Goal: Task Accomplishment & Management: Use online tool/utility

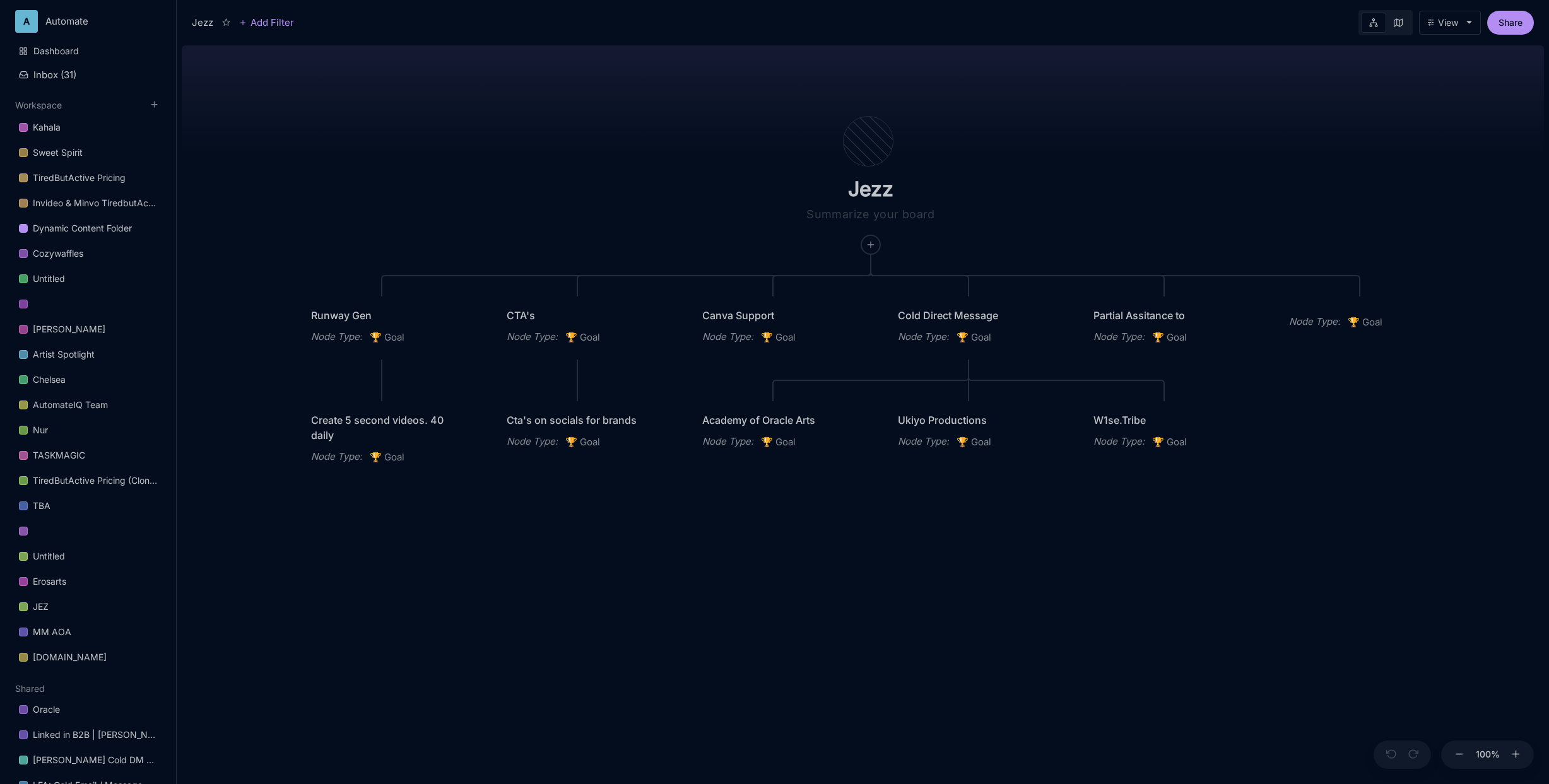
drag, startPoint x: 941, startPoint y: 129, endPoint x: 1067, endPoint y: 164, distance: 130.8
click at [1067, 164] on div "Jezz Runway Gen Node Type : 🏆 Goal CTA's Node Type : 🏆 Goal Canva Support Node …" at bounding box center [863, 412] width 1362 height 744
click at [1310, 31] on button "View" at bounding box center [1449, 22] width 62 height 24
click at [44, 24] on html "A Automate Artire Automotive Chanel Development AppSumo LTD • 1 Member A Automa…" at bounding box center [774, 392] width 1549 height 784
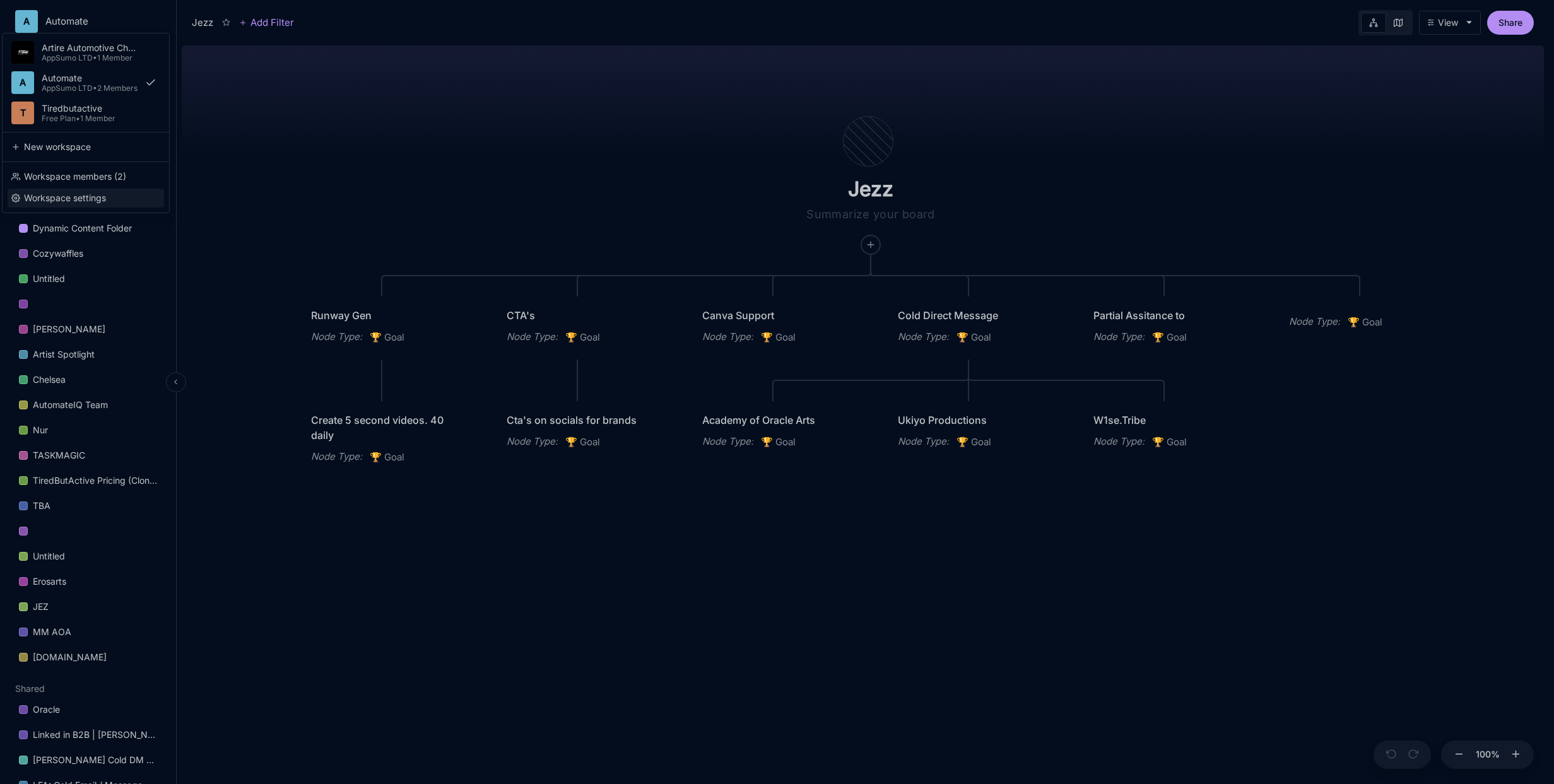
click at [47, 202] on div "Workspace settings" at bounding box center [85, 198] width 156 height 19
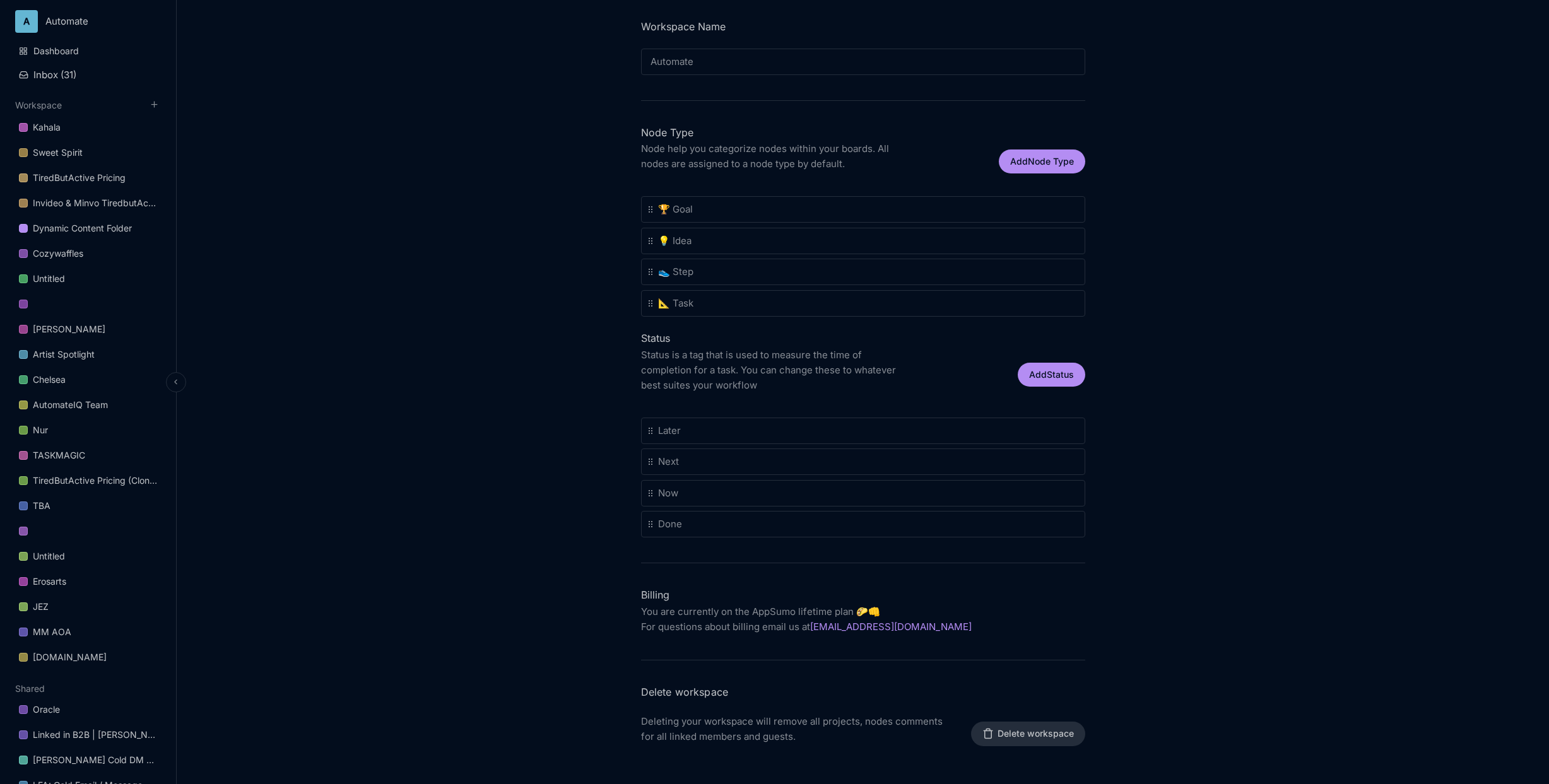
click at [1310, 57] on div "Workspace settings Logo Update your company logo (ideally 64px x 64px). A Uploa…" at bounding box center [863, 392] width 1372 height 784
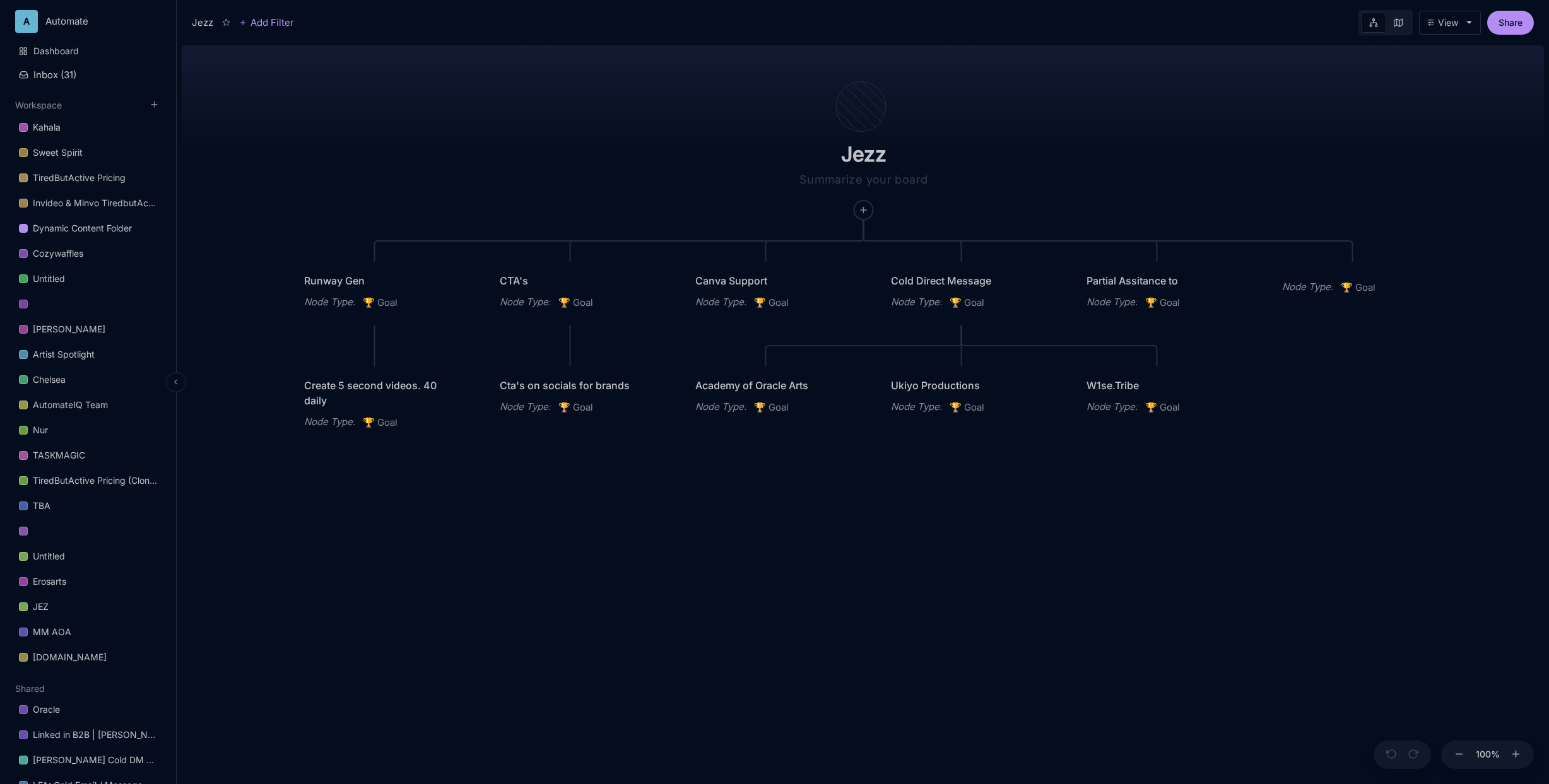
click at [1310, 29] on button "View" at bounding box center [1449, 22] width 62 height 24
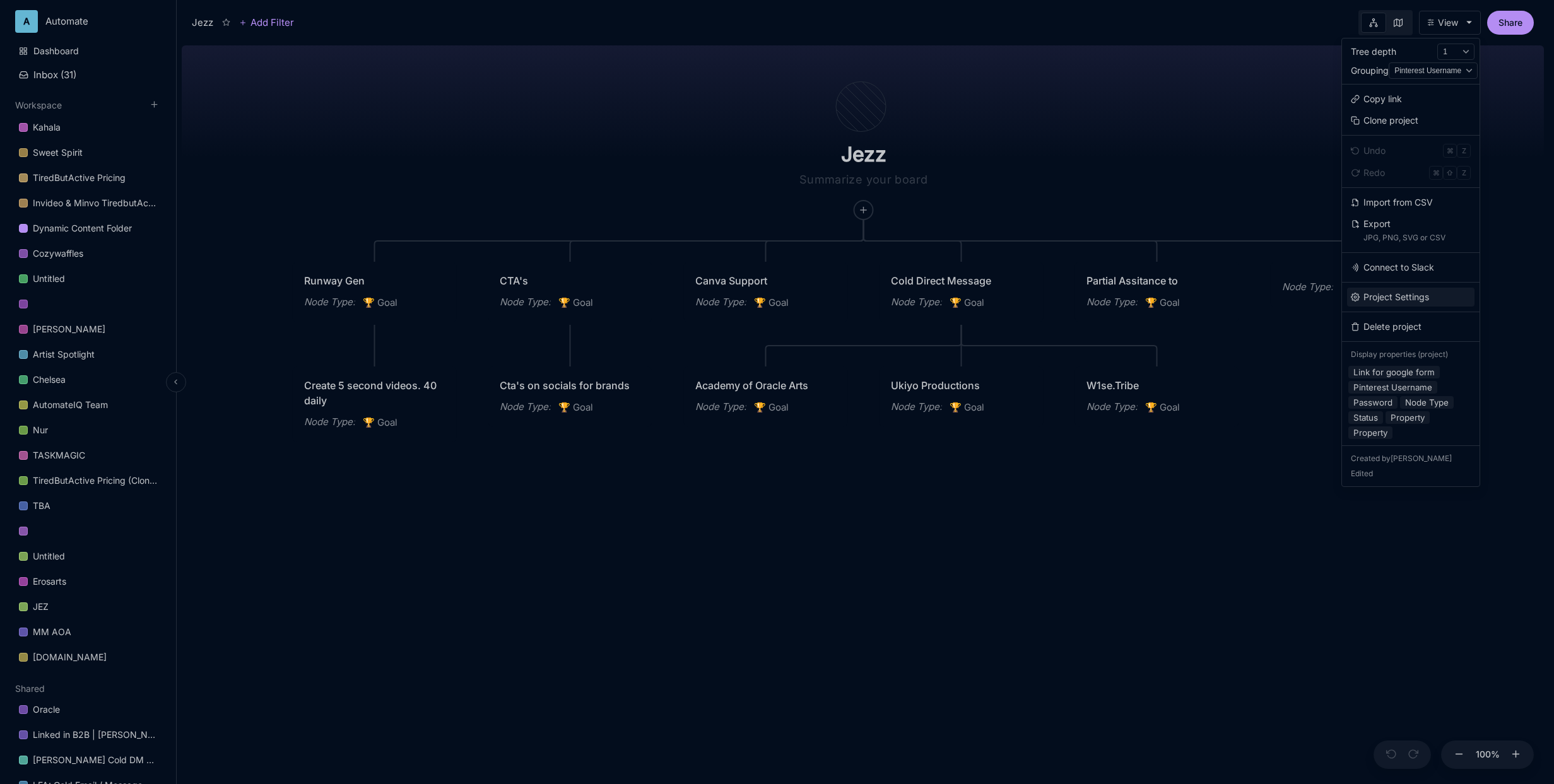
click at [1310, 300] on button "Project Settings" at bounding box center [1411, 297] width 128 height 19
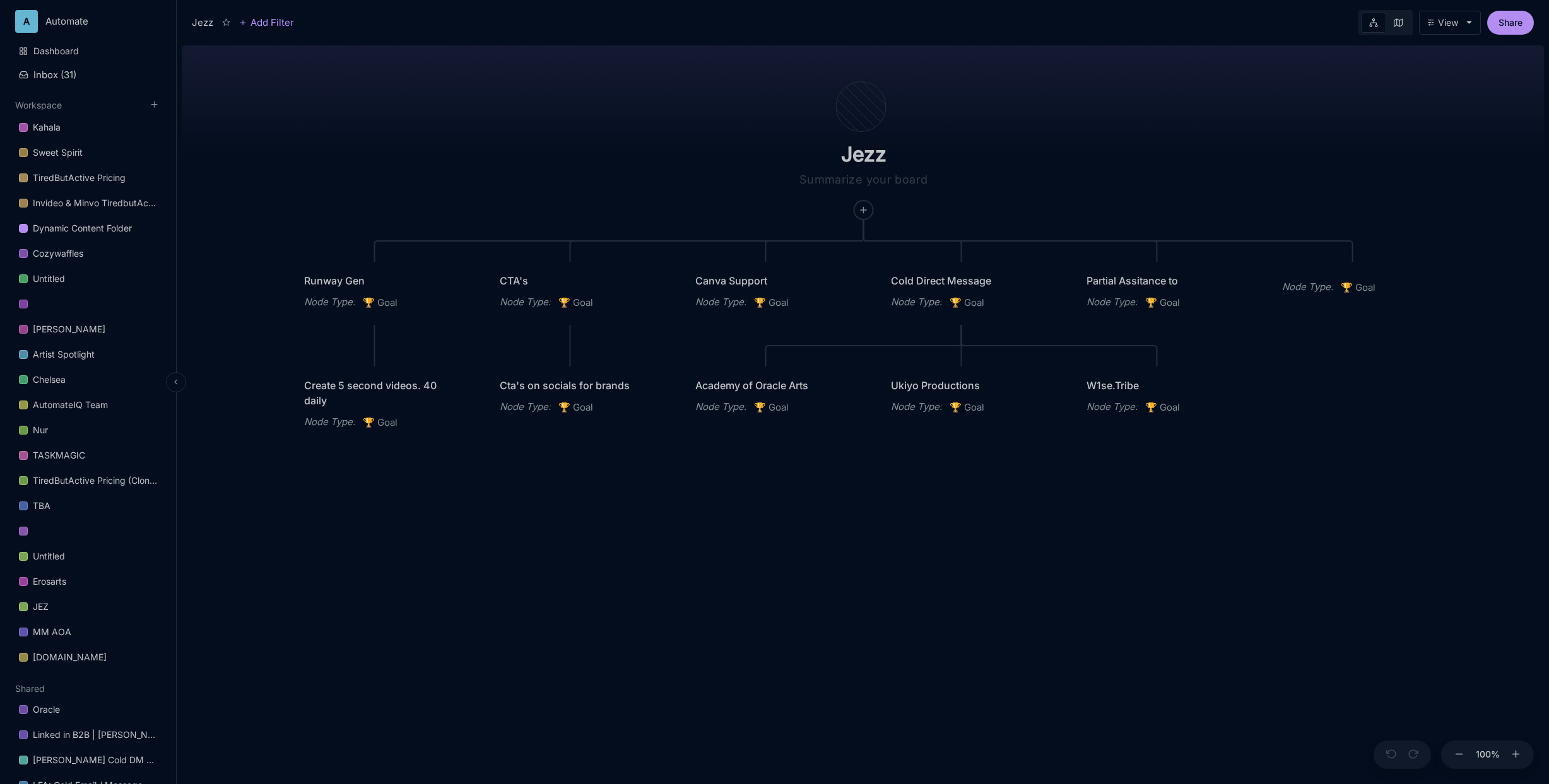
click at [24, 8] on div "A Automate Dashboard Inbox ( 31 ) Workspace Kahala Sweet Spirit TiredButActive …" at bounding box center [88, 392] width 177 height 784
click at [28, 19] on html "A Automate Artire Automotive Chanel Development AppSumo LTD • 1 Member A Automa…" at bounding box center [774, 392] width 1549 height 784
click at [641, 128] on html "A Automate Artire Automotive Chanel Development AppSumo LTD • 1 Member A Automa…" at bounding box center [774, 392] width 1549 height 784
click at [58, 30] on html "A Automate Dashboard Inbox ( 31 ) Workspace Kahala Sweet Spirit TiredButActive …" at bounding box center [774, 392] width 1549 height 784
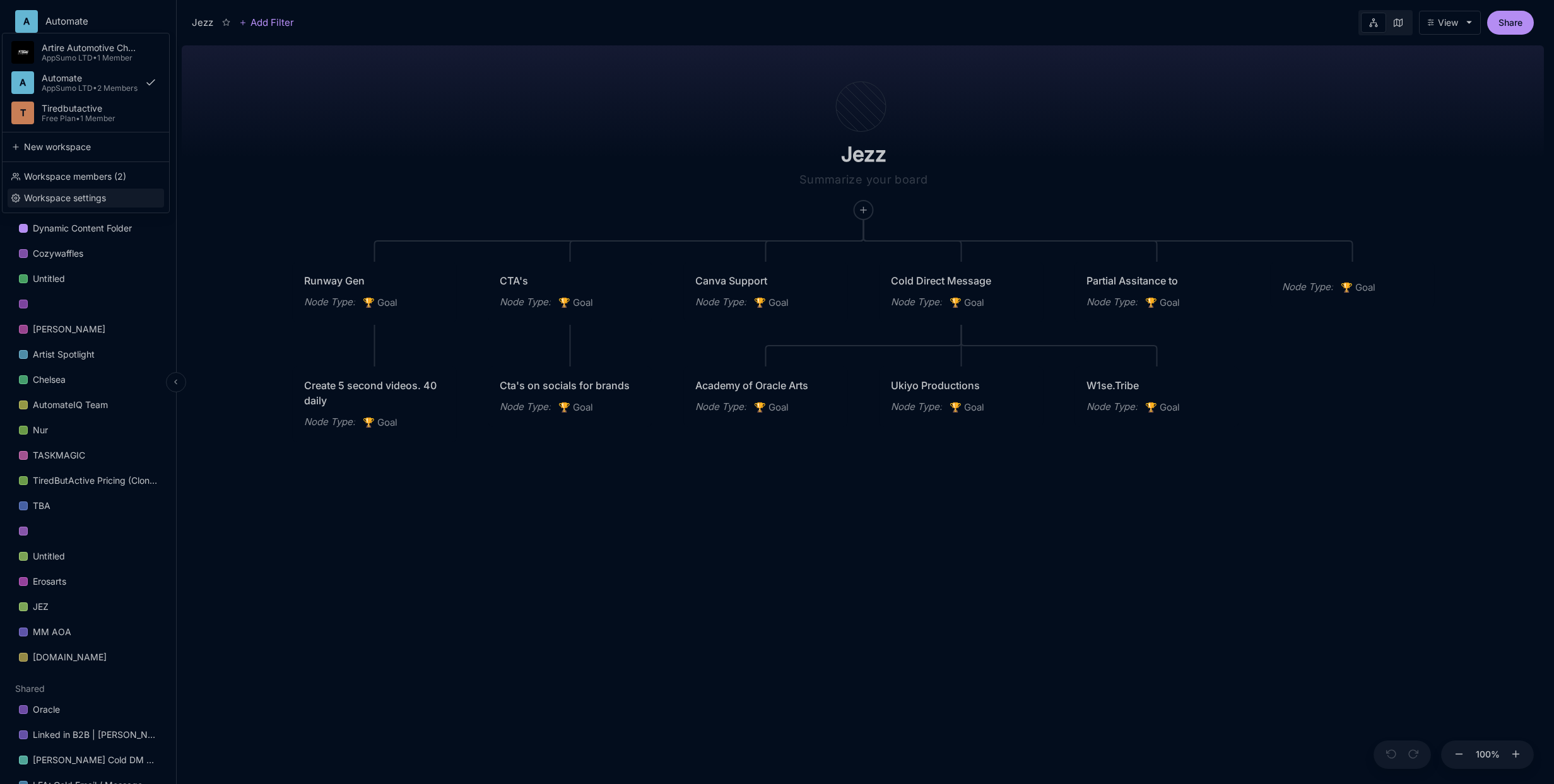
click at [69, 191] on div "Workspace settings" at bounding box center [85, 198] width 156 height 19
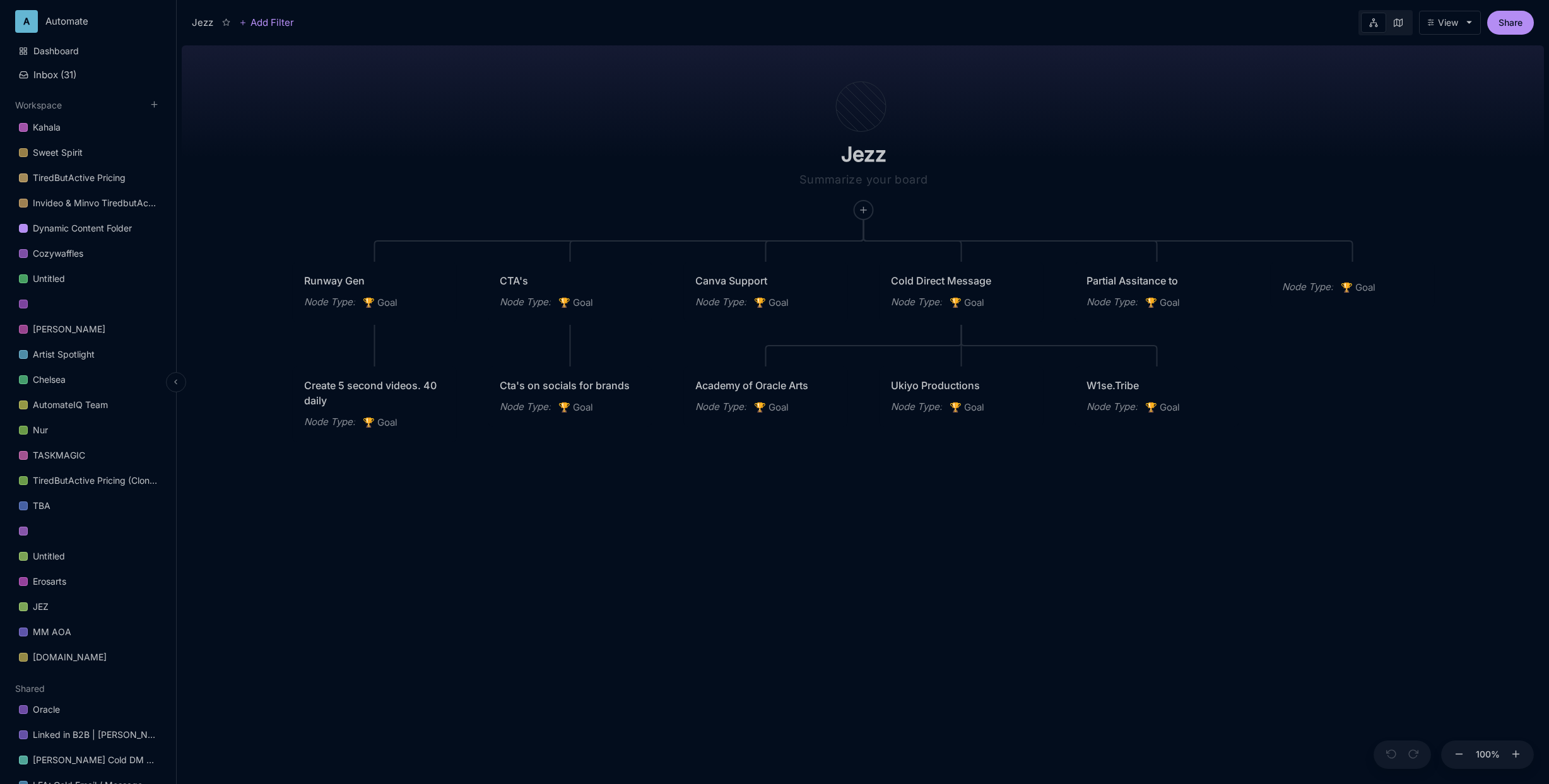
click at [1310, 24] on div "View" at bounding box center [1448, 22] width 20 height 10
click at [74, 32] on div "A Automate Dashboard Inbox ( 31 ) Workspace Kahala Sweet Spirit TiredButActive …" at bounding box center [88, 392] width 177 height 784
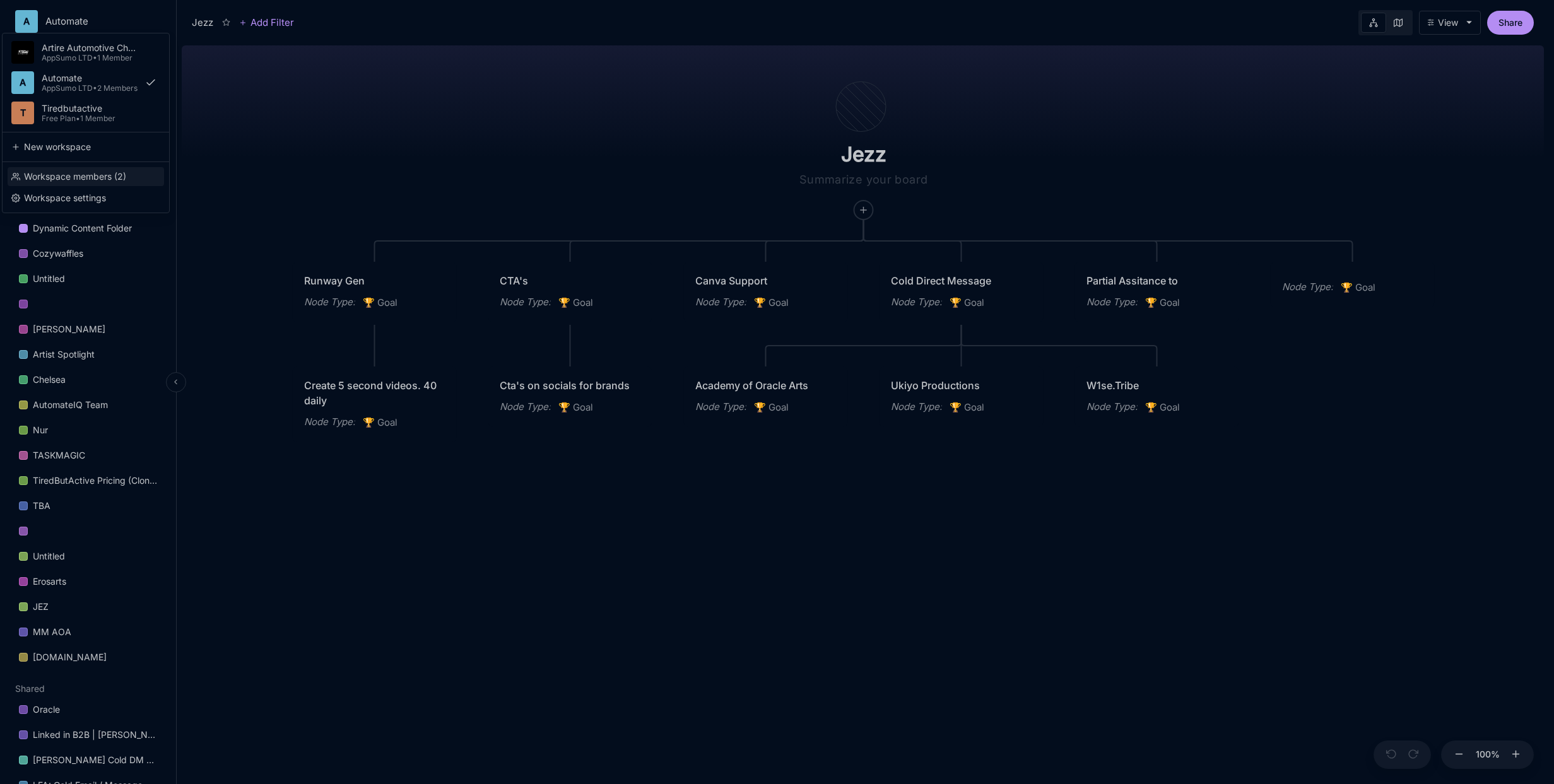
click at [48, 178] on div "Workspace members ( 2 )" at bounding box center [85, 176] width 156 height 19
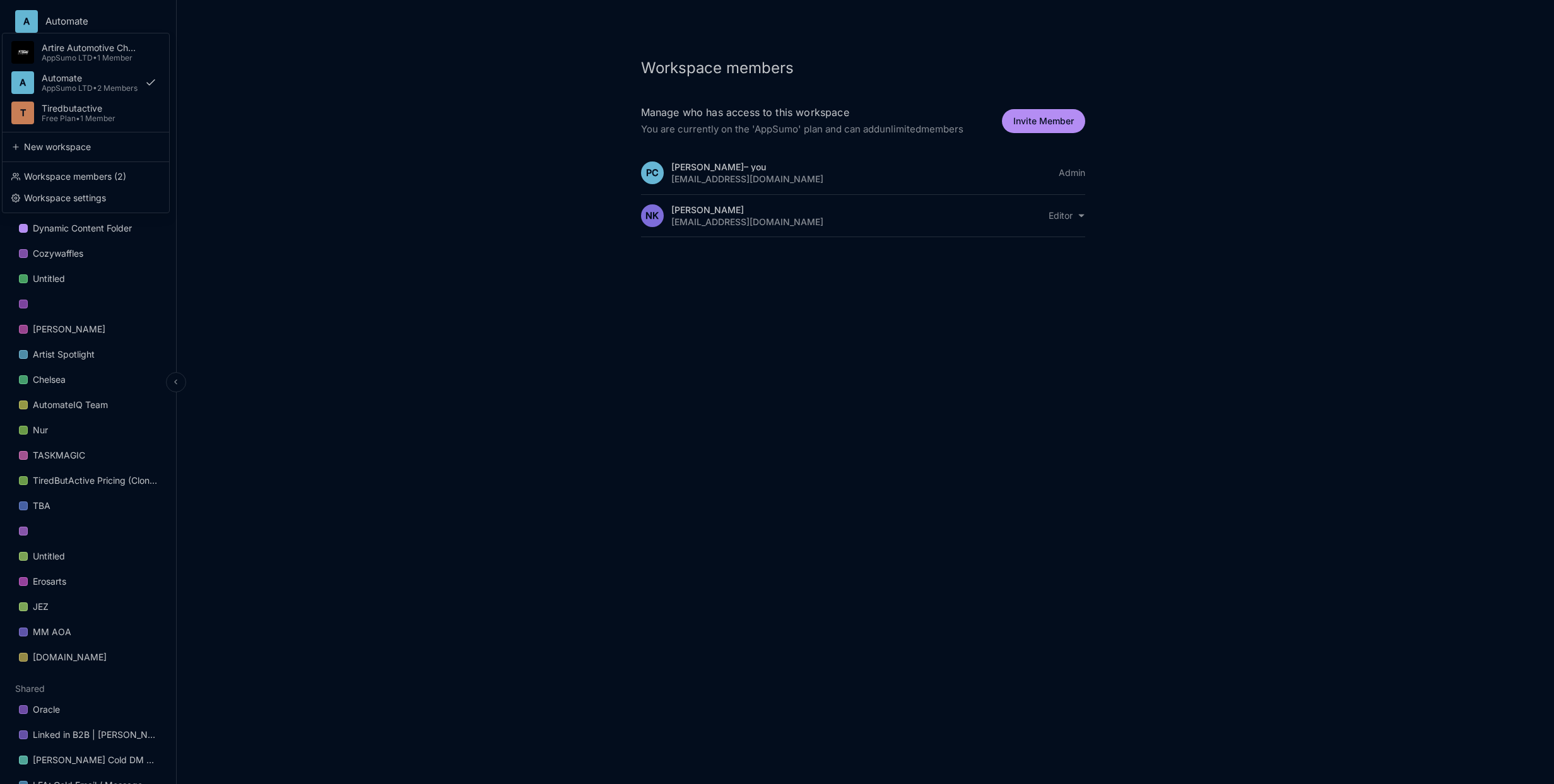
click at [38, 19] on html "A Automate Artire Automotive Chanel Development AppSumo LTD • 1 Member A Automa…" at bounding box center [777, 392] width 1554 height 784
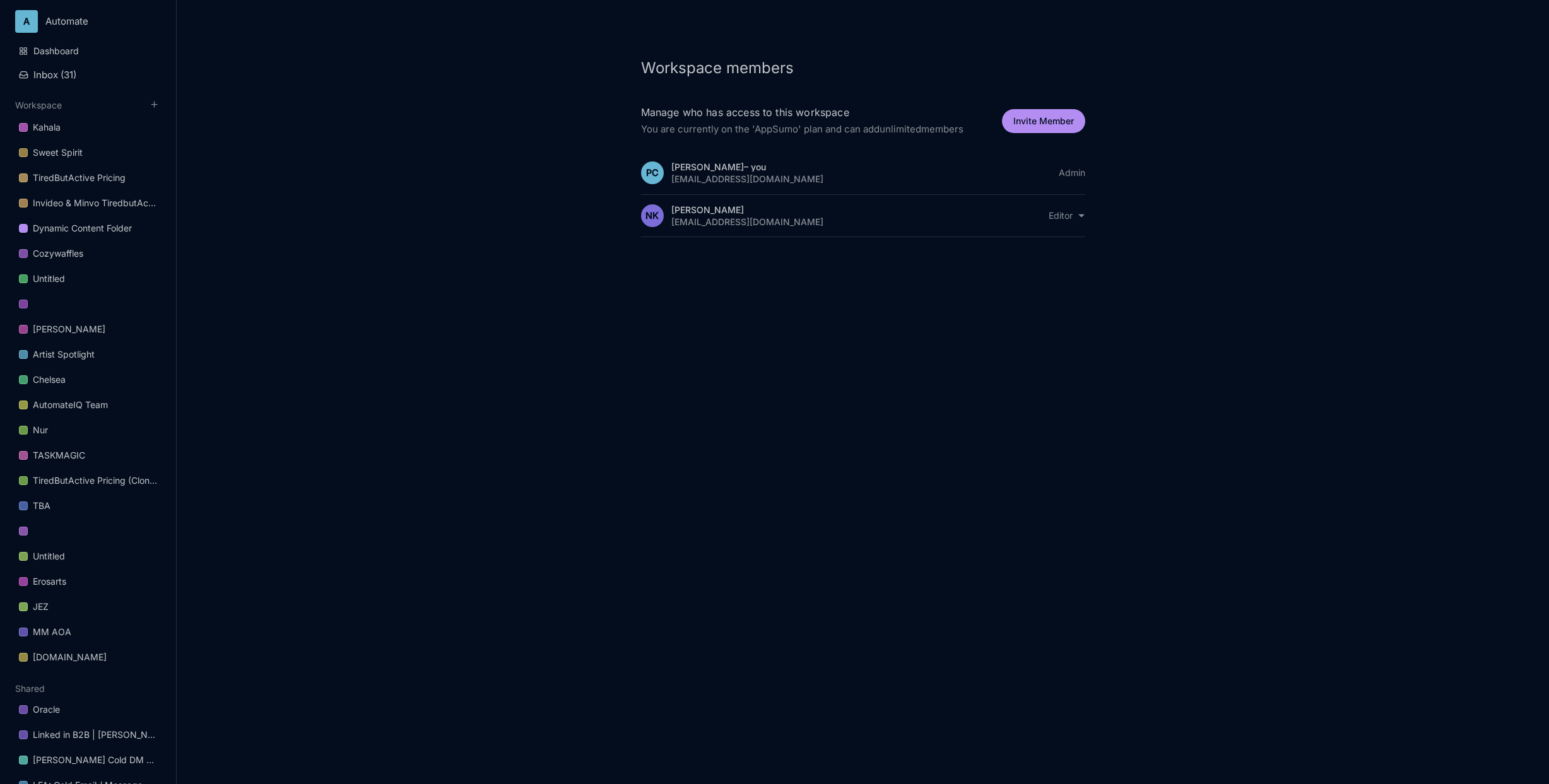
click at [305, 171] on html "A Automate Dashboard Inbox ( 31 ) Workspace Kahala Sweet Spirit TiredButActive …" at bounding box center [774, 392] width 1549 height 784
click at [308, 170] on div "Workspace members Manage who has access to this workspace You are currently on …" at bounding box center [863, 392] width 1372 height 784
click at [90, 24] on html "A Automate Dashboard Inbox ( 31 ) Workspace Kahala Sweet Spirit TiredButActive …" at bounding box center [774, 392] width 1549 height 784
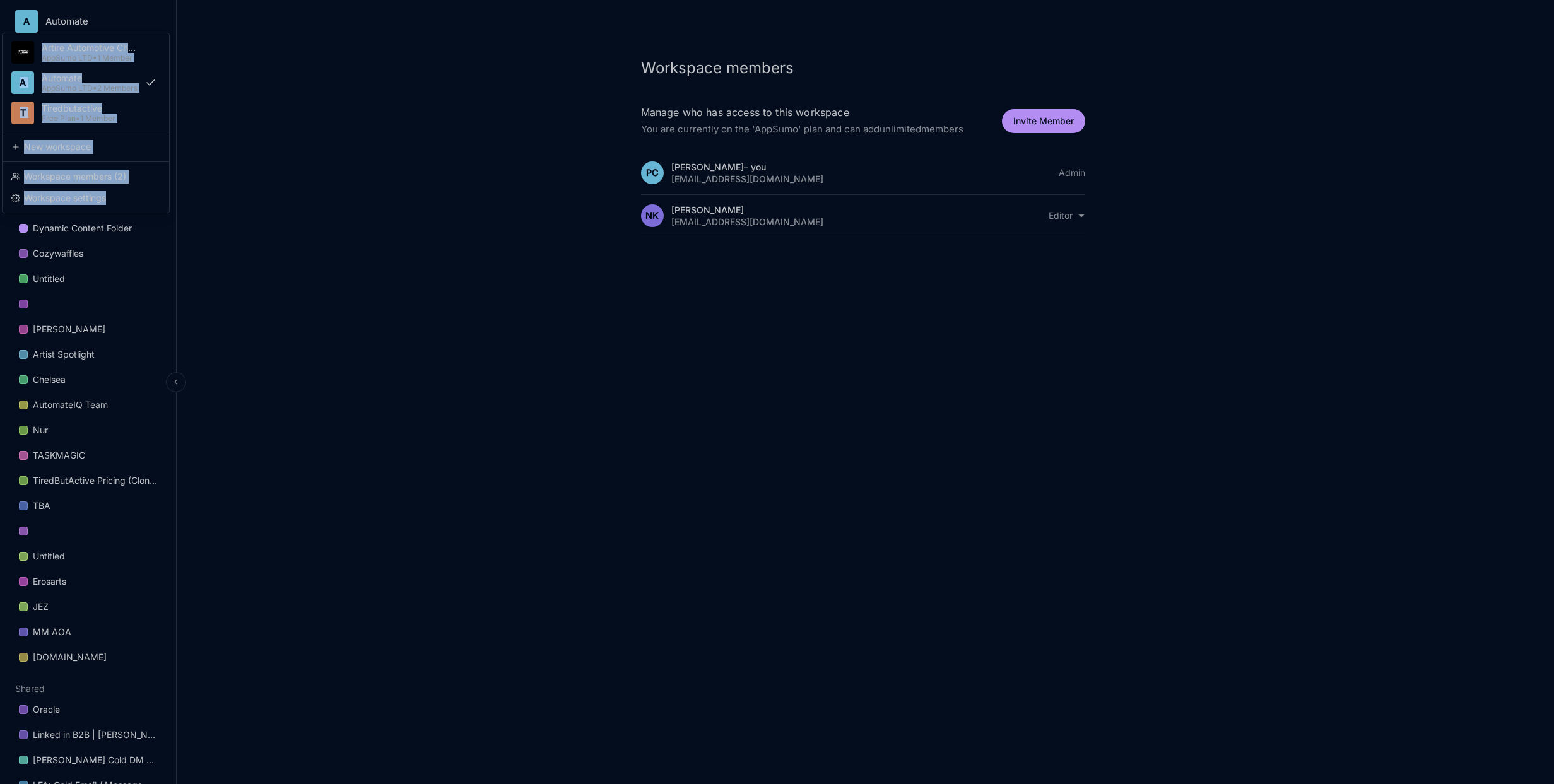
click at [90, 24] on html "A Automate Artire Automotive Chanel Development AppSumo LTD • 1 Member A Automa…" at bounding box center [777, 392] width 1554 height 784
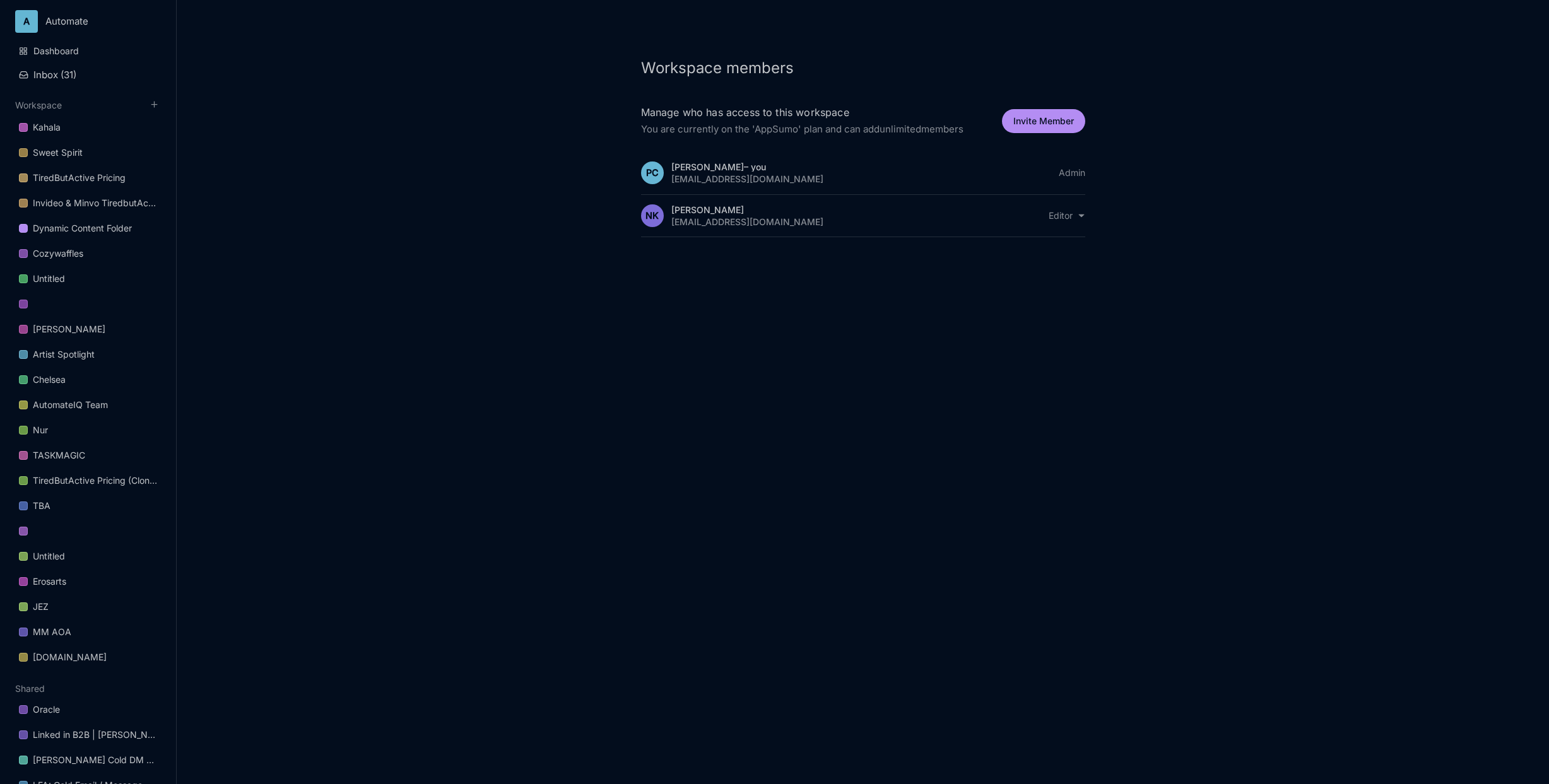
click at [383, 160] on div "Workspace members Manage who has access to this workspace You are currently on …" at bounding box center [863, 392] width 1372 height 784
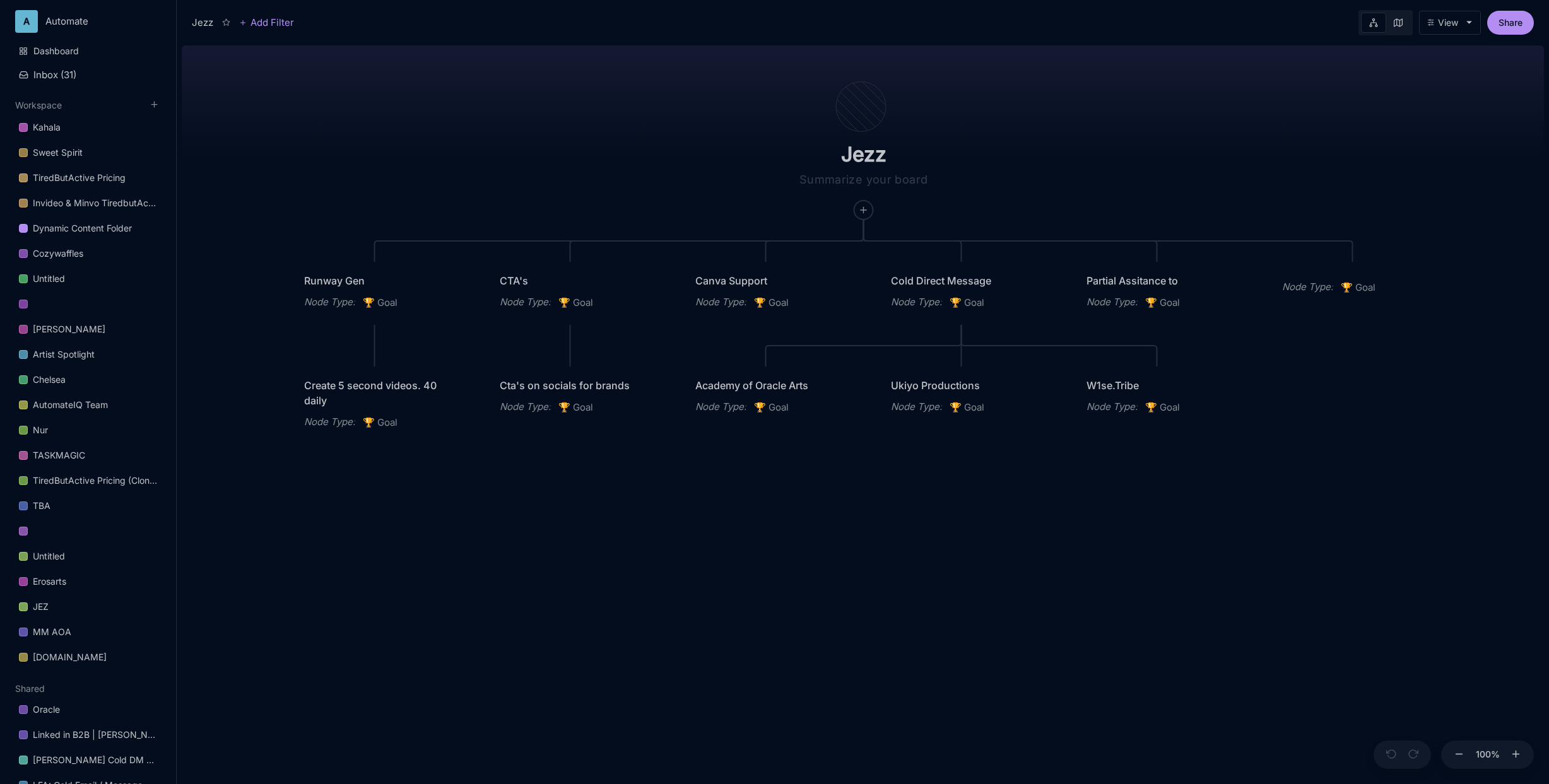
click at [1310, 25] on div "View" at bounding box center [1448, 22] width 20 height 10
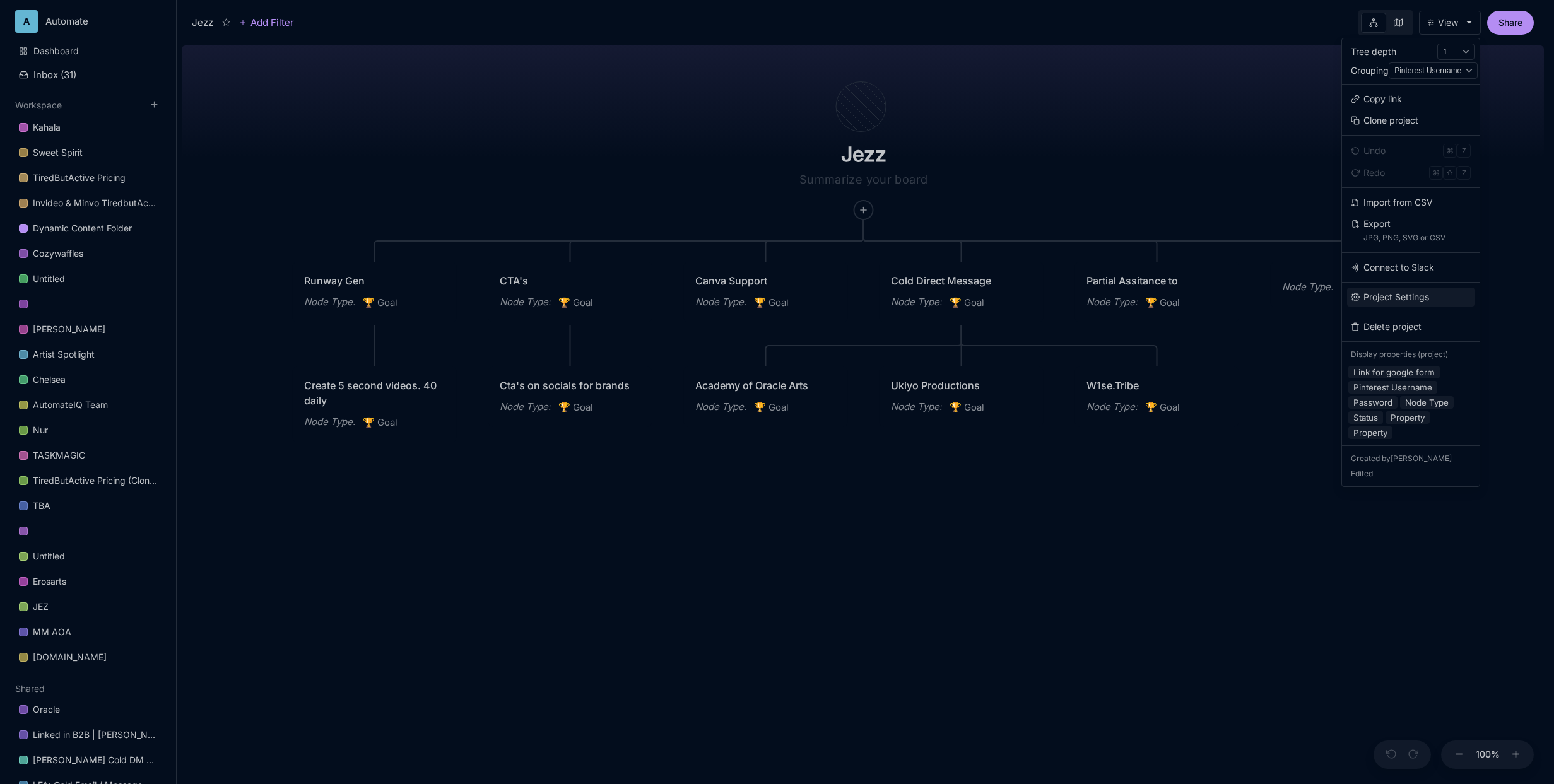
click at [1310, 302] on button "Project Settings" at bounding box center [1411, 297] width 128 height 19
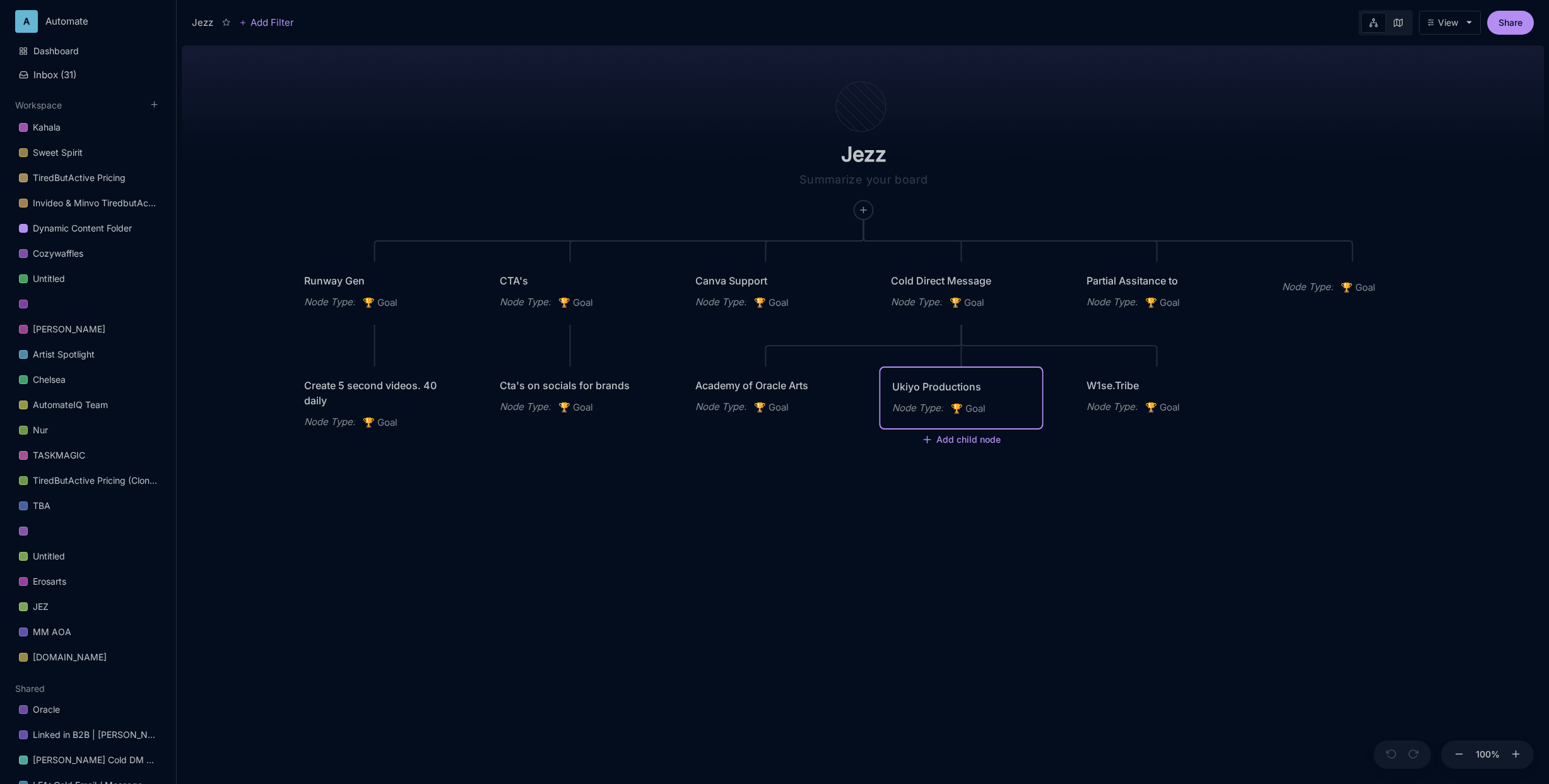
click at [1310, 27] on button "View" at bounding box center [1449, 22] width 62 height 24
click at [1310, 31] on button "View" at bounding box center [1449, 22] width 62 height 24
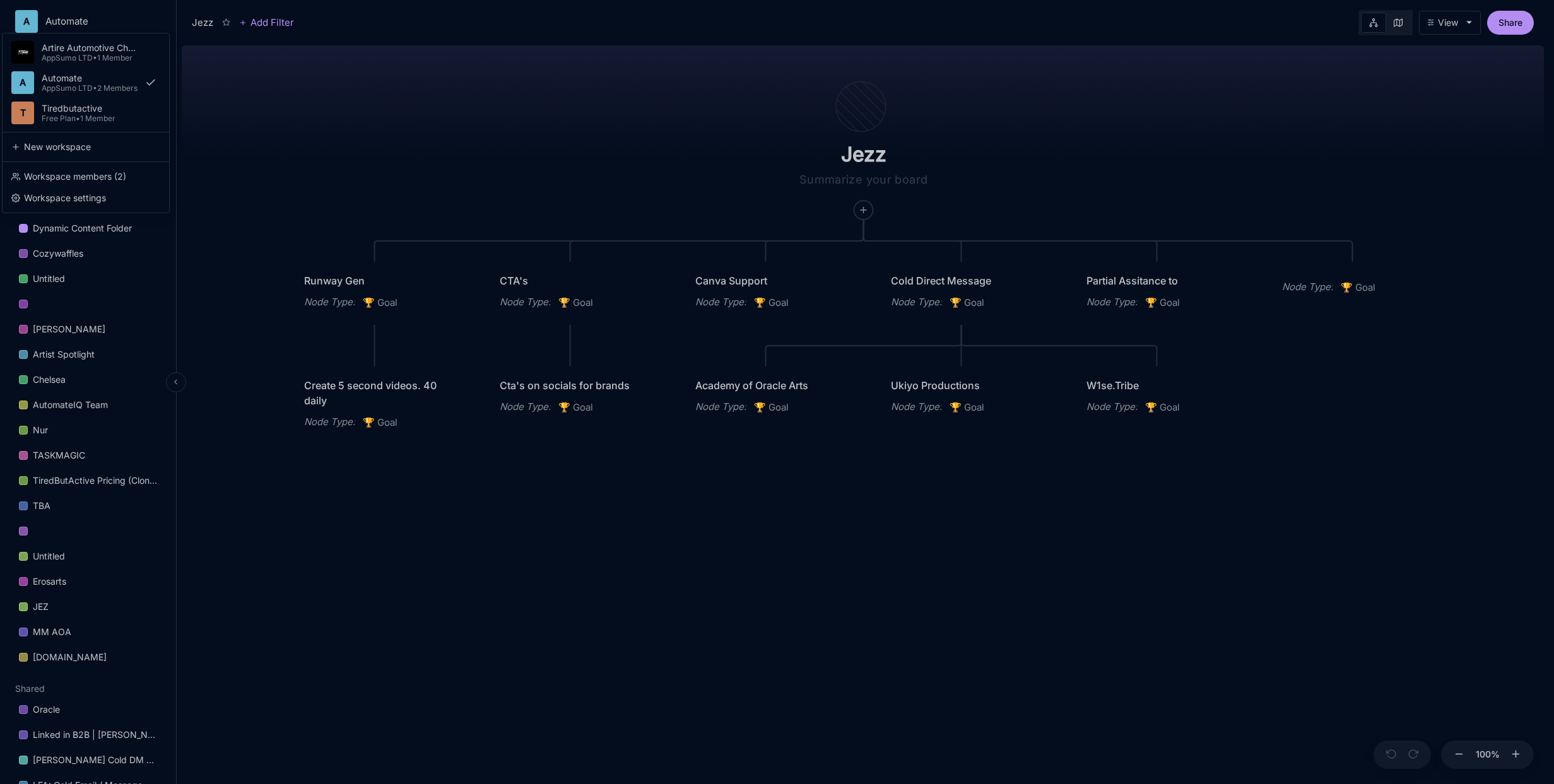
click at [48, 11] on html "A Automate Artire Automotive Chanel Development AppSumo LTD • 1 Member A Automa…" at bounding box center [777, 392] width 1554 height 784
click at [64, 191] on div "Workspace settings" at bounding box center [85, 198] width 156 height 19
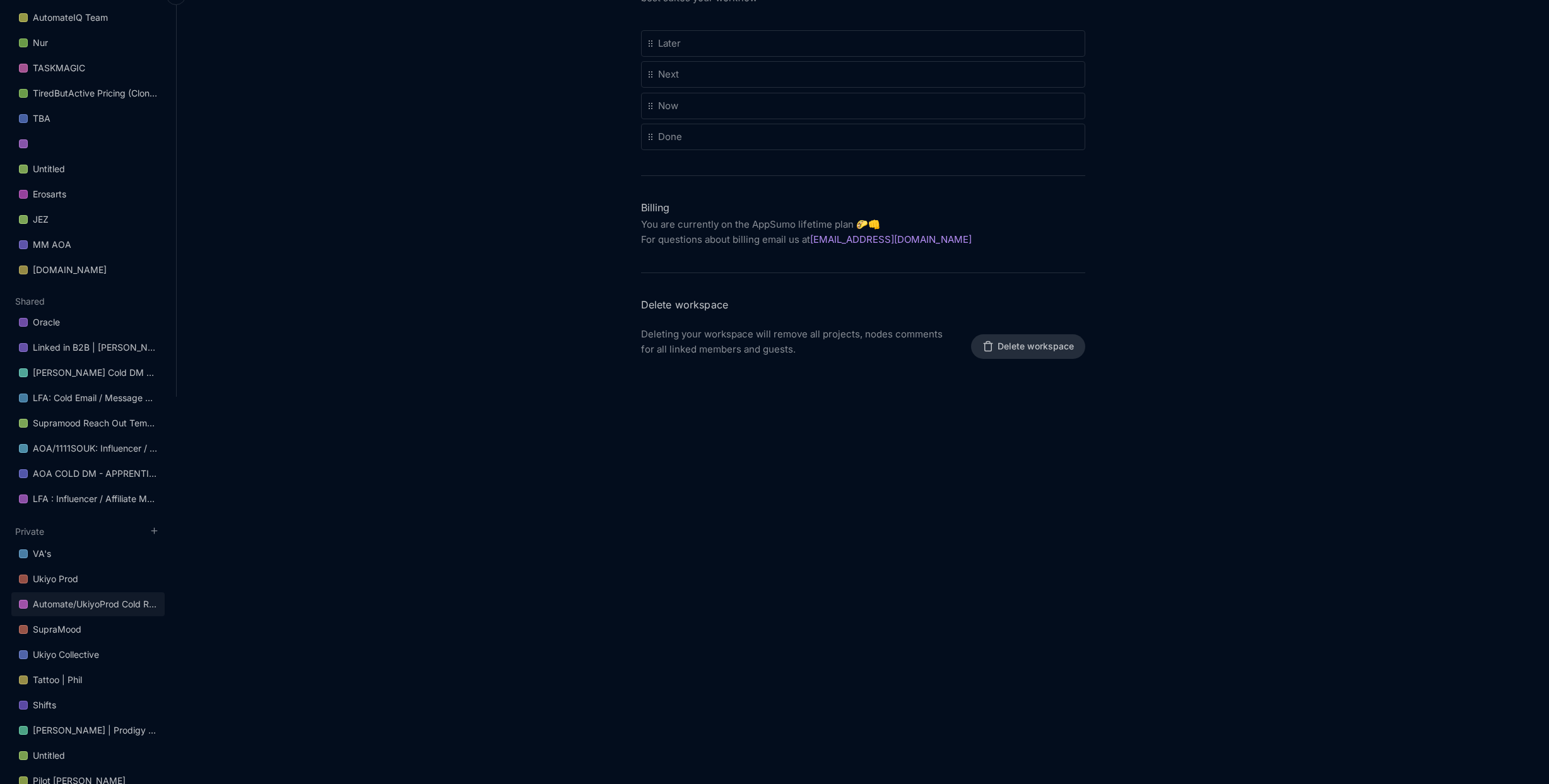
scroll to position [913, 0]
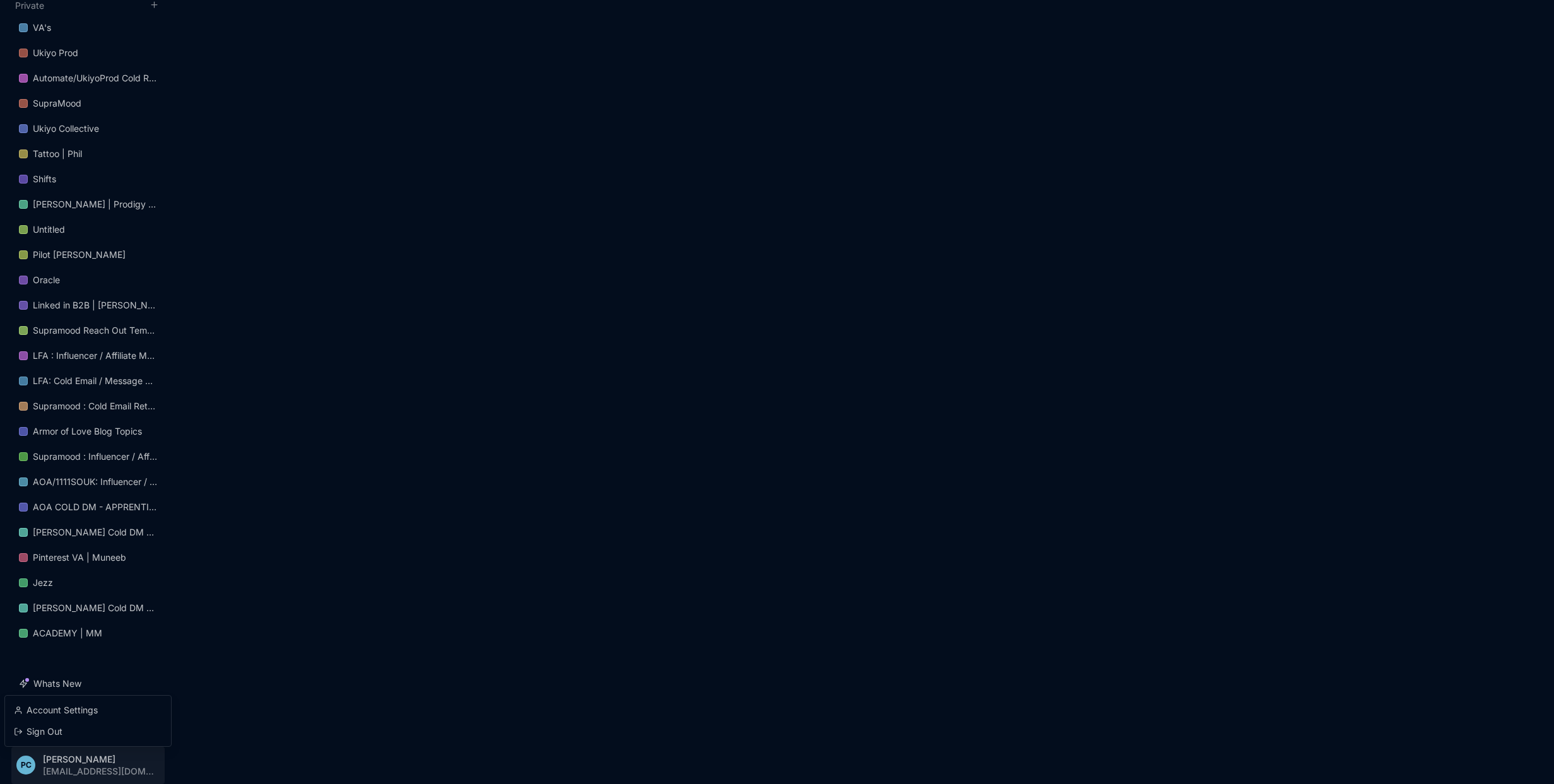
click at [85, 715] on div "Account Settings" at bounding box center [88, 710] width 156 height 19
click at [71, 714] on div "Account Settings" at bounding box center [88, 710] width 156 height 19
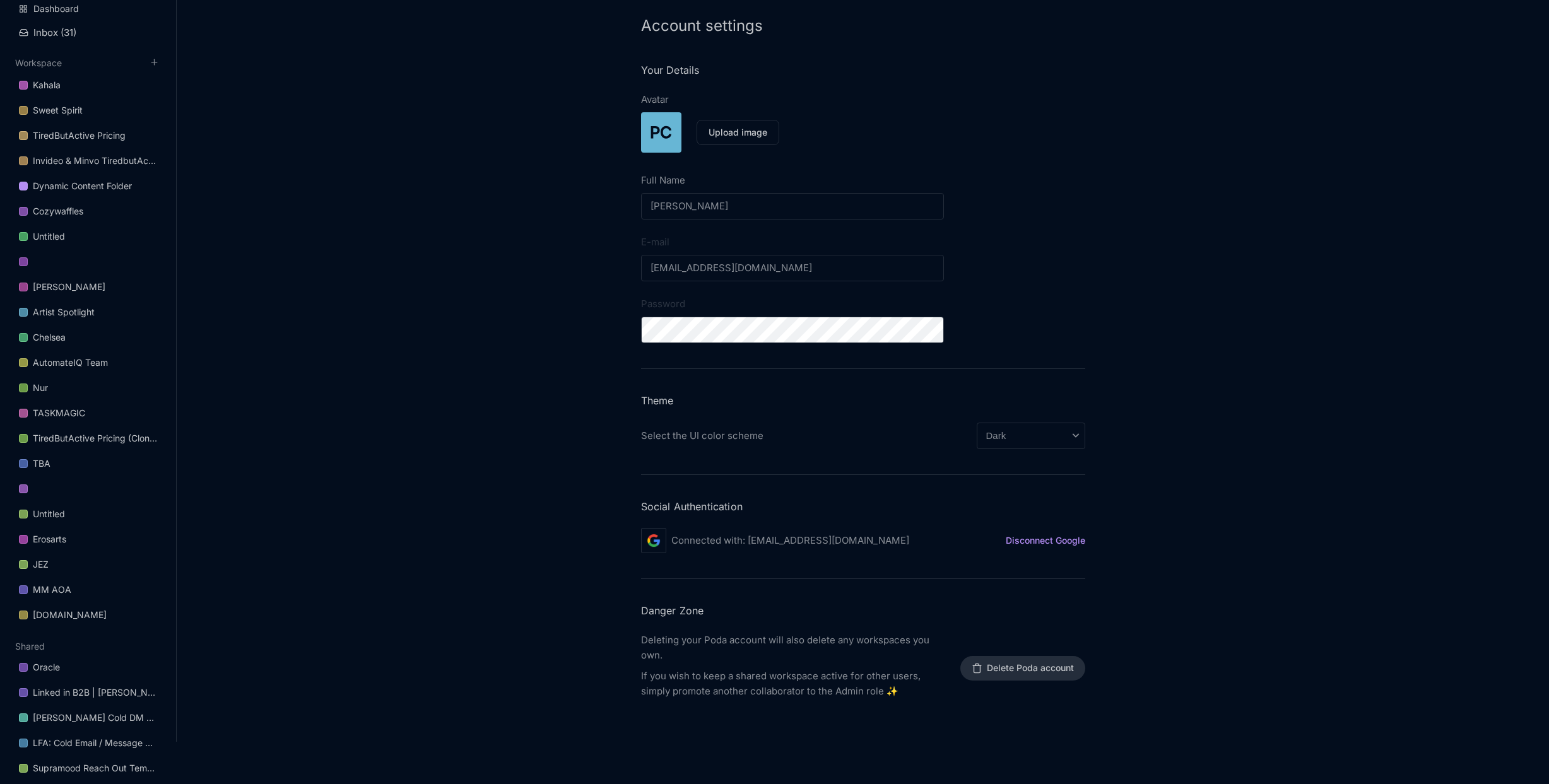
scroll to position [95, 0]
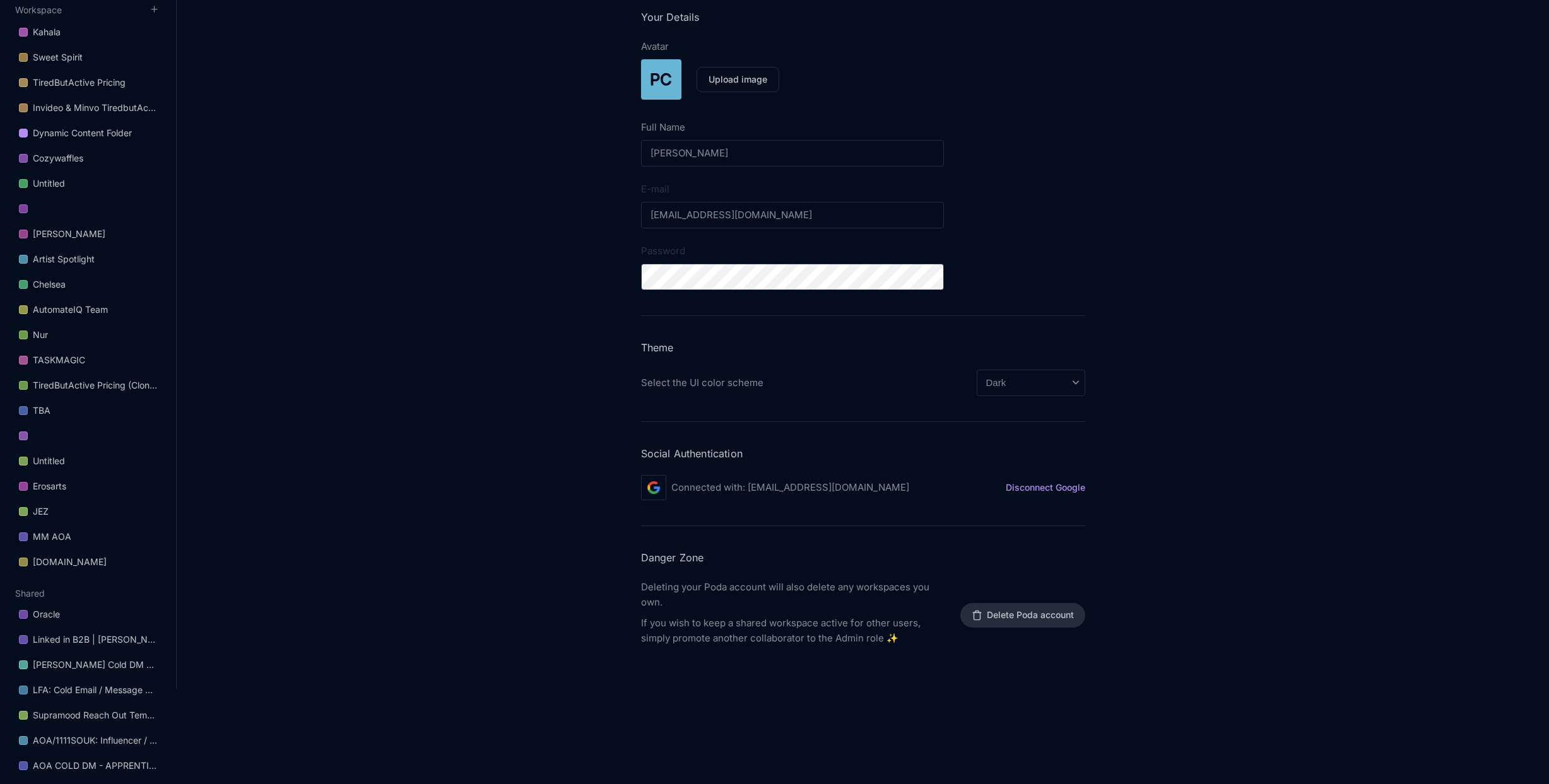
click at [995, 368] on div "Theme Select the UI color scheme System Preference Light Dark" at bounding box center [863, 368] width 444 height 55
click at [1003, 382] on select "System Preference Light Dark" at bounding box center [1031, 383] width 108 height 26
click at [976, 370] on select "System Preference Light Dark" at bounding box center [1031, 383] width 108 height 26
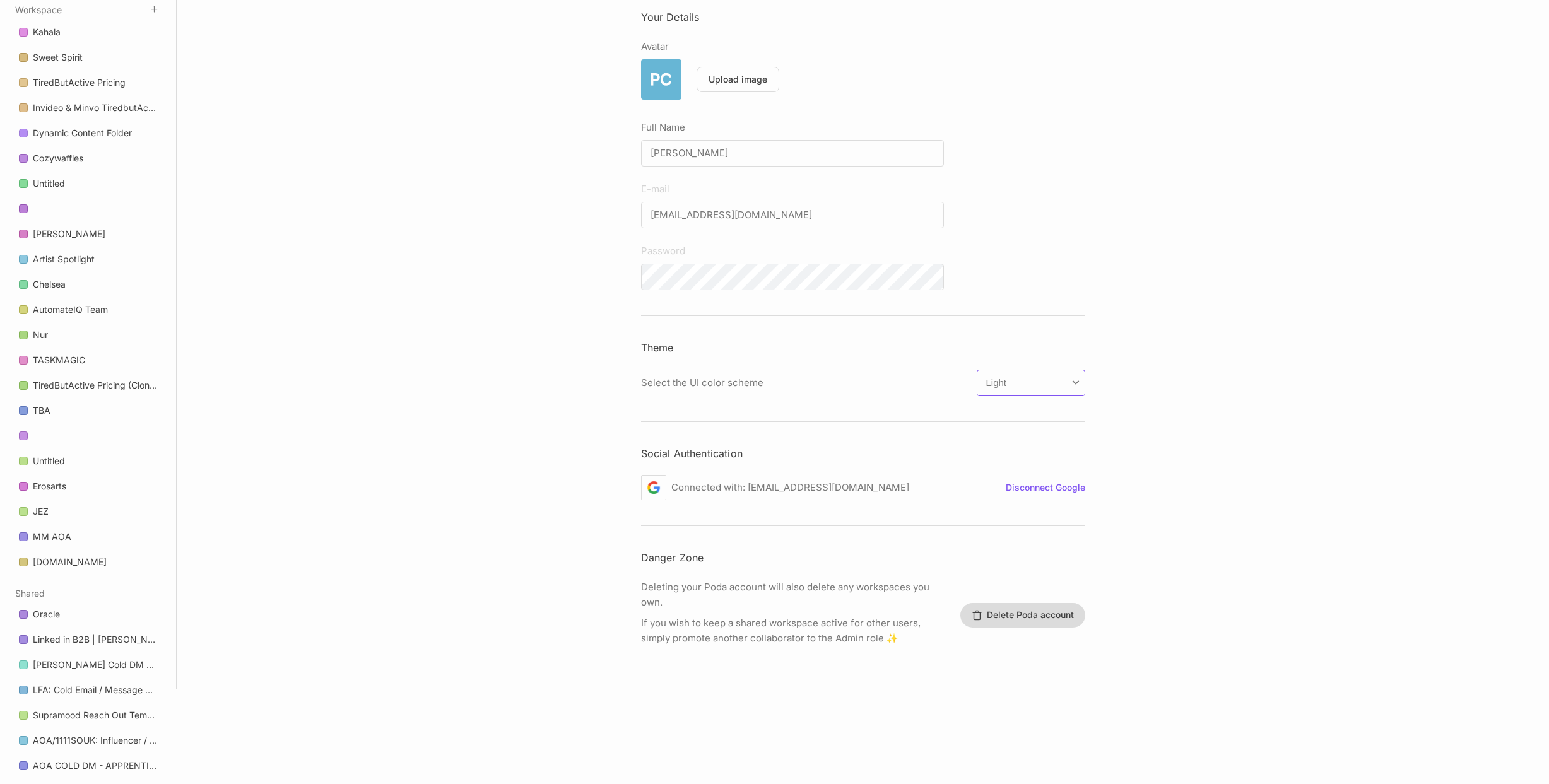
click at [1010, 378] on select "System Preference Light Dark" at bounding box center [1031, 383] width 108 height 26
click at [976, 370] on select "System Preference Light Dark" at bounding box center [1031, 383] width 108 height 26
click at [1010, 383] on select "System Preference Light Dark" at bounding box center [1031, 383] width 108 height 26
click at [976, 370] on select "System Preference Light Dark" at bounding box center [1031, 383] width 108 height 26
select select "light"
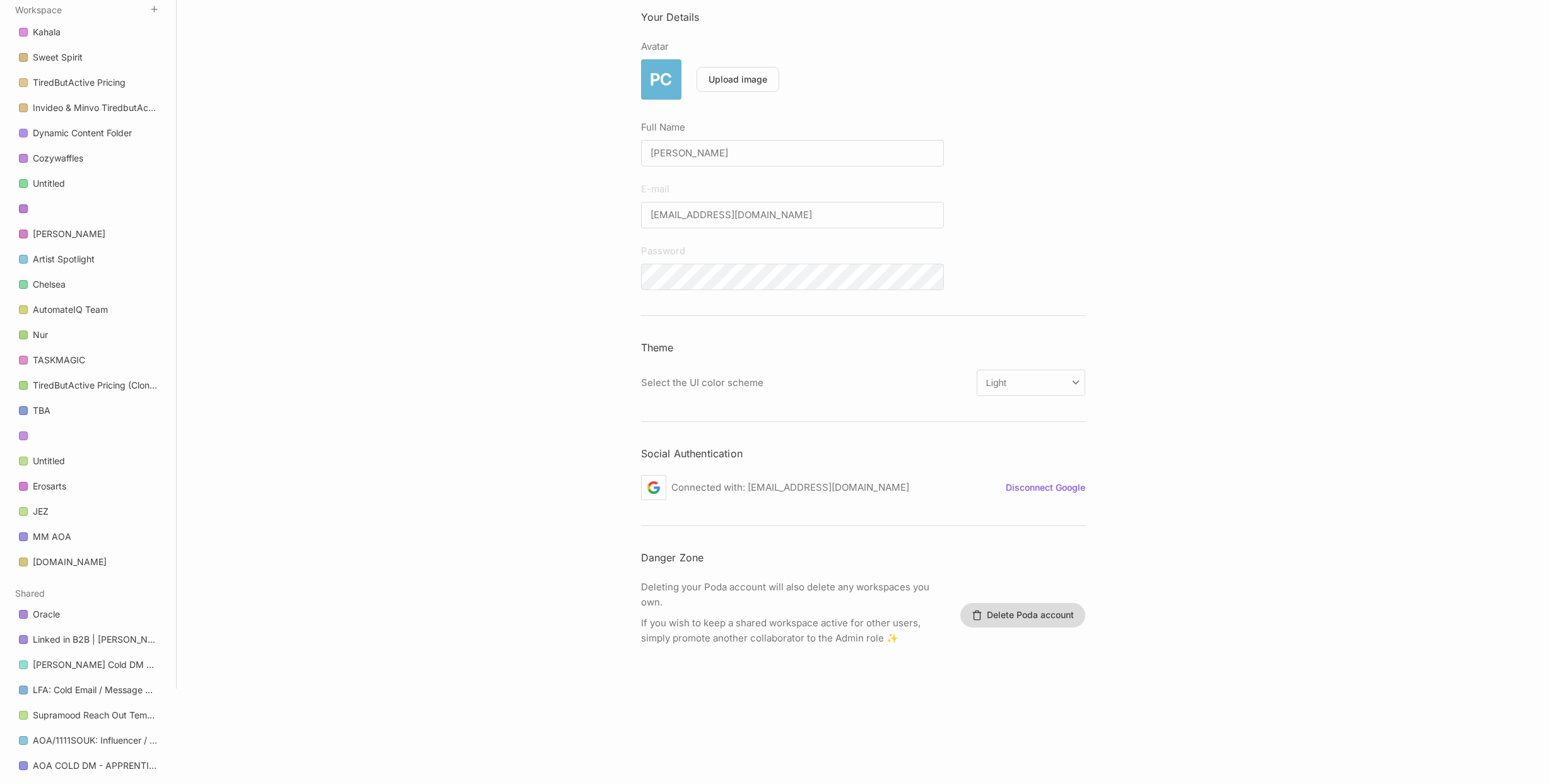
click at [463, 325] on div "Account settings Your Details Avatar PC Upload image Full Name Patrick Castillo…" at bounding box center [863, 297] width 1372 height 784
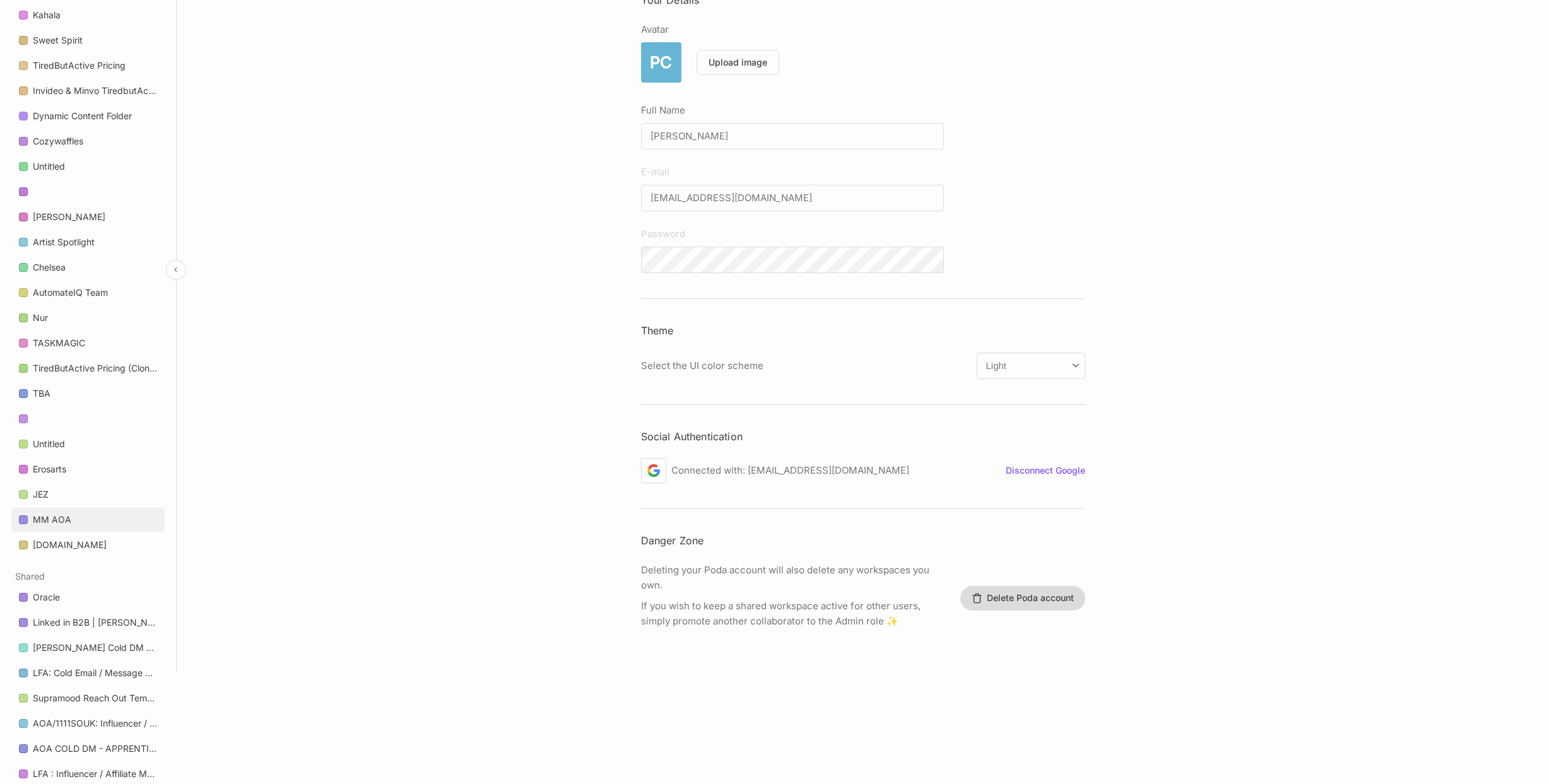
scroll to position [168, 0]
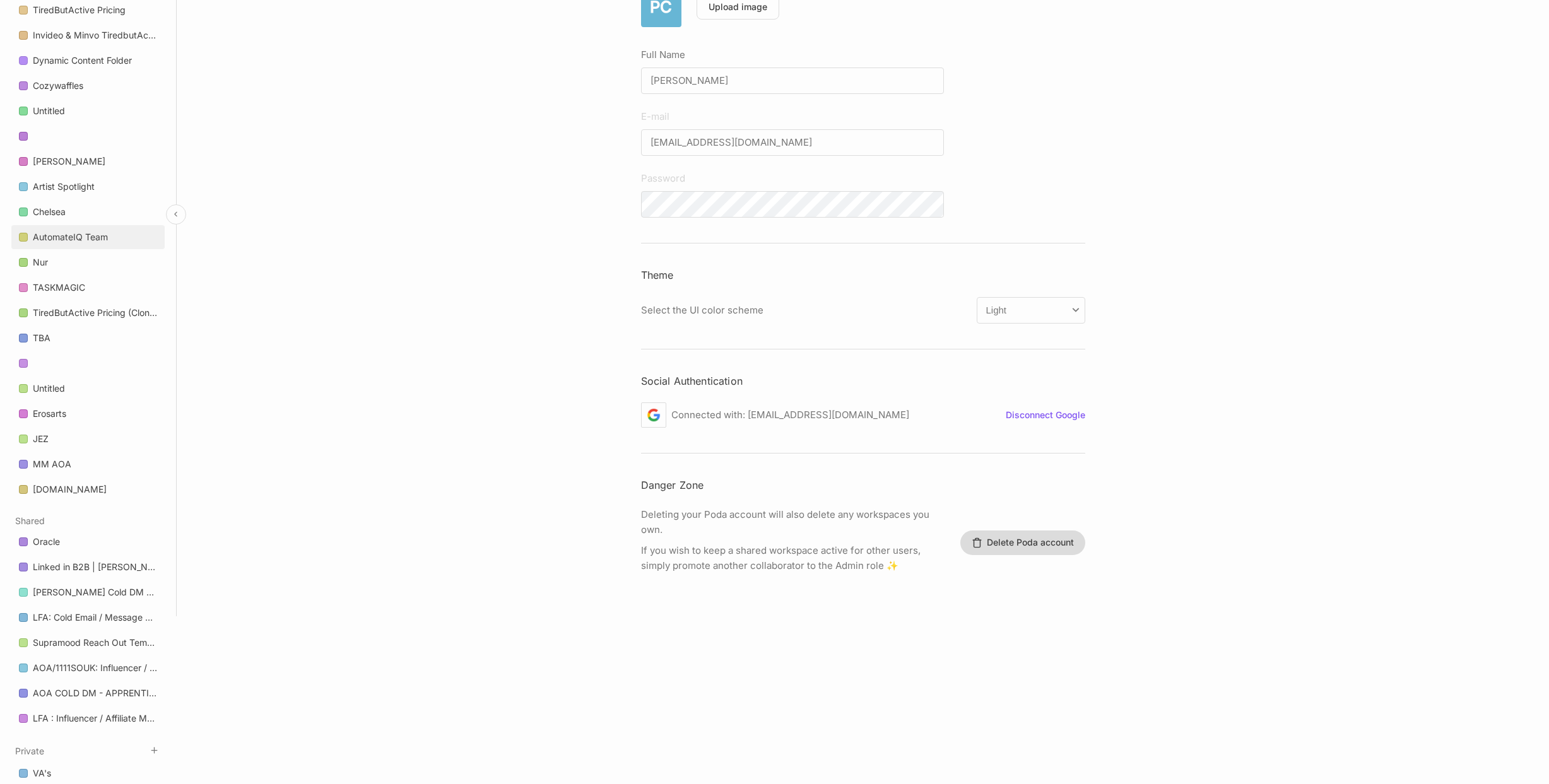
click at [75, 248] on link "AutomateIQ Team" at bounding box center [87, 237] width 153 height 24
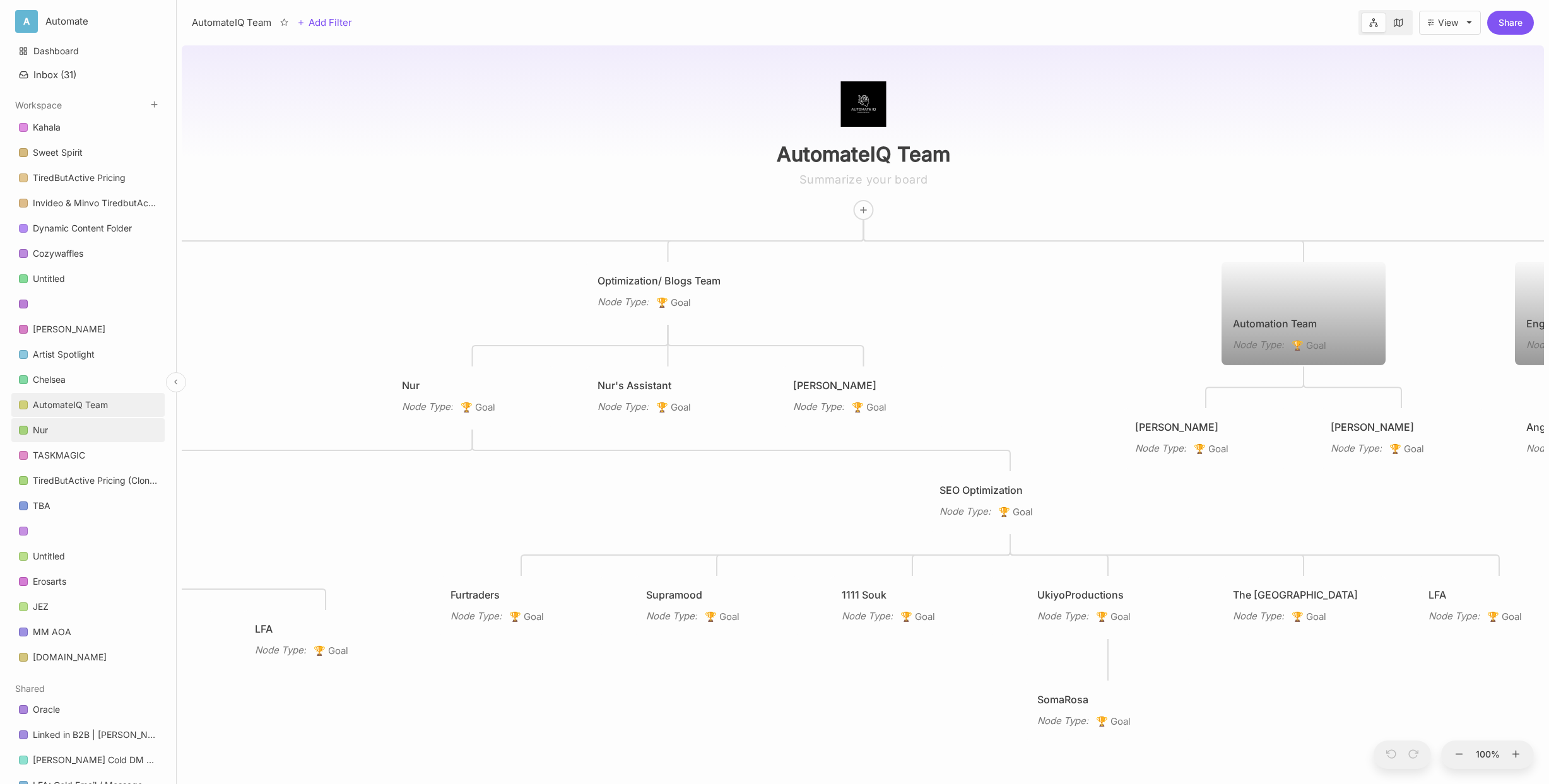
click at [96, 439] on link "Nur" at bounding box center [87, 430] width 153 height 24
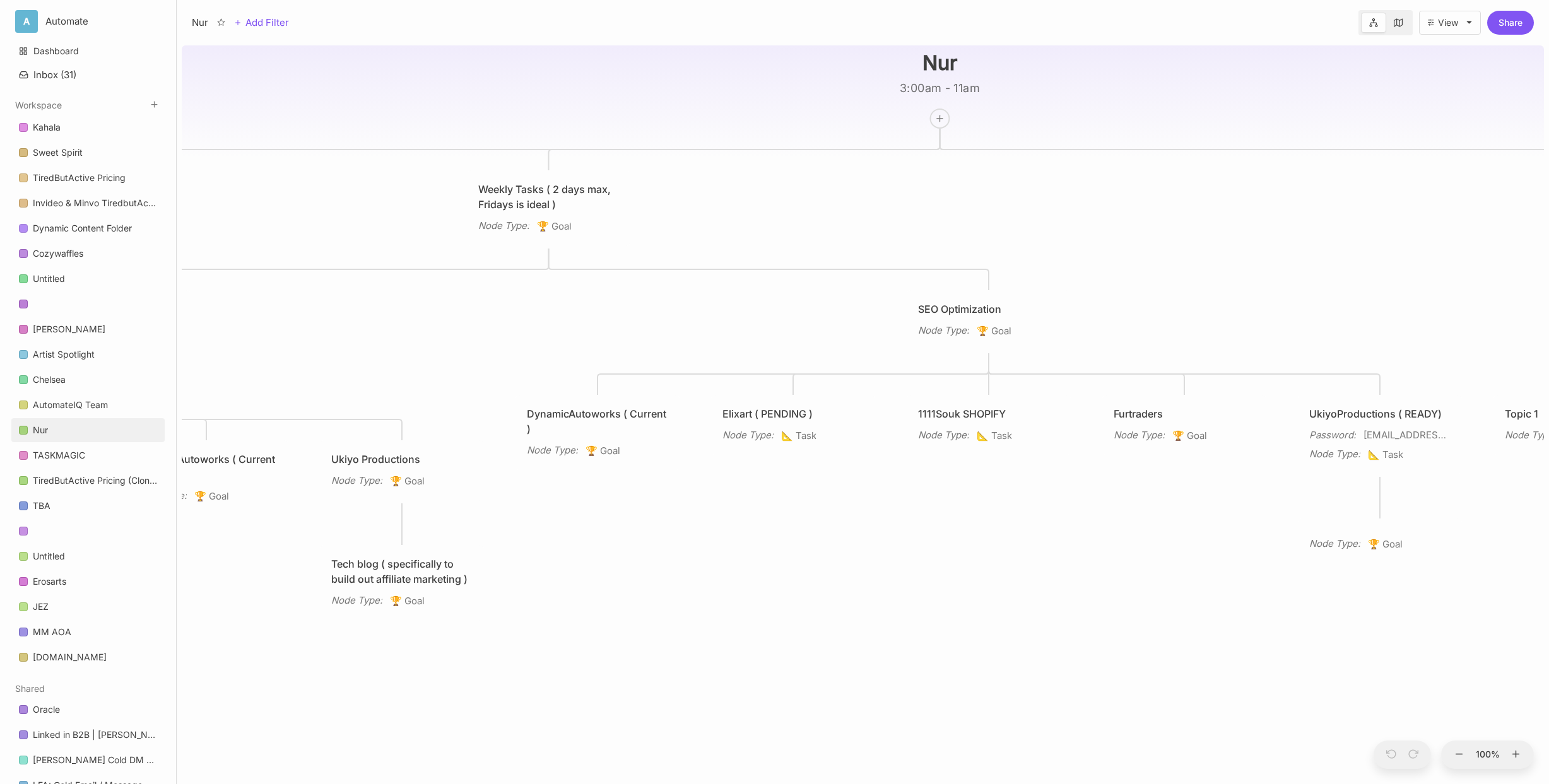
drag, startPoint x: 385, startPoint y: 371, endPoint x: 468, endPoint y: 378, distance: 83.3
click at [468, 378] on div "Nur 3:00am - 11am Projects Node Type : 🏆 Goal Weekly Tasks ( 2 days max, Friday…" at bounding box center [863, 412] width 1362 height 744
drag, startPoint x: 446, startPoint y: 361, endPoint x: 511, endPoint y: 370, distance: 65.6
click at [504, 369] on div "Nur 3:00am - 11am Projects Node Type : 🏆 Goal Weekly Tasks ( 2 days max, Friday…" at bounding box center [863, 412] width 1362 height 744
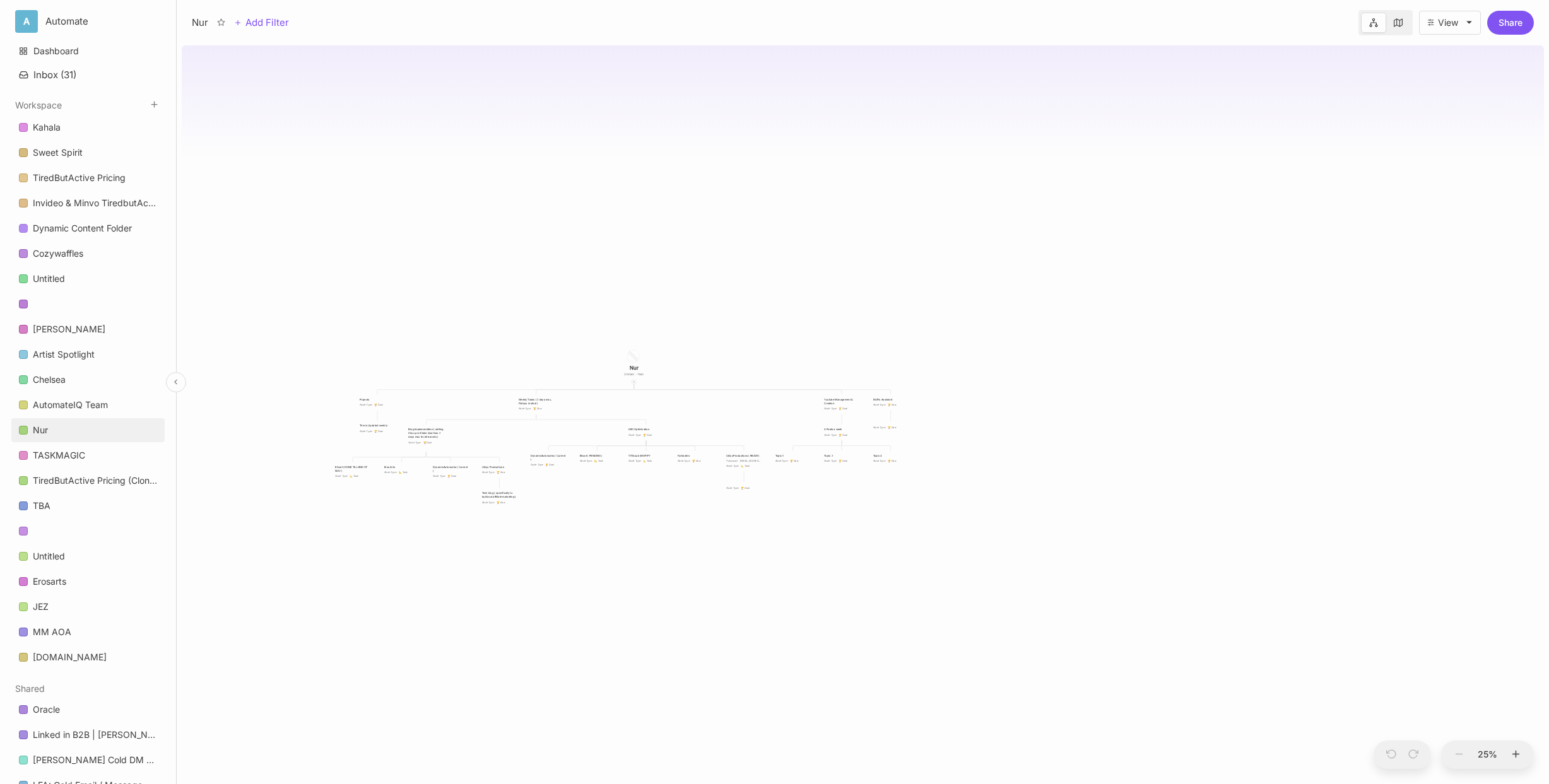
click at [126, 427] on link "Nur" at bounding box center [87, 430] width 153 height 24
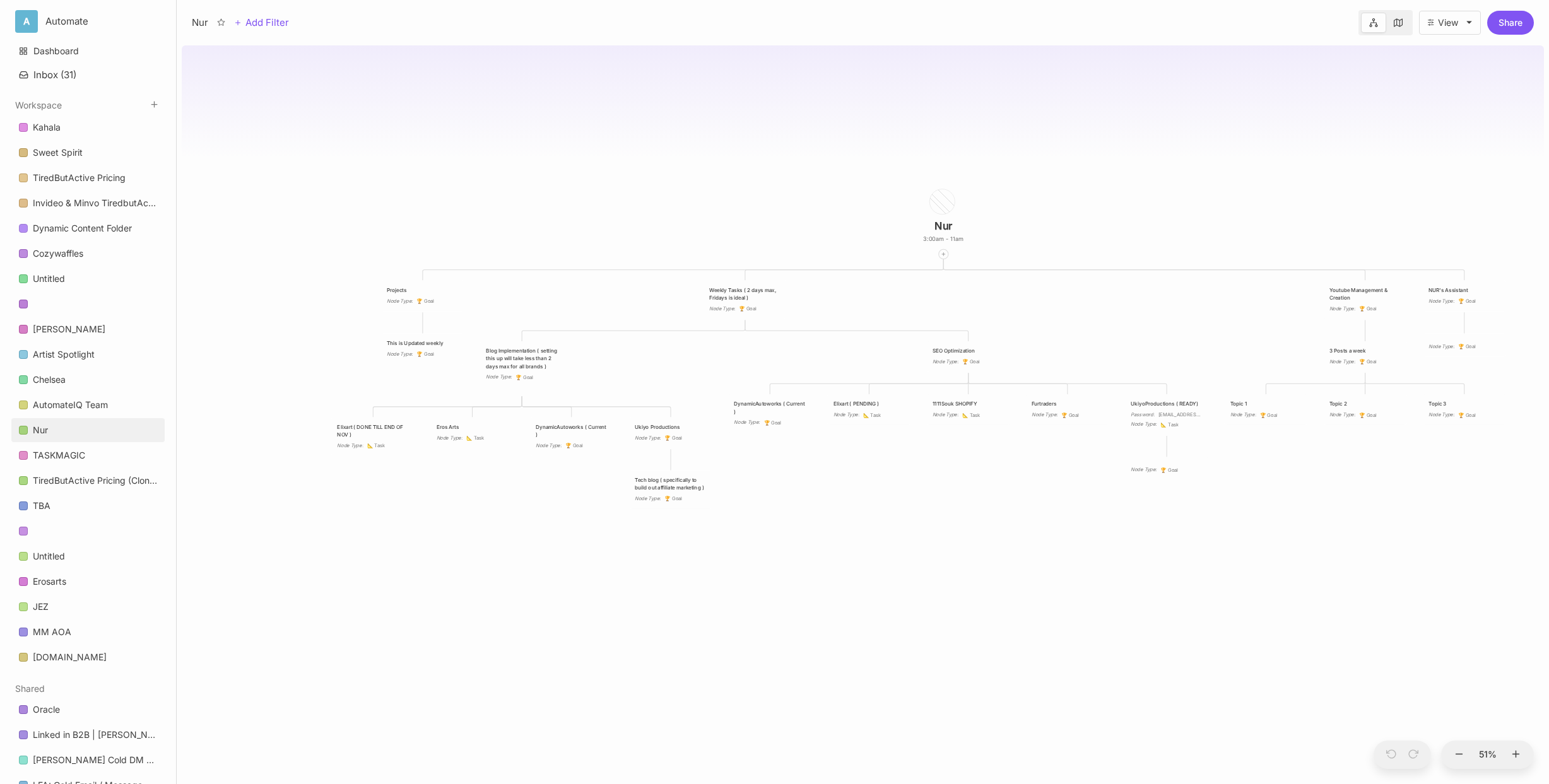
drag, startPoint x: 654, startPoint y: 318, endPoint x: 970, endPoint y: 318, distance: 316.0
click at [970, 318] on div "Nur 3:00am - 11am Projects Node Type : 🏆 Goal Weekly Tasks ( 2 days max, Friday…" at bounding box center [863, 412] width 1362 height 744
click at [598, 191] on div "Nur 3:00am - 11am Projects Node Type : 🏆 Goal Weekly Tasks ( 2 days max, Friday…" at bounding box center [863, 412] width 1362 height 744
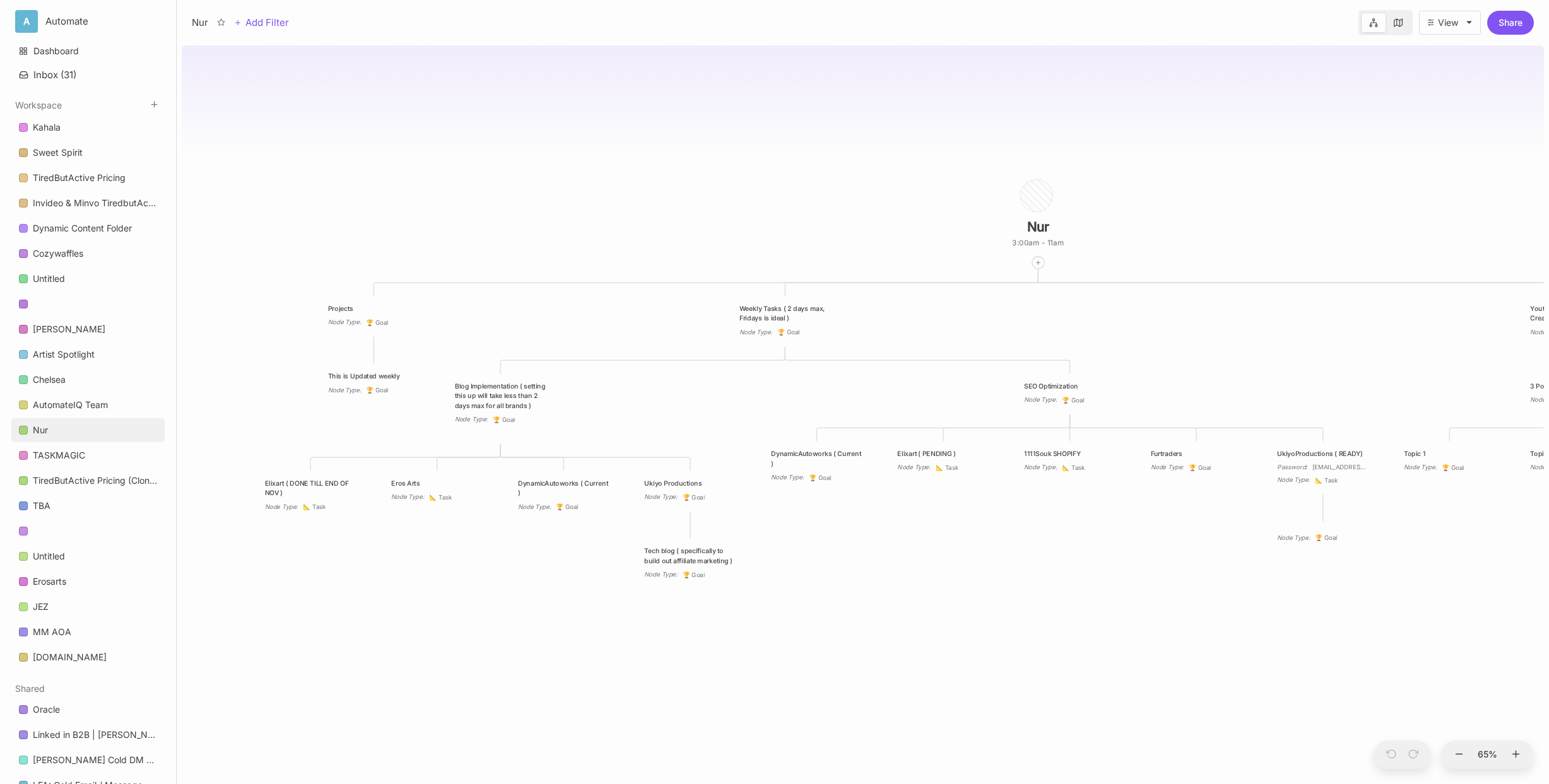
click at [178, 390] on div "Nur 3:00am - 11am Projects Node Type : 🏆 Goal Weekly Tasks ( 2 days max, Friday…" at bounding box center [863, 412] width 1372 height 744
click at [173, 383] on icon at bounding box center [176, 382] width 8 height 8
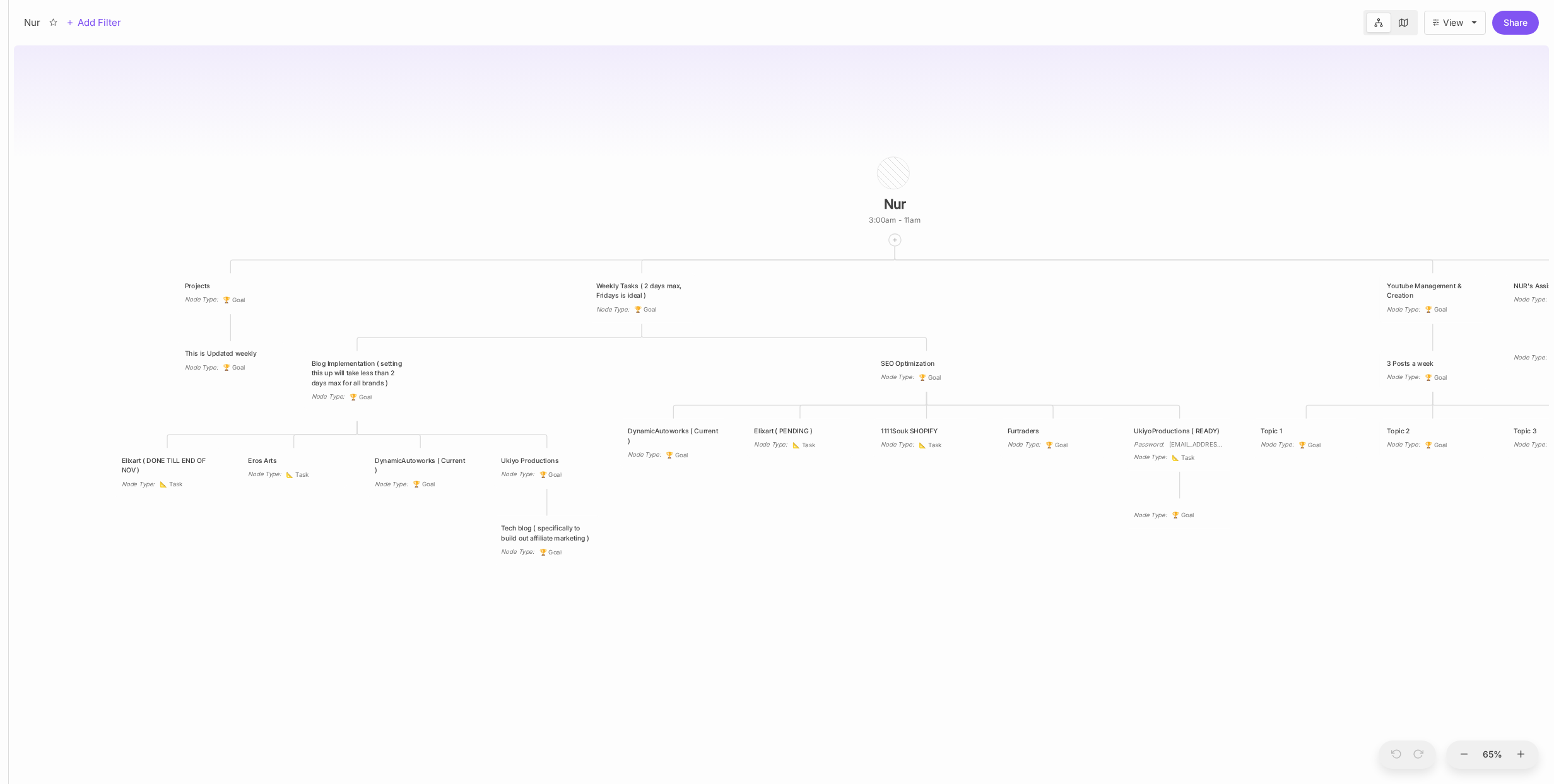
drag, startPoint x: 361, startPoint y: 110, endPoint x: 385, endPoint y: 87, distance: 33.2
click at [385, 87] on div "Nur 3:00am - 11am Projects Node Type : 🏆 Goal Weekly Tasks ( 2 days max, Friday…" at bounding box center [782, 412] width 1535 height 744
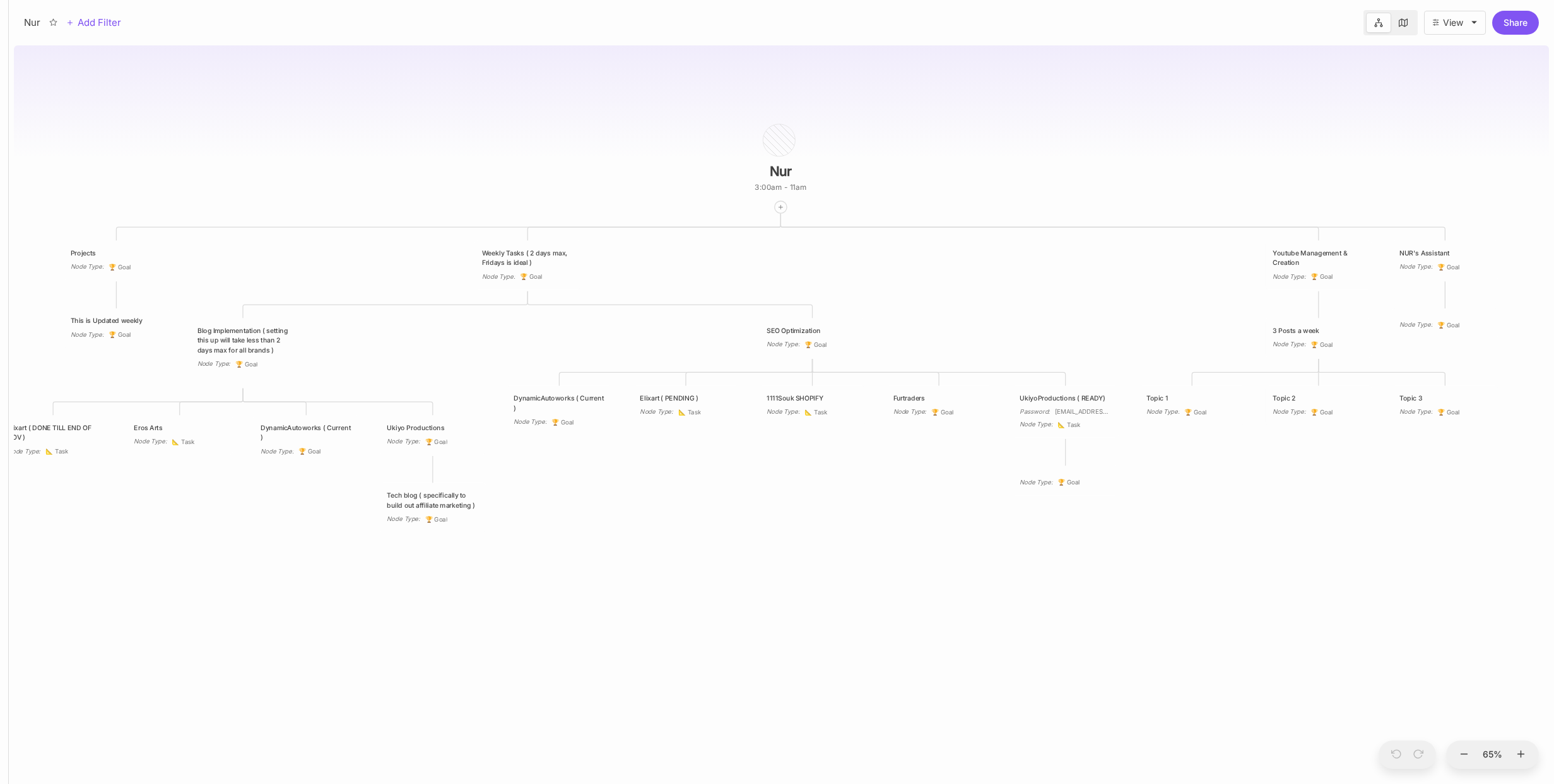
drag, startPoint x: 493, startPoint y: 133, endPoint x: 378, endPoint y: 100, distance: 119.6
click at [378, 100] on div "Nur 3:00am - 11am Projects Node Type : 🏆 Goal Weekly Tasks ( 2 days max, Friday…" at bounding box center [782, 412] width 1535 height 744
click at [403, 360] on div "Nur 3:00am - 11am Projects Node Type : 🏆 Goal Weekly Tasks ( 2 days max, Friday…" at bounding box center [782, 412] width 1535 height 744
click at [713, 137] on div "Nur 3:00am - 11am" at bounding box center [780, 155] width 189 height 116
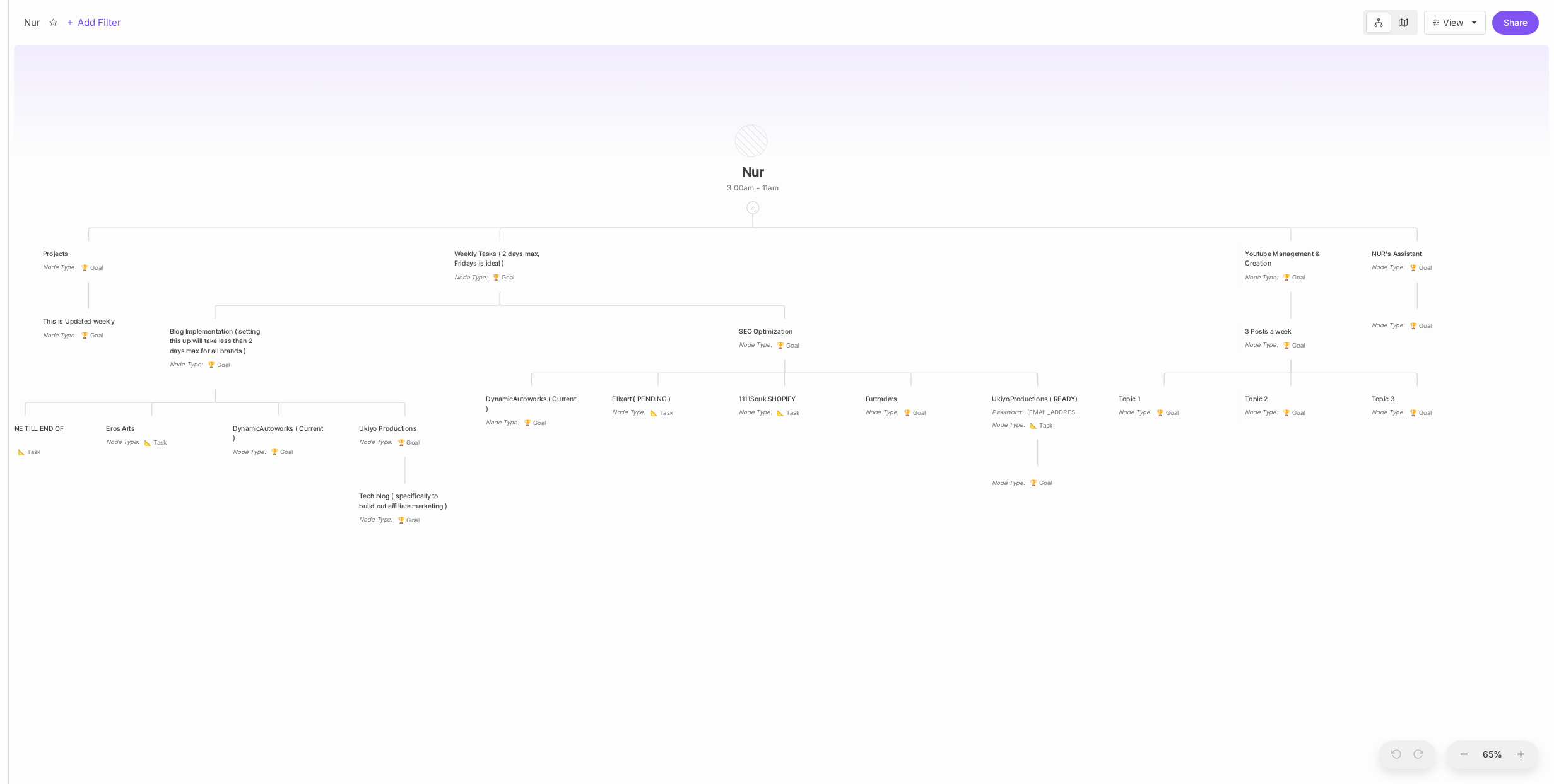
drag, startPoint x: 551, startPoint y: 167, endPoint x: 523, endPoint y: 167, distance: 28.0
click at [523, 167] on div "Nur 3:00am - 11am Projects Node Type : 🏆 Goal Weekly Tasks ( 2 days max, Friday…" at bounding box center [782, 412] width 1535 height 744
click at [555, 129] on div "Nur 3:00am - 11am Projects Node Type : 🏆 Goal Weekly Tasks ( 2 days max, Friday…" at bounding box center [782, 412] width 1535 height 744
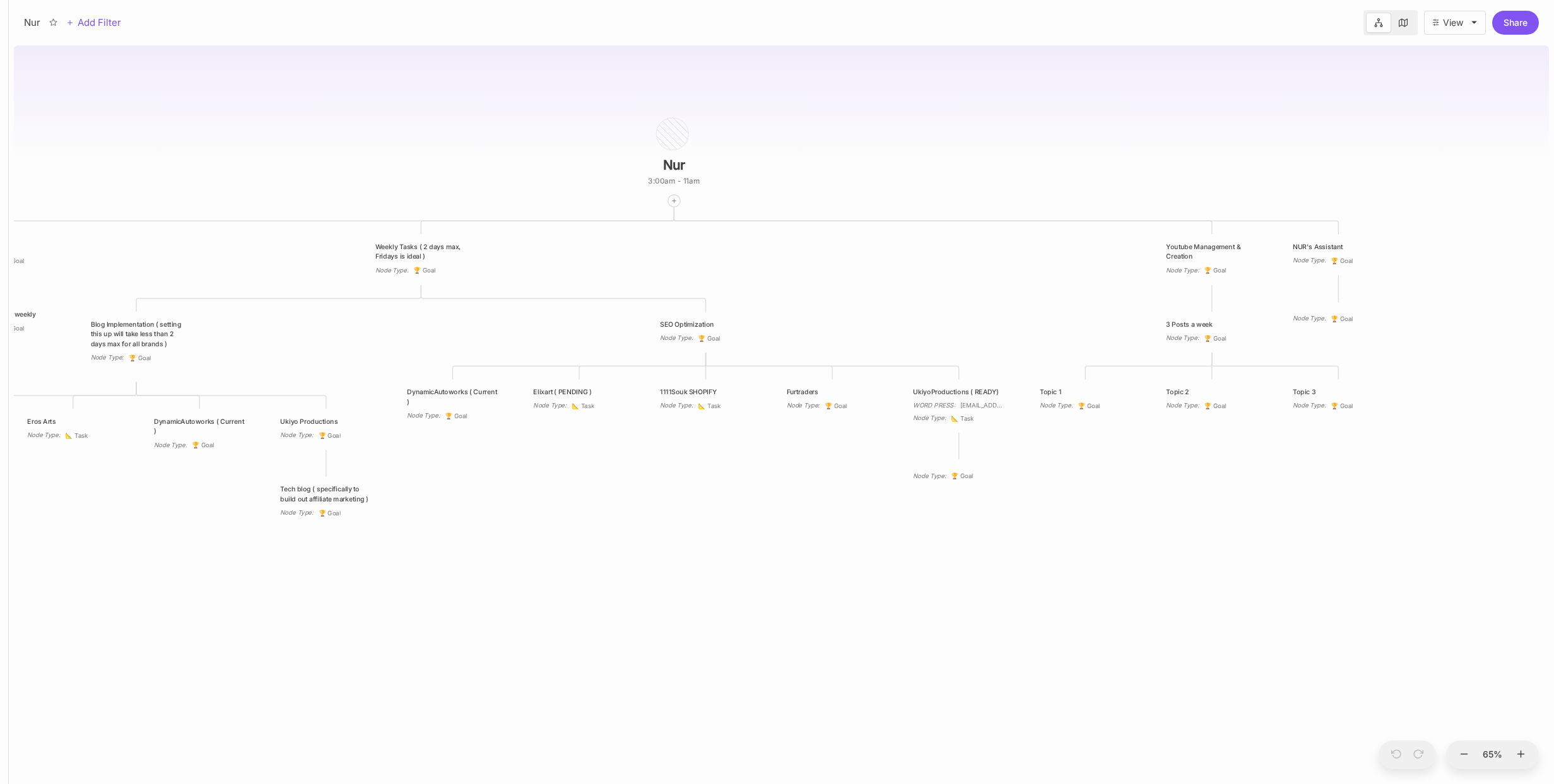
drag, startPoint x: 891, startPoint y: 574, endPoint x: 813, endPoint y: 568, distance: 78.2
click at [813, 568] on div "Nur 3:00am - 11am Projects Node Type : 🏆 Goal Weekly Tasks ( 2 days max, Friday…" at bounding box center [782, 412] width 1535 height 744
click at [518, 557] on div "Nur 3:00am - 11am Projects Node Type : 🏆 Goal Weekly Tasks ( 2 days max, Friday…" at bounding box center [782, 412] width 1535 height 744
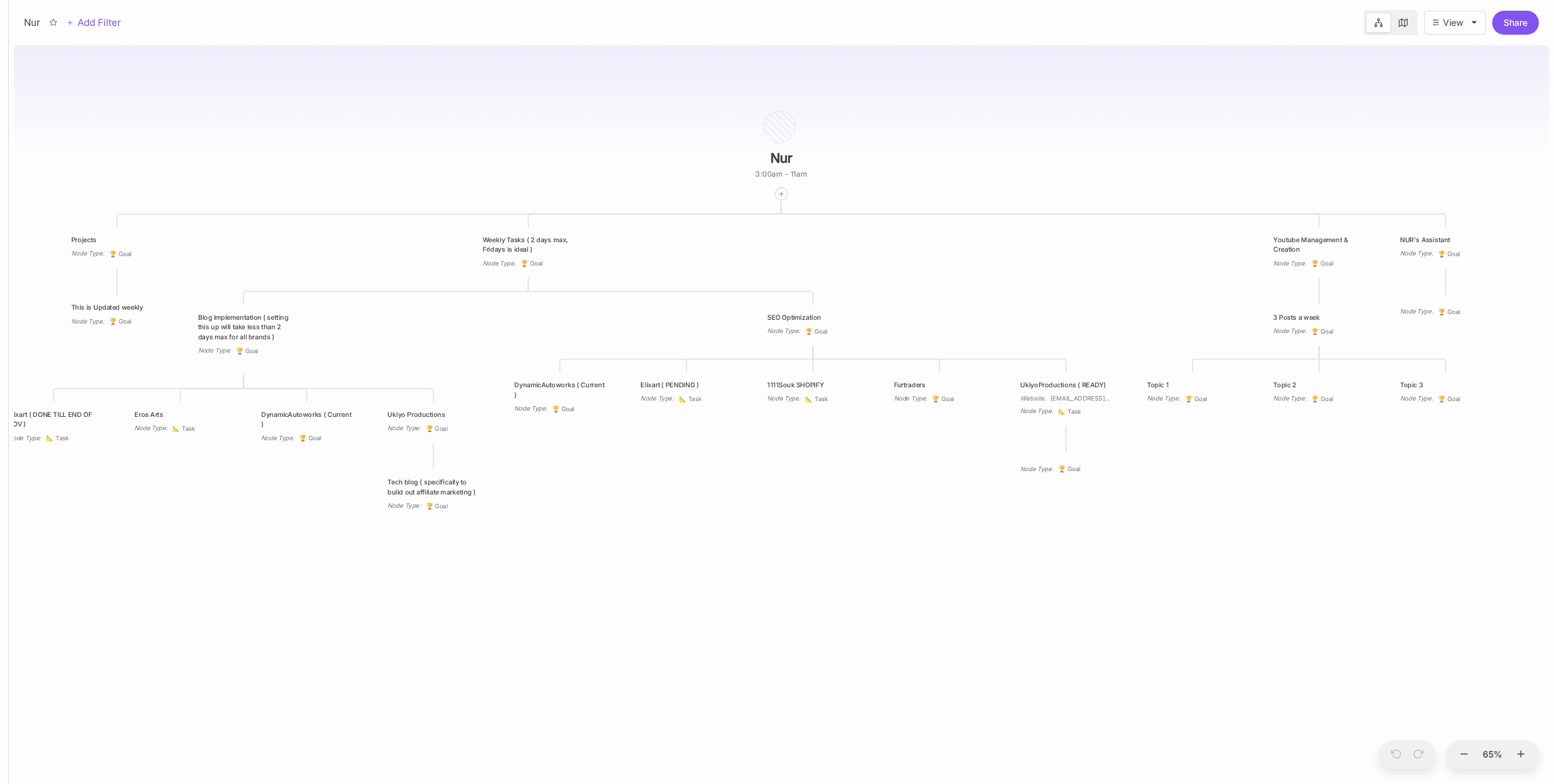
drag, startPoint x: 511, startPoint y: 552, endPoint x: 617, endPoint y: 545, distance: 106.2
click at [617, 545] on div "Nur 3:00am - 11am Projects Node Type : 🏆 Goal Weekly Tasks ( 2 days max, Friday…" at bounding box center [782, 412] width 1535 height 744
click at [194, 402] on div "Eros Arts Node Type : 📐 Task" at bounding box center [180, 421] width 106 height 39
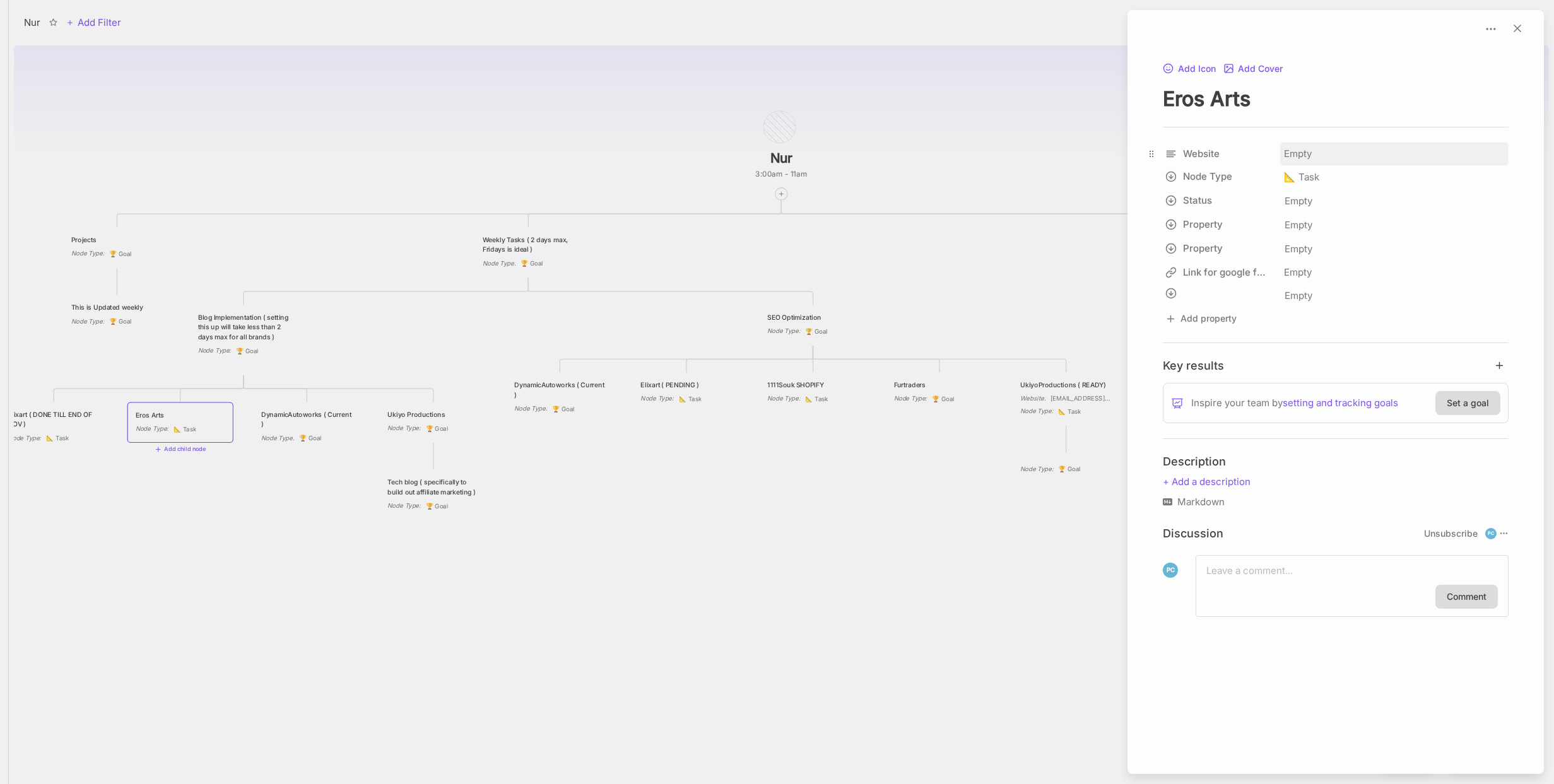
click at [1299, 150] on div "Empty" at bounding box center [1394, 153] width 228 height 23
type input "https://docs.google.com/spreadsheets/d/1h5IBYlB5twLNTpwWtk3H4r2xqTPM7hW-yYgtffn…"
click at [947, 153] on div at bounding box center [777, 392] width 1554 height 784
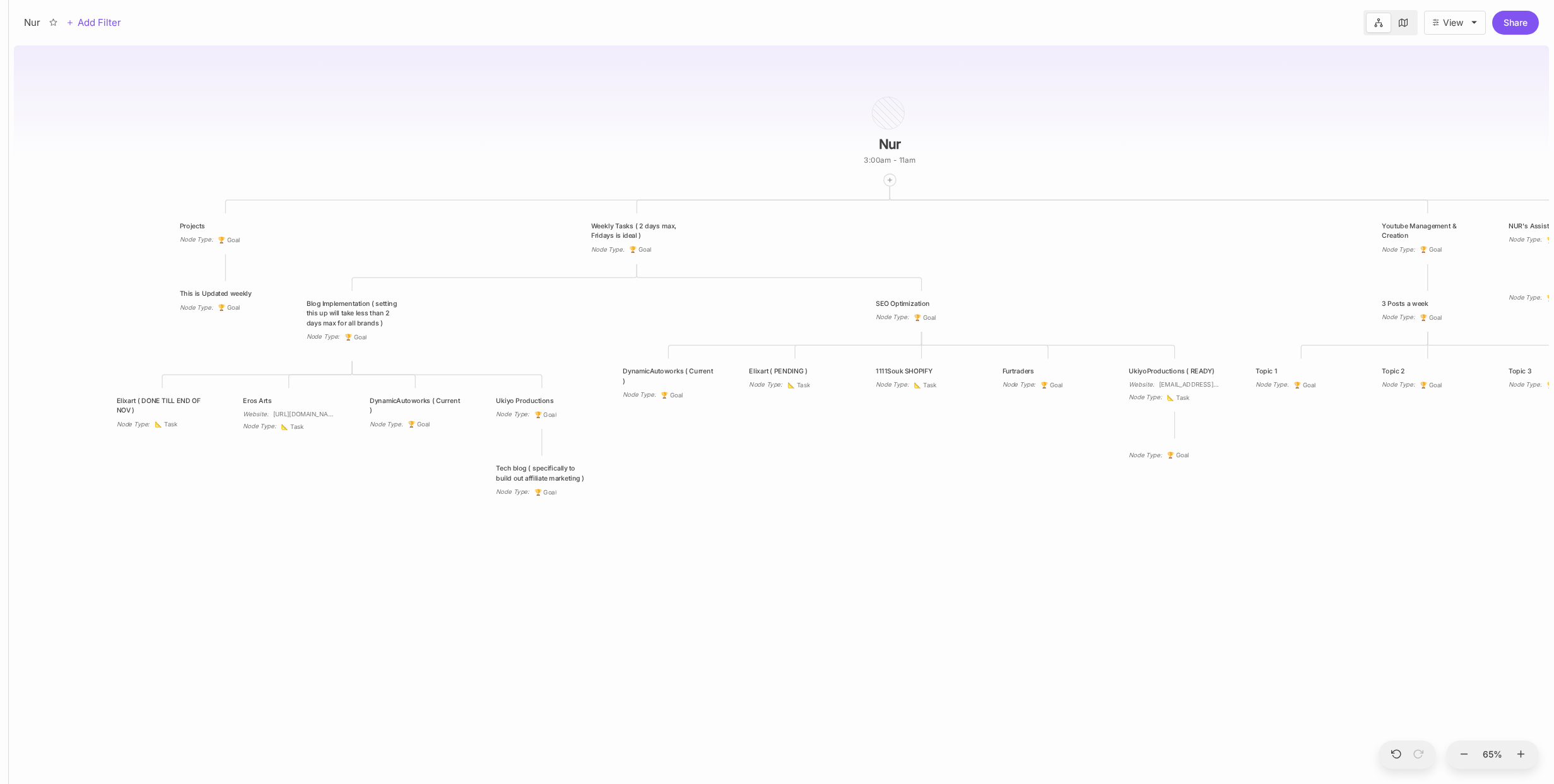
drag, startPoint x: 592, startPoint y: 597, endPoint x: 705, endPoint y: 597, distance: 113.0
click at [705, 597] on div "Nur 3:00am - 11am Projects Node Type : 🏆 Goal Weekly Tasks ( 2 days max, Friday…" at bounding box center [782, 412] width 1535 height 744
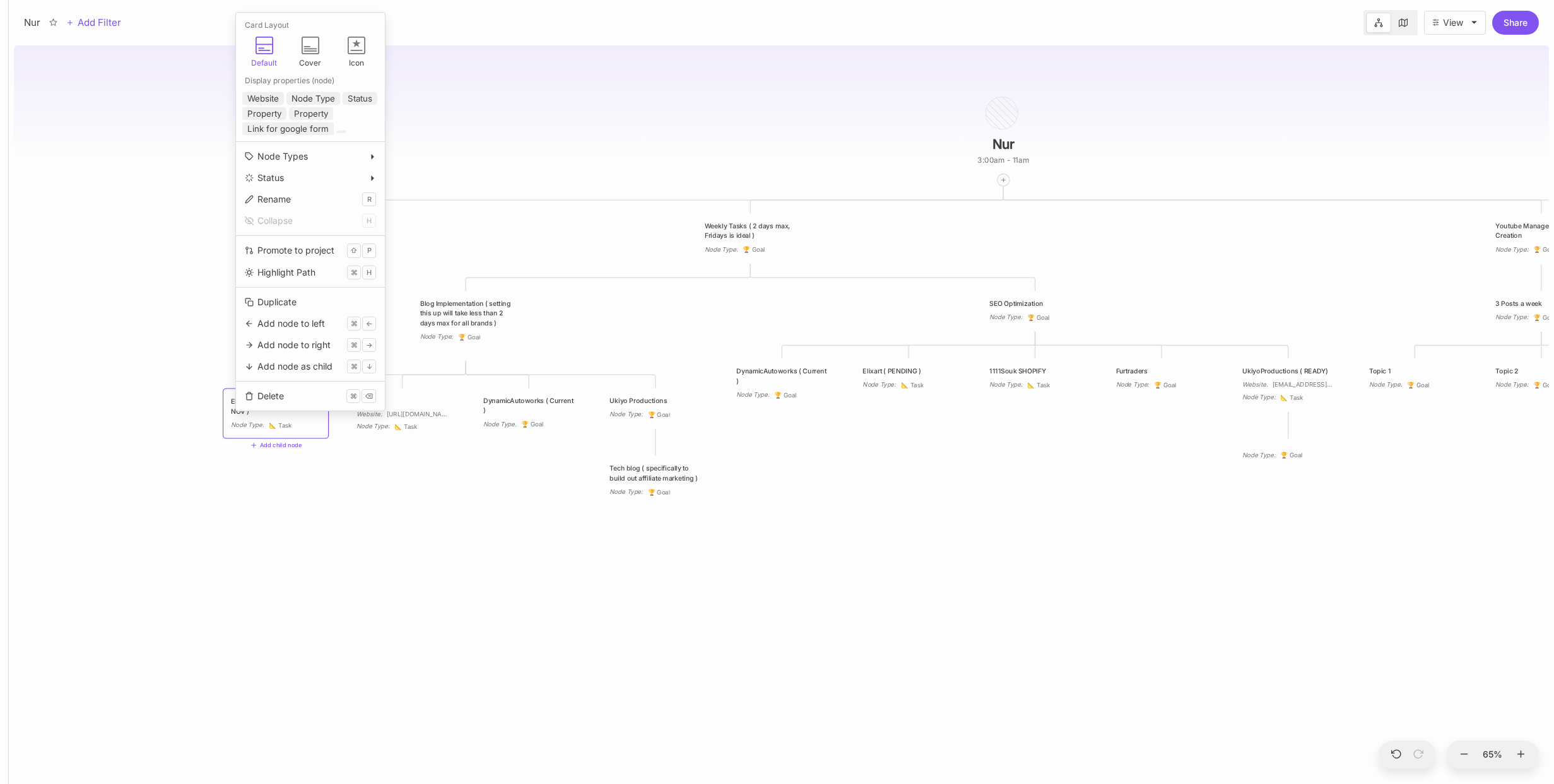
click at [170, 422] on div "Nur 3:00am - 11am Projects Node Type : 🏆 Goal Weekly Tasks ( 2 days max, Friday…" at bounding box center [782, 412] width 1535 height 744
click at [298, 291] on div "Duplicate" at bounding box center [285, 292] width 39 height 14
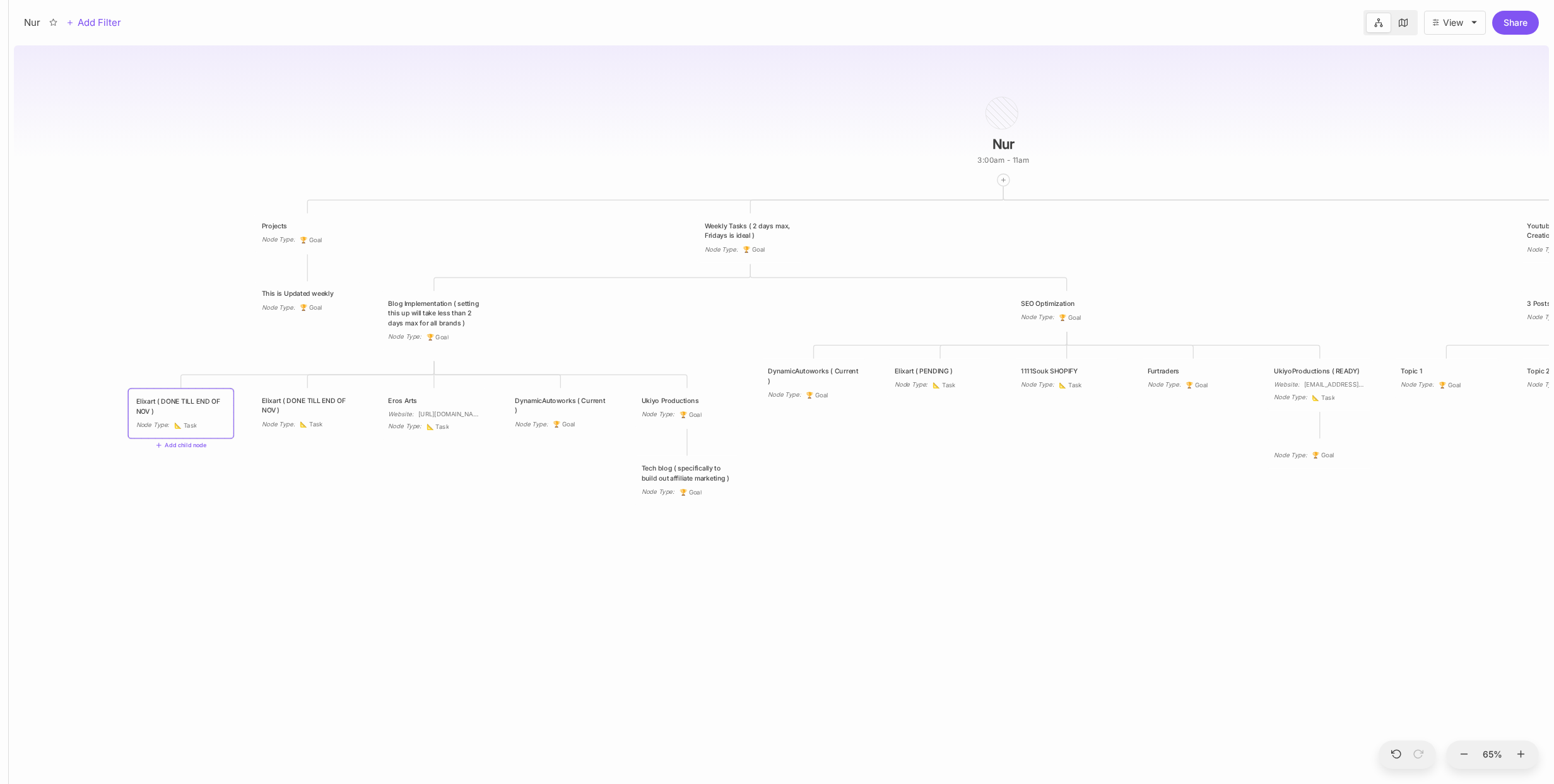
click at [187, 413] on div "Elixart ( DONE TILL END OF NOV )" at bounding box center [180, 406] width 90 height 19
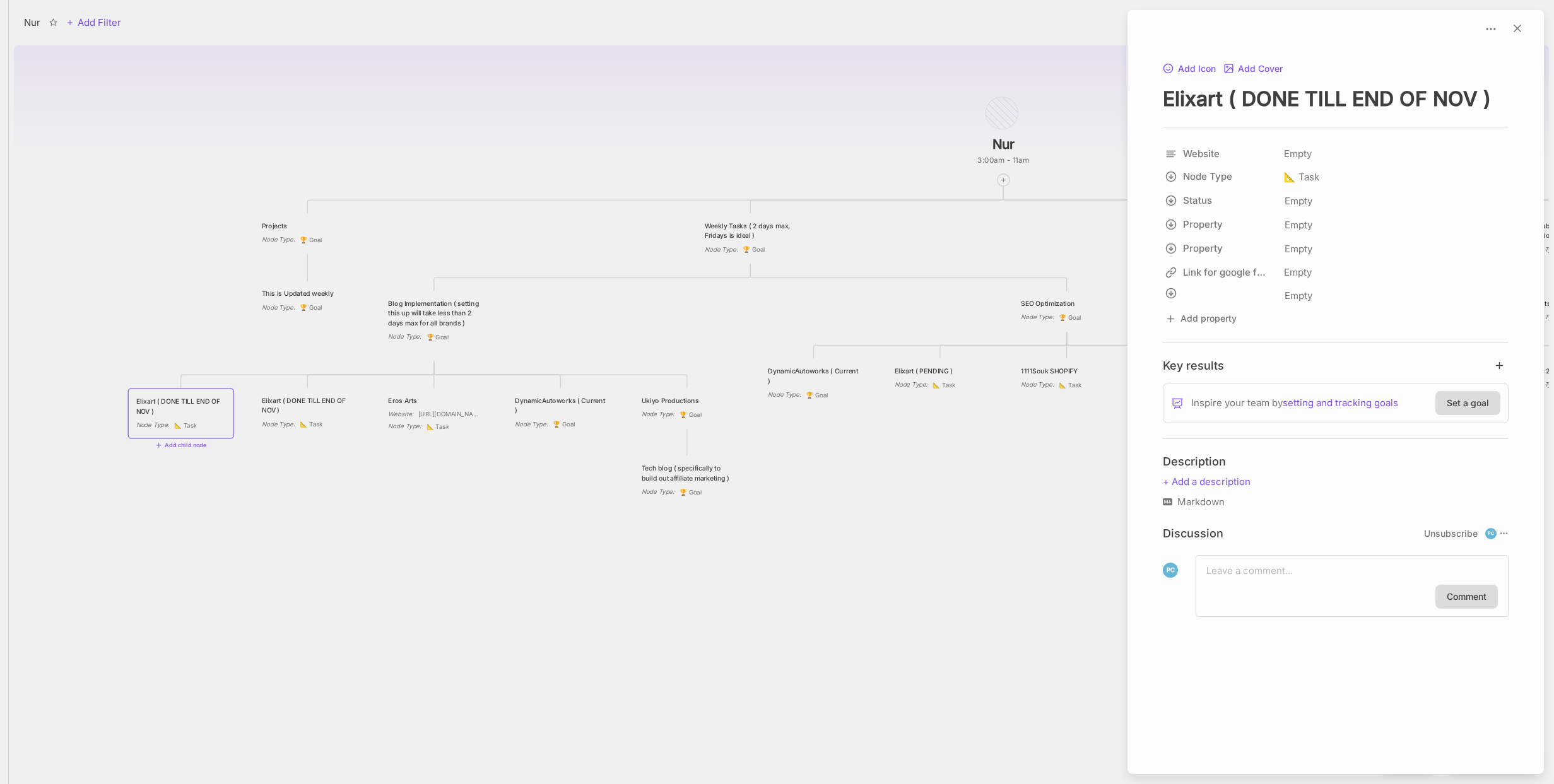
click at [1201, 118] on div "Add Icon Add Cover Elixart ( DONE TILL END OF NOV ) Website Empty Node Type 📐 T…" at bounding box center [1335, 353] width 406 height 586
click at [1203, 101] on textarea "Elixart ( DONE TILL END OF NOV )" at bounding box center [1335, 99] width 346 height 26
paste textarea "[URL][DOMAIN_NAME]"
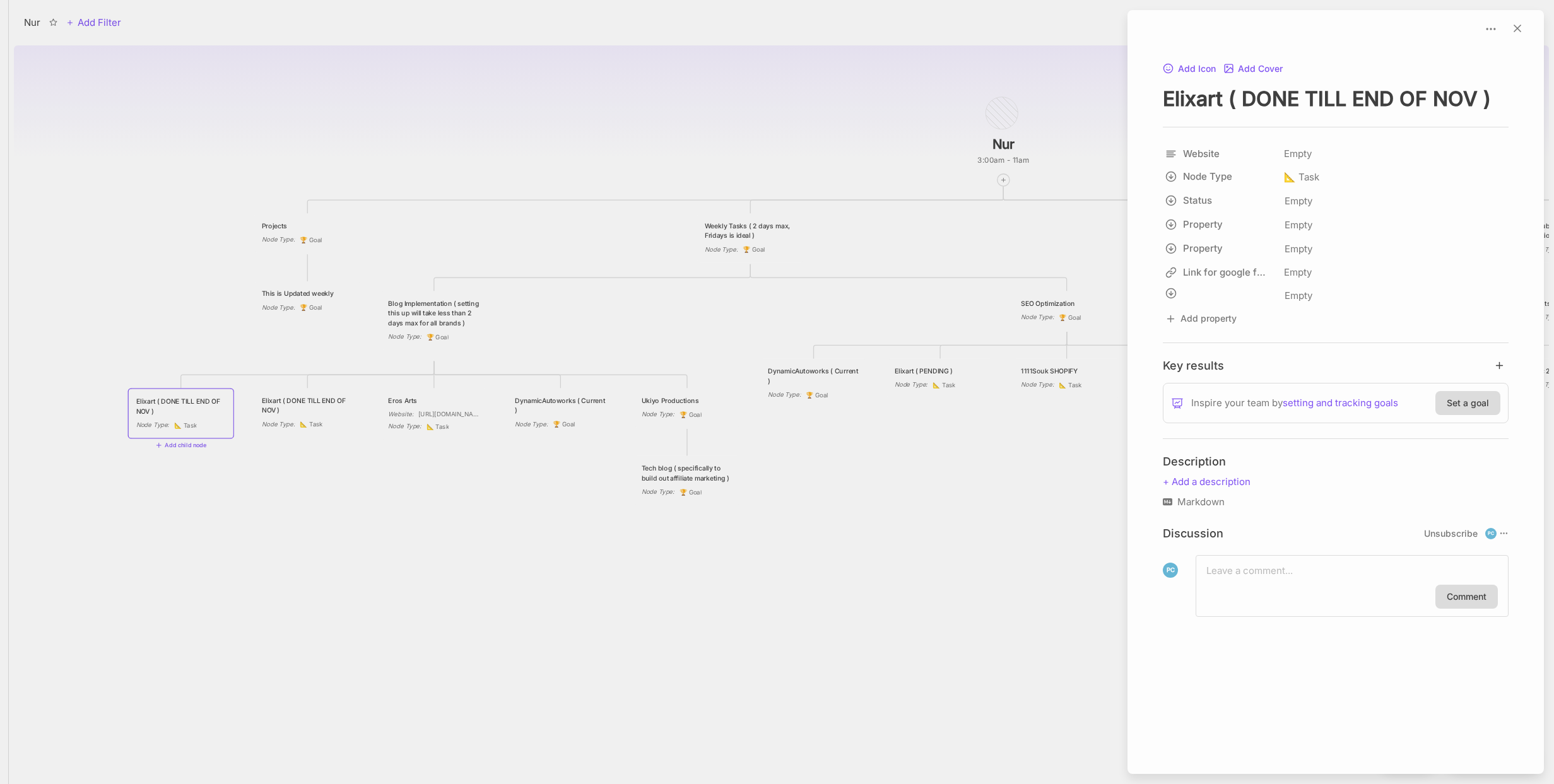
click at [1222, 105] on textarea "Elixart ( DONE TILL END OF NOV )" at bounding box center [1335, 99] width 346 height 26
type textarea "1111SOUK"
click at [1296, 153] on div "Empty" at bounding box center [1394, 153] width 228 height 23
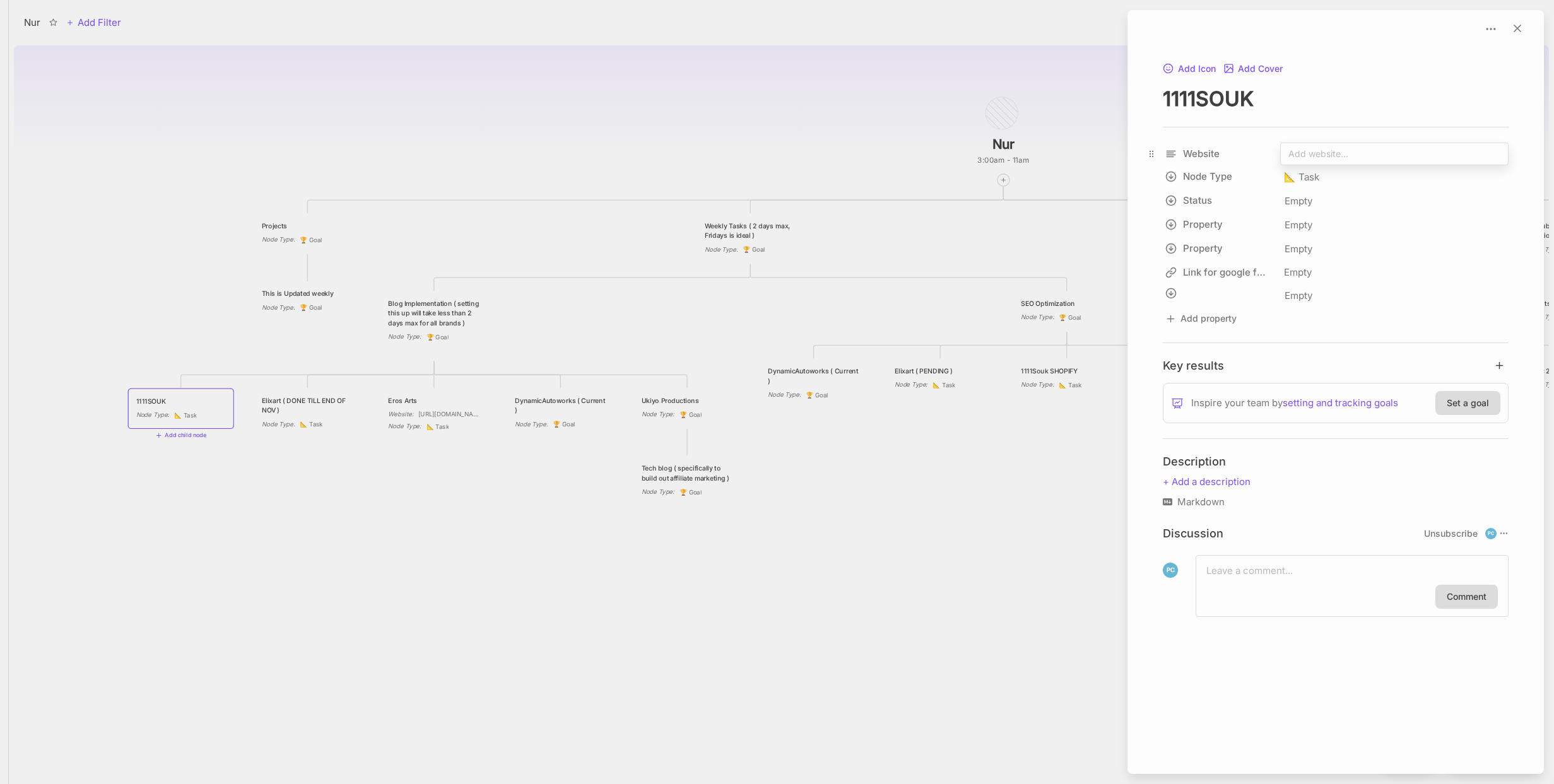
type input "[URL][DOMAIN_NAME]"
click at [495, 115] on div at bounding box center [777, 392] width 1554 height 784
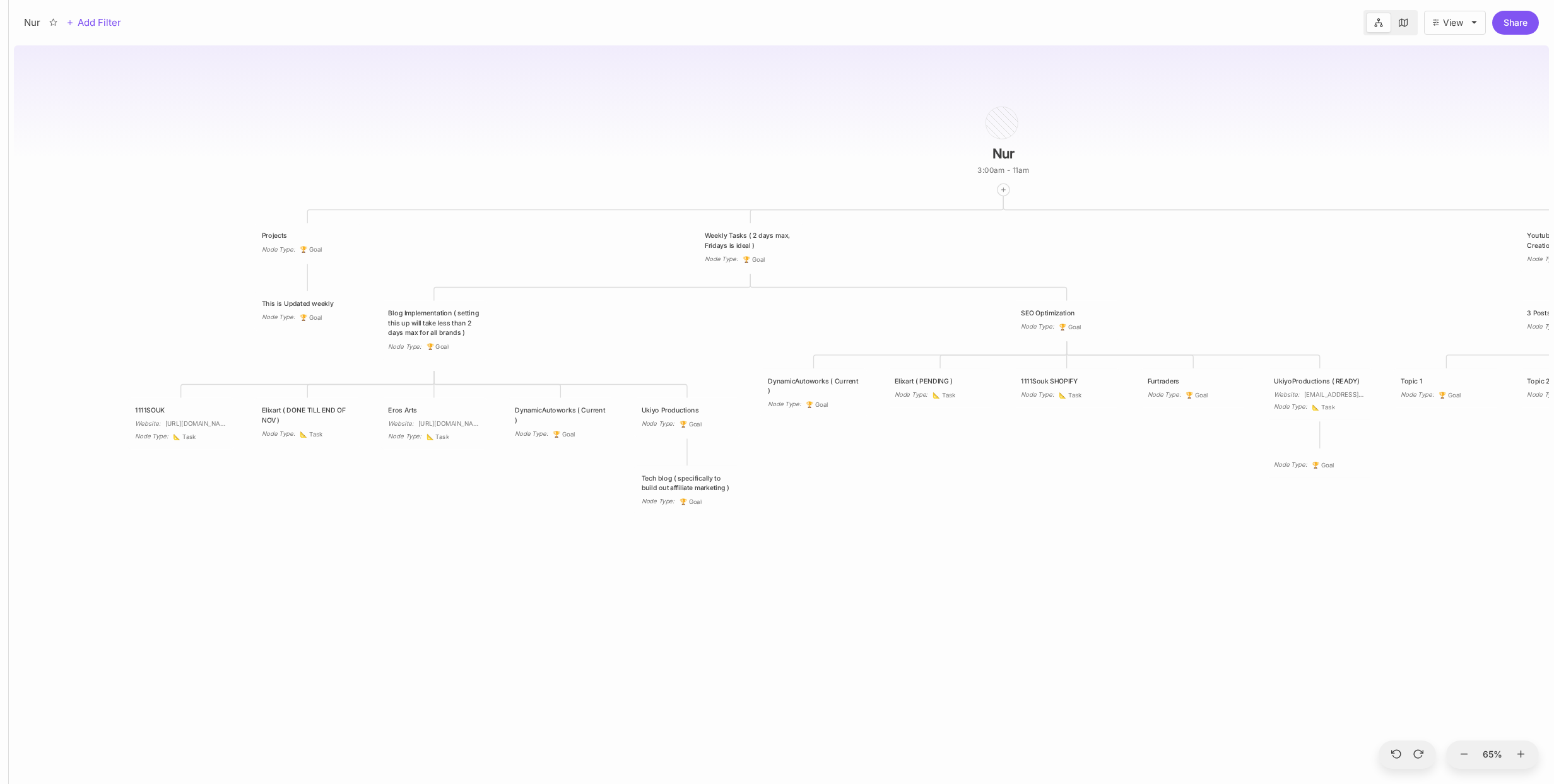
click at [31, 17] on div "Nur" at bounding box center [33, 23] width 17 height 15
click at [35, 20] on div "Nur" at bounding box center [33, 23] width 17 height 15
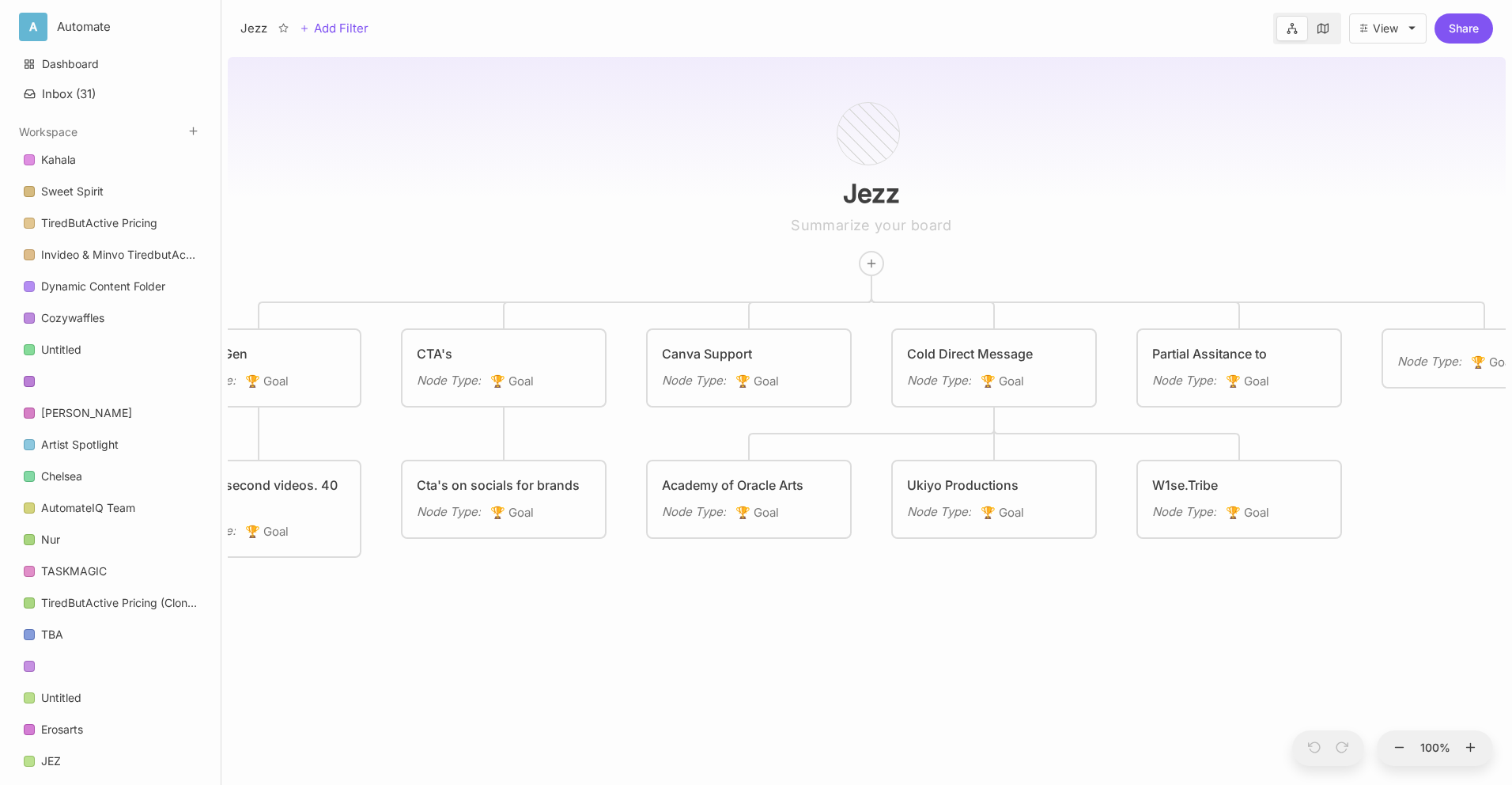
drag, startPoint x: 370, startPoint y: 213, endPoint x: 504, endPoint y: 216, distance: 134.0
click at [509, 213] on div "Jezz Runway Gen Node Type : 🏆 Goal CTA's Node Type : 🏆 Goal Canva Support Node …" at bounding box center [866, 418] width 1278 height 735
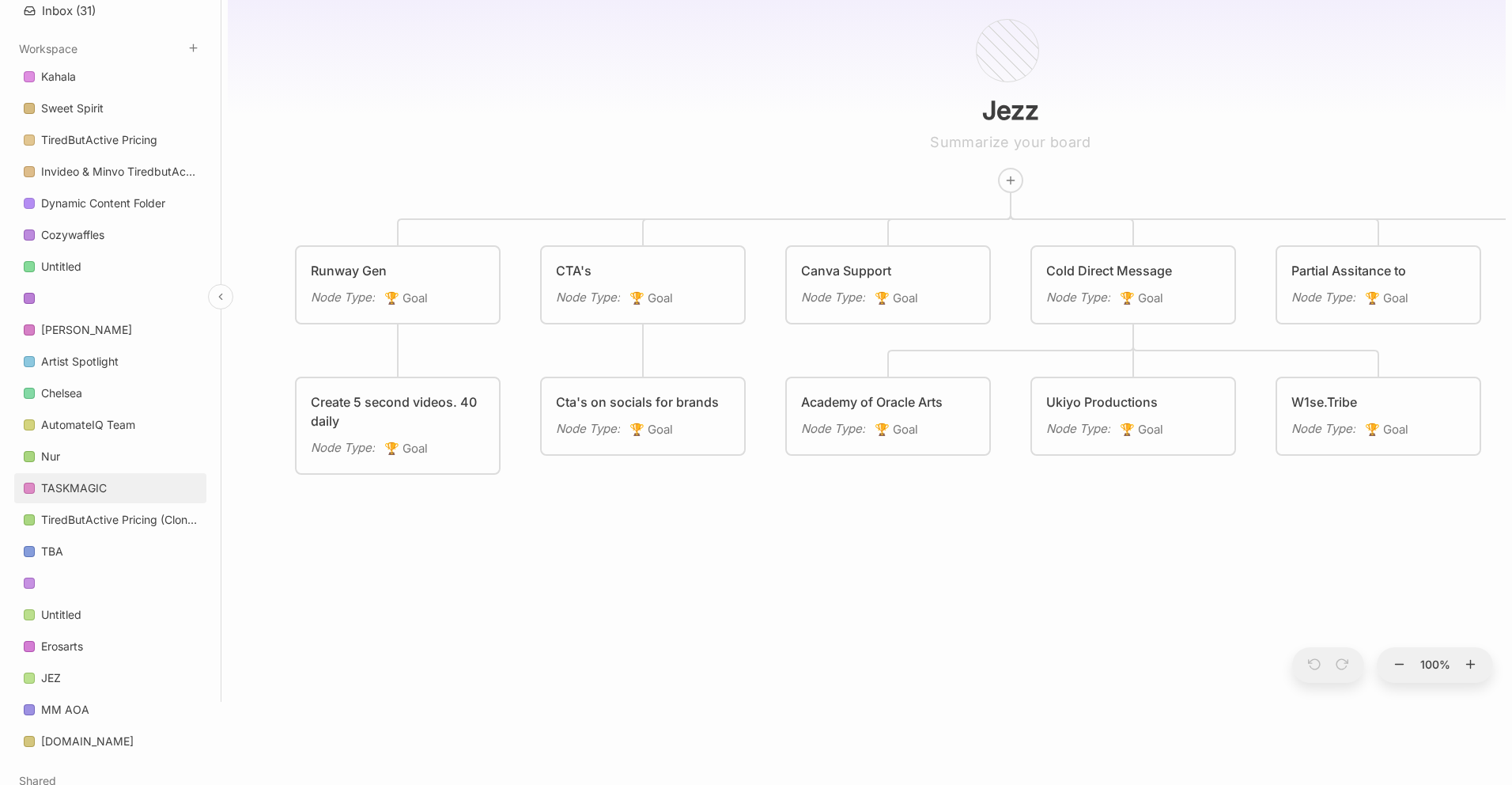
scroll to position [399, 0]
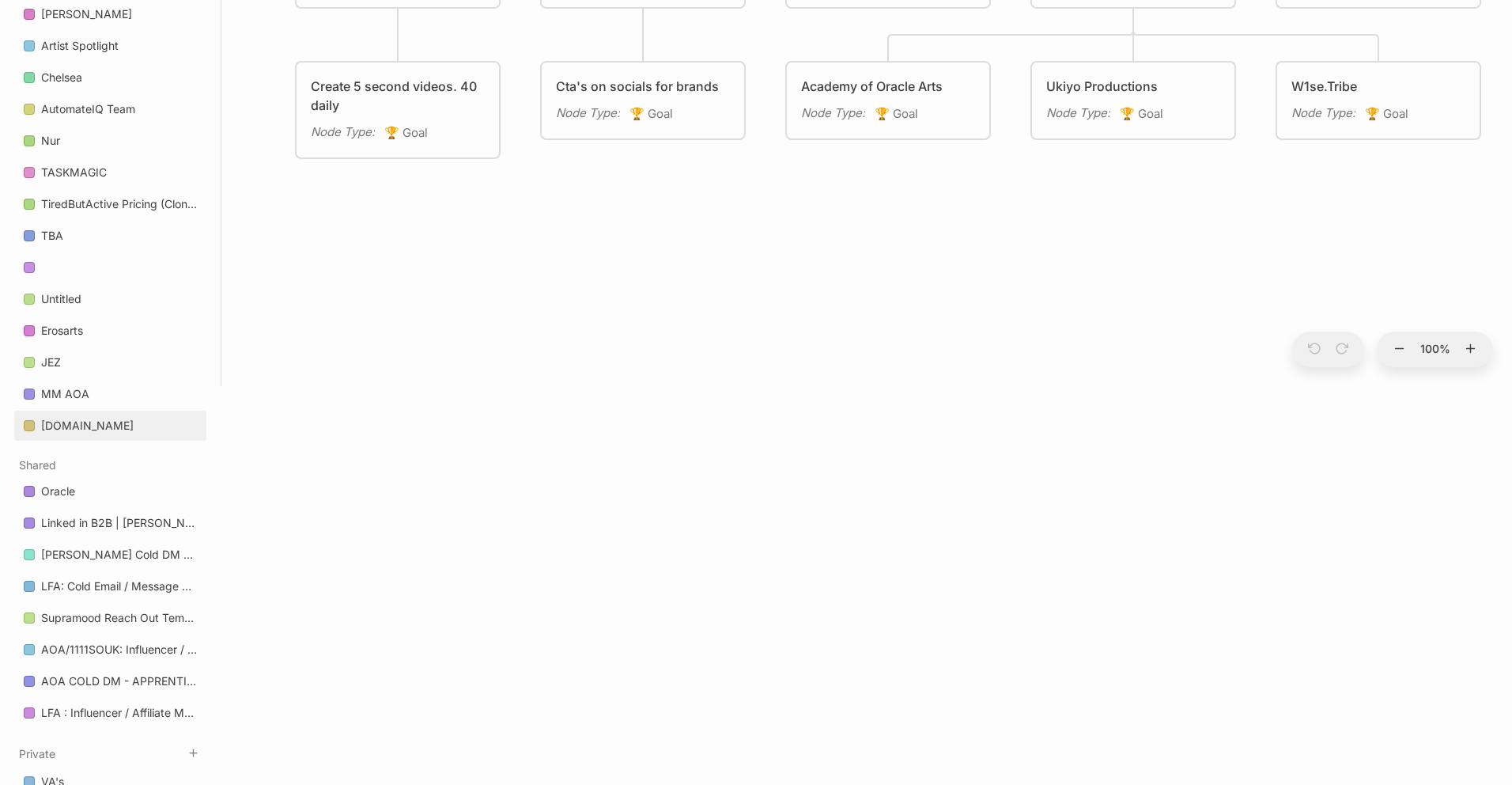
click at [100, 434] on div "[DOMAIN_NAME]" at bounding box center [87, 426] width 92 height 19
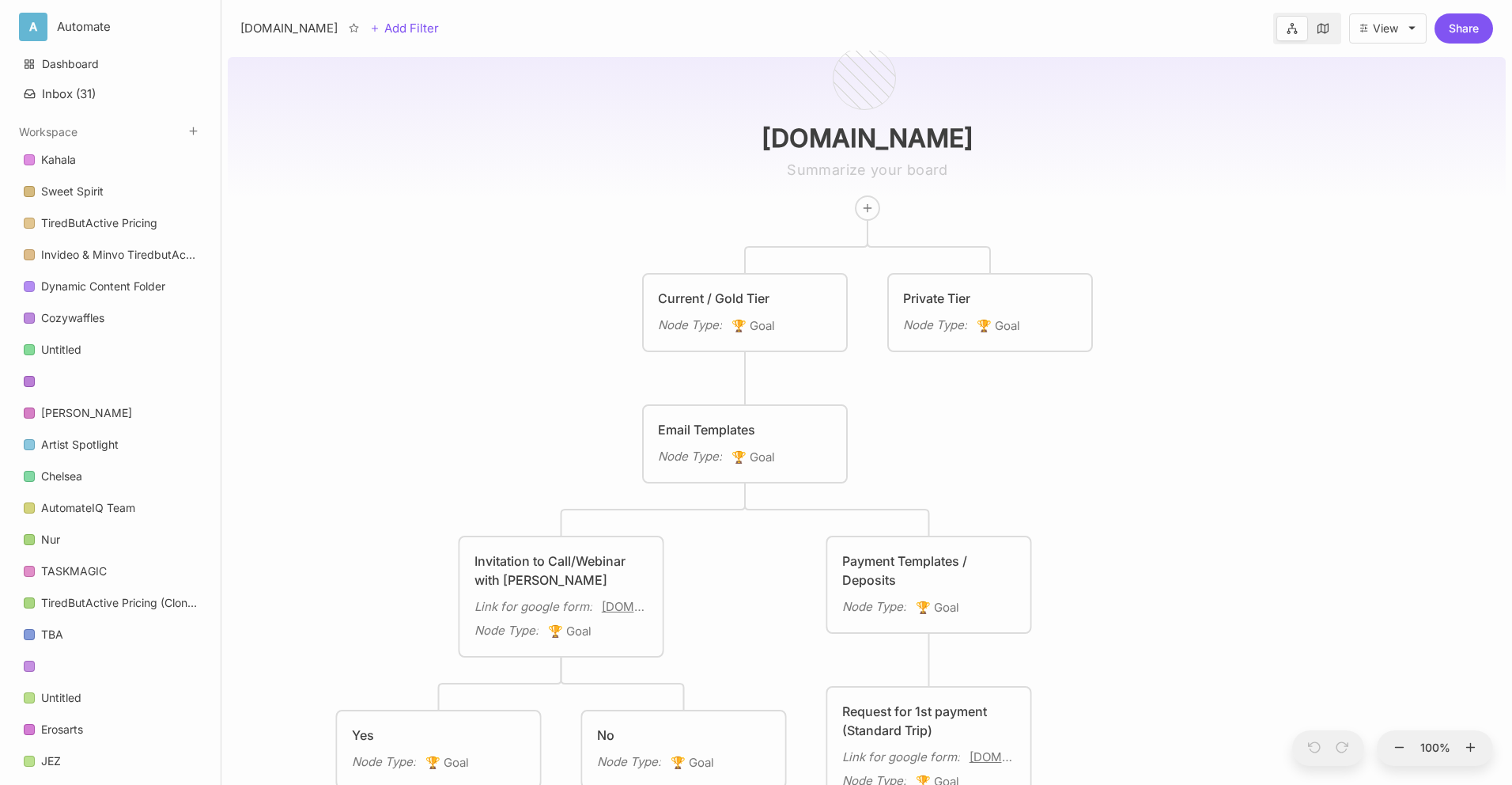
drag, startPoint x: 561, startPoint y: 406, endPoint x: 558, endPoint y: 331, distance: 75.1
click at [559, 331] on div "[DOMAIN_NAME] Current / Gold Tier Node Type : 🏆 Goal Private Tier Node Type : 🏆…" at bounding box center [866, 418] width 1278 height 735
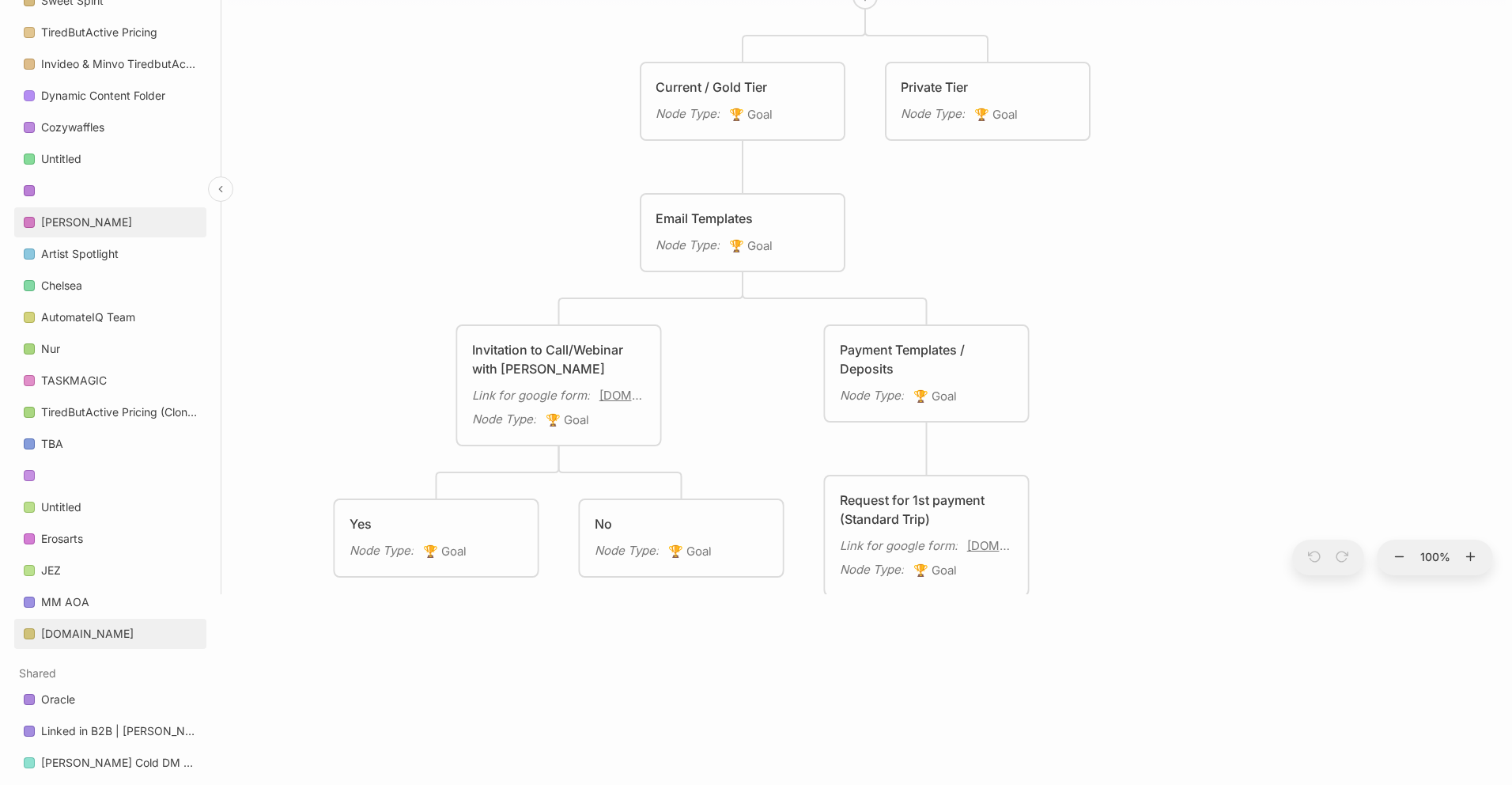
scroll to position [213, 0]
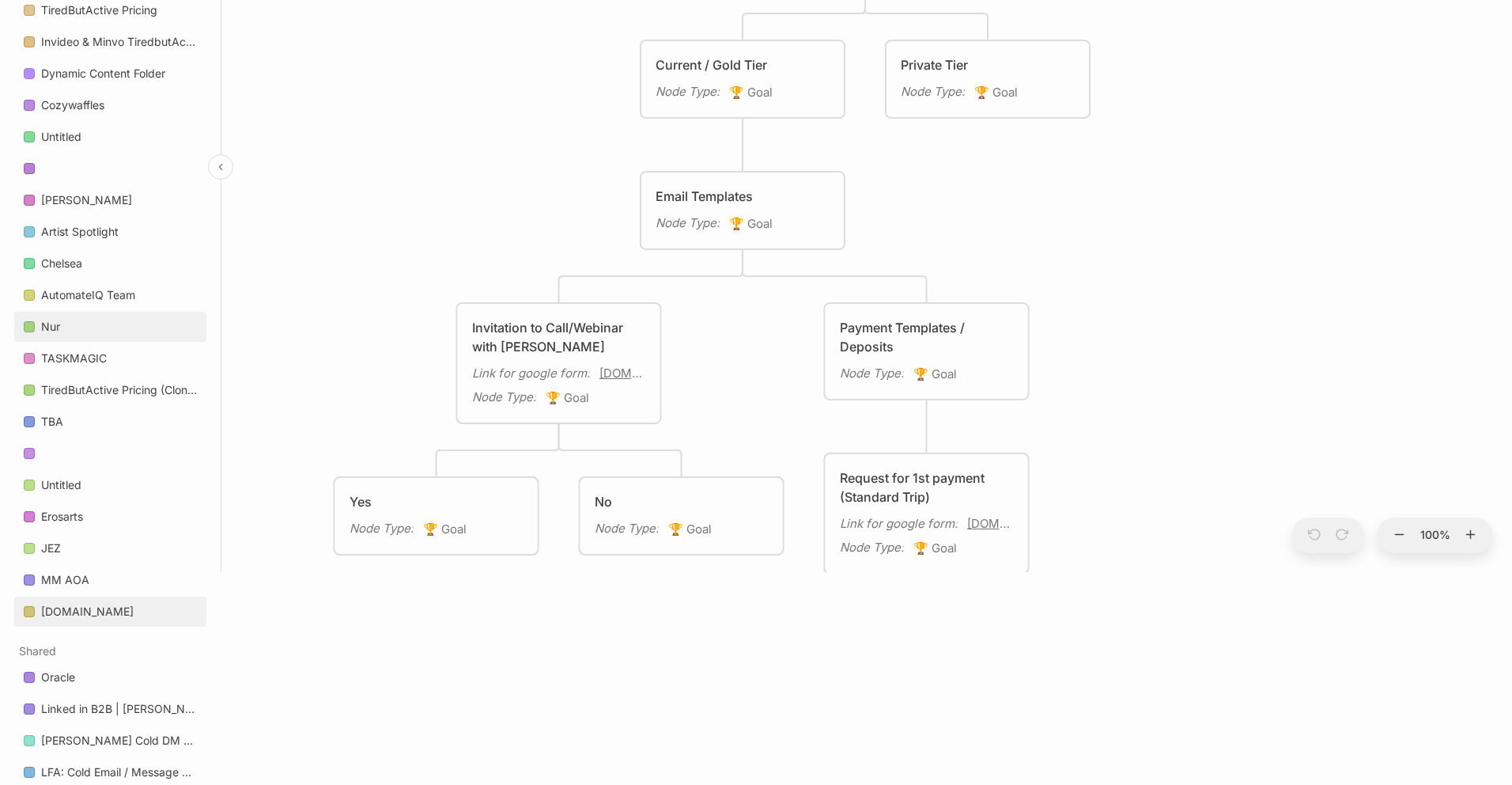
click at [192, 325] on link "Nur" at bounding box center [110, 326] width 192 height 30
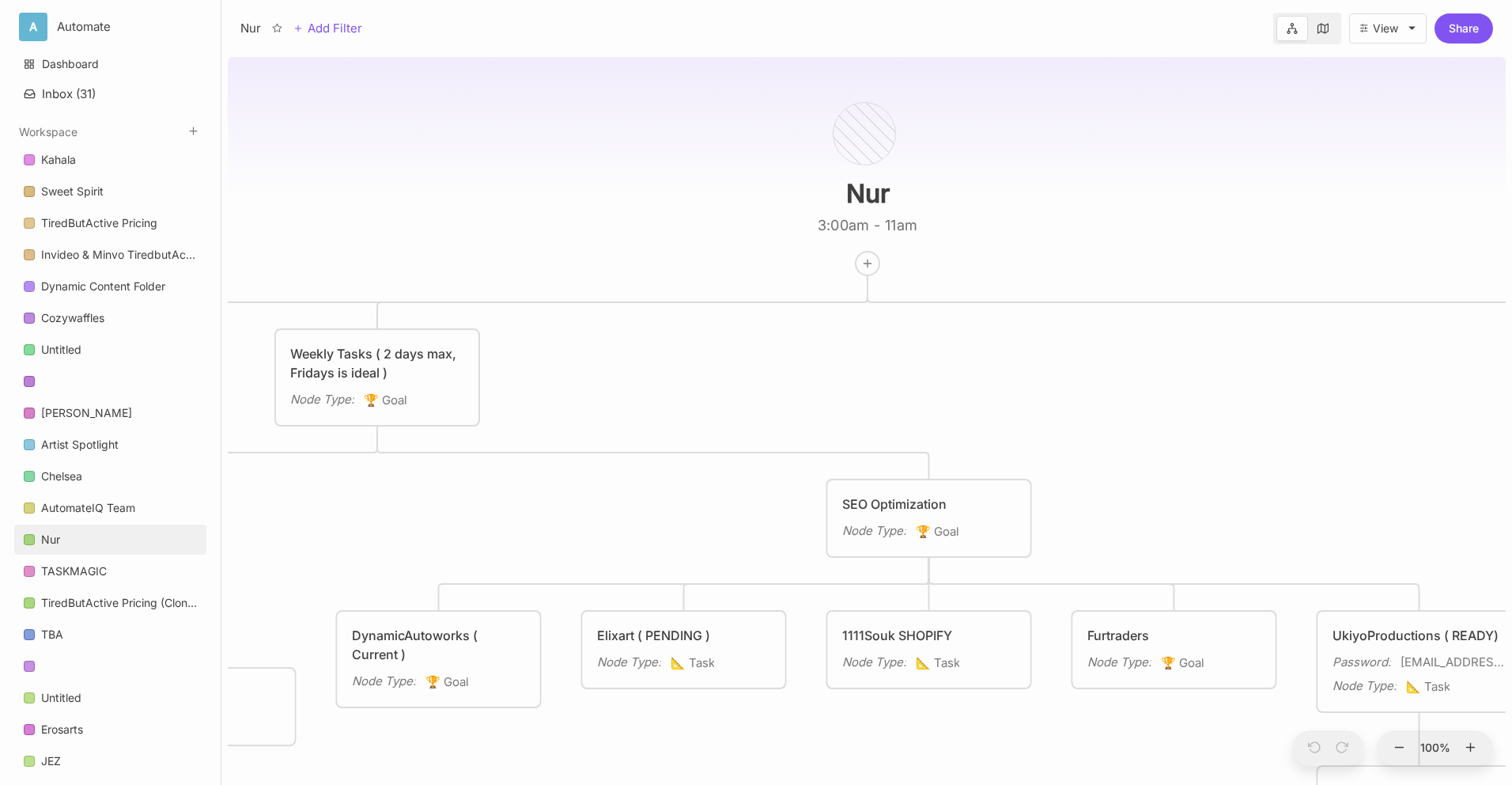
click at [1254, 80] on div "Nur 3:00am - 11am Projects Node Type : 🏆 Goal Weekly Tasks ( 2 days max, Friday…" at bounding box center [866, 418] width 1278 height 735
click at [1456, 32] on button "Share" at bounding box center [1463, 28] width 58 height 30
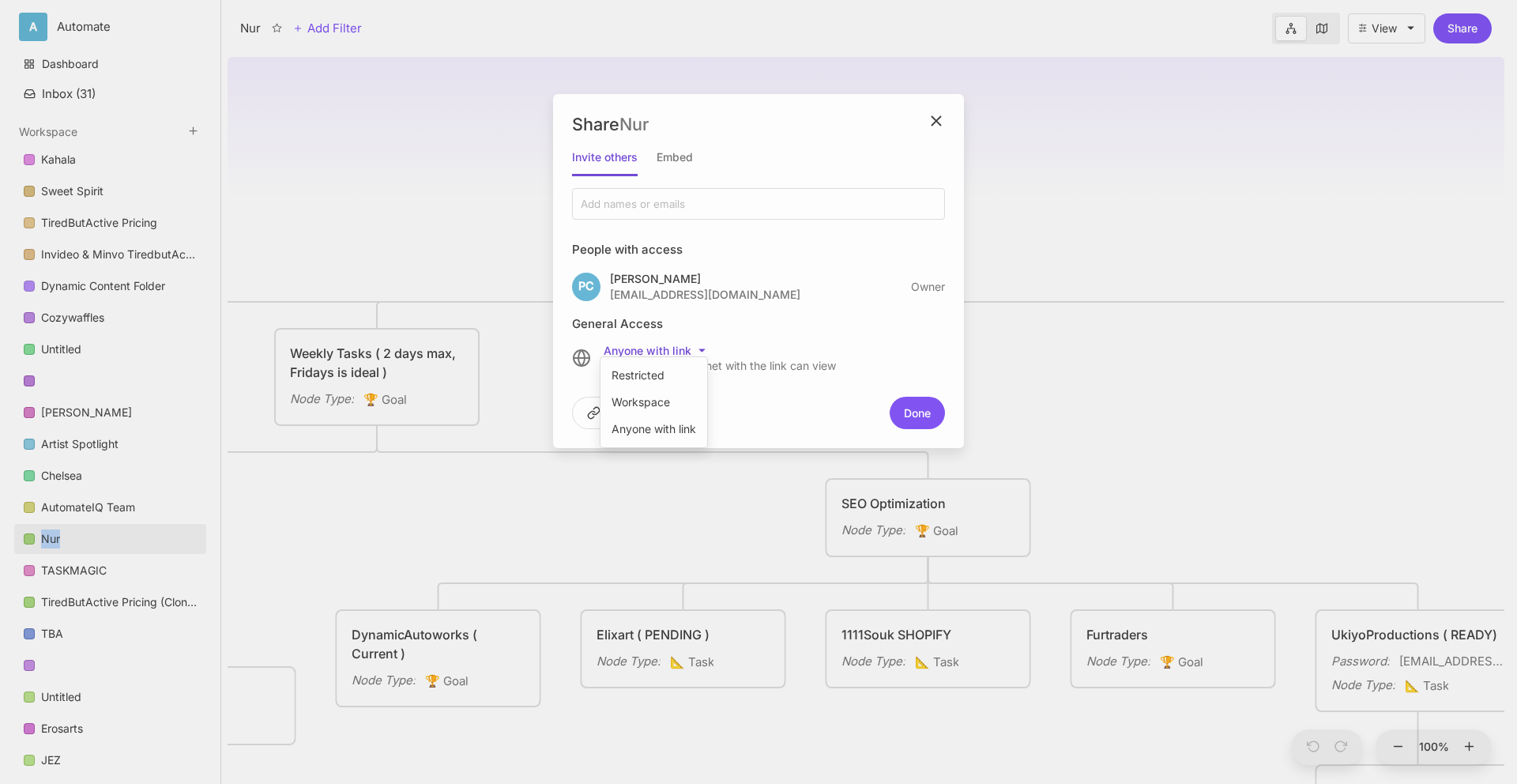
click at [664, 355] on html "A Automate Dashboard Inbox ( 31 ) Workspace Kahala Sweet Spirit TiredButActive …" at bounding box center [758, 392] width 1517 height 784
click at [861, 329] on html "A Automate Dashboard Inbox ( 31 ) Workspace Kahala Sweet Spirit TiredButActive …" at bounding box center [755, 392] width 1511 height 784
click at [933, 124] on icon "close modal" at bounding box center [934, 121] width 18 height 18
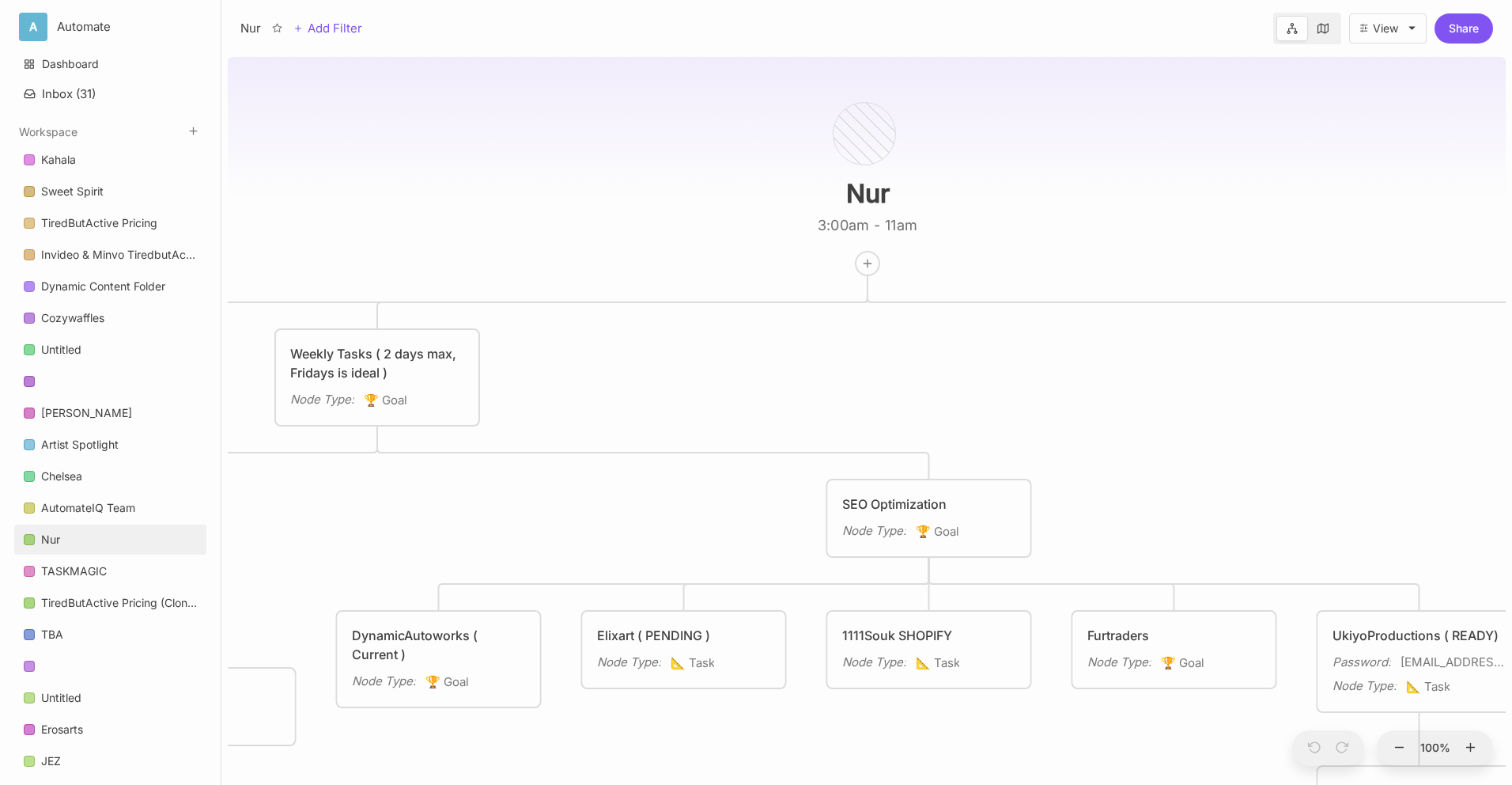
click at [1422, 30] on button "View" at bounding box center [1388, 28] width 77 height 30
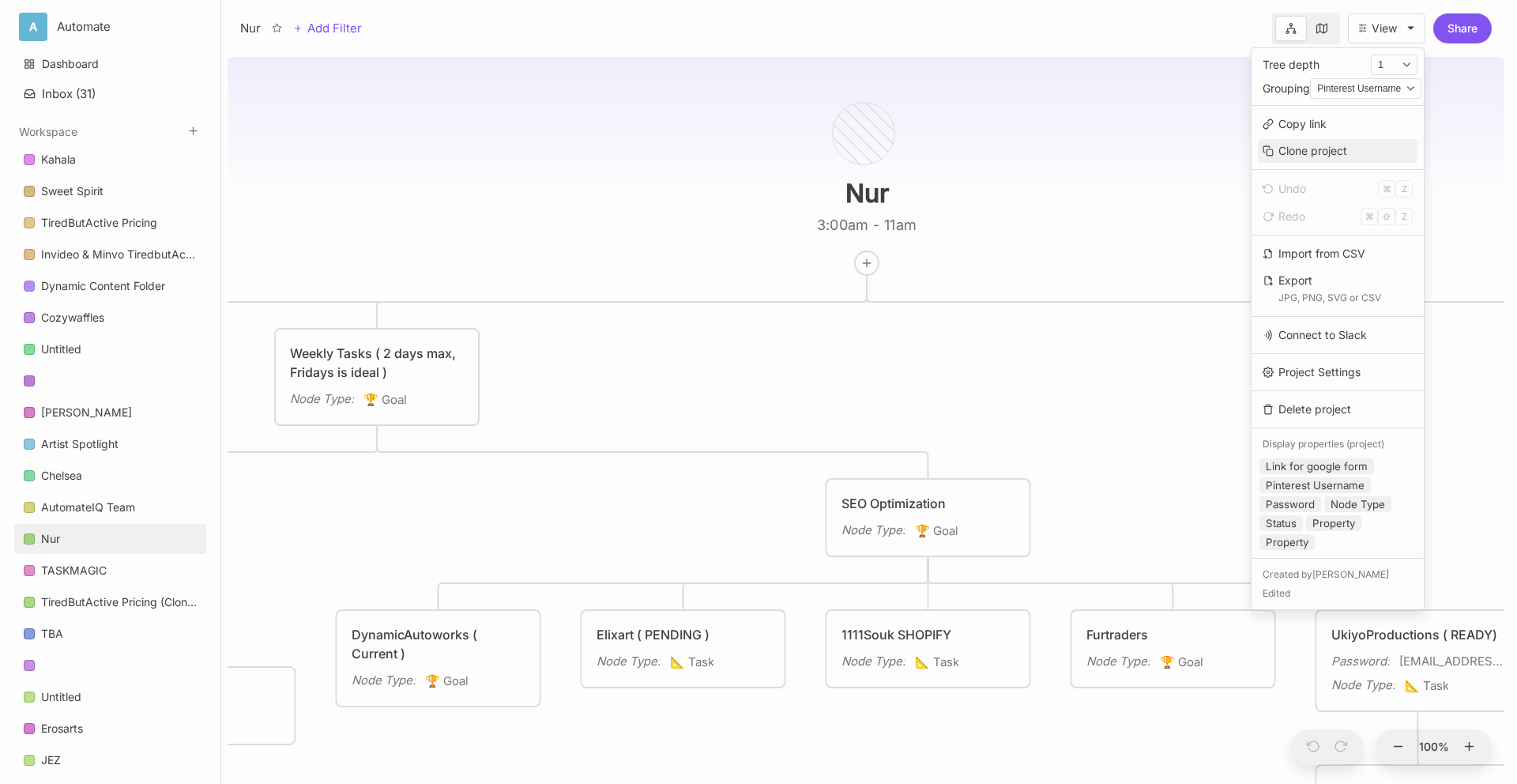
click at [1295, 159] on button "Clone project" at bounding box center [1338, 150] width 160 height 23
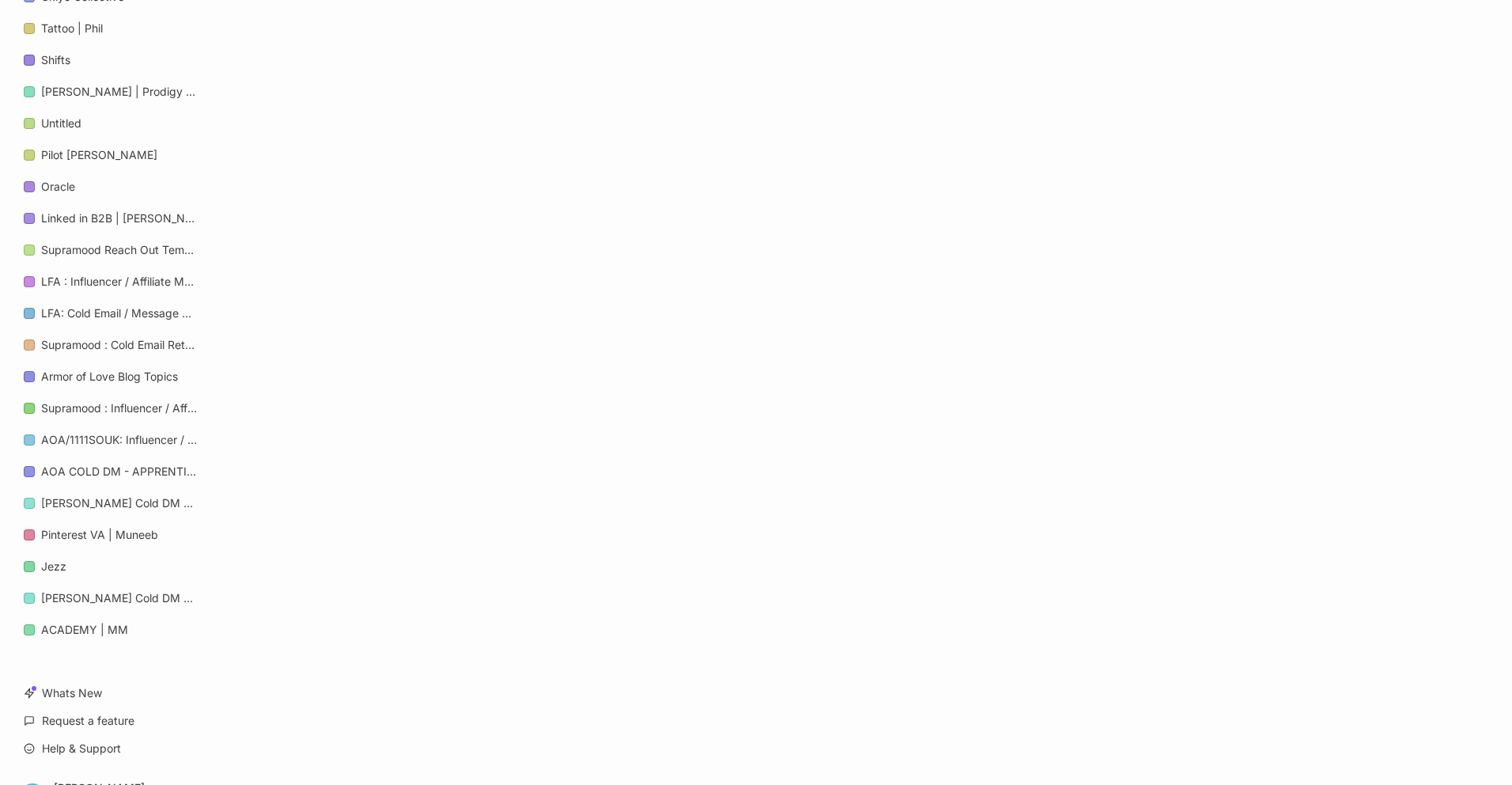
scroll to position [211, 0]
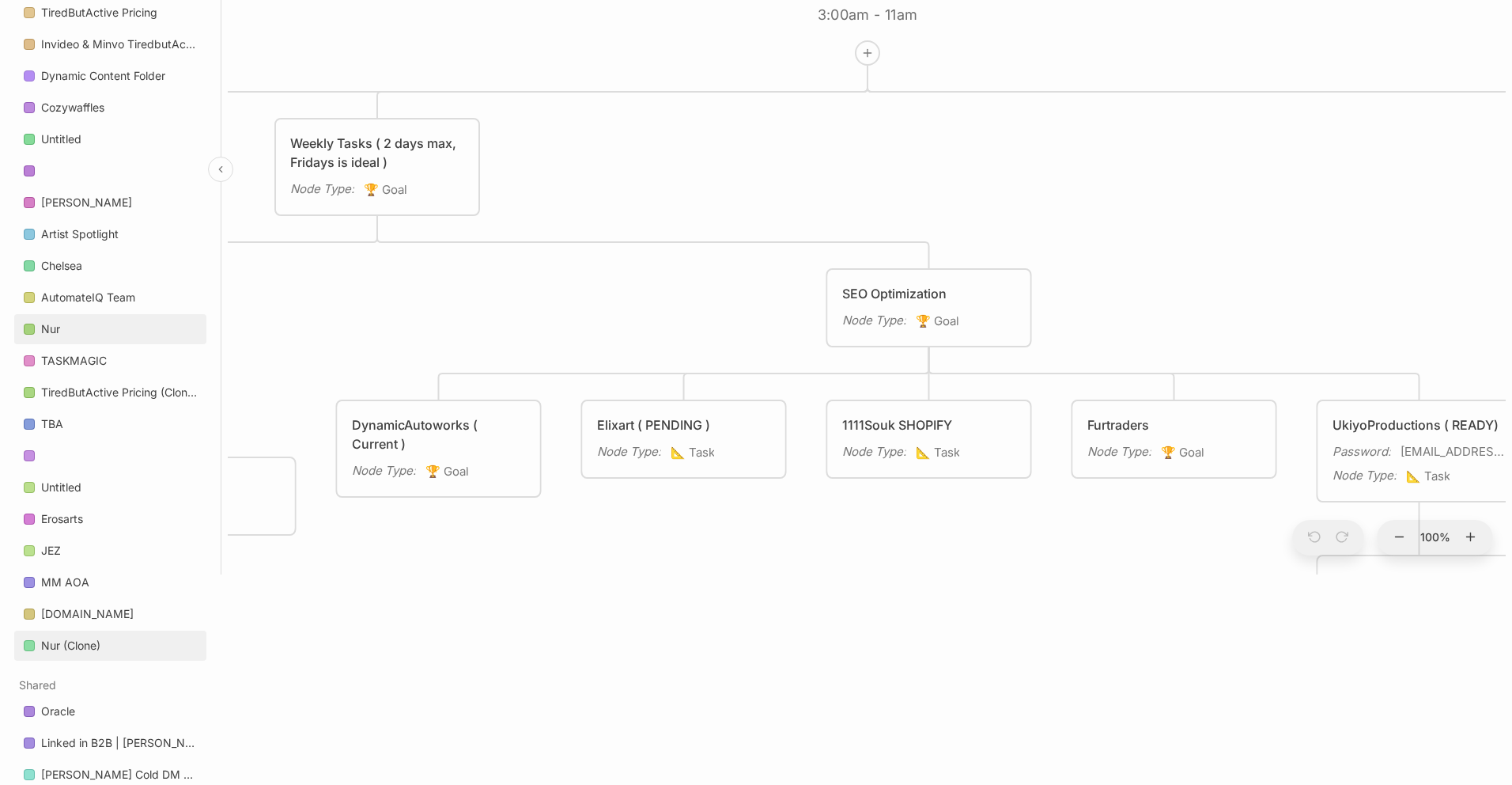
click at [126, 654] on link "Nur (Clone)" at bounding box center [110, 646] width 192 height 30
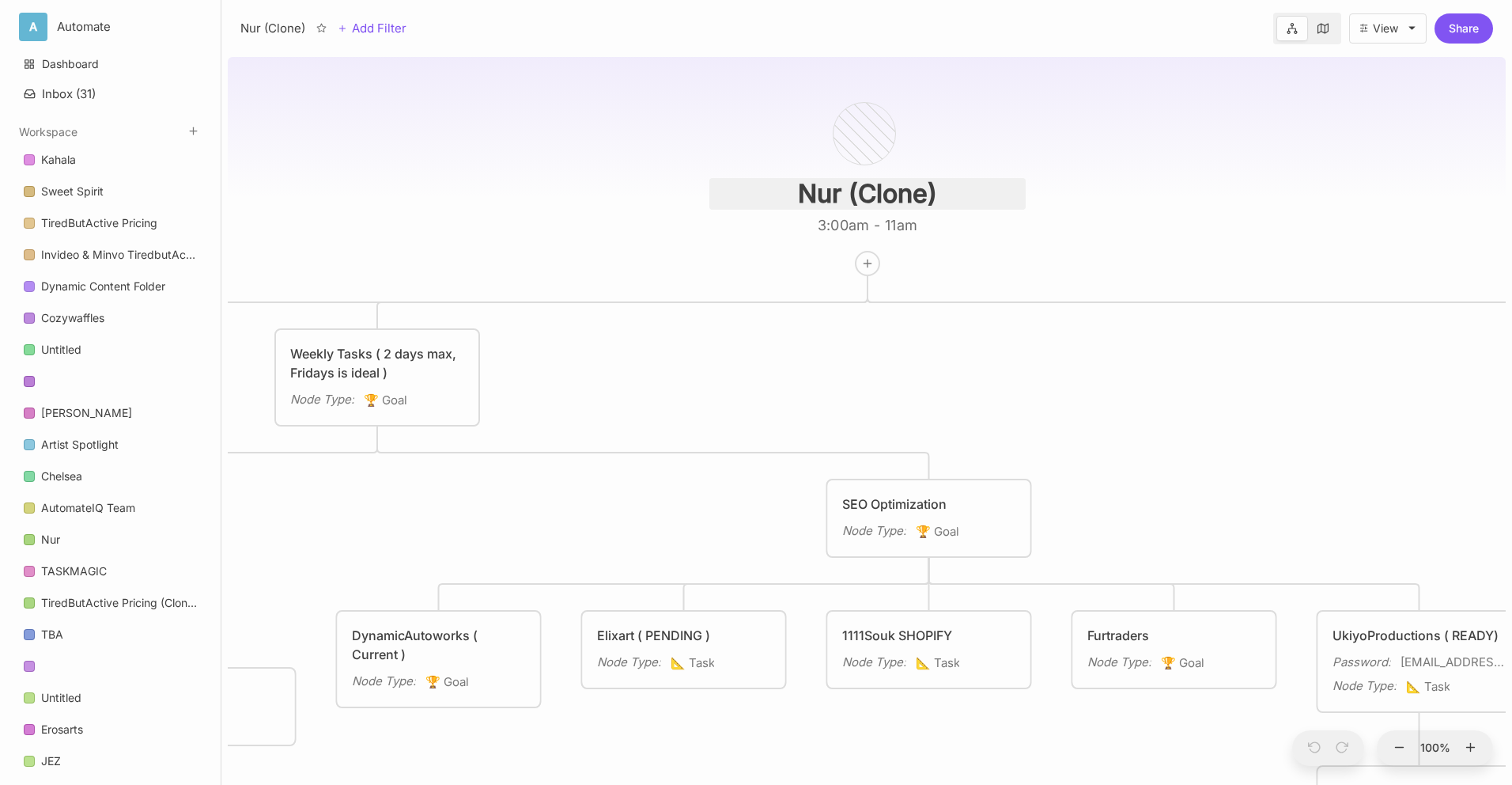
click at [897, 194] on input "Nur (Clone)" at bounding box center [867, 194] width 317 height 31
type input "Nur 8 hour schedule"
click at [1188, 184] on div "Nur 8 hour schedule 3:00am - 11am Projects Node Type : 🏆 Goal Weekly Tasks ( 2 …" at bounding box center [866, 418] width 1278 height 735
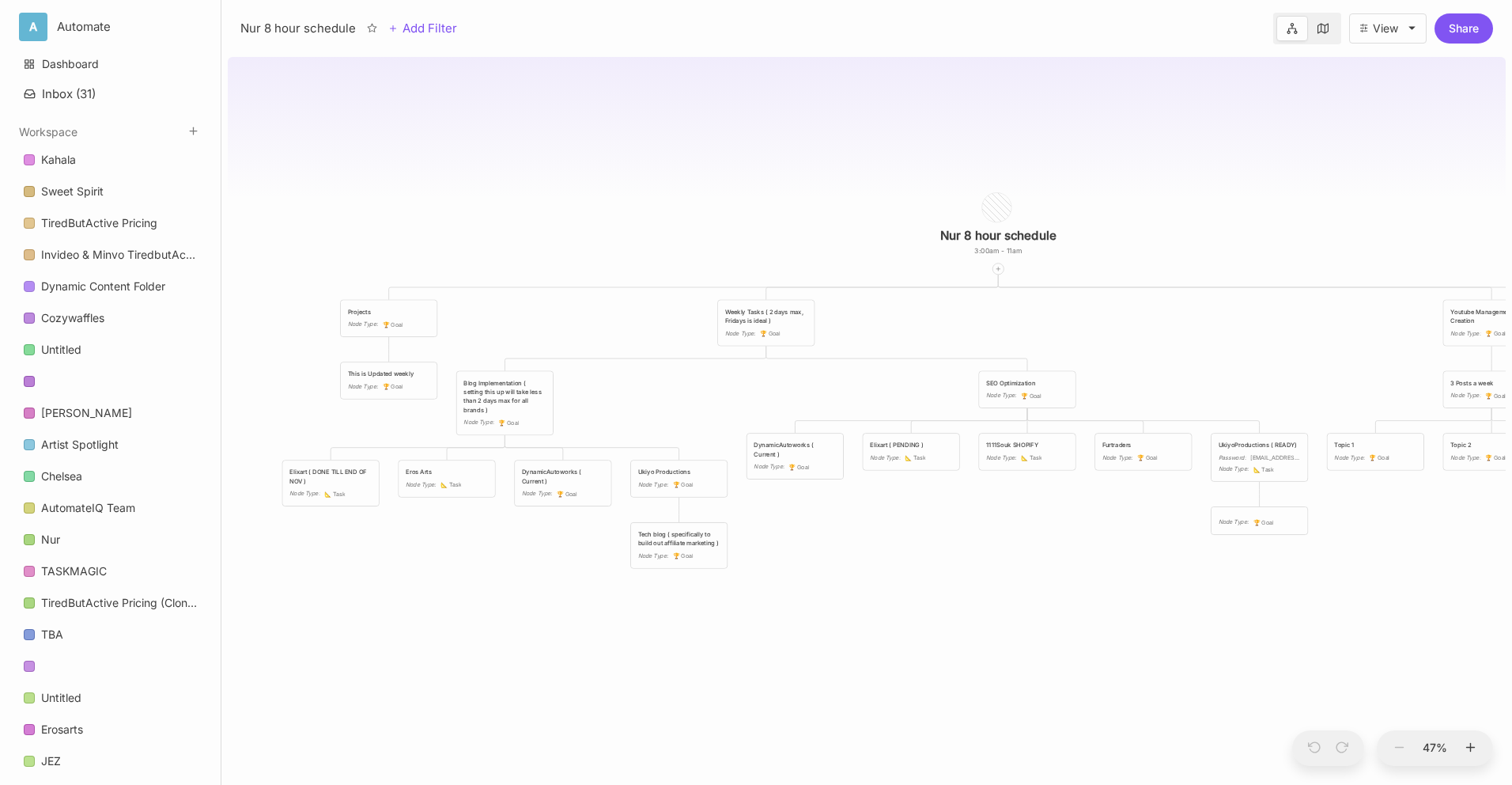
click at [387, 321] on icon "🏆" at bounding box center [387, 325] width 9 height 7
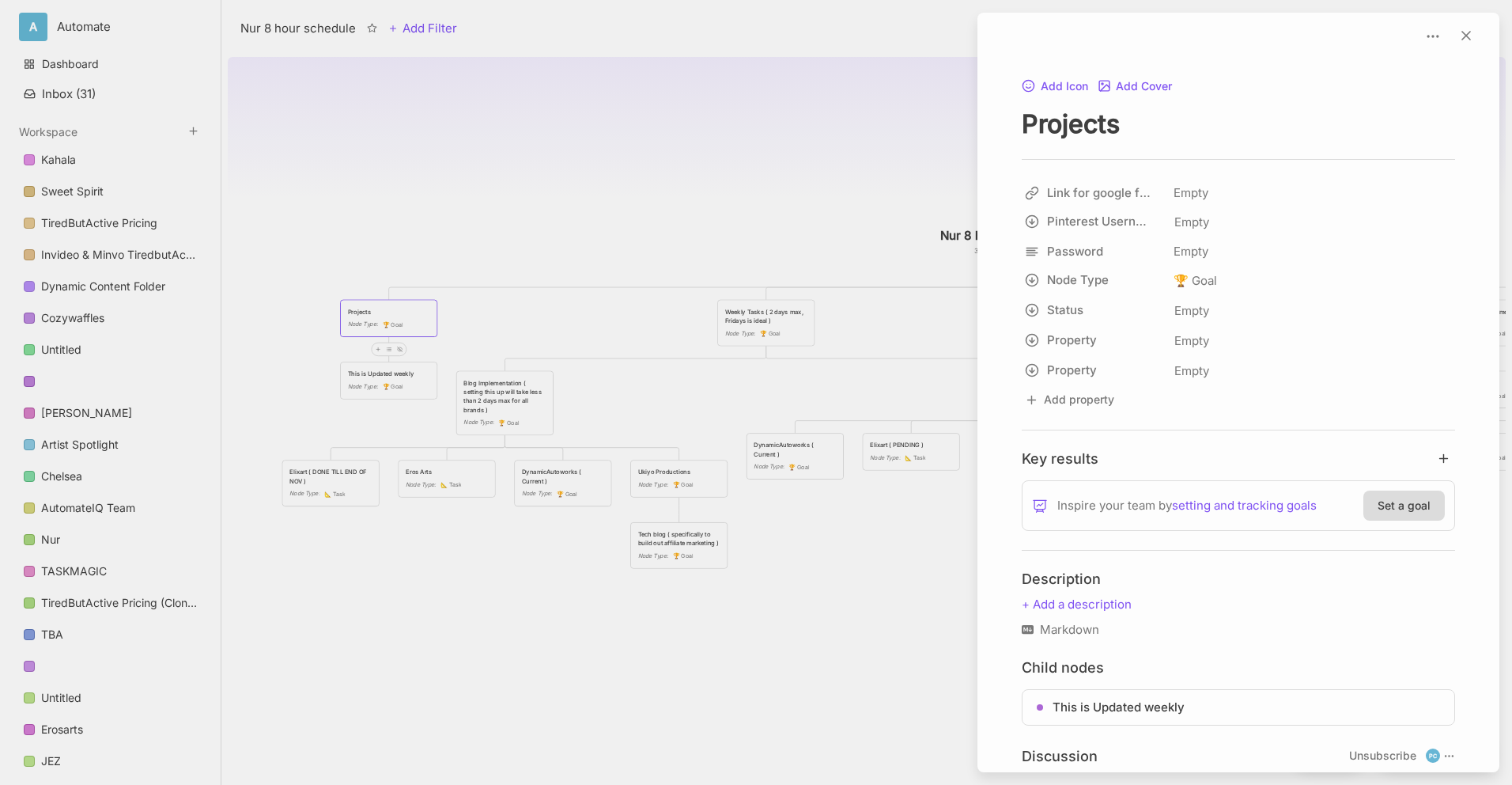
click at [653, 316] on div at bounding box center [756, 392] width 1512 height 785
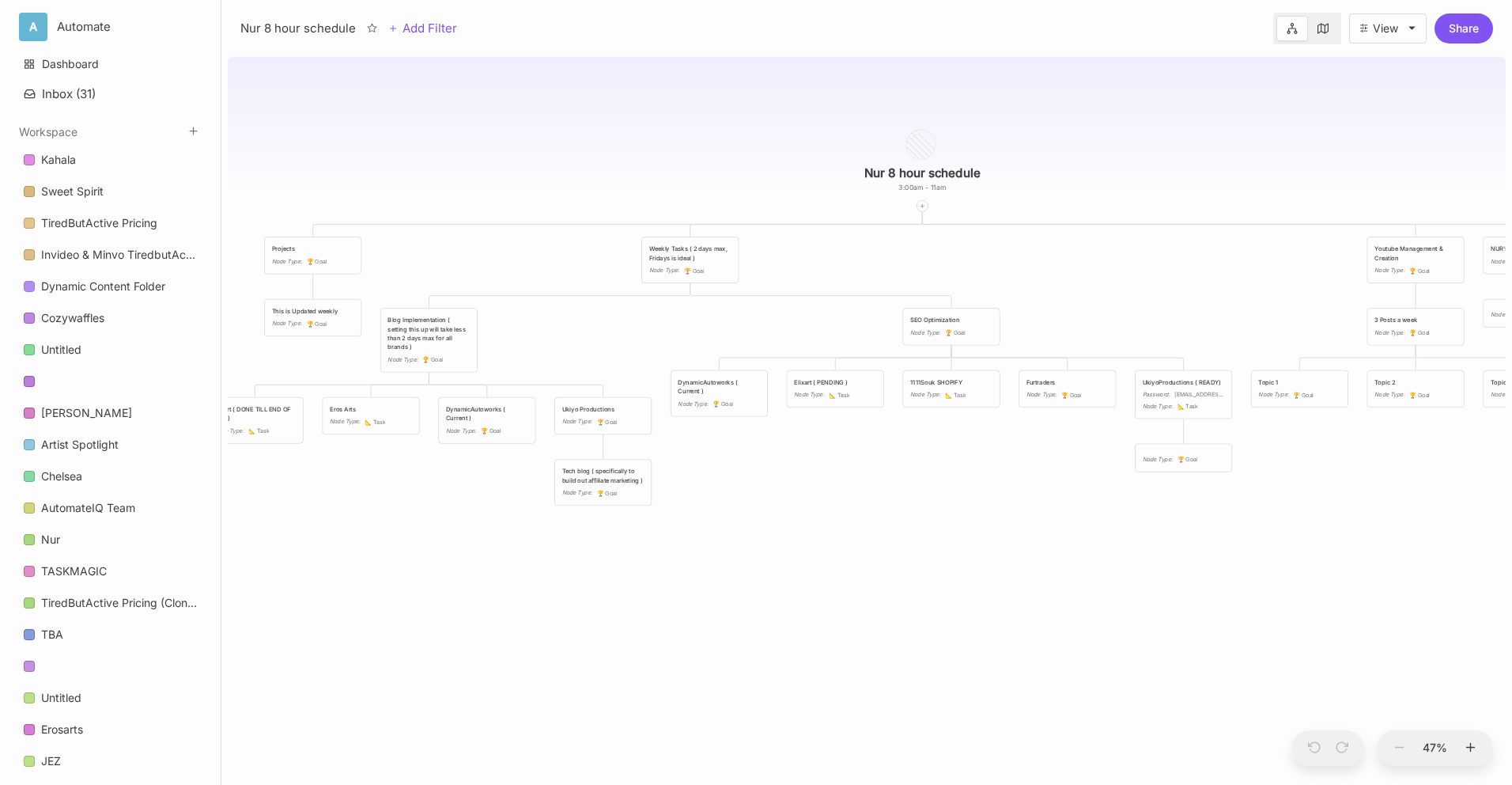
drag, startPoint x: 631, startPoint y: 346, endPoint x: 554, endPoint y: 325, distance: 79.8
click at [554, 325] on div "Nur 8 hour schedule 3:00am - 11am Projects Node Type : 🏆 Goal Weekly Tasks ( 2 …" at bounding box center [866, 418] width 1278 height 735
drag, startPoint x: 607, startPoint y: 319, endPoint x: 587, endPoint y: 323, distance: 20.4
click at [587, 323] on div "Nur 8 hour schedule 3:00am - 11am Projects Node Type : 🏆 Goal Weekly Tasks ( 2 …" at bounding box center [866, 418] width 1278 height 735
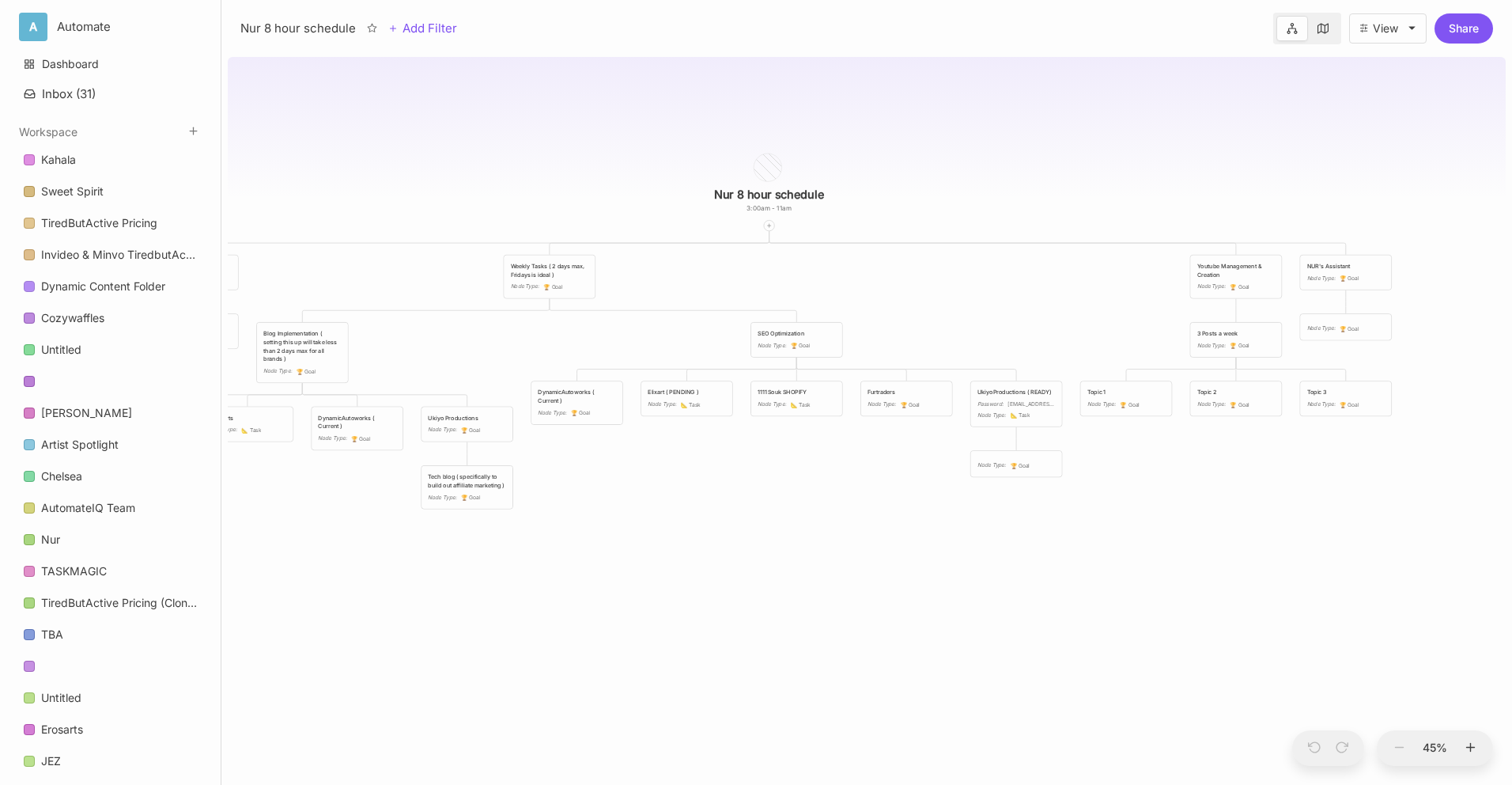
drag, startPoint x: 787, startPoint y: 334, endPoint x: 661, endPoint y: 343, distance: 126.3
click at [661, 343] on div "Nur 8 hour schedule 3:00am - 11am Projects Node Type : 🏆 Goal Weekly Tasks ( 2 …" at bounding box center [866, 418] width 1278 height 735
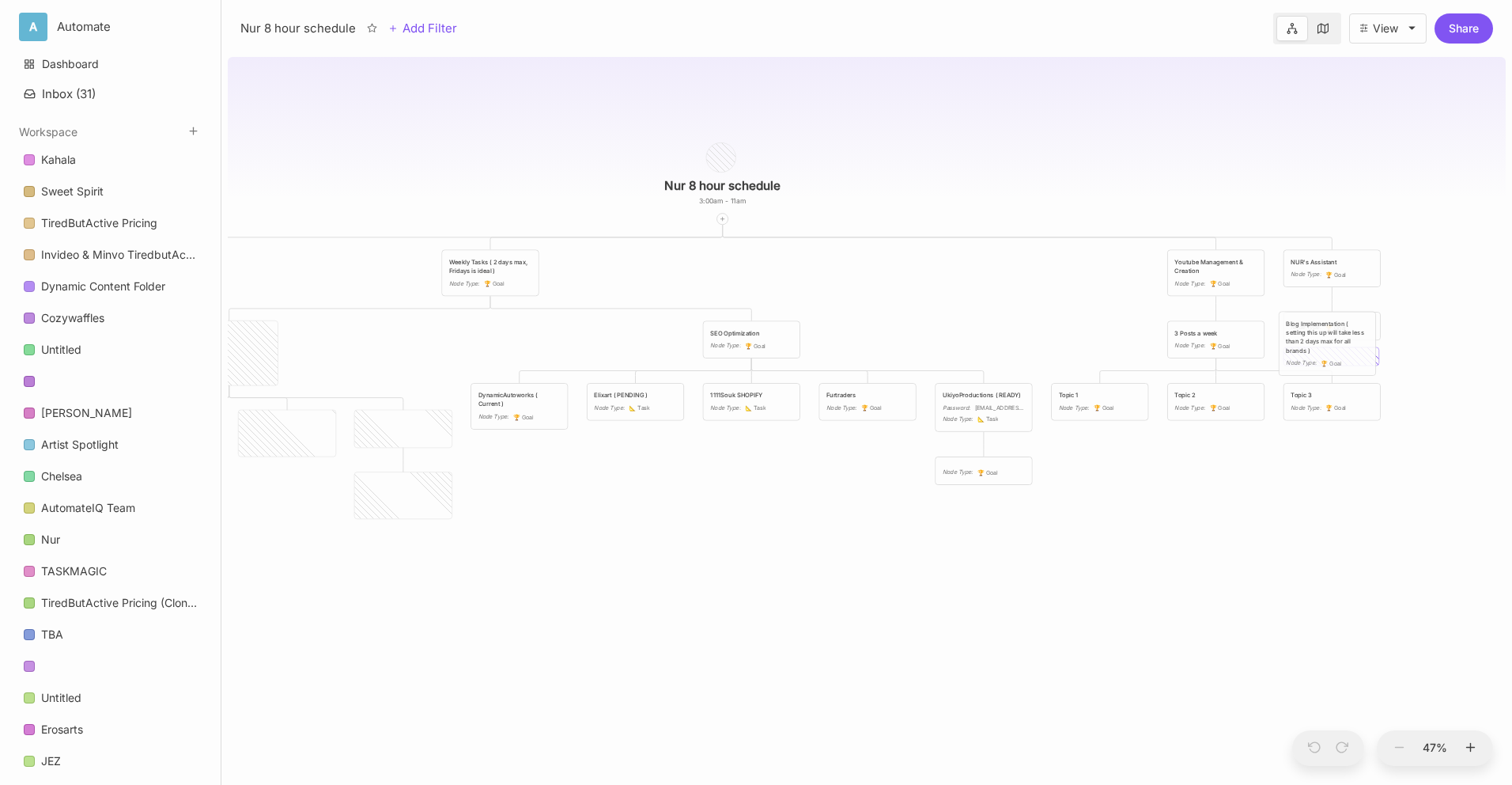
drag, startPoint x: 299, startPoint y: 352, endPoint x: 1344, endPoint y: 344, distance: 1045.0
click at [1344, 344] on div "Blog Implementation ( setting this up will take less than 2 days max for all br…" at bounding box center [1327, 336] width 83 height 36
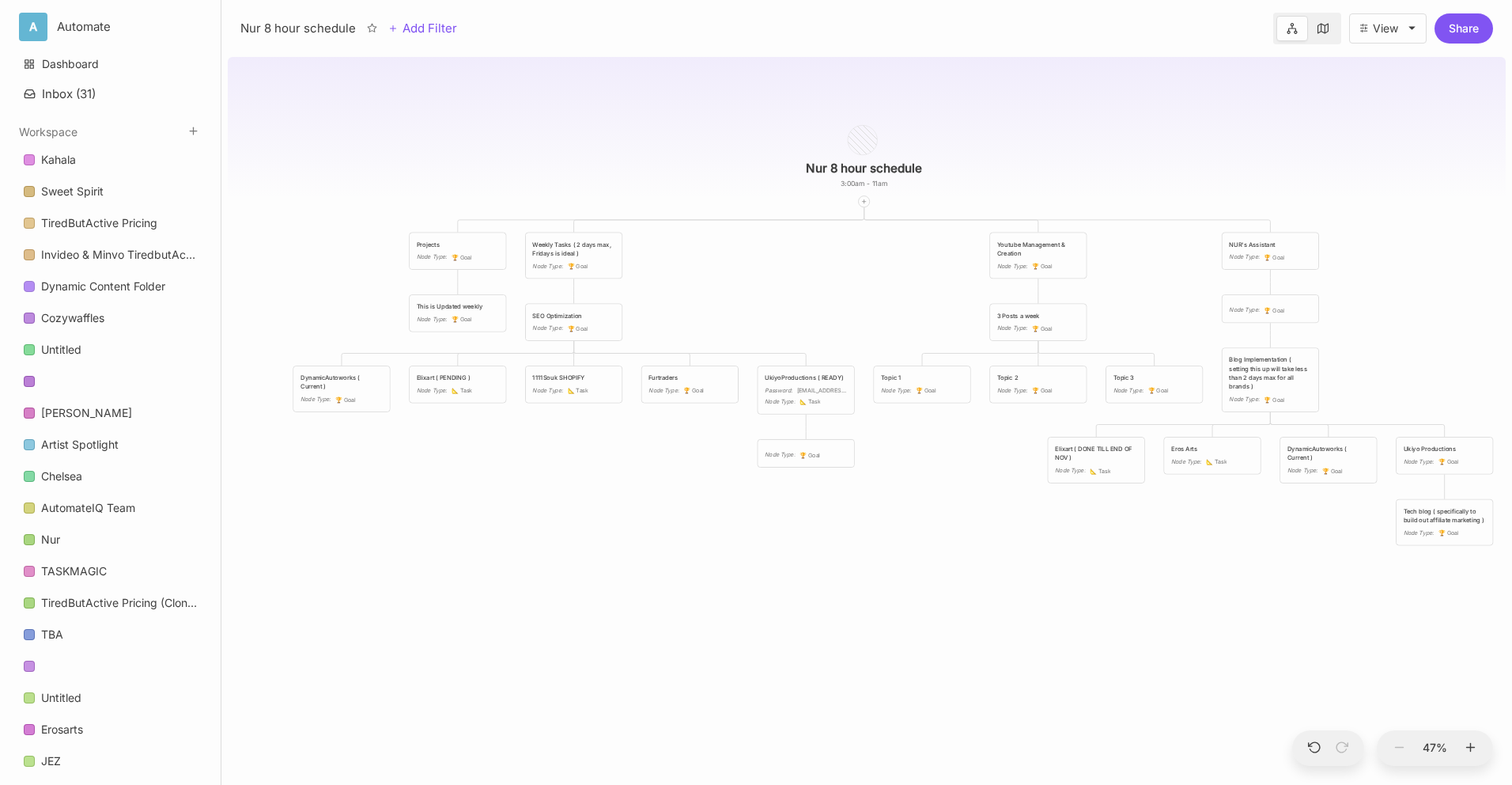
drag, startPoint x: 686, startPoint y: 357, endPoint x: 826, endPoint y: 340, distance: 141.0
click at [826, 340] on div "Nur 8 hour schedule 3:00am - 11am Projects Node Type : 🏆 Goal Weekly Tasks ( 2 …" at bounding box center [866, 418] width 1278 height 735
click at [478, 389] on div "Node Type : 📐 Task" at bounding box center [458, 391] width 83 height 10
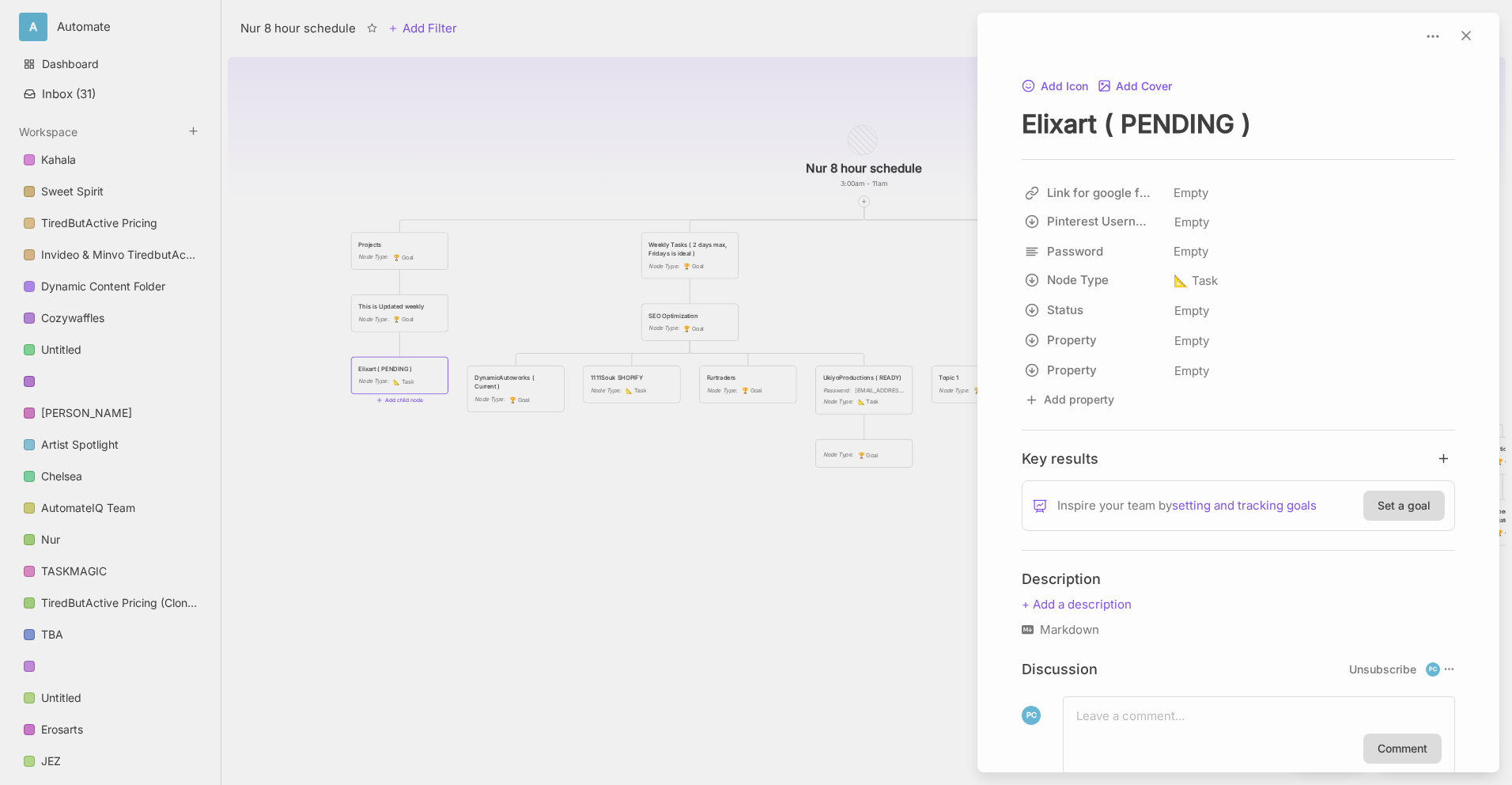
click at [1167, 110] on textarea "Elixart ( PENDING )" at bounding box center [1239, 124] width 433 height 32
drag, startPoint x: 1105, startPoint y: 118, endPoint x: 1493, endPoint y: 116, distance: 388.0
click at [1493, 116] on div "Add Icon Add Cover Elixart ( PENDING ) Link for google form Empty Pinterest Use…" at bounding box center [1239, 392] width 522 height 760
type textarea "Elixart"
click at [686, 154] on div at bounding box center [756, 392] width 1512 height 785
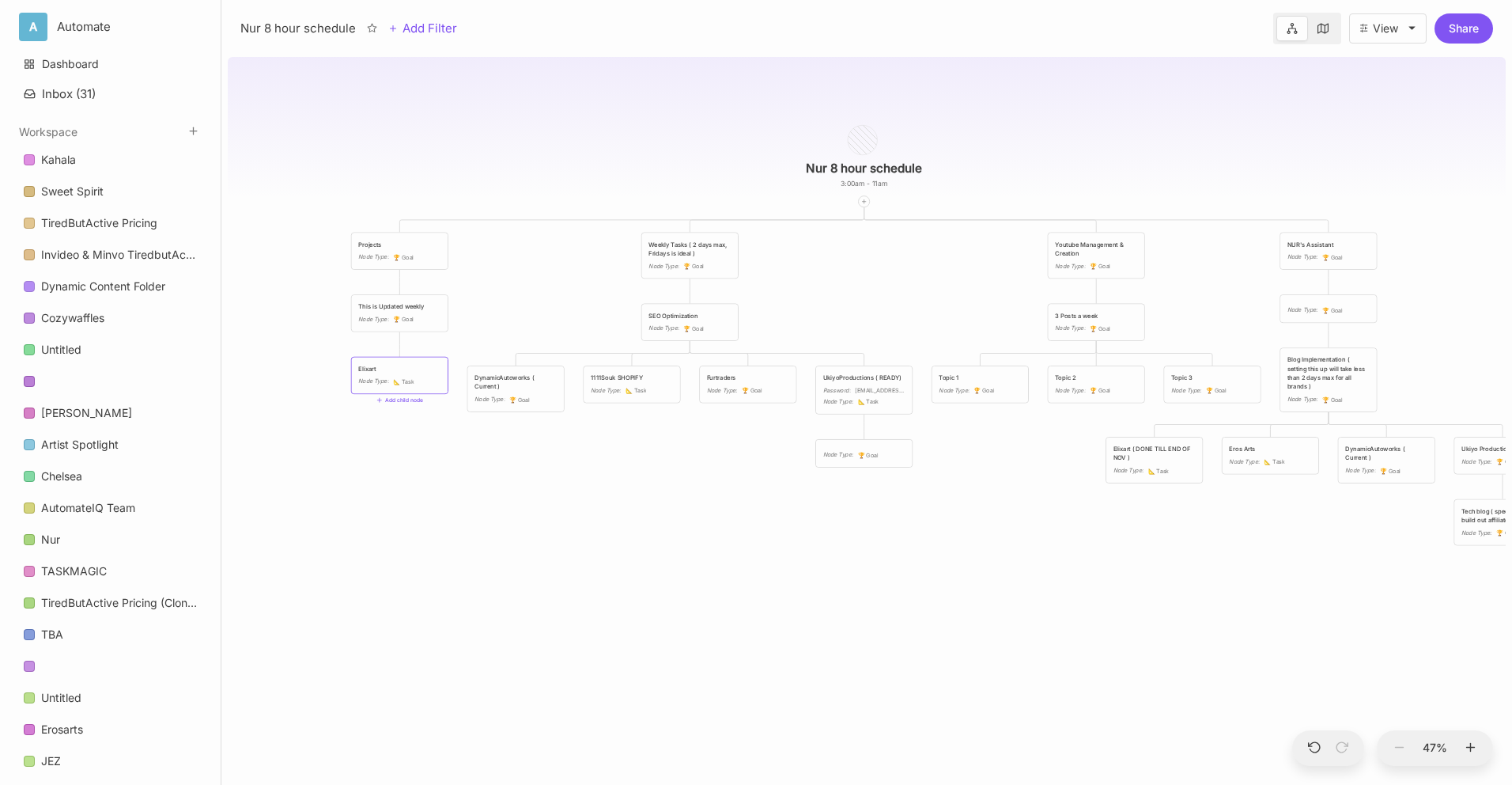
click at [411, 359] on div "Elixart Node Type : 📐 Task" at bounding box center [400, 375] width 96 height 36
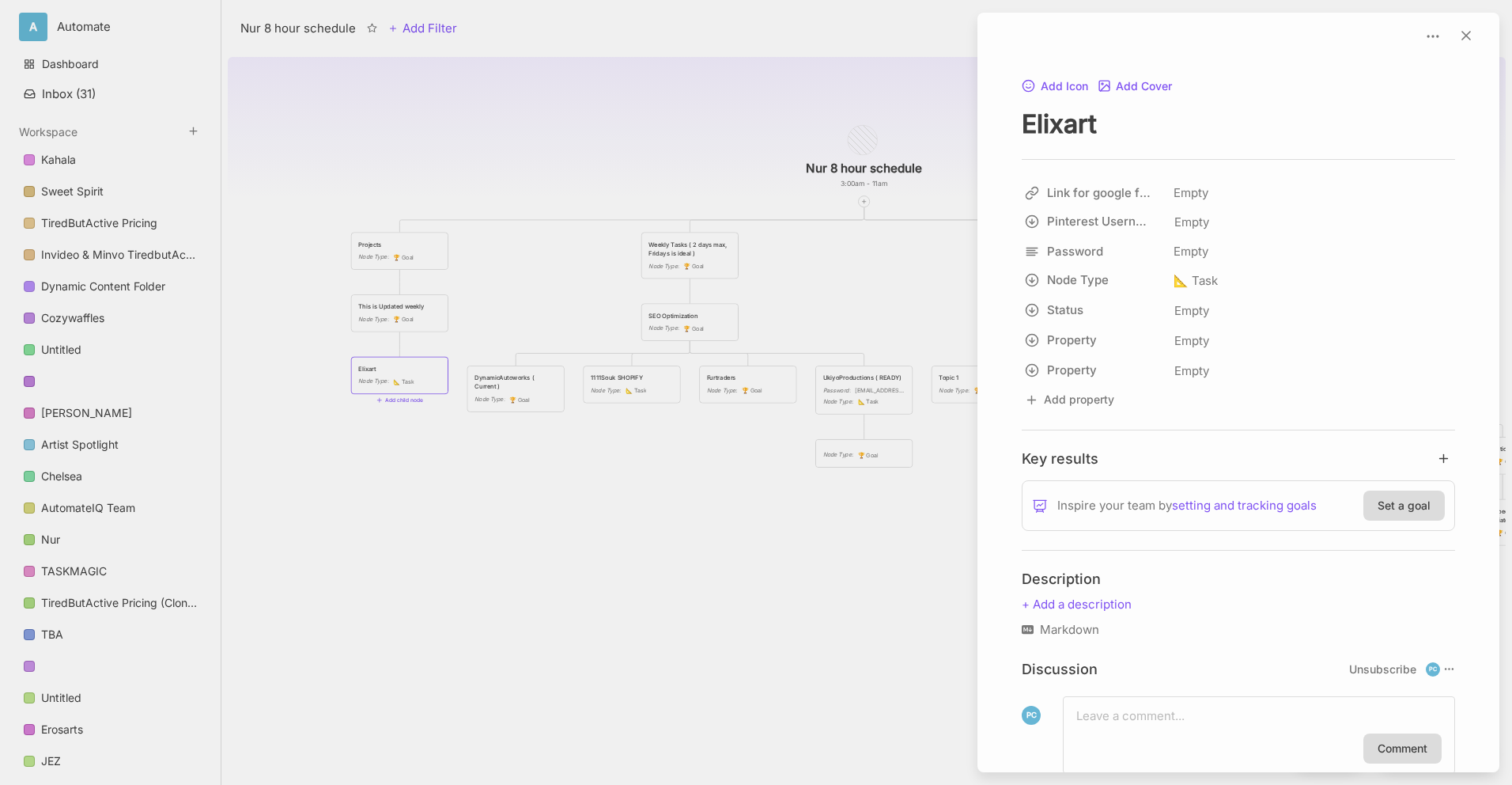
click at [1238, 115] on textarea "Elixart" at bounding box center [1239, 124] width 433 height 32
type textarea "Elixart VIA SHOPIFY"
click at [688, 120] on div at bounding box center [756, 392] width 1512 height 785
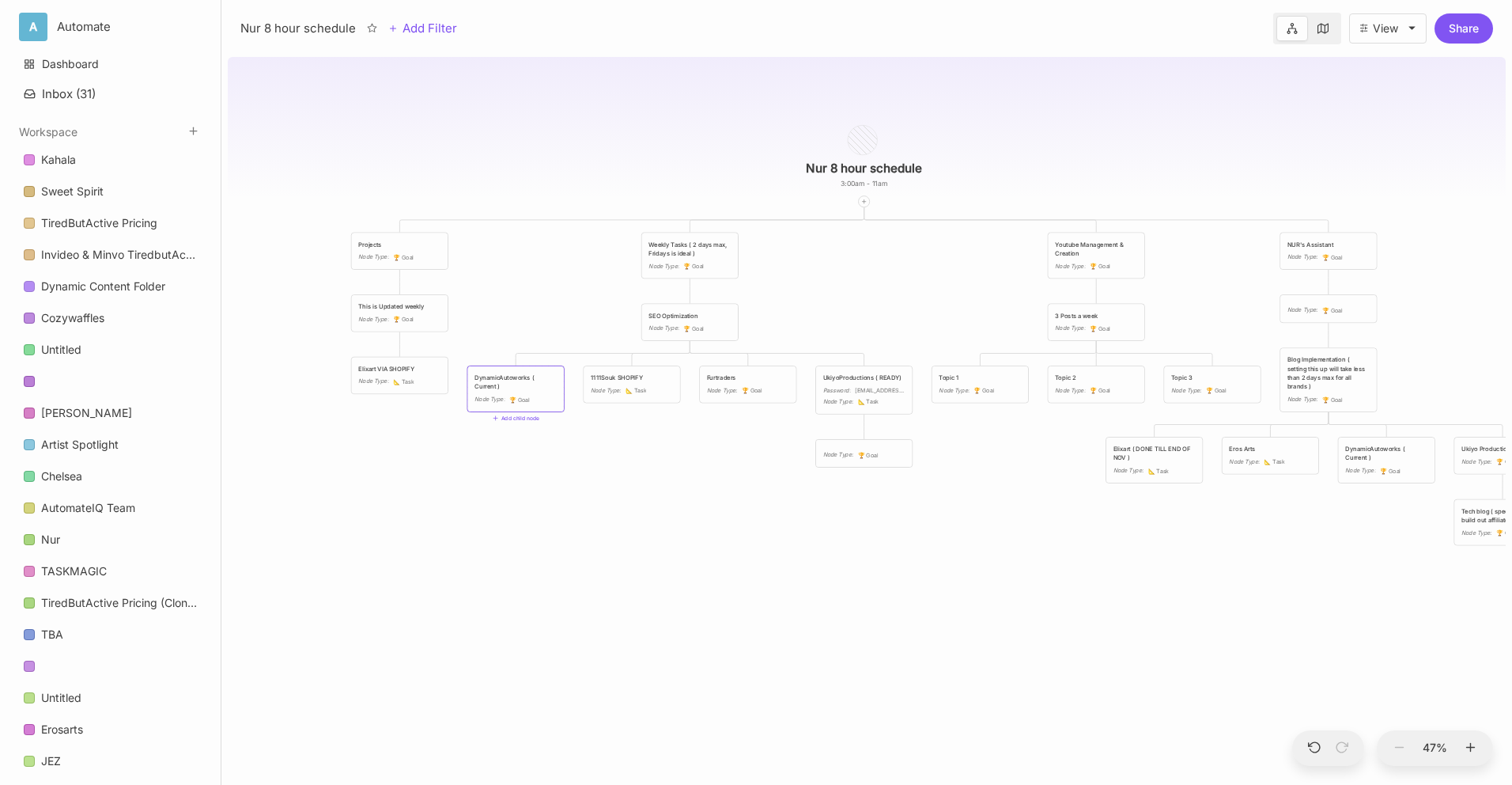
click at [524, 380] on div "DynamicAutoworks ( Current )" at bounding box center [515, 382] width 83 height 18
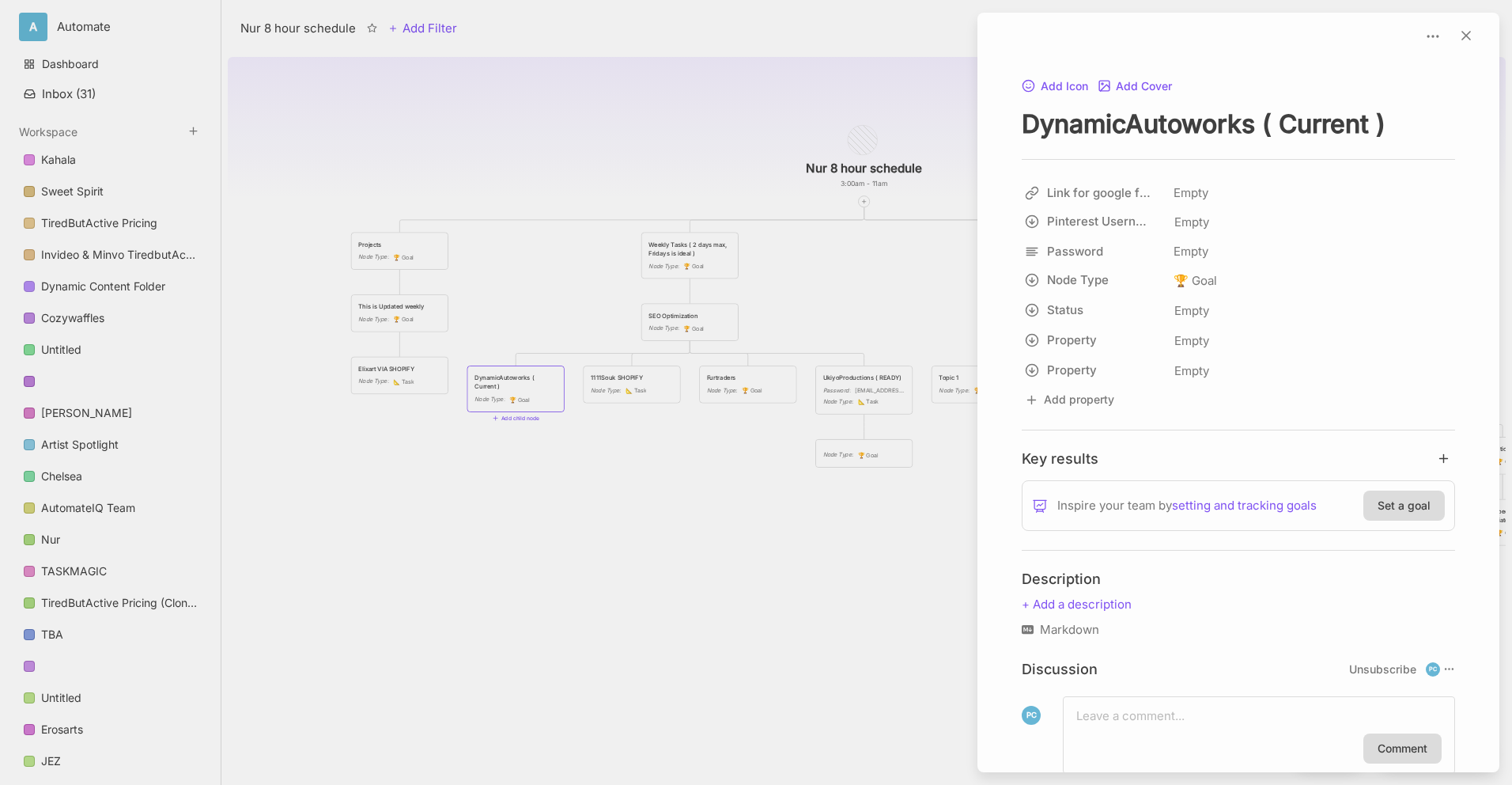
click at [706, 123] on div at bounding box center [756, 392] width 1512 height 785
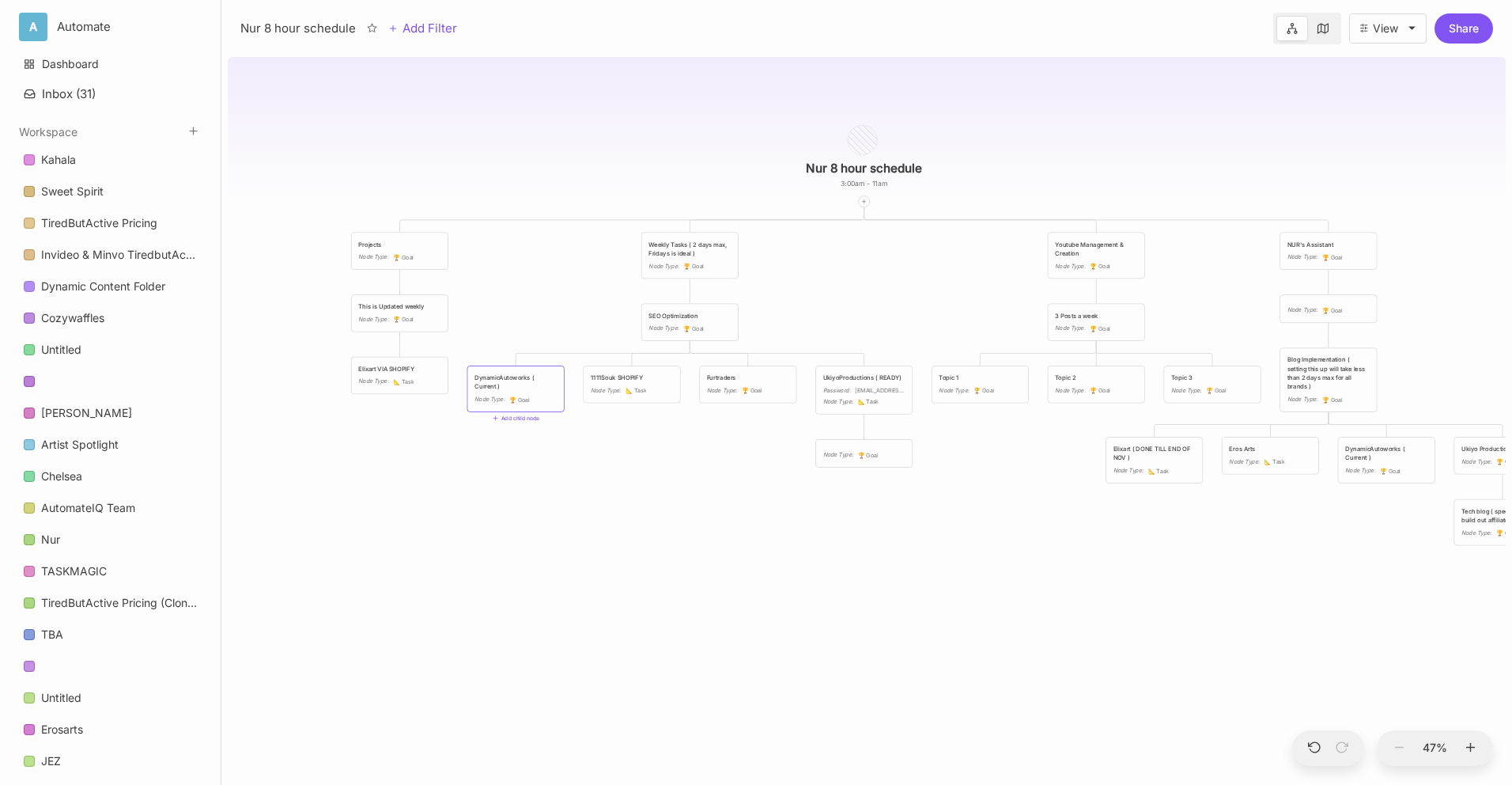
click at [664, 391] on div "Node Type : 📐 Task" at bounding box center [632, 391] width 83 height 10
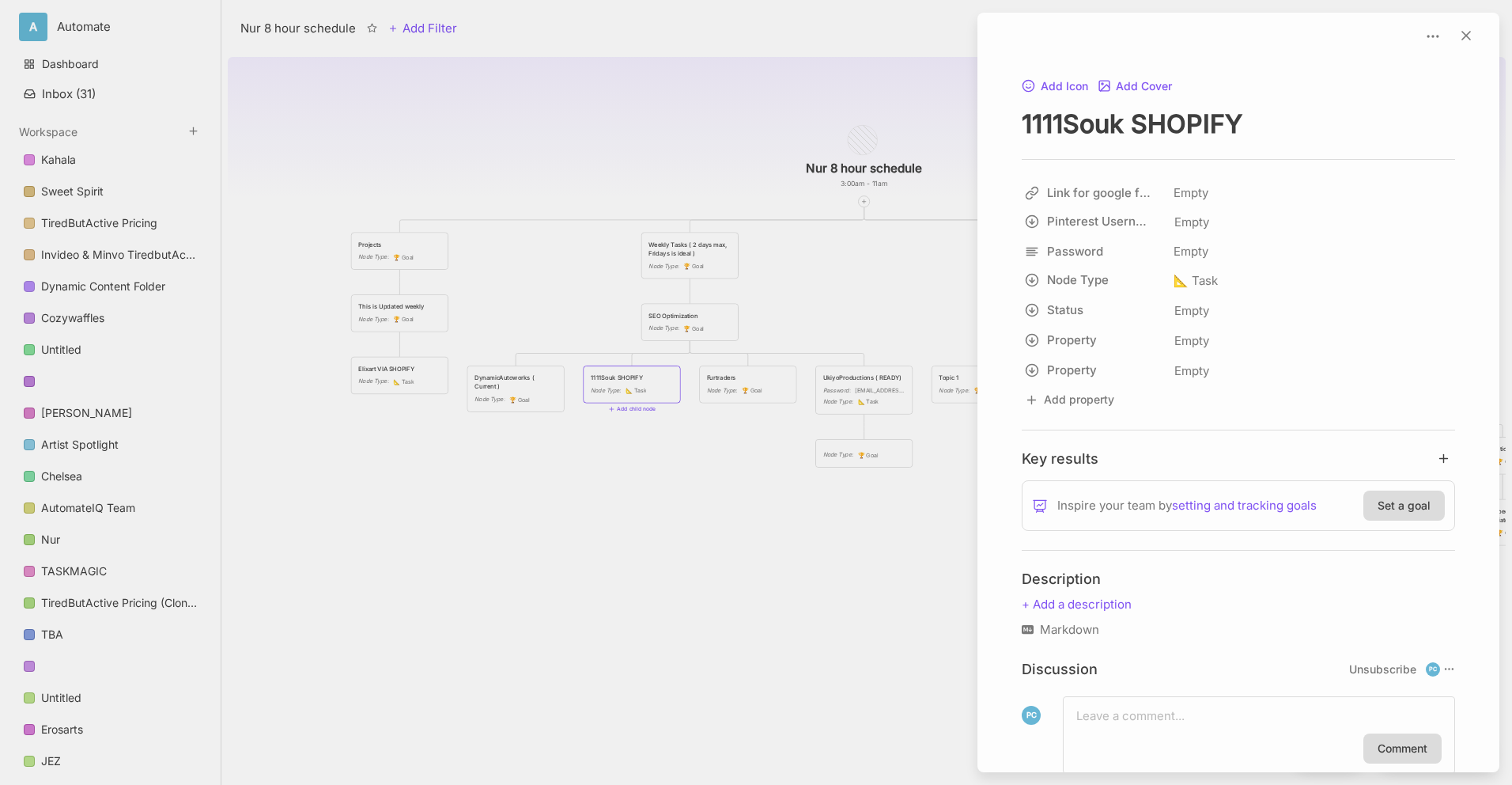
click at [717, 138] on div at bounding box center [756, 392] width 1512 height 785
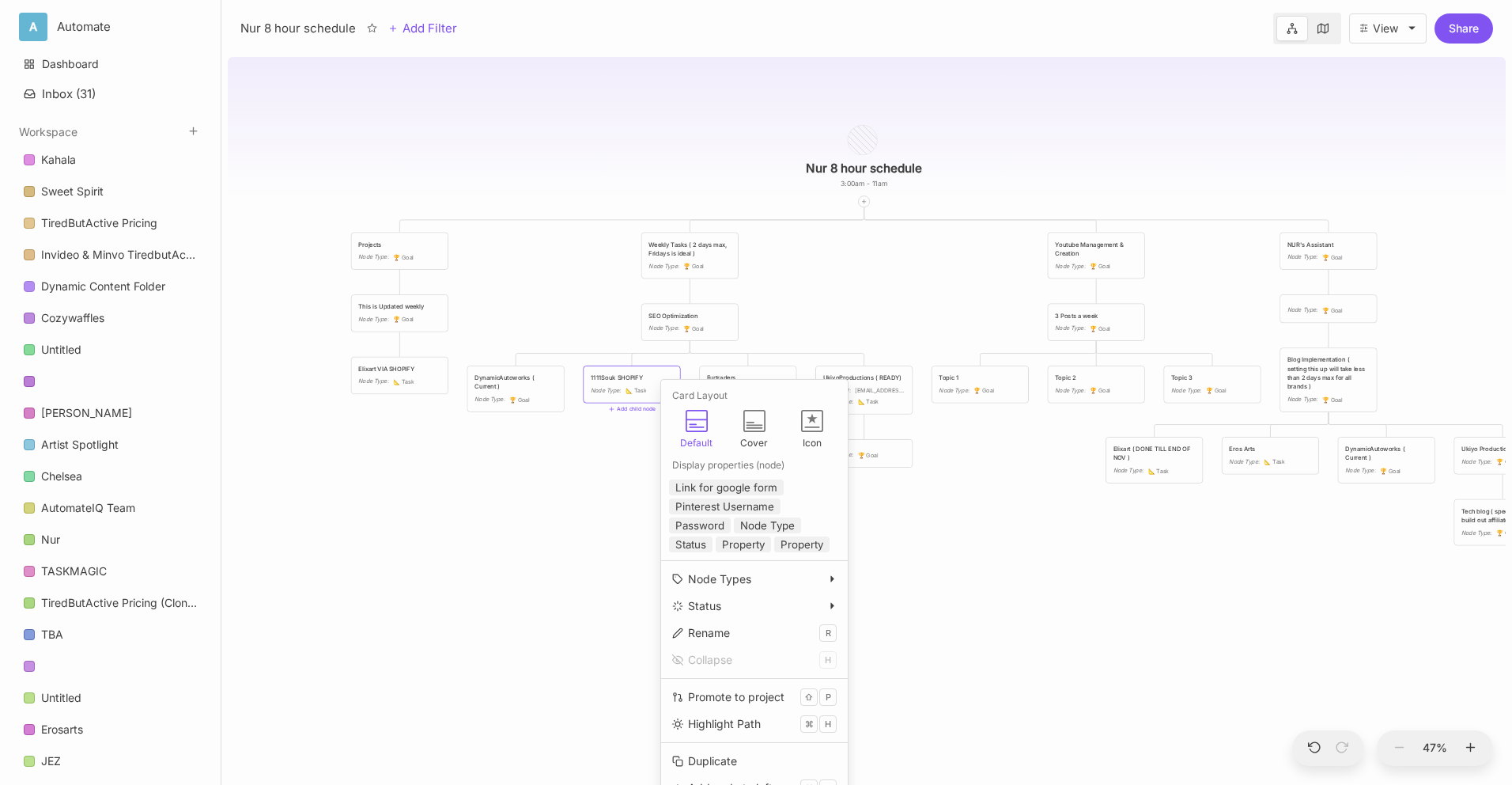
click at [619, 444] on div "Nur 8 hour schedule 3:00am - 11am Projects Node Type : 🏆 Goal Weekly Tasks ( 2 …" at bounding box center [866, 418] width 1278 height 735
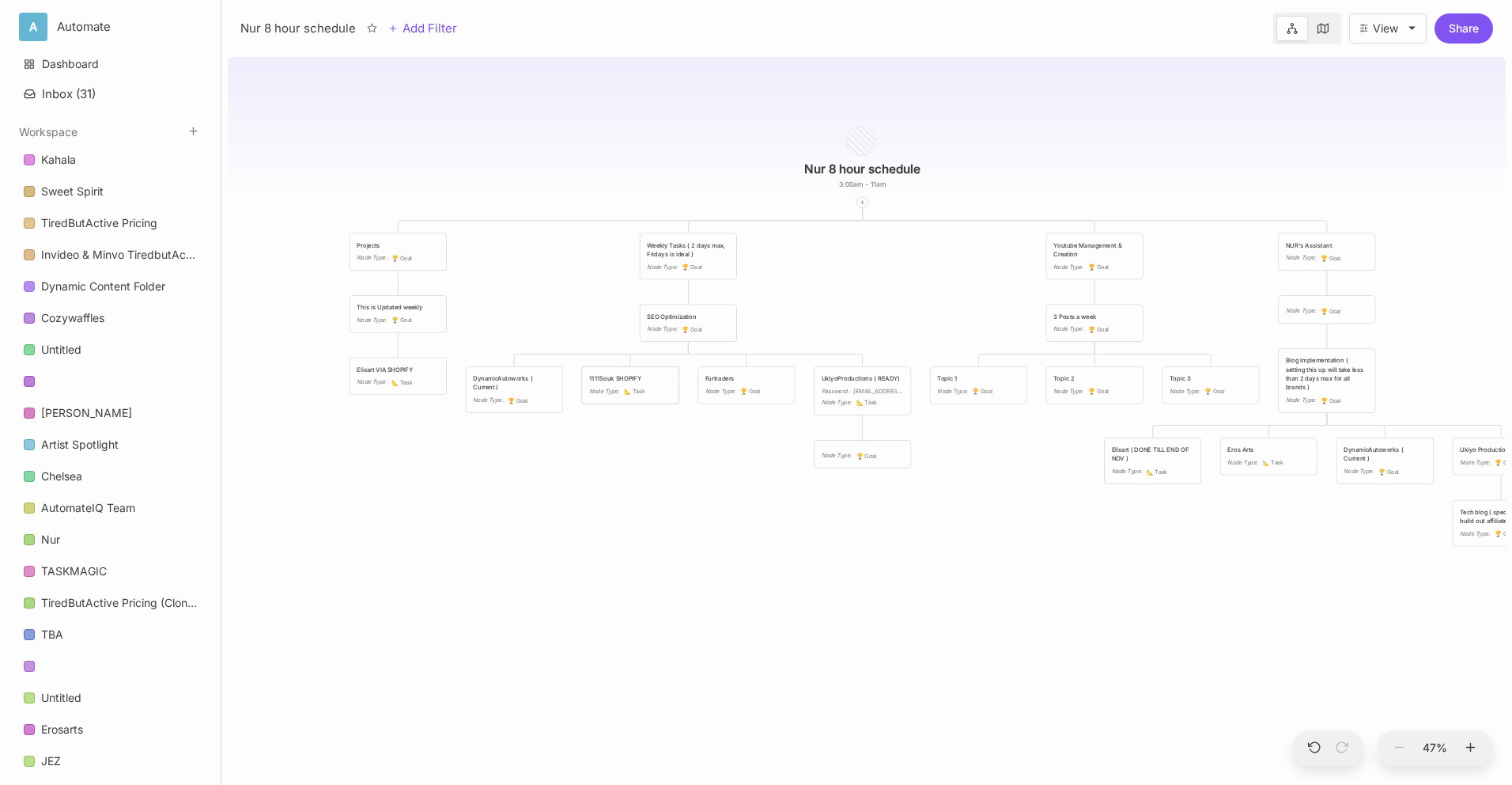
click at [619, 379] on div "1111Souk SHOPIFY" at bounding box center [630, 379] width 83 height 9
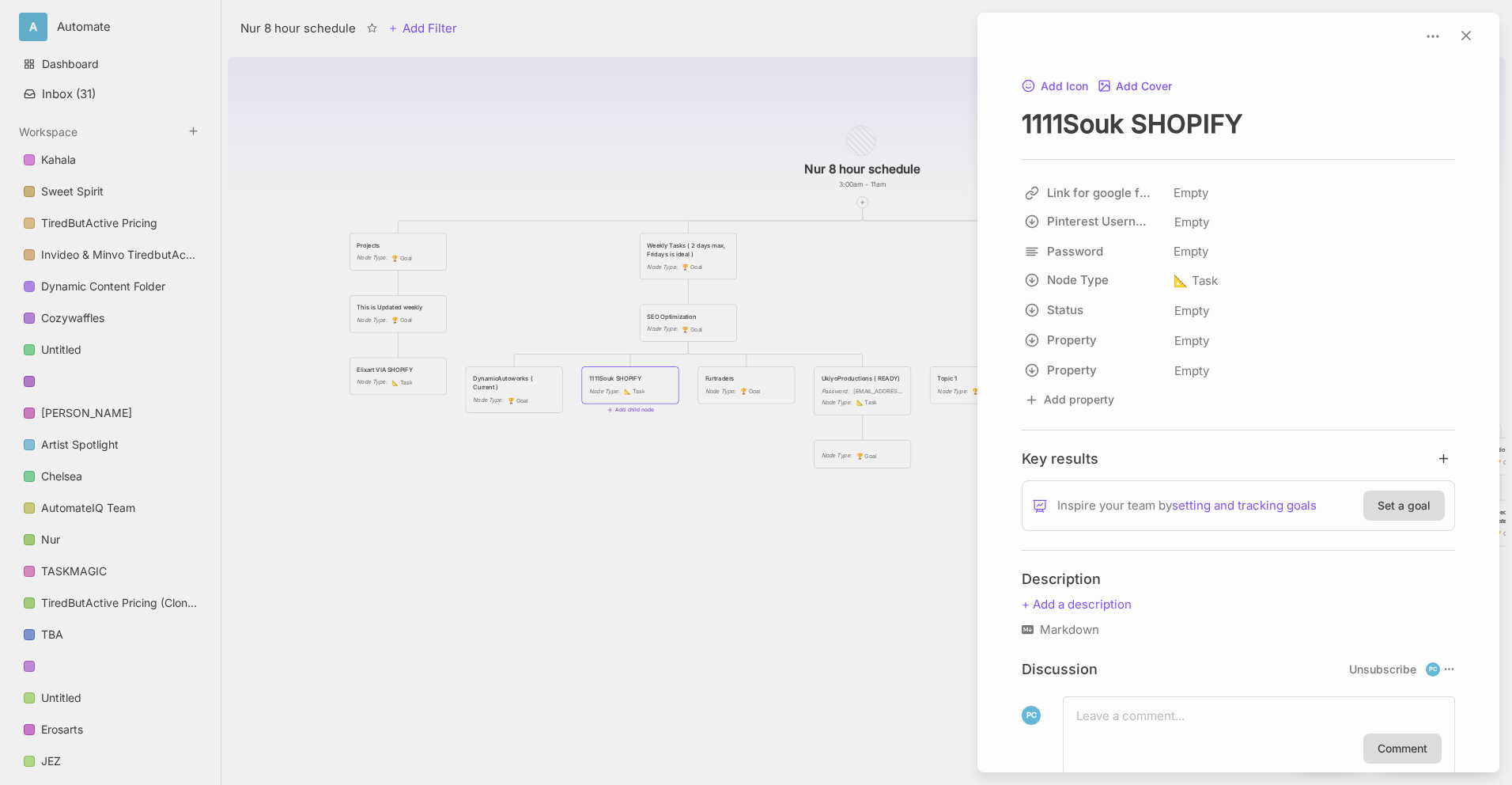
click at [1179, 120] on textarea "1111Souk SHOPIFY" at bounding box center [1239, 124] width 433 height 32
type textarea "Academy of Oracle Arts"
click at [739, 124] on div at bounding box center [756, 392] width 1512 height 785
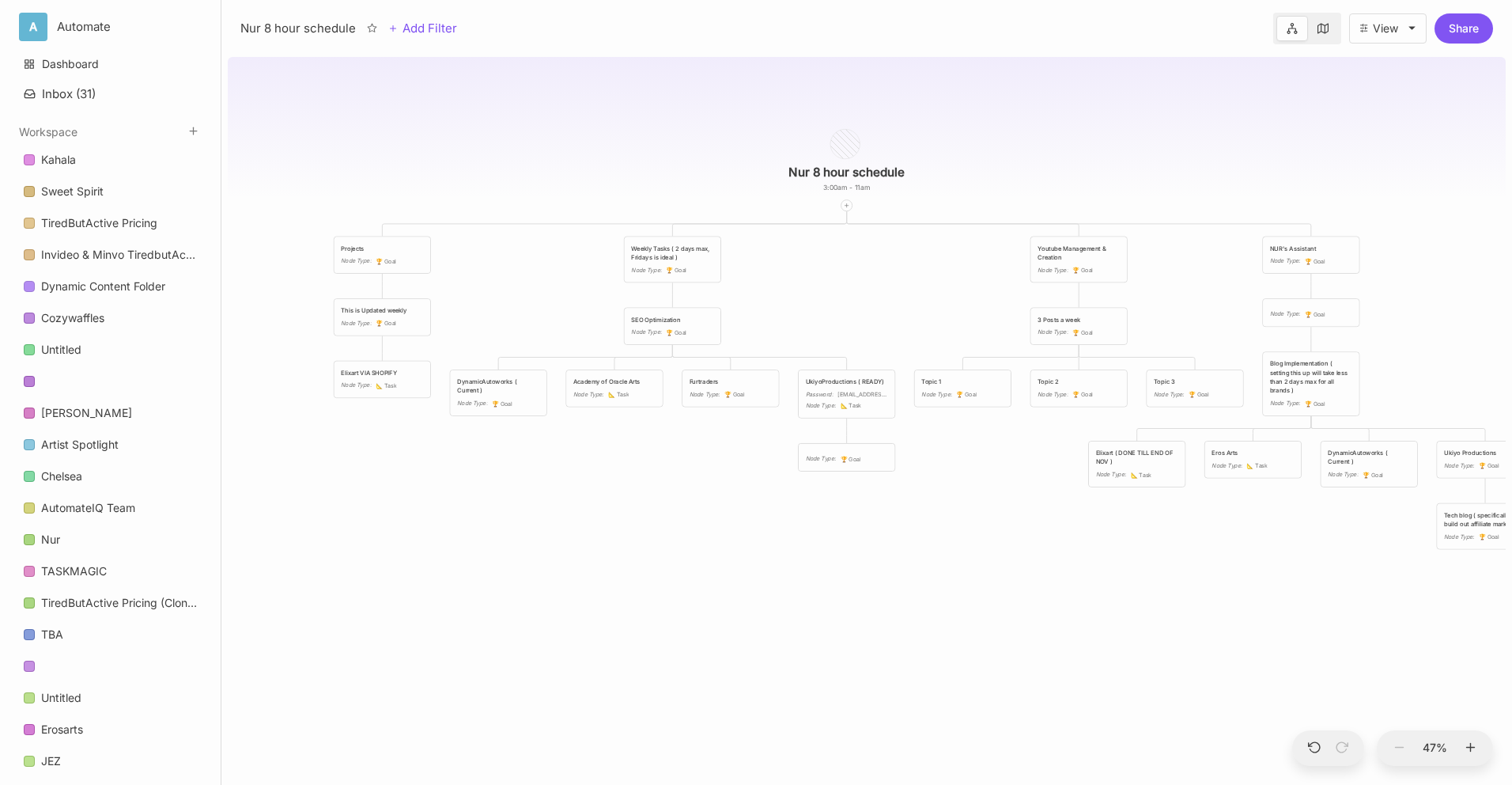
drag, startPoint x: 746, startPoint y: 470, endPoint x: 719, endPoint y: 474, distance: 27.3
click at [719, 474] on div "Nur 8 hour schedule 3:00am - 11am Projects Node Type : 🏆 Goal Weekly Tasks ( 2 …" at bounding box center [866, 418] width 1278 height 735
click at [654, 392] on div "Nur 8 hour schedule 3:00am - 11am Projects Node Type : 🏆 Goal Weekly Tasks ( 2 …" at bounding box center [866, 418] width 1278 height 735
click at [622, 387] on div "Academy of Oracle Arts" at bounding box center [602, 384] width 83 height 9
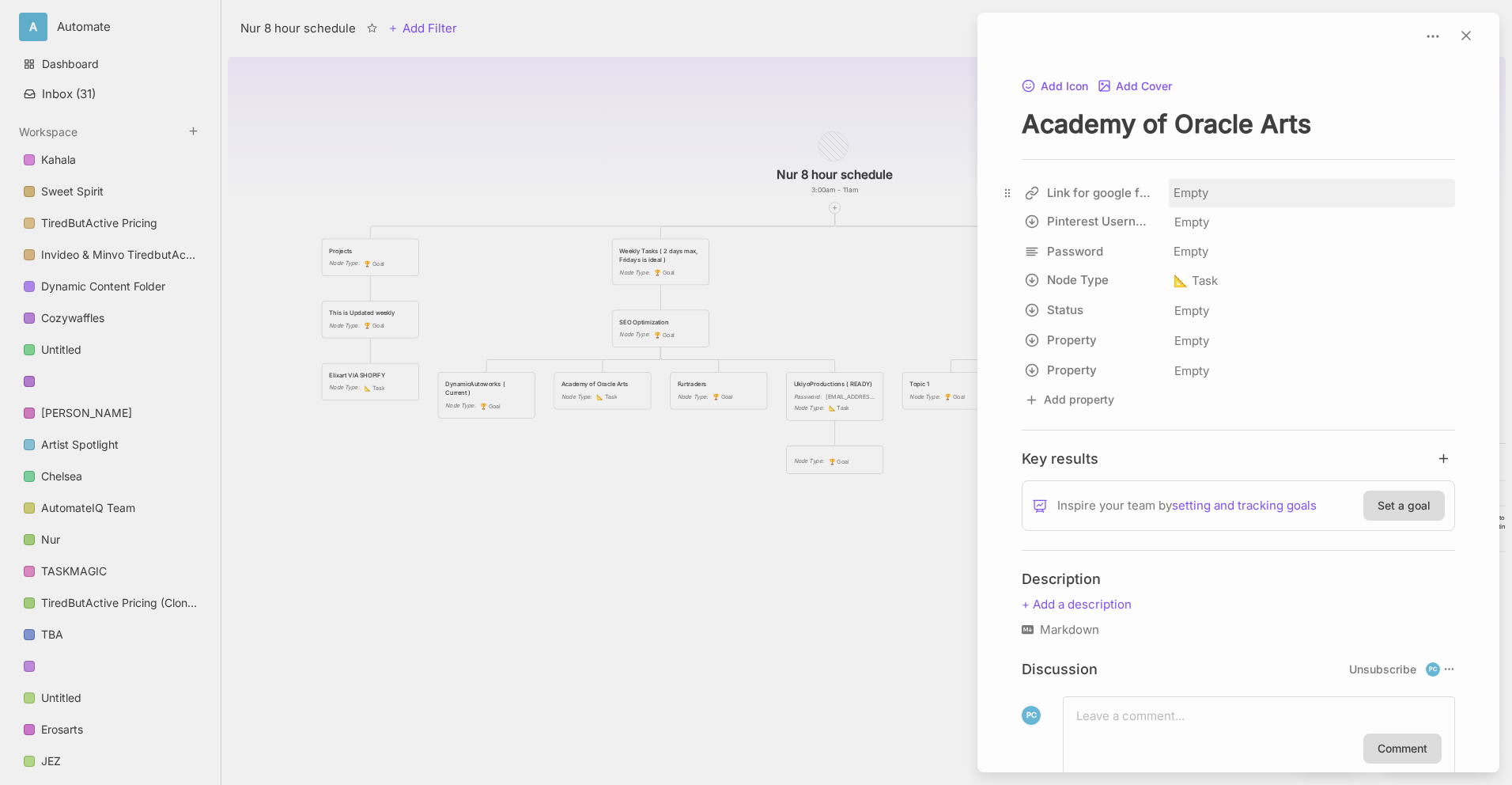
click at [1228, 186] on div "Empty" at bounding box center [1312, 192] width 286 height 29
click at [1214, 223] on div "Empty" at bounding box center [1312, 223] width 277 height 21
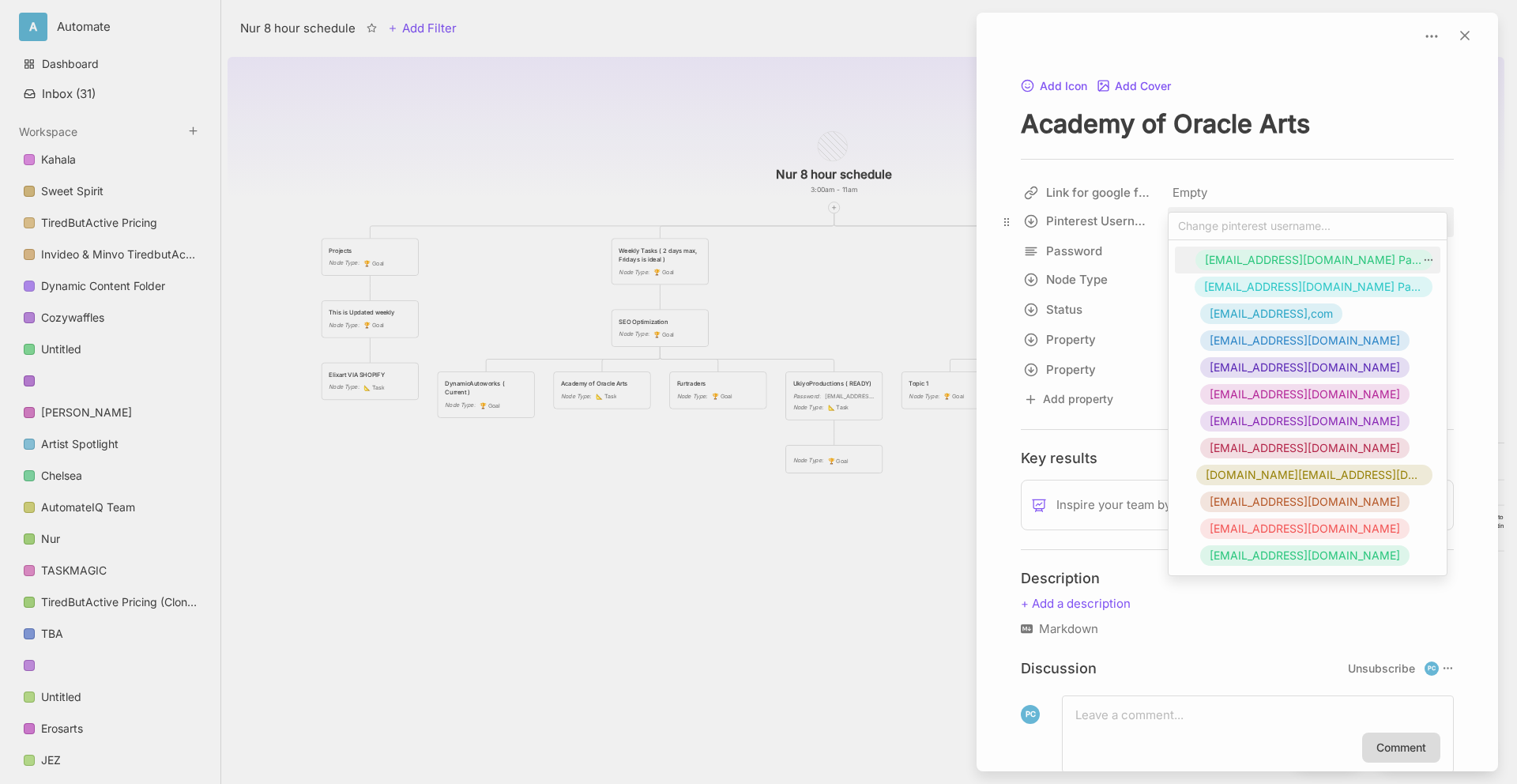
click at [1214, 223] on input "text" at bounding box center [1308, 226] width 278 height 27
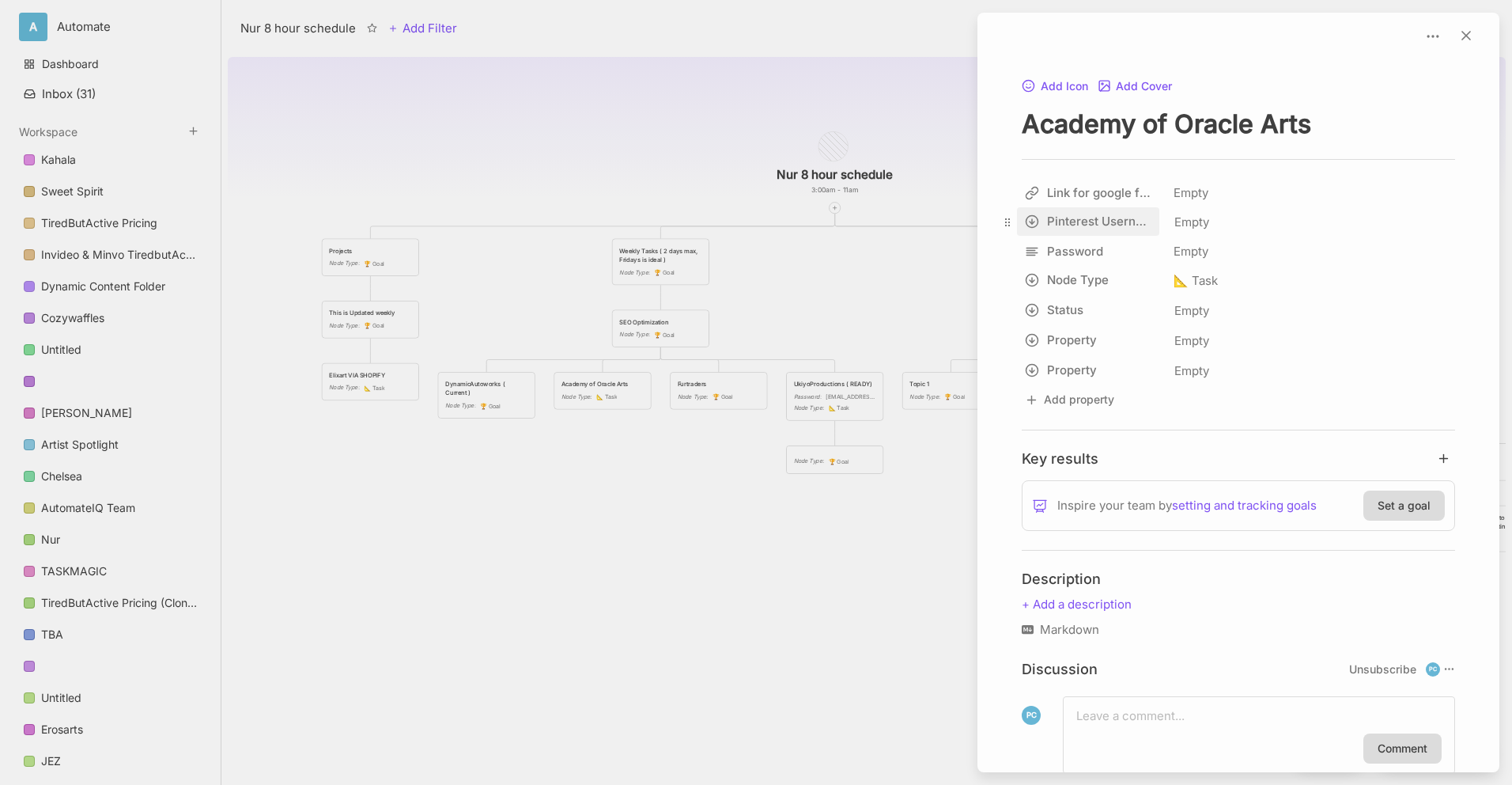
click at [1031, 224] on html "A Automate Dashboard Inbox ( 31 ) Workspace Kahala Sweet Spirit TiredButActive …" at bounding box center [756, 392] width 1512 height 785
click at [1118, 252] on input "Pinterest Username" at bounding box center [1117, 254] width 187 height 23
click at [1199, 222] on html "A Automate Dashboard Inbox ( 31 ) Workspace Kahala Sweet Spirit TiredButActive …" at bounding box center [756, 392] width 1512 height 785
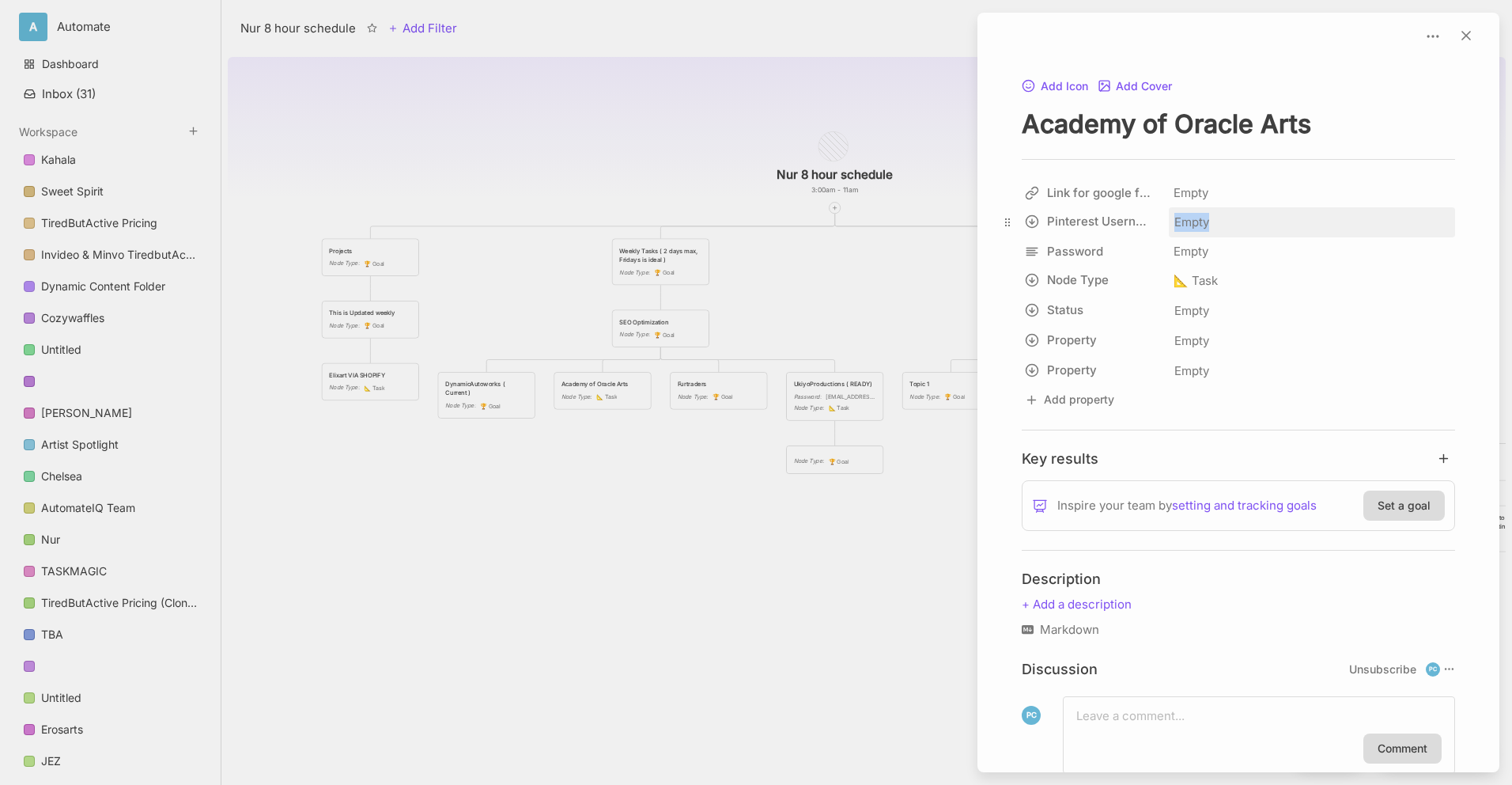
click at [1199, 222] on span "Empty" at bounding box center [1192, 223] width 37 height 21
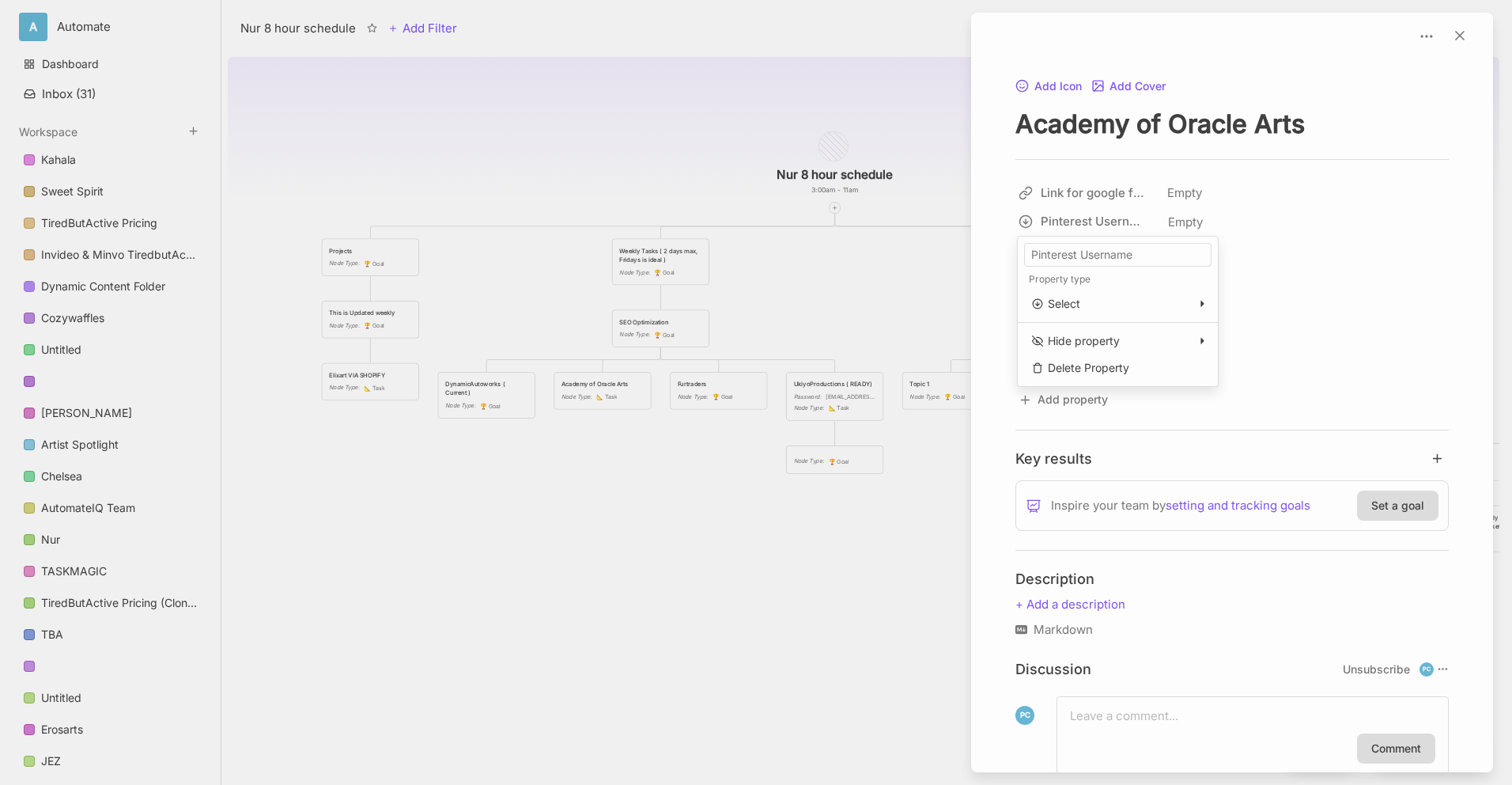
click at [1106, 224] on html "A Automate Dashboard Inbox ( 31 ) Workspace Kahala Sweet Spirit TiredButActive …" at bounding box center [756, 392] width 1512 height 785
click at [1100, 248] on input "Pinterest Username" at bounding box center [1117, 254] width 187 height 23
click at [872, 276] on html "A Automate Dashboard Inbox ( 31 ) Workspace Kahala Sweet Spirit TiredButActive …" at bounding box center [756, 392] width 1512 height 785
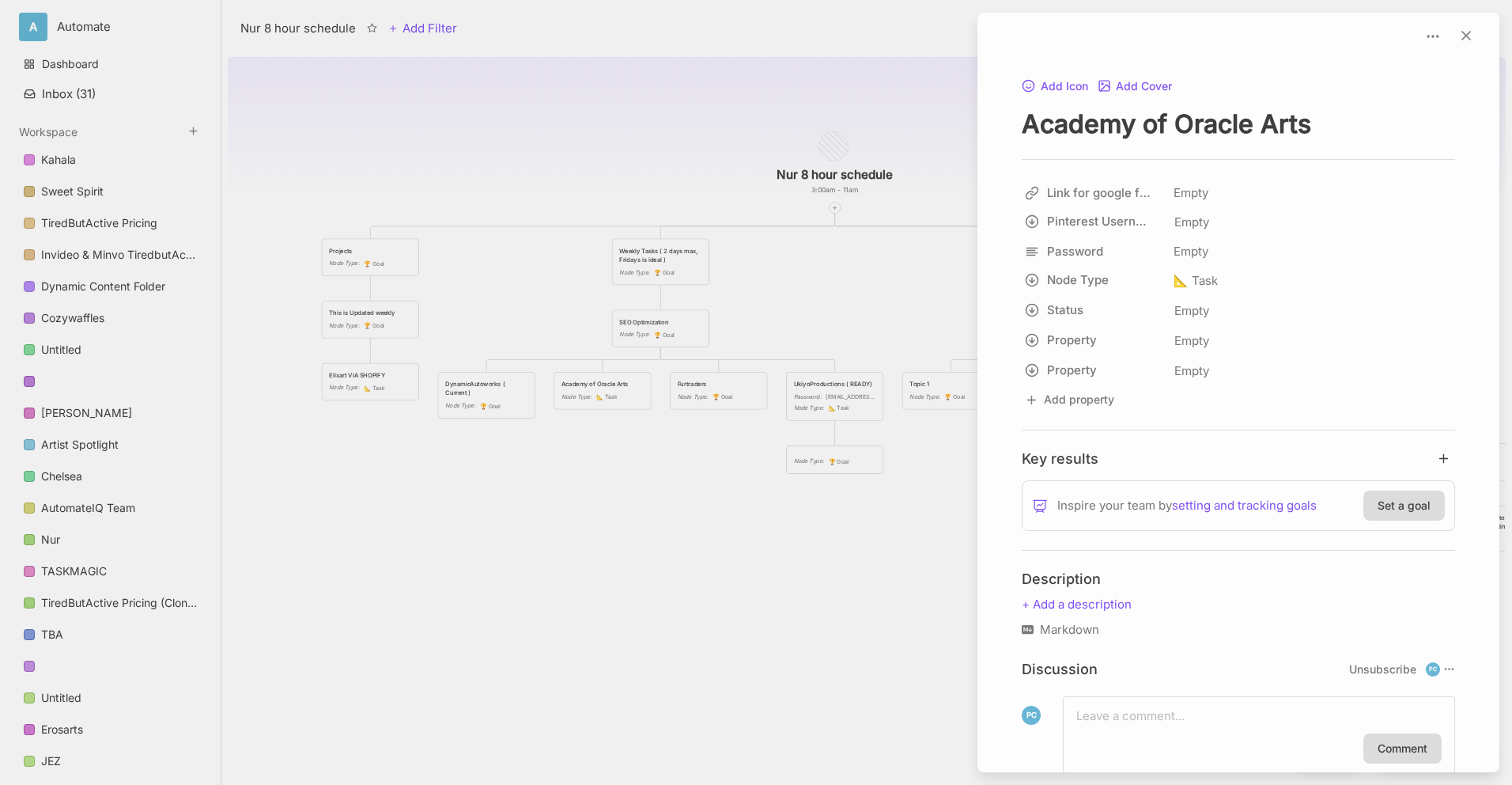
click at [872, 276] on div at bounding box center [756, 392] width 1512 height 785
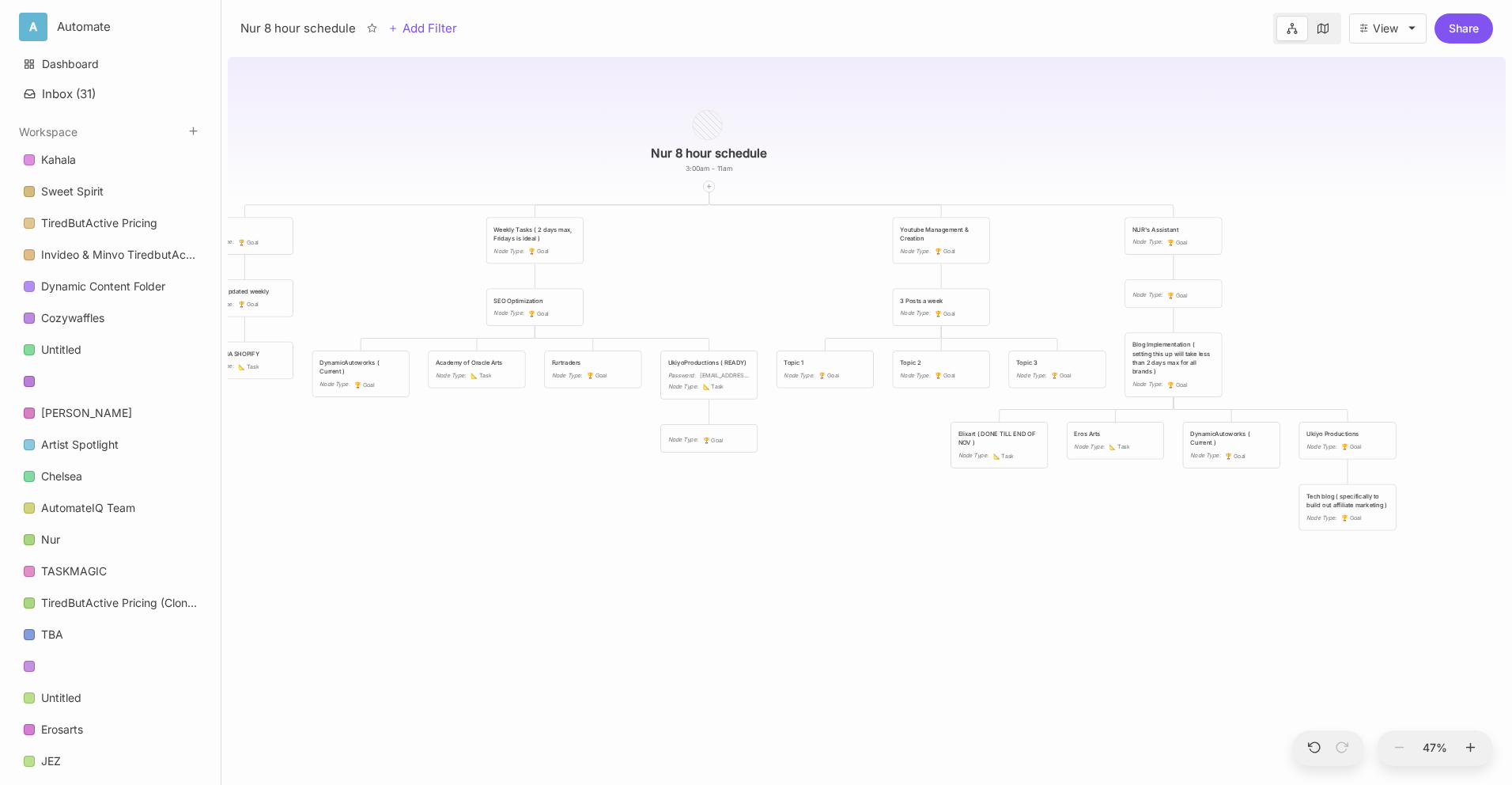
drag, startPoint x: 913, startPoint y: 287, endPoint x: 786, endPoint y: 265, distance: 128.9
click at [786, 265] on div "Nur 8 hour schedule 3:00am - 11am Projects Node Type : 🏆 Goal Weekly Tasks ( 2 …" at bounding box center [866, 418] width 1278 height 735
click at [937, 247] on span "🏆 Goal" at bounding box center [943, 252] width 21 height 9
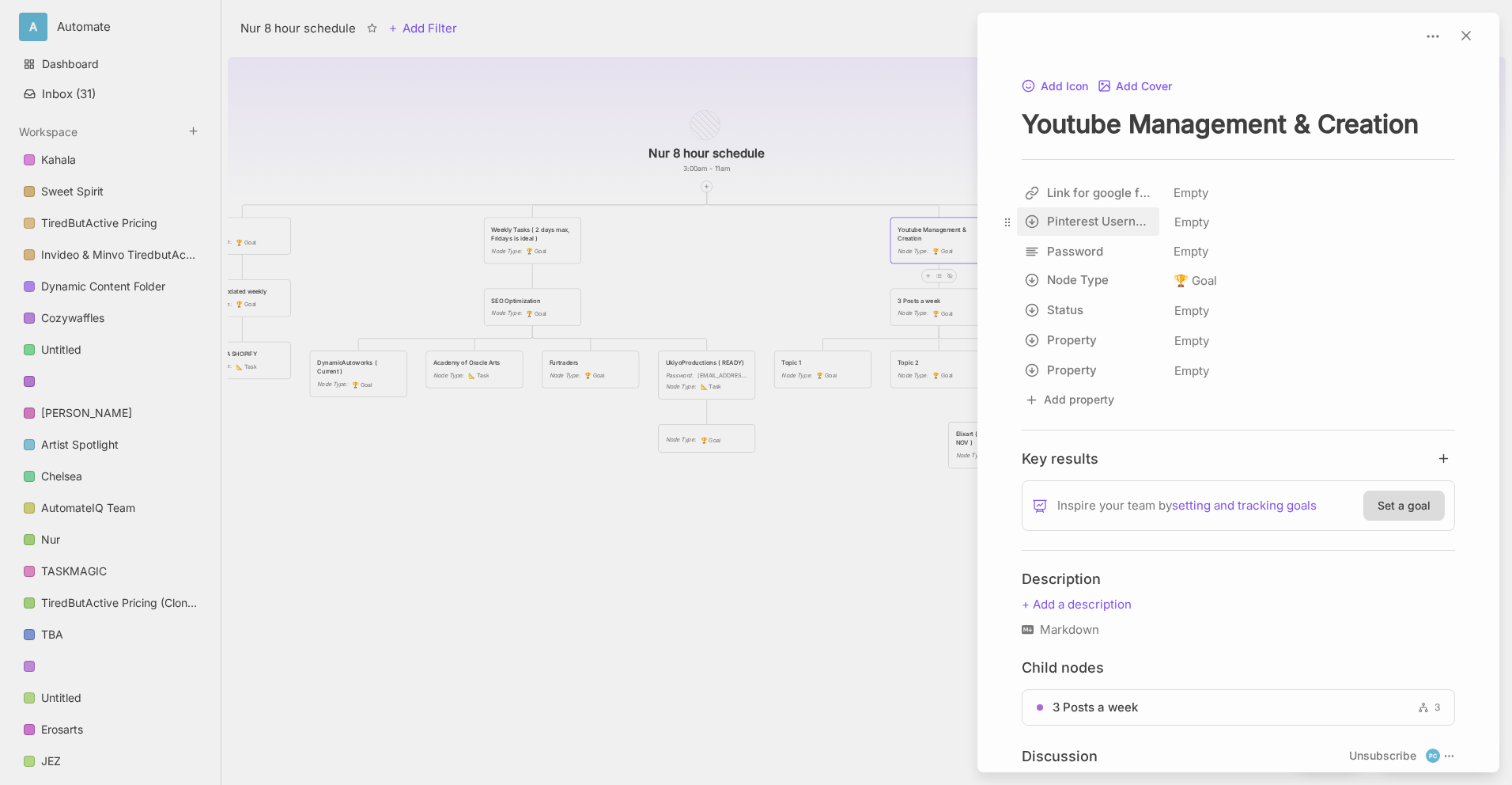
click at [1034, 220] on html "A Automate Dashboard Inbox ( 31 ) Workspace Kahala Sweet Spirit TiredButActive …" at bounding box center [756, 392] width 1512 height 785
click at [1047, 222] on html "A Automate Dashboard Inbox ( 31 ) Workspace Kahala Sweet Spirit TiredButActive …" at bounding box center [756, 392] width 1512 height 785
click at [1274, 222] on div "Empty" at bounding box center [1312, 223] width 277 height 21
click at [619, 325] on div at bounding box center [756, 392] width 1512 height 785
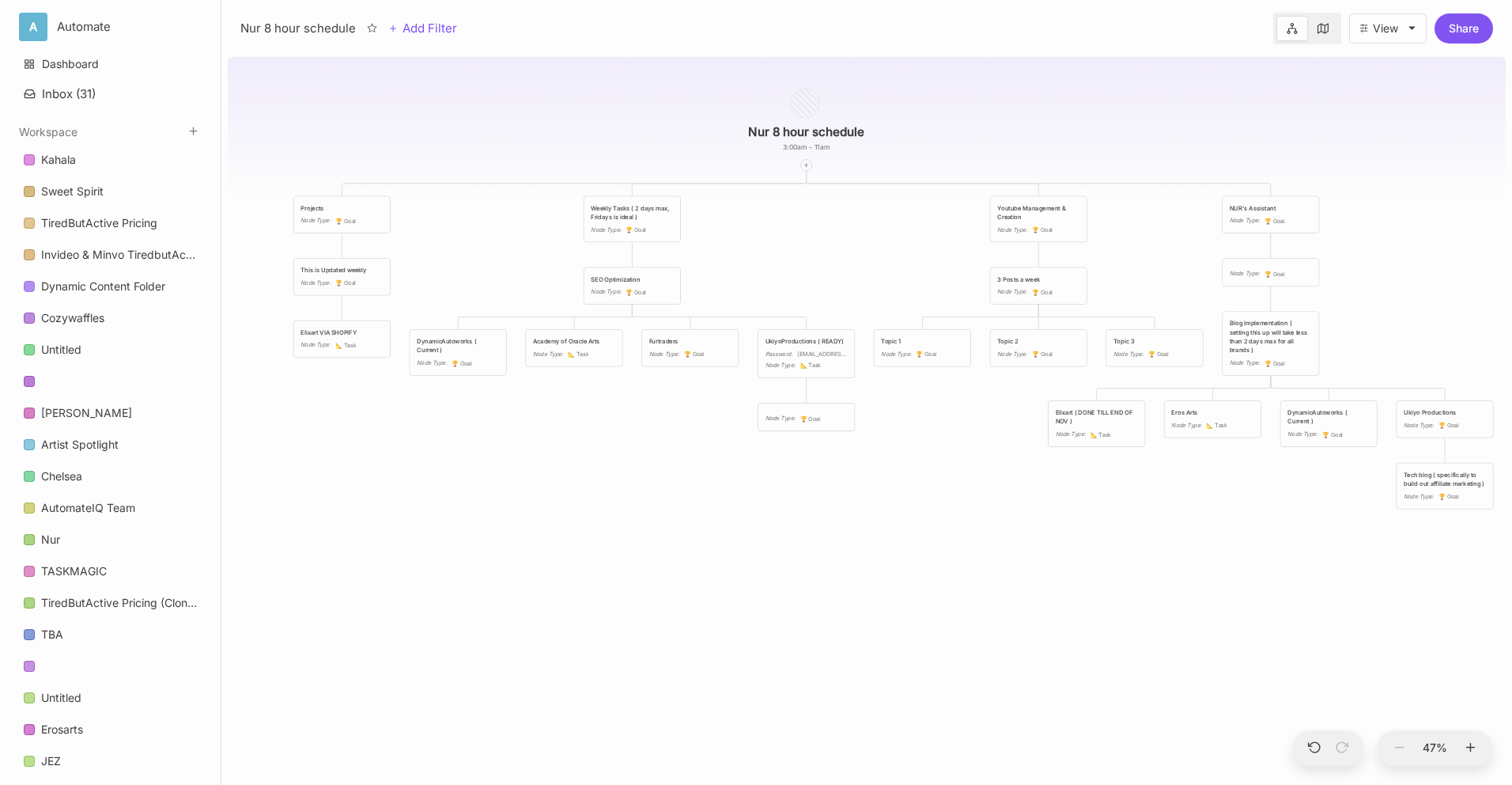
drag, startPoint x: 680, startPoint y: 288, endPoint x: 799, endPoint y: 264, distance: 121.4
click at [799, 264] on div "Nur 8 hour schedule 3:00am - 11am Projects Node Type : 🏆 Goal Weekly Tasks ( 2 …" at bounding box center [866, 418] width 1278 height 735
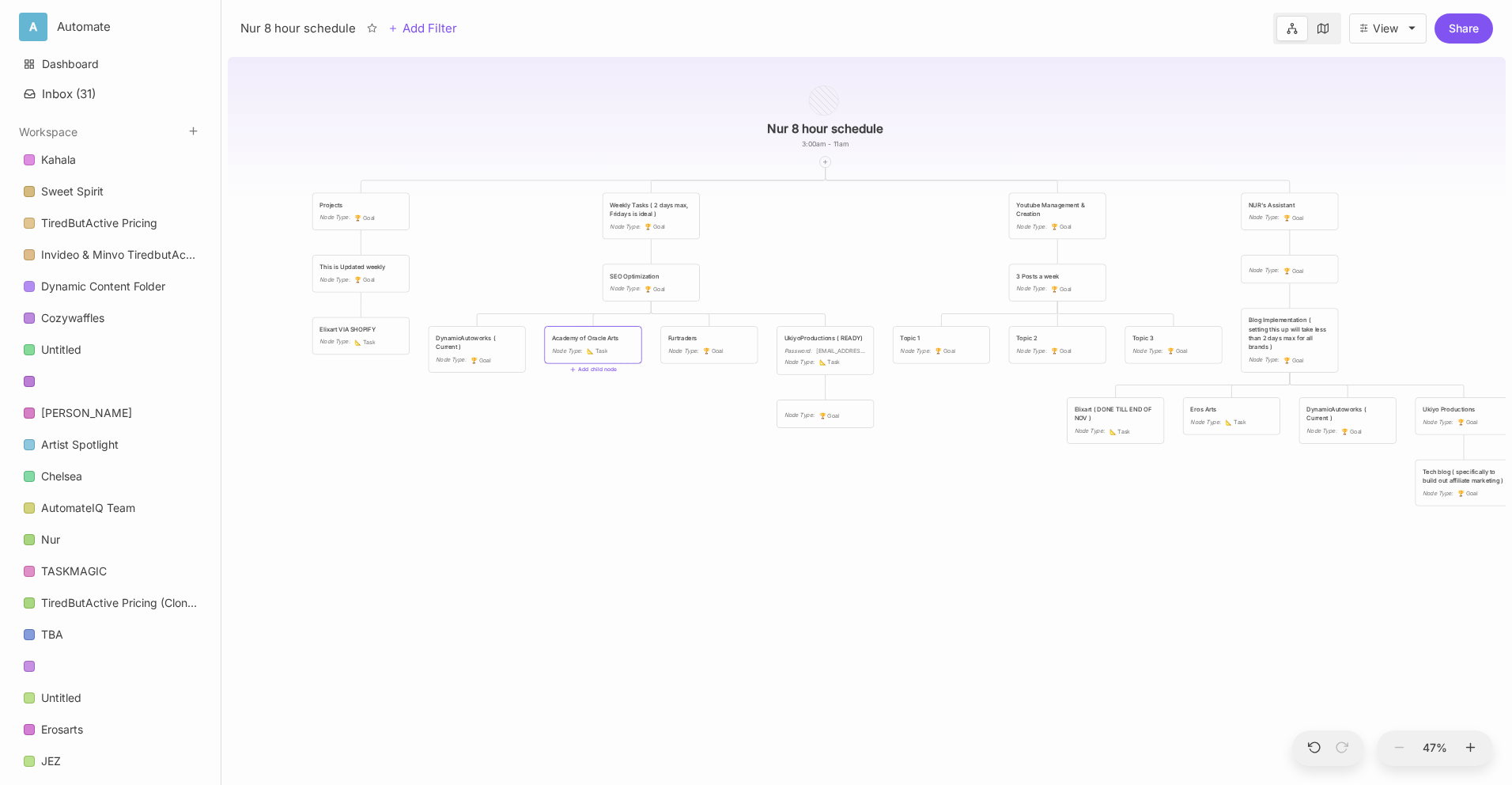
click at [626, 346] on div "Node Type : 📐 Task" at bounding box center [593, 351] width 83 height 10
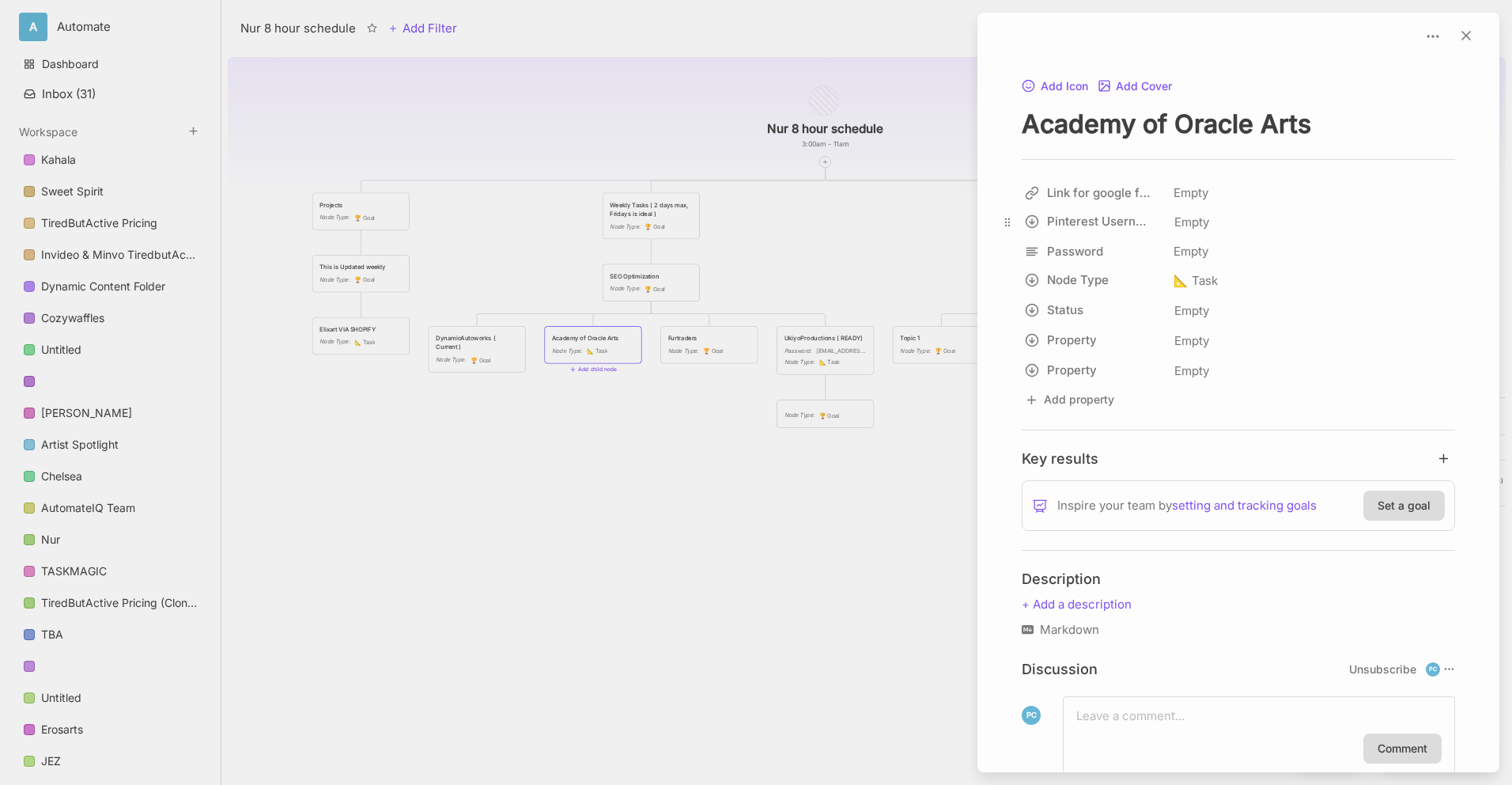
click at [1011, 226] on icon at bounding box center [1007, 222] width 13 height 13
click at [1013, 222] on icon at bounding box center [1007, 222] width 13 height 13
drag, startPoint x: 1013, startPoint y: 222, endPoint x: 1014, endPoint y: 231, distance: 9.1
click at [1014, 231] on body "A Automate Dashboard Inbox ( 31 ) Workspace Kahala Sweet Spirit TiredButActive …" at bounding box center [756, 392] width 1512 height 785
click at [1098, 225] on div "Nur 8 hour schedule Add Filter View Share Nur 8 hour schedule 3:00am - 11am Pro…" at bounding box center [867, 392] width 1291 height 785
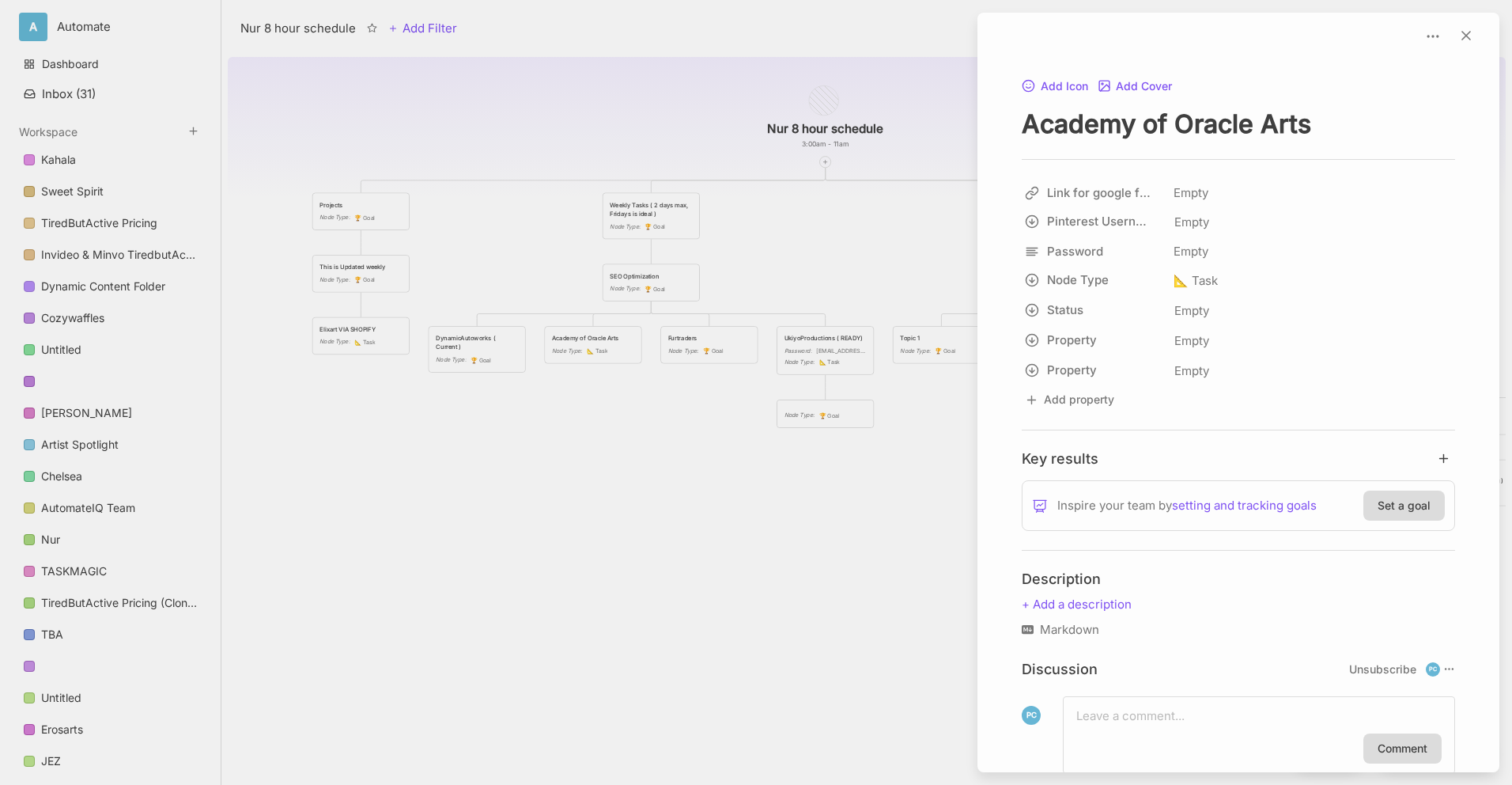
click at [1314, 191] on html "A Automate Dashboard Inbox ( 31 ) Workspace Kahala Sweet Spirit TiredButActive …" at bounding box center [756, 392] width 1512 height 785
click at [1127, 221] on html "A Automate Dashboard Inbox ( 31 ) Workspace Kahala Sweet Spirit TiredButActive …" at bounding box center [759, 392] width 1518 height 785
click at [1123, 243] on input "Pinterest Username" at bounding box center [1117, 254] width 187 height 23
type input "Pinterest Username"
click at [1088, 261] on input "Pinterest Username" at bounding box center [1117, 254] width 187 height 23
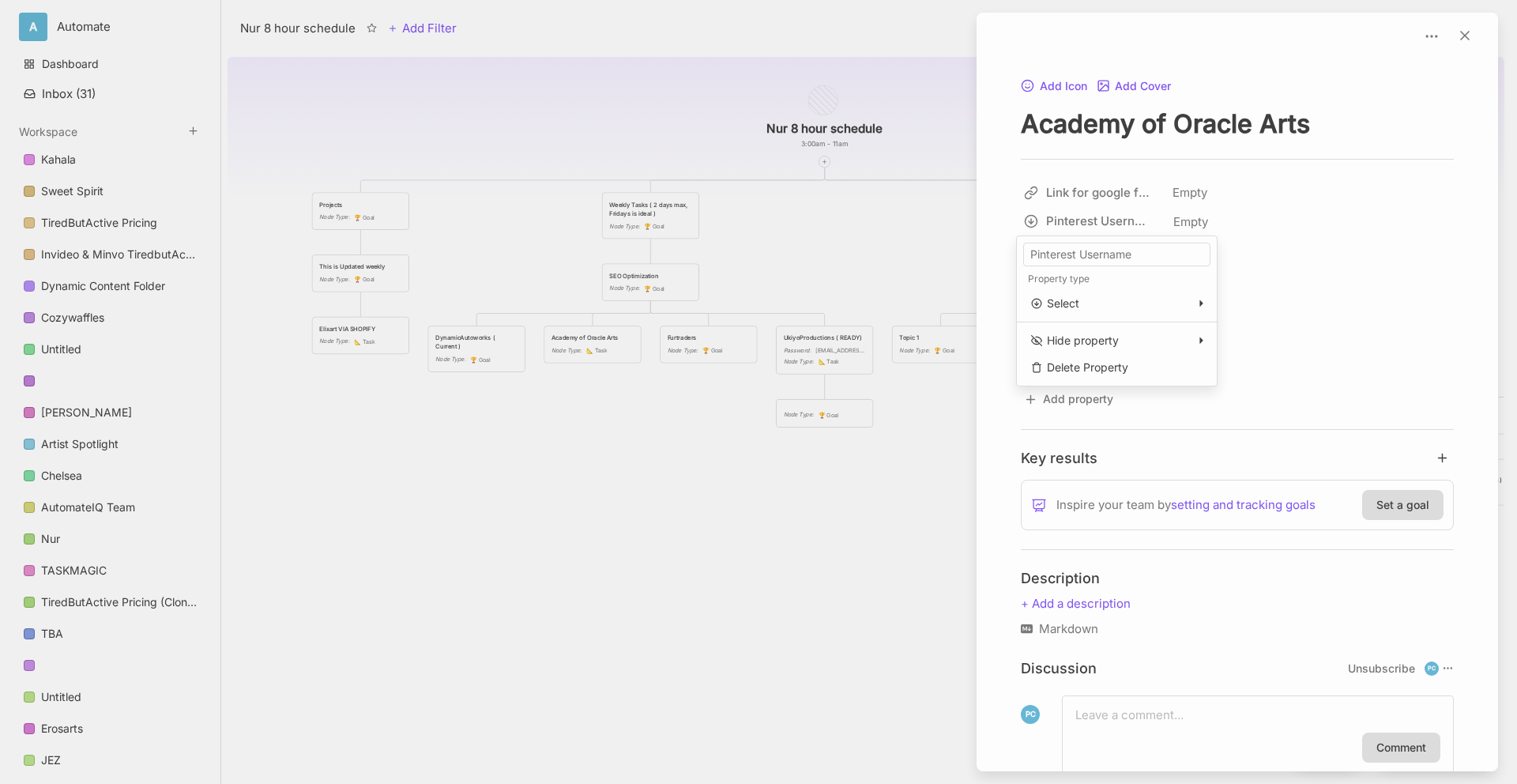
click at [1088, 261] on input "Pinterest Username" at bounding box center [1116, 254] width 187 height 23
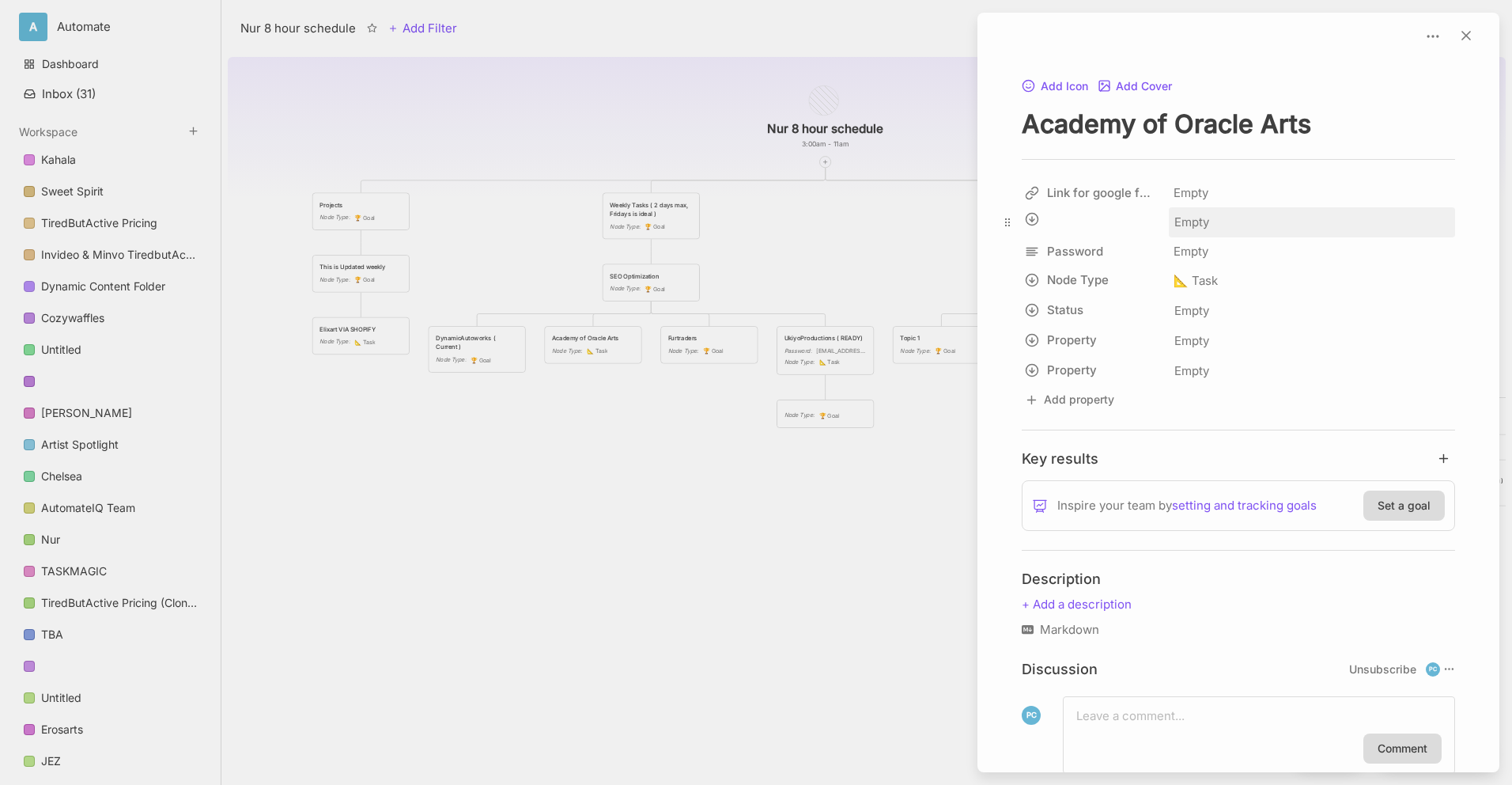
click at [1212, 219] on div "Empty" at bounding box center [1312, 223] width 277 height 21
click at [1087, 196] on div "Nur 8 hour schedule Add Filter View Share Nur 8 hour schedule 3:00am - 11am Pro…" at bounding box center [867, 392] width 1291 height 785
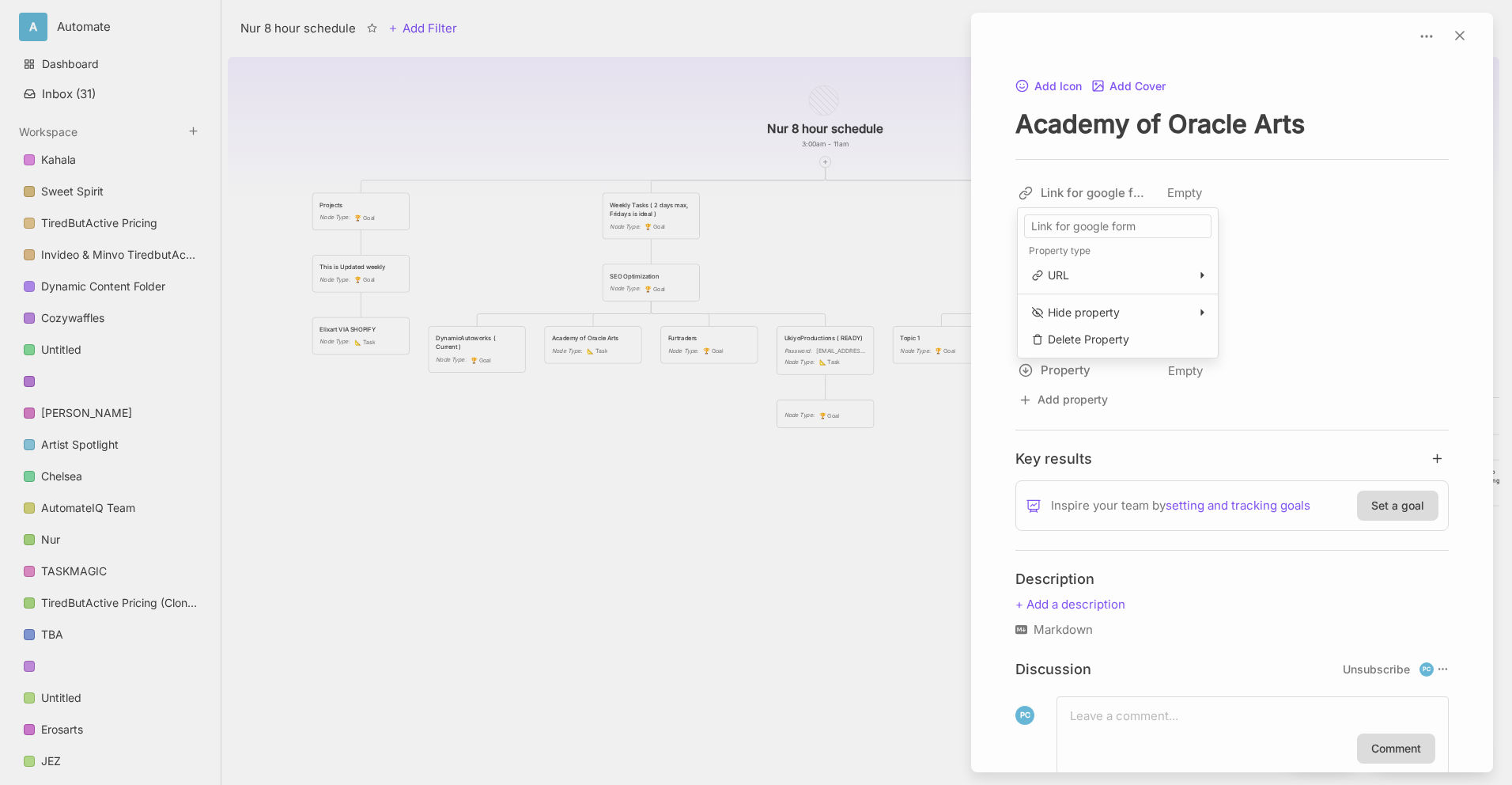
click at [1177, 164] on html "A Automate Dashboard Inbox ( 31 ) Workspace Kahala Sweet Spirit TiredButActive …" at bounding box center [756, 392] width 1512 height 785
drag, startPoint x: 1009, startPoint y: 194, endPoint x: 1014, endPoint y: 370, distance: 176.1
drag, startPoint x: 1004, startPoint y: 190, endPoint x: 1014, endPoint y: 370, distance: 180.3
click at [1067, 193] on div "Nur 8 hour schedule Add Filter View Share Nur 8 hour schedule 3:00am - 11am Pro…" at bounding box center [867, 392] width 1291 height 785
click at [1080, 233] on input "Password" at bounding box center [1117, 225] width 187 height 23
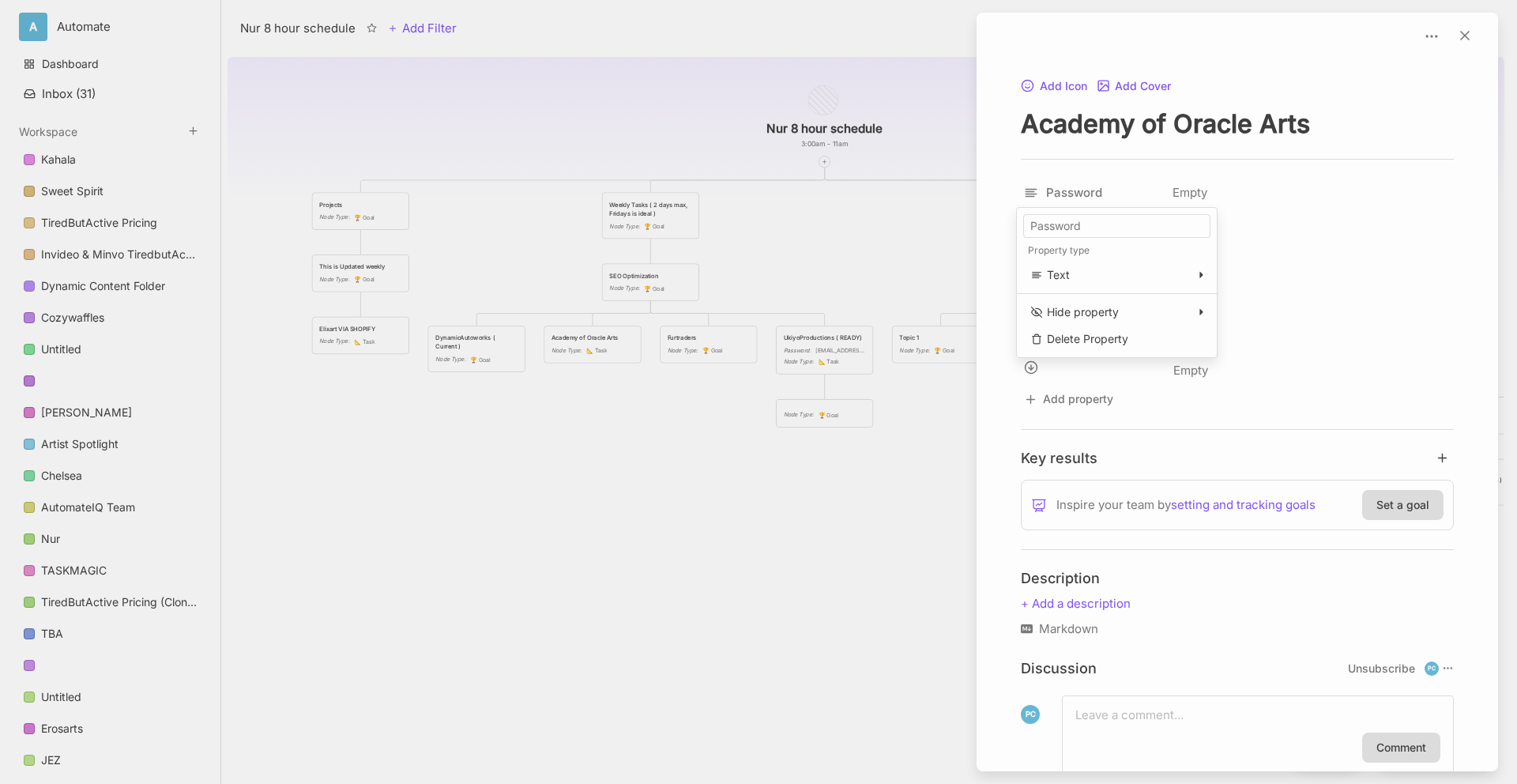
click at [1079, 233] on input "Password" at bounding box center [1116, 225] width 187 height 23
type input "WORD PRESS"
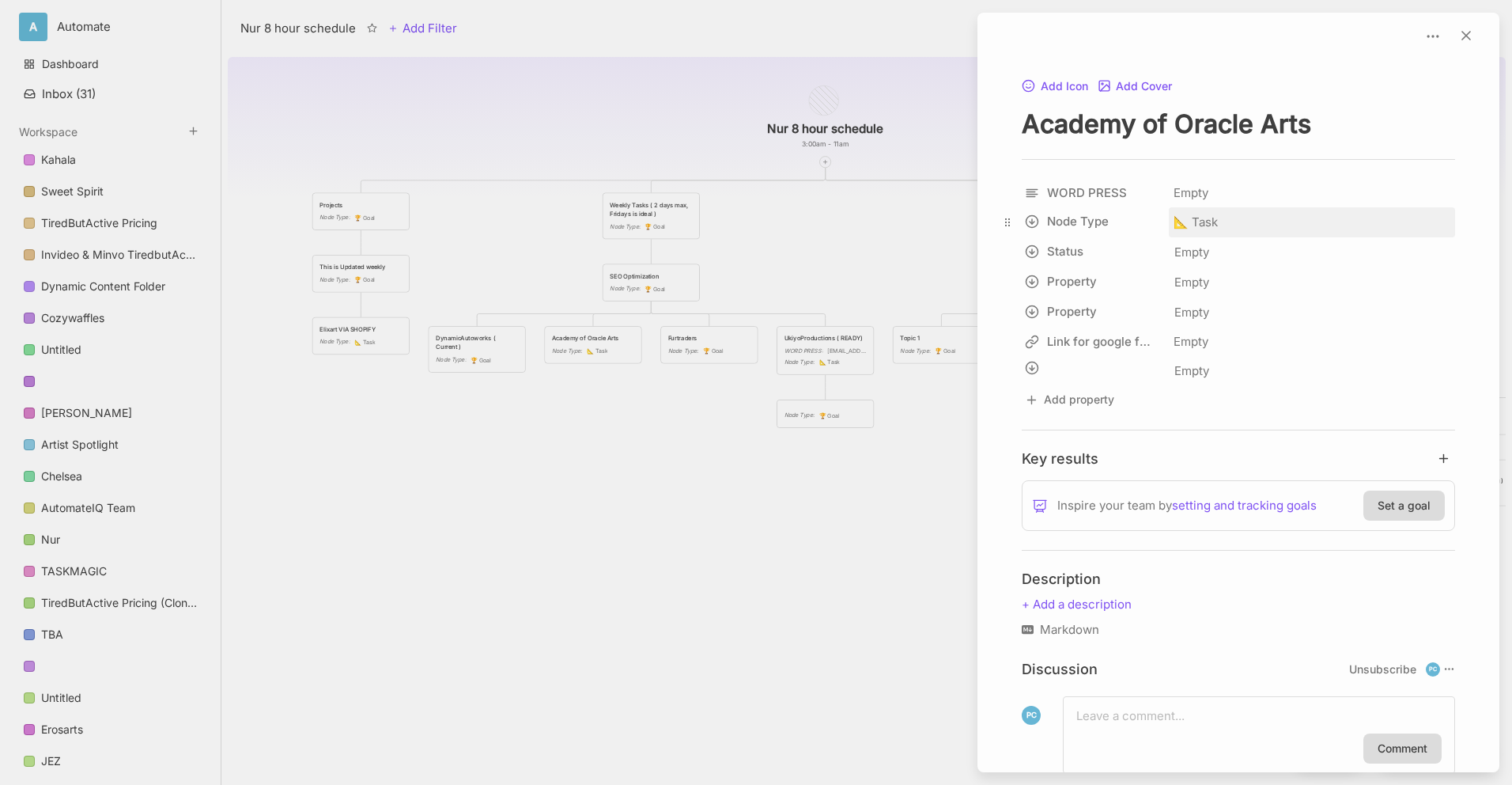
click at [1193, 231] on span "📐 Task" at bounding box center [1195, 223] width 44 height 19
type input "ALREADY INVITED"
click at [615, 474] on div at bounding box center [756, 392] width 1512 height 785
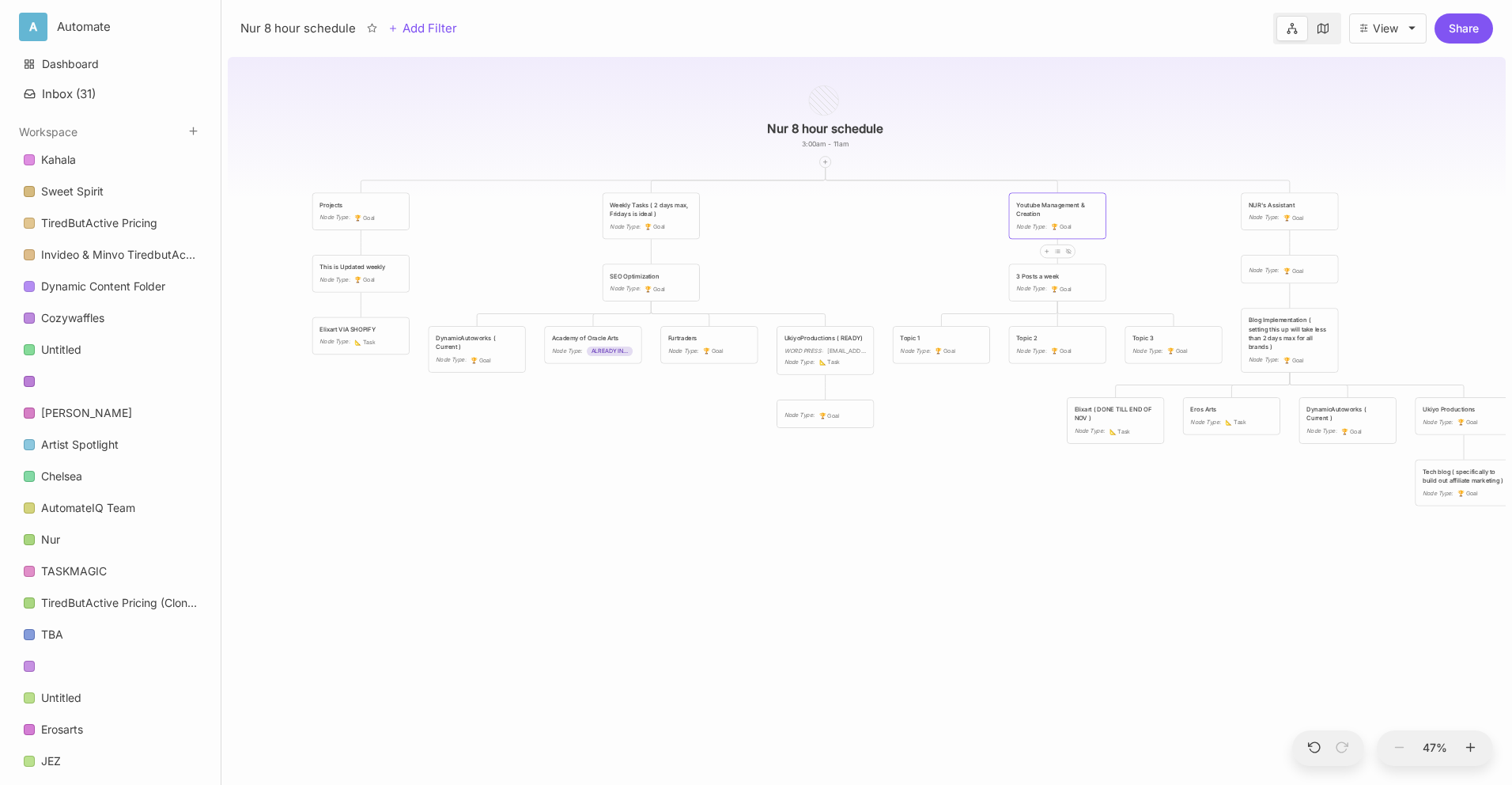
click at [701, 336] on div "Furtraders" at bounding box center [709, 339] width 83 height 9
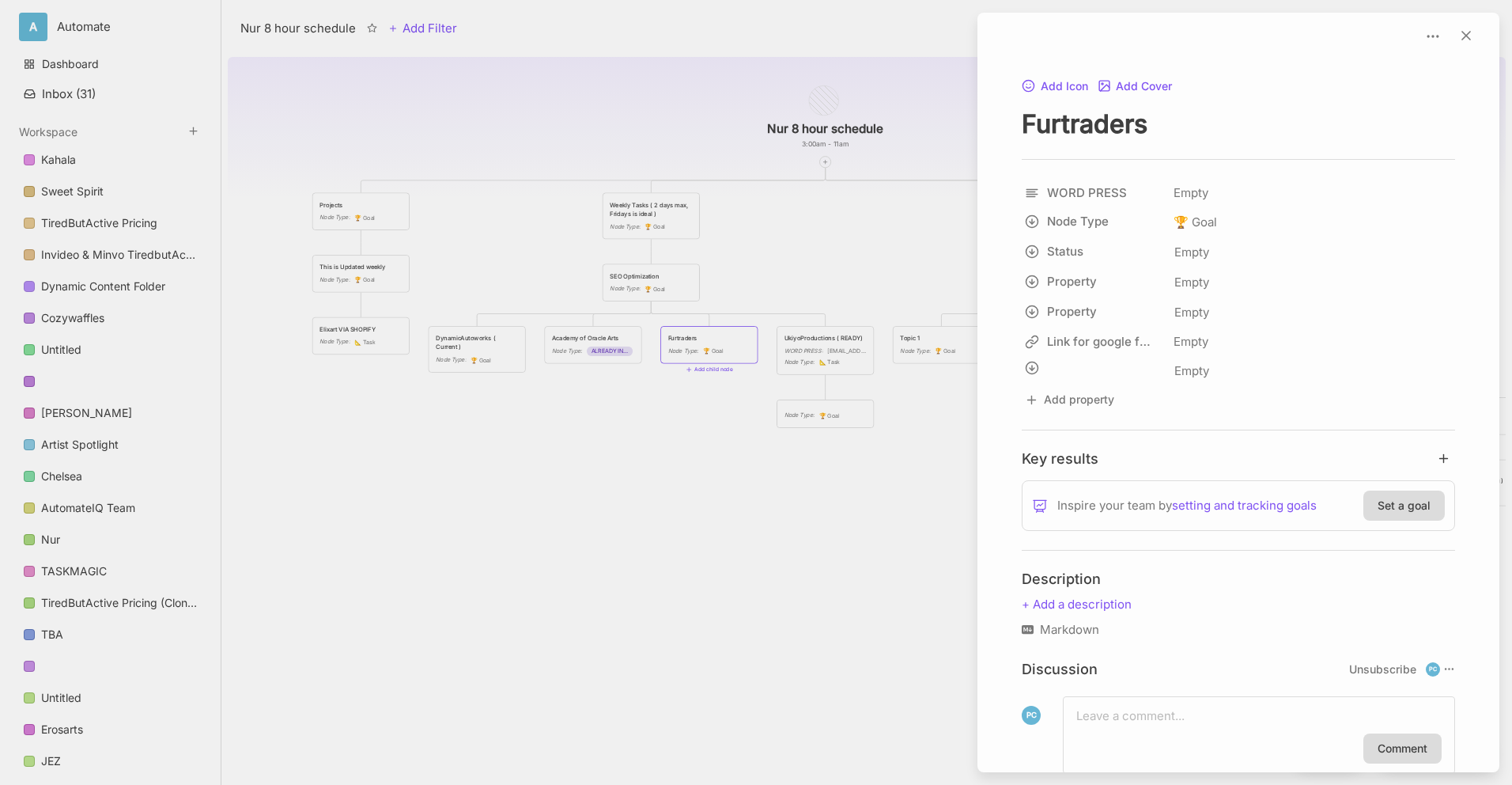
click at [562, 512] on div at bounding box center [756, 392] width 1512 height 785
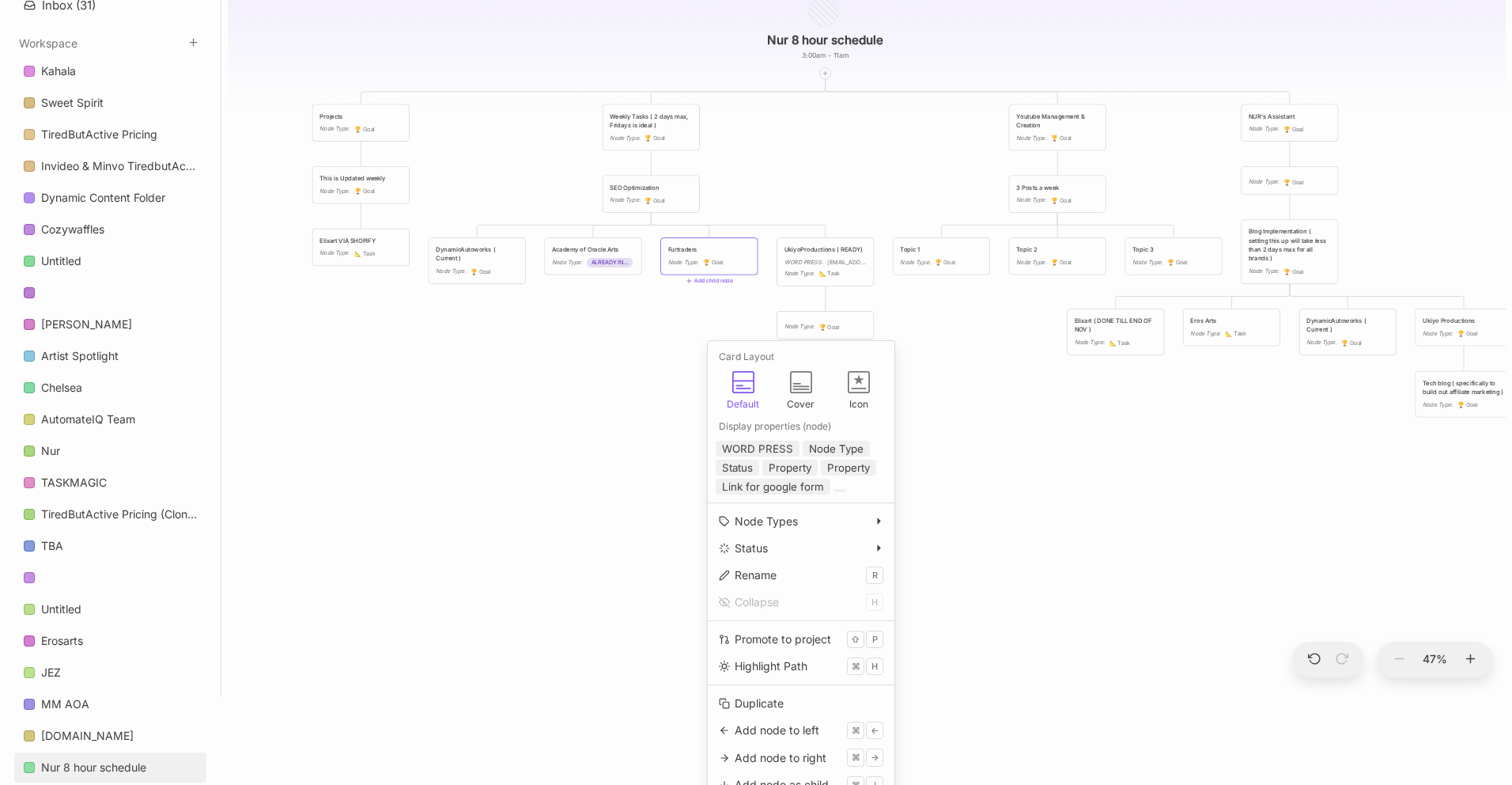
scroll to position [72, 0]
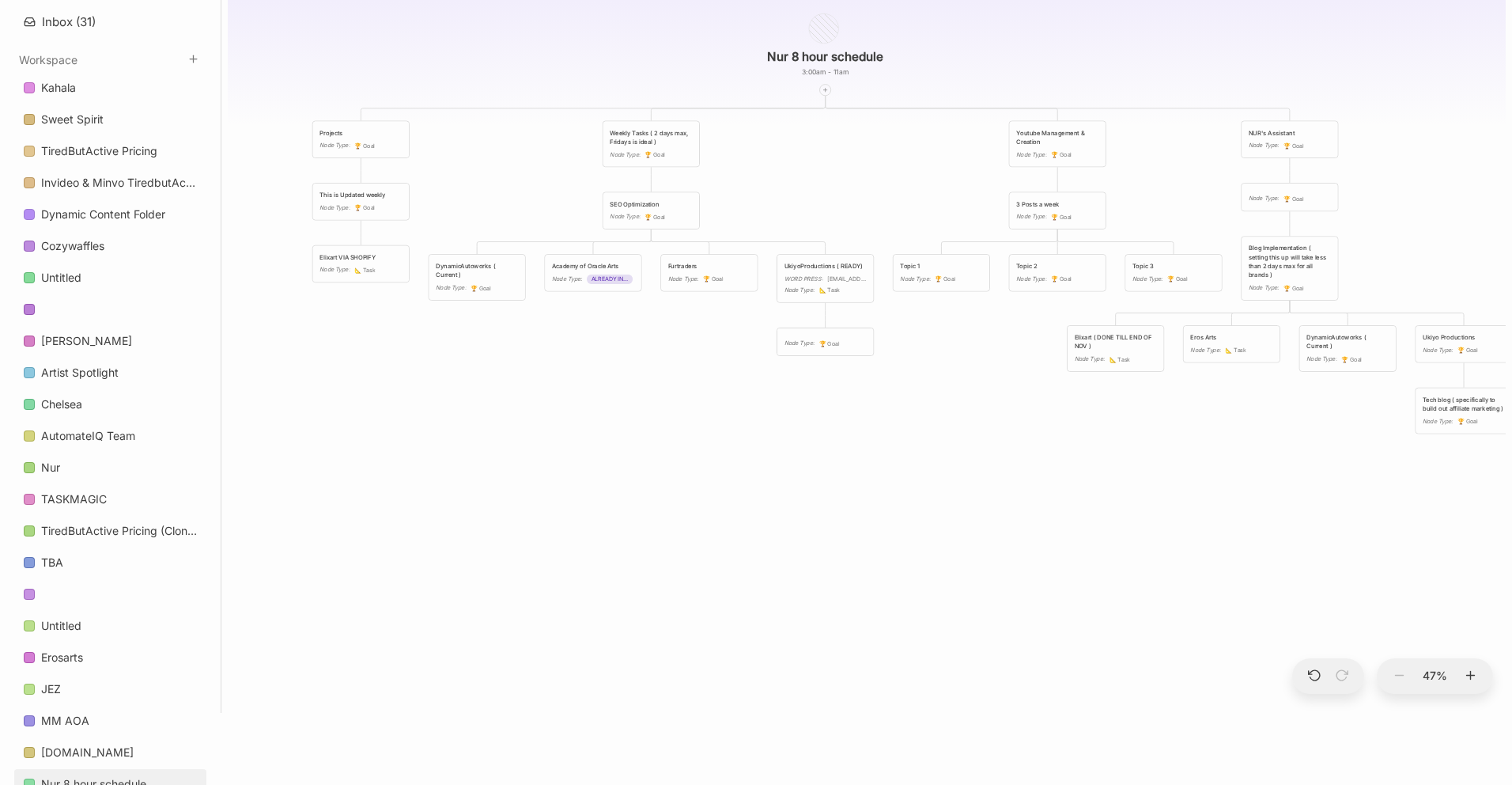
click at [671, 416] on div "Nur 8 hour schedule 3:00am - 11am Projects Node Type : 🏆 Goal Weekly Tasks ( 2 …" at bounding box center [866, 346] width 1278 height 735
click at [713, 269] on div "Furtraders" at bounding box center [709, 266] width 83 height 9
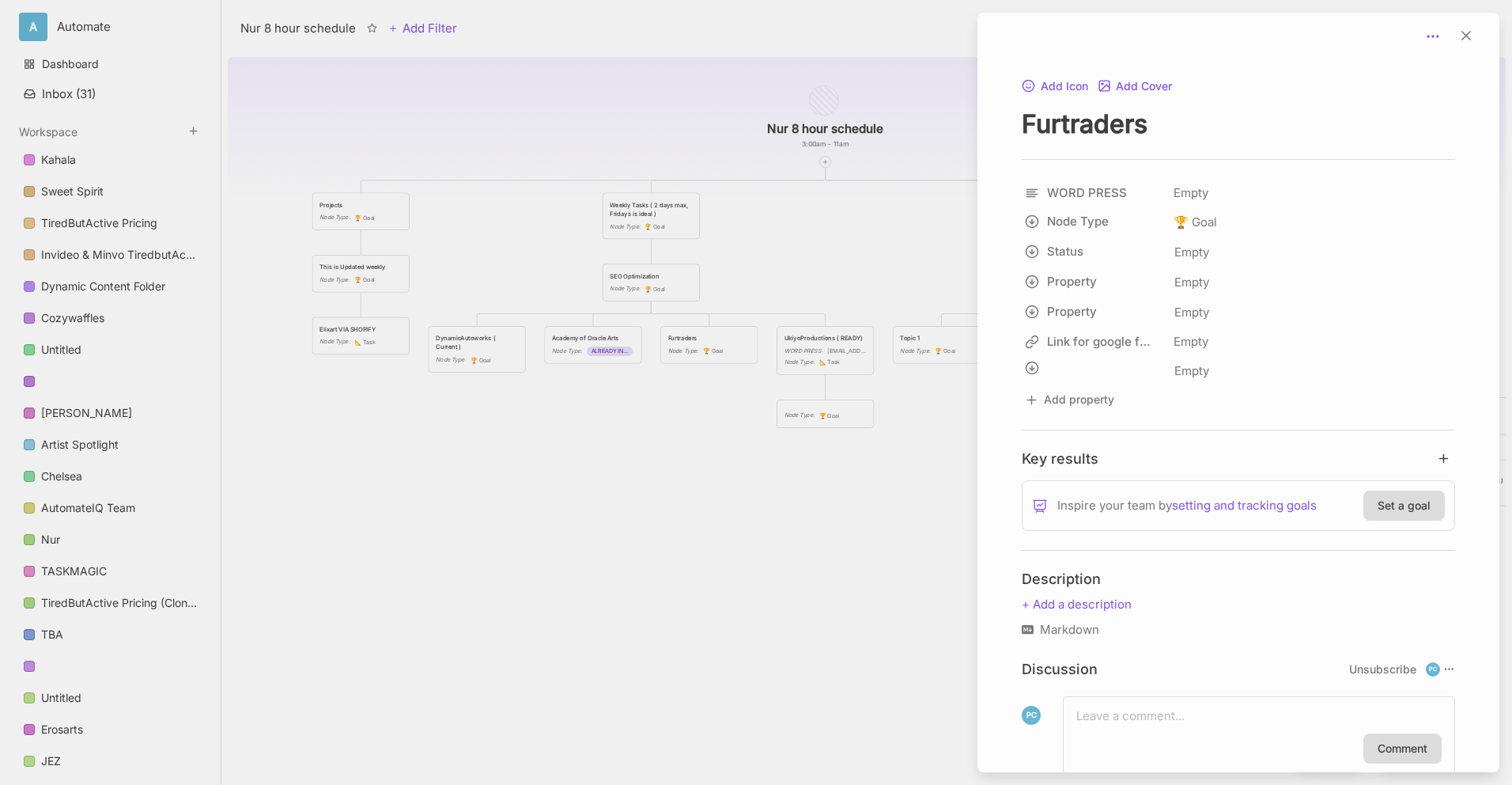
click at [1437, 36] on circle at bounding box center [1438, 37] width 2 height 2
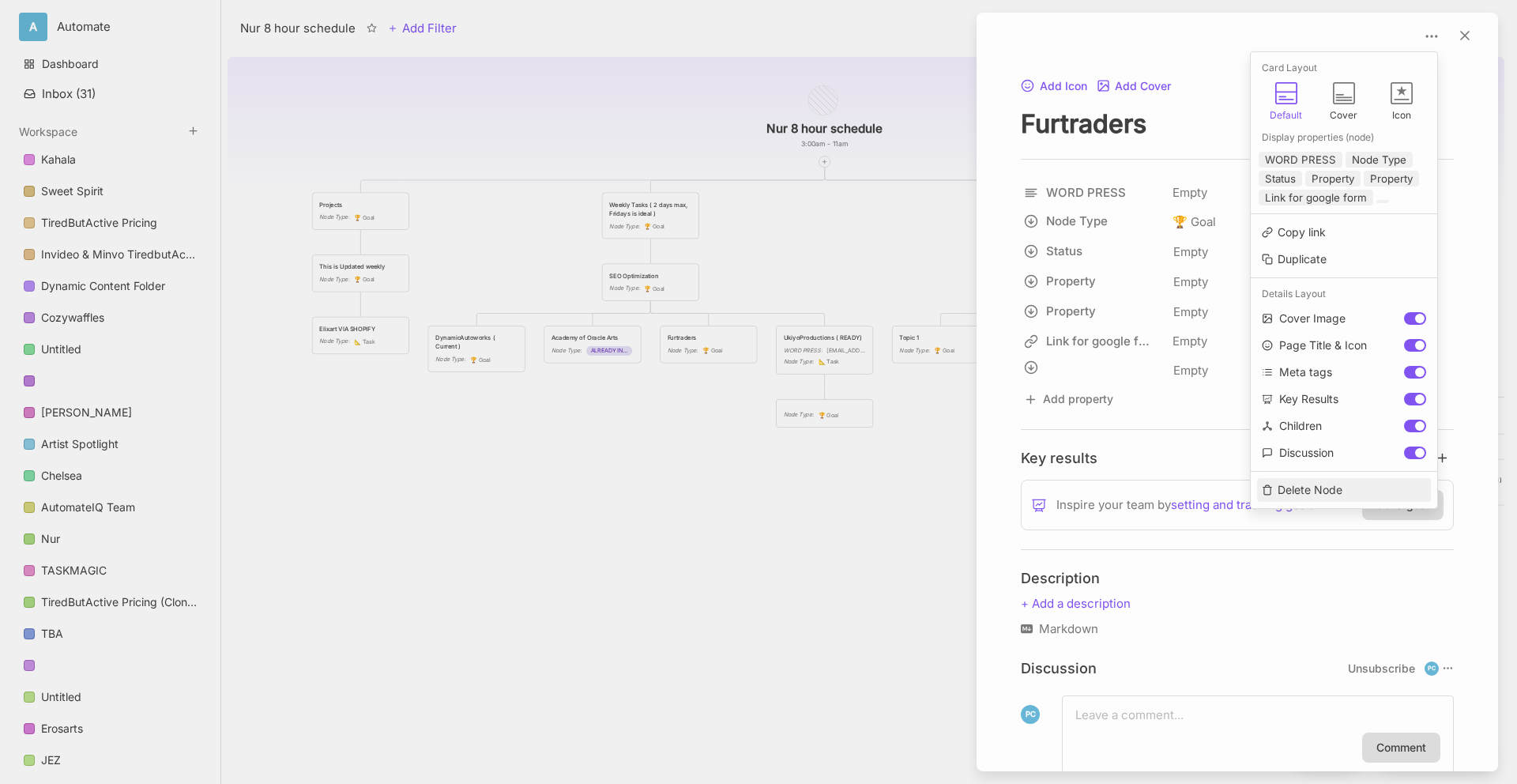
click at [1291, 482] on button "Delete Node" at bounding box center [1344, 489] width 174 height 23
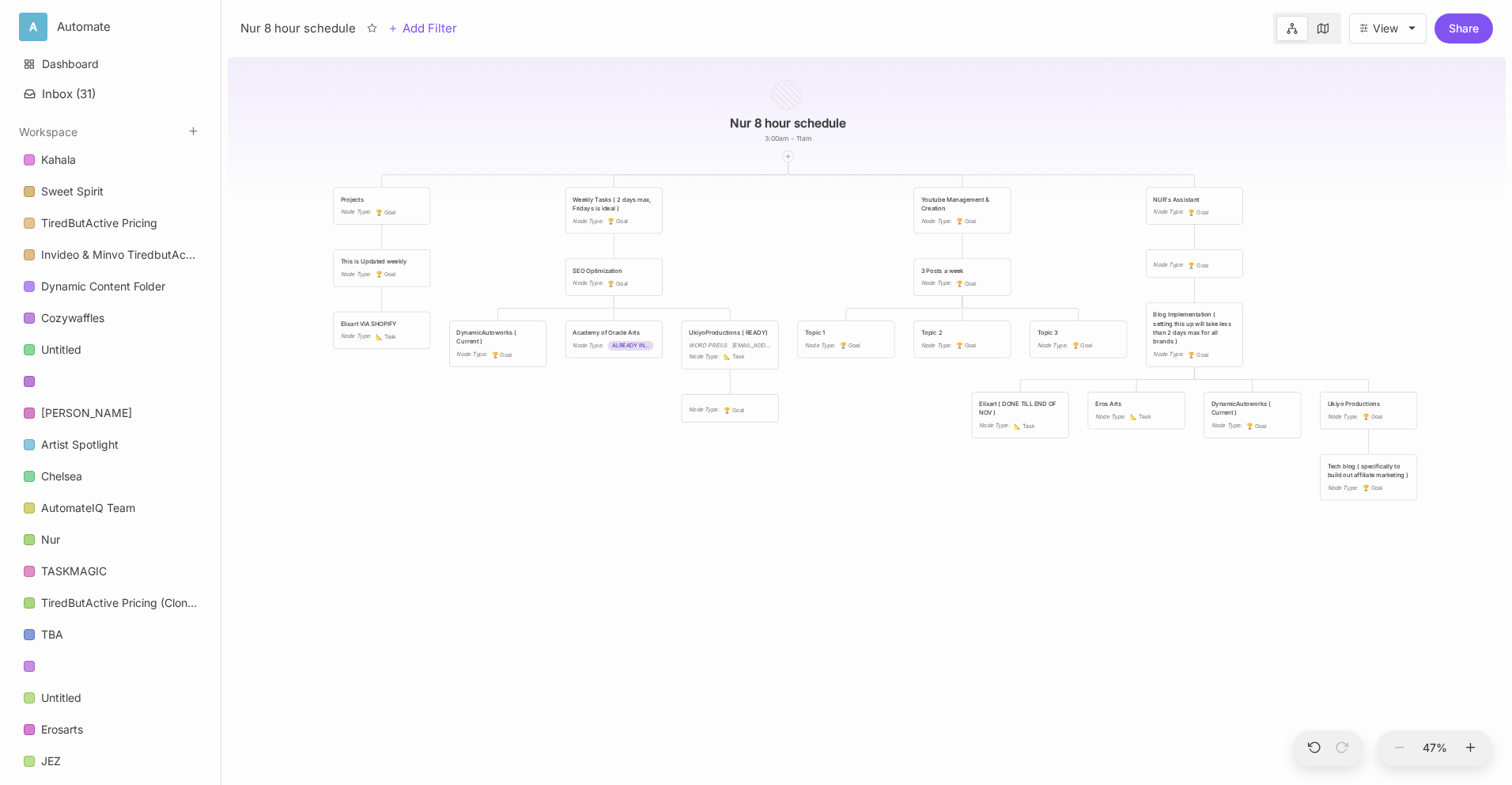
drag, startPoint x: 782, startPoint y: 478, endPoint x: 742, endPoint y: 472, distance: 40.4
click at [742, 472] on div "Nur 8 hour schedule 3:00am - 11am Projects Node Type : 🏆 Goal Weekly Tasks ( 2 …" at bounding box center [866, 418] width 1278 height 735
click at [726, 340] on div "WORD PRESS : [EMAIL_ADDRESS][DOMAIN_NAME] use gmail" at bounding box center [726, 345] width 83 height 9
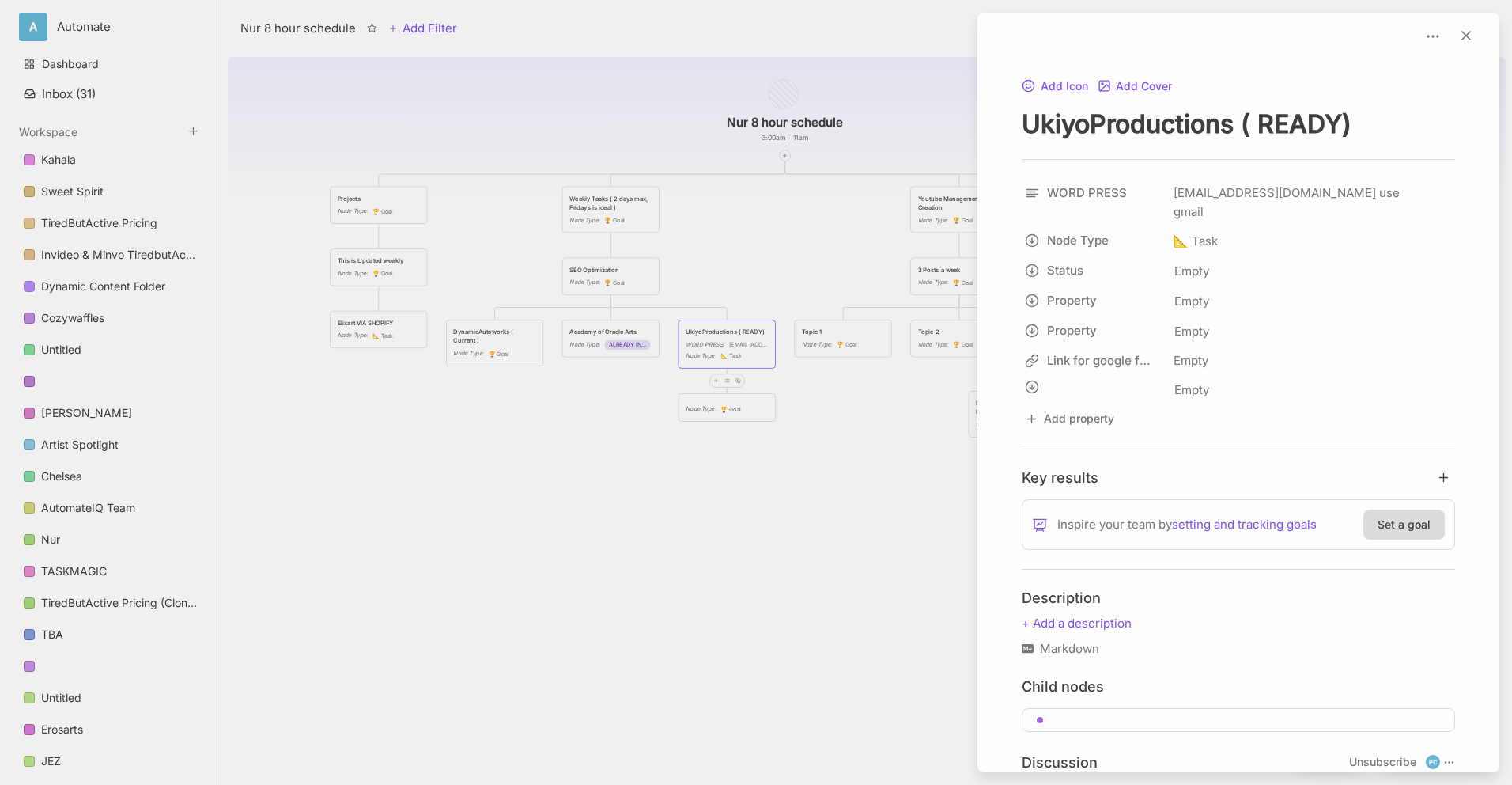
click at [1277, 124] on textarea "UkiyoProductions ( READY)" at bounding box center [1239, 124] width 433 height 32
drag, startPoint x: 1243, startPoint y: 120, endPoint x: 1513, endPoint y: 119, distance: 270.0
click at [1512, 118] on html "A Automate Dashboard Inbox ( 31 ) Workspace Kahala Sweet Spirit TiredButActive …" at bounding box center [756, 392] width 1512 height 785
type textarea "UkiyoProductions"
click at [758, 574] on div at bounding box center [756, 392] width 1512 height 785
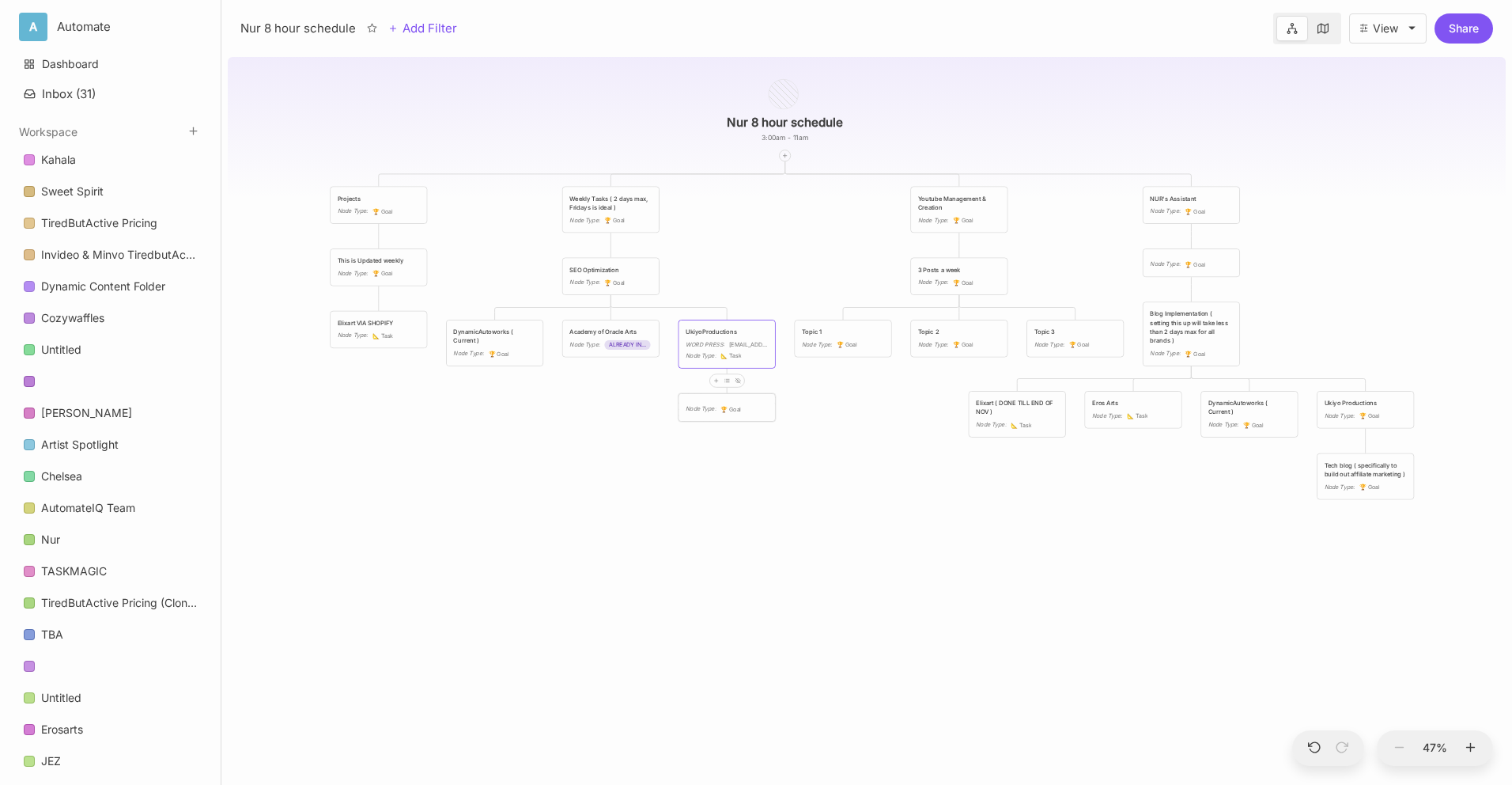
click at [741, 415] on div "Node Type : 🏆 Goal" at bounding box center [727, 407] width 96 height 27
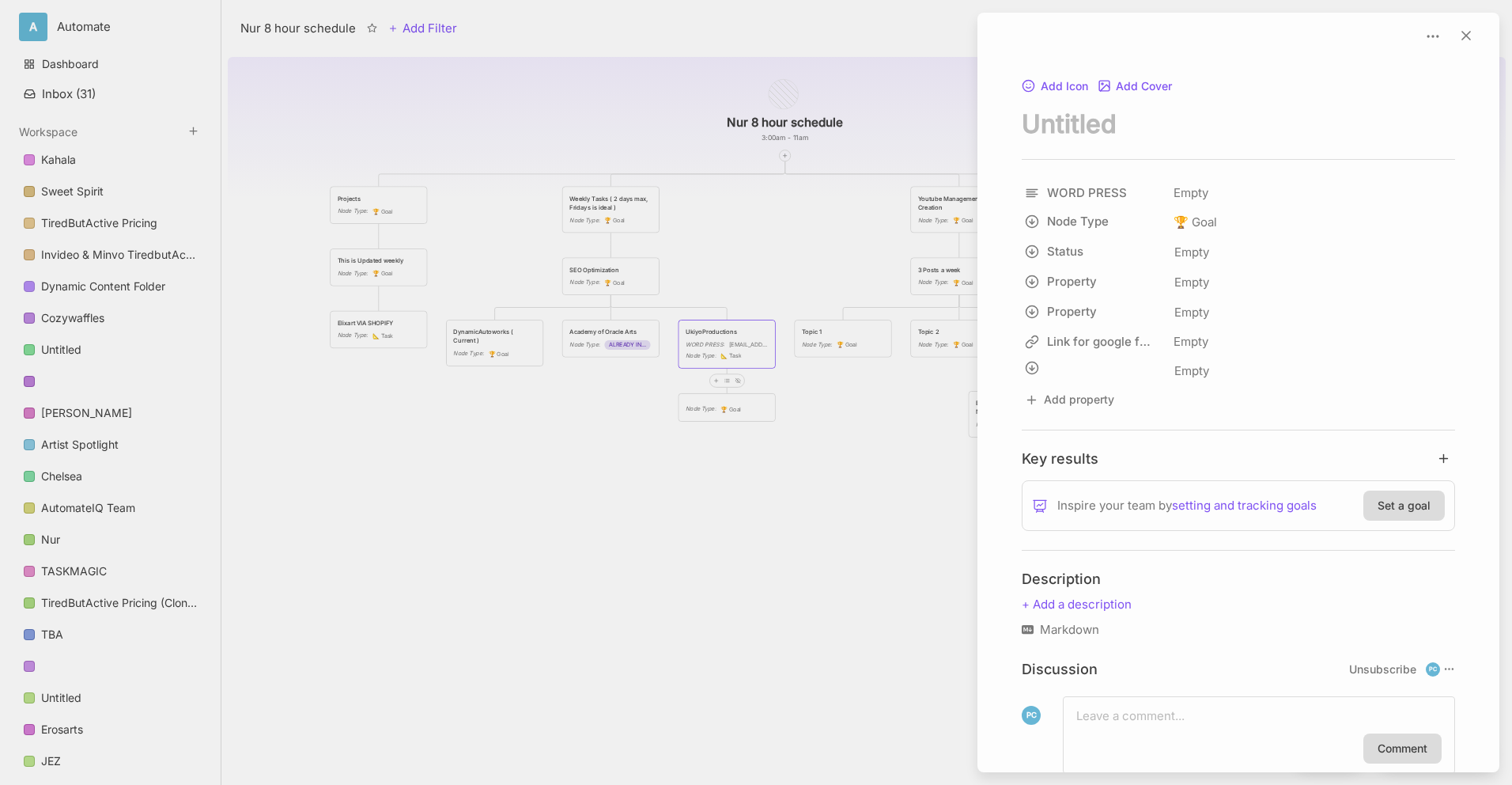
click at [673, 467] on div at bounding box center [756, 392] width 1512 height 785
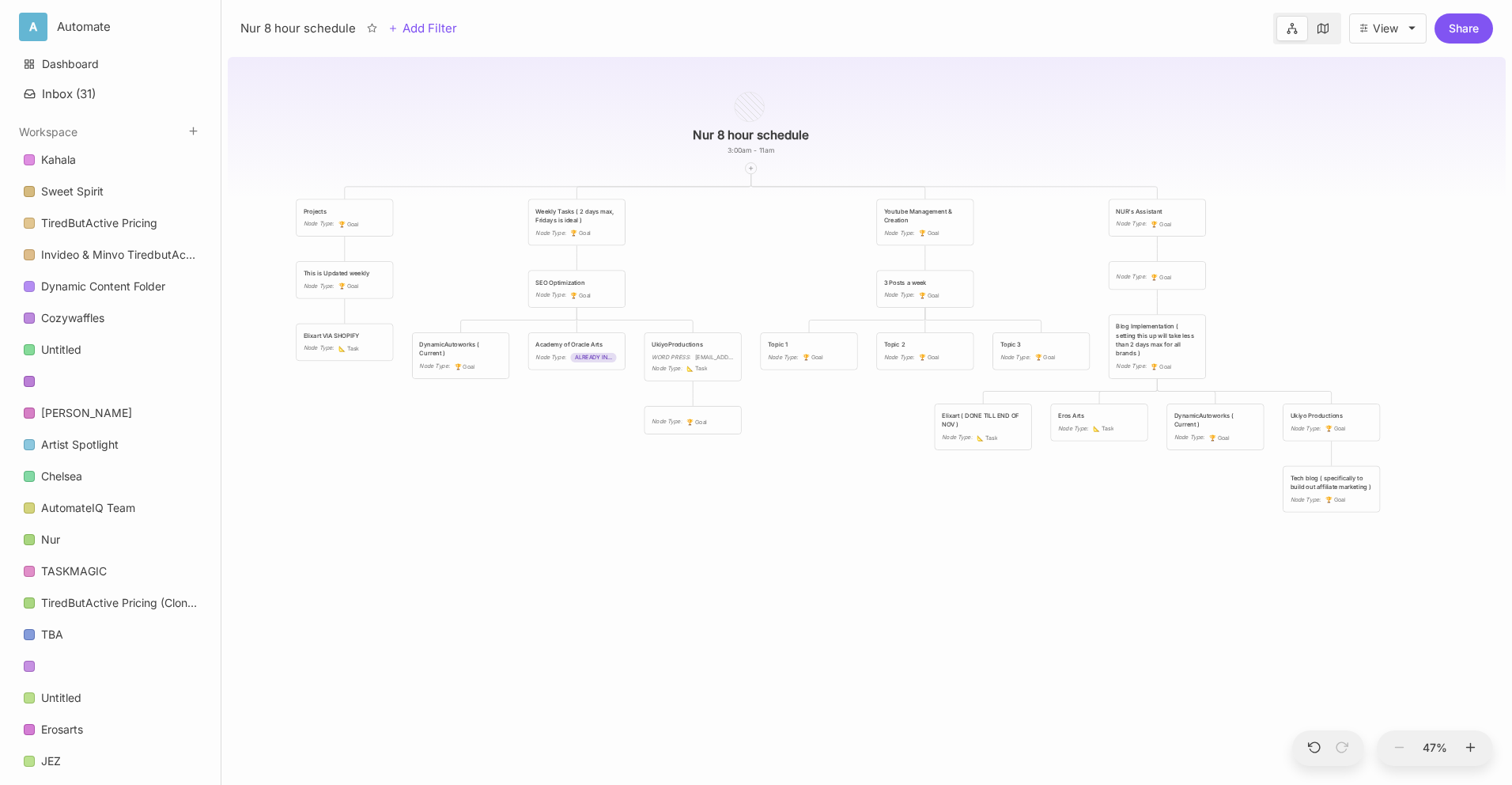
drag, startPoint x: 839, startPoint y: 440, endPoint x: 798, endPoint y: 457, distance: 44.4
click at [798, 457] on div "Nur 8 hour schedule 3:00am - 11am Projects Node Type : 🏆 Goal Weekly Tasks ( 2 …" at bounding box center [866, 418] width 1278 height 735
click at [850, 456] on div "Nur 8 hour schedule 3:00am - 11am Projects Node Type : 🏆 Goal Weekly Tasks ( 2 …" at bounding box center [866, 418] width 1278 height 735
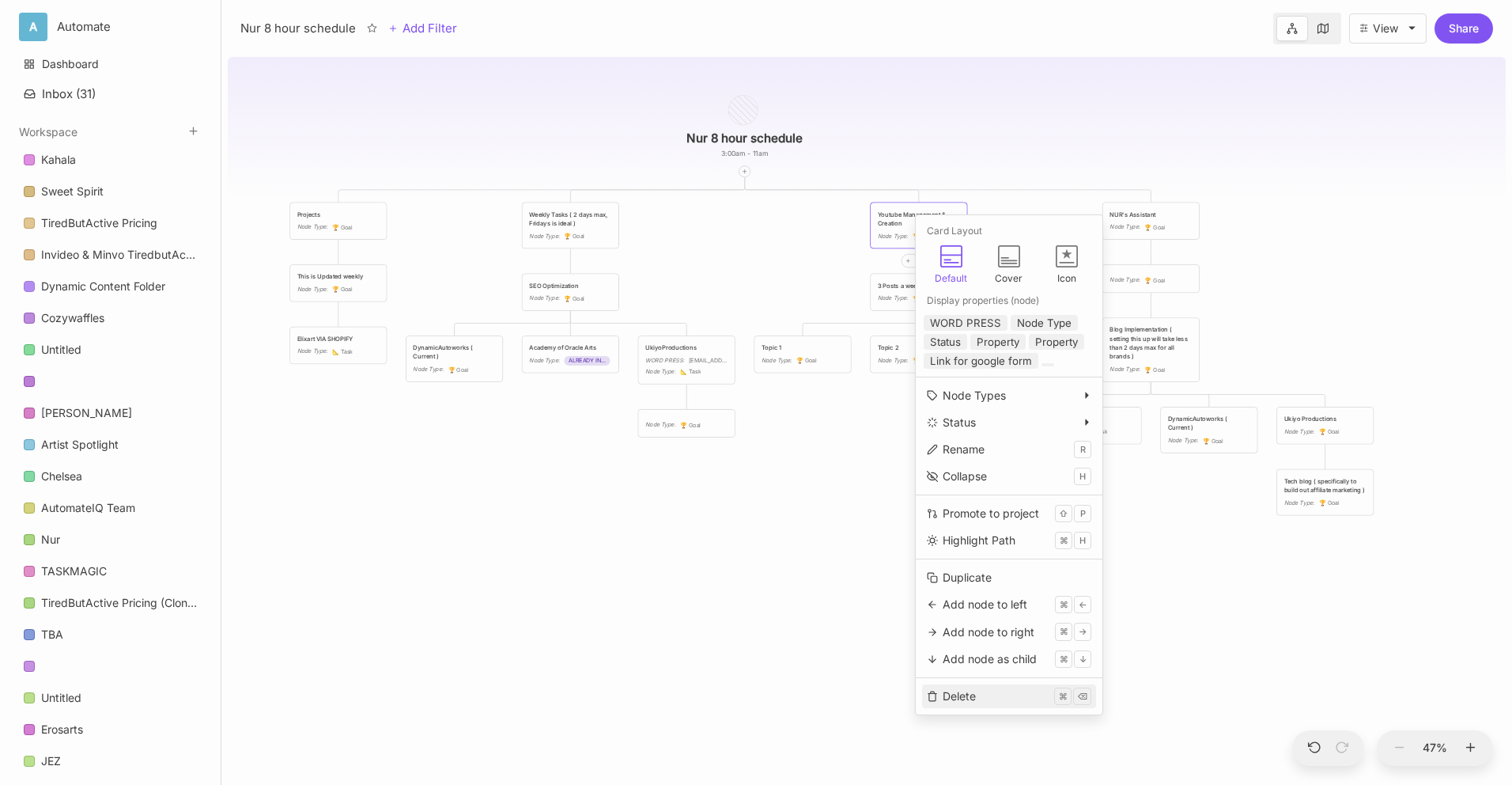
click at [972, 698] on div "Delete" at bounding box center [960, 696] width 33 height 17
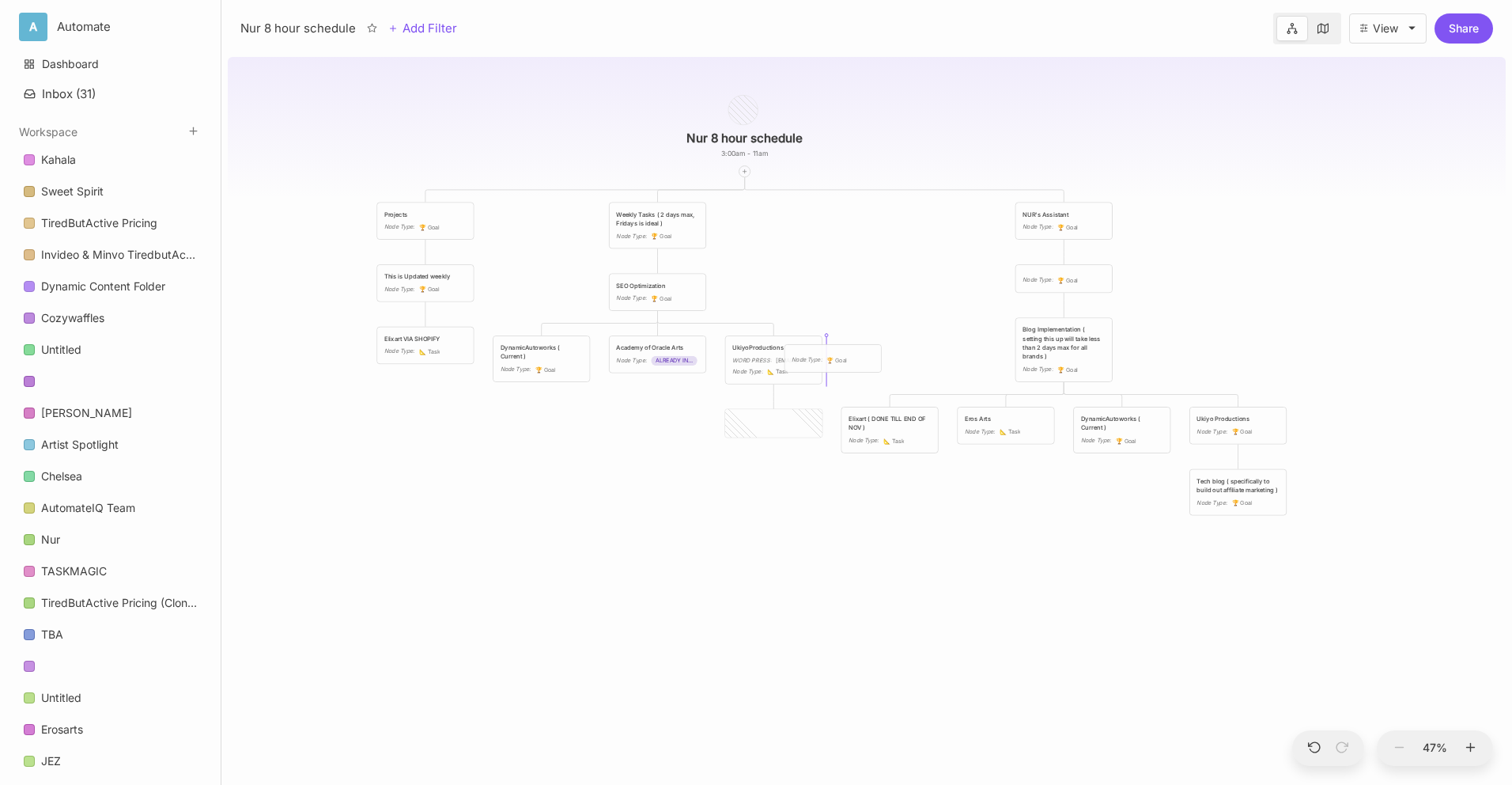
drag, startPoint x: 771, startPoint y: 424, endPoint x: 829, endPoint y: 359, distance: 87.1
click at [829, 359] on icon "🏆" at bounding box center [831, 360] width 9 height 7
click at [478, 475] on div "Nur 8 hour schedule 3:00am - 11am Projects Node Type : 🏆 Goal Weekly Tasks ( 2 …" at bounding box center [866, 418] width 1278 height 735
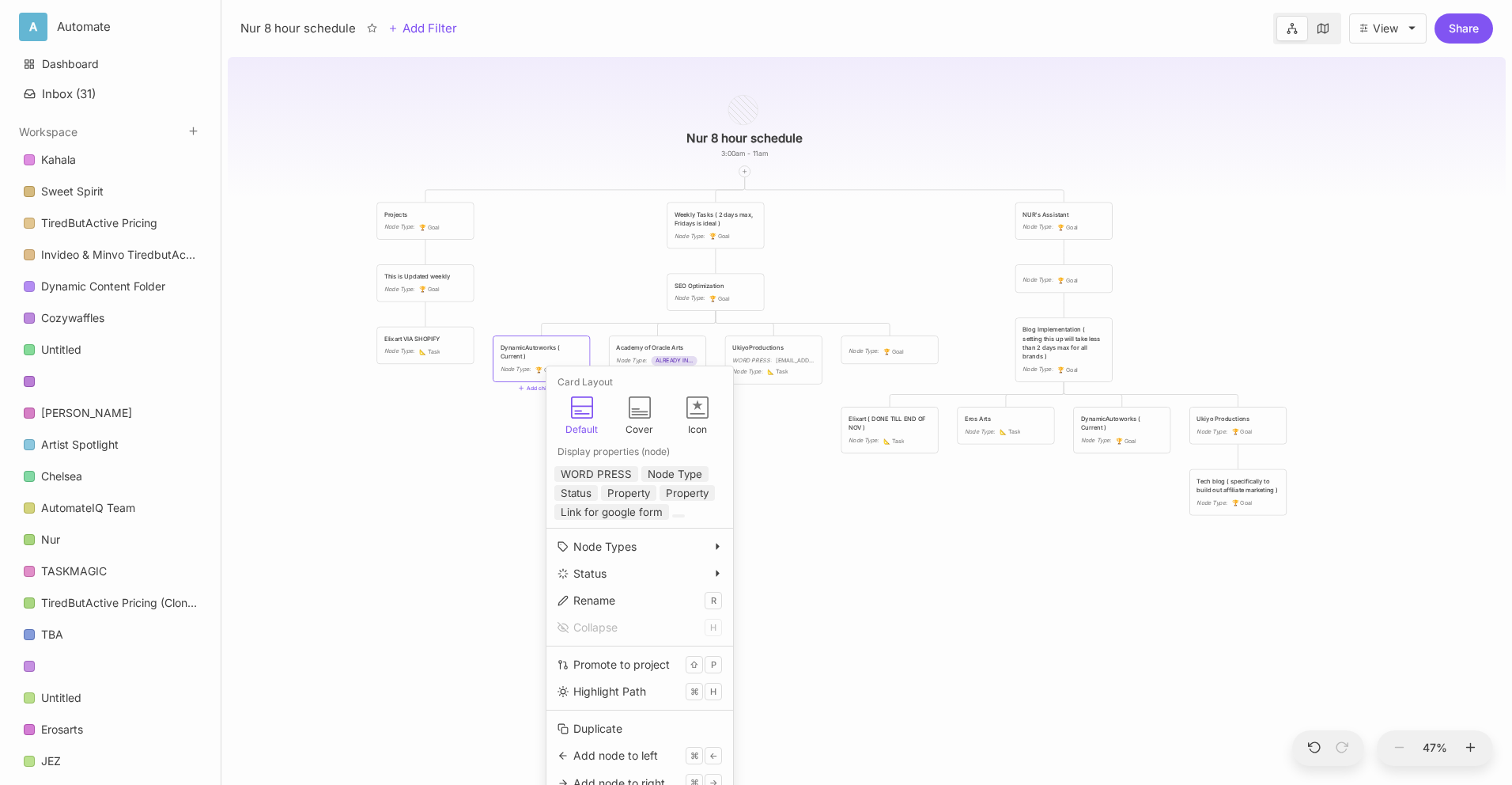
click at [533, 355] on div "DynamicAutoworks ( Current )" at bounding box center [541, 352] width 83 height 18
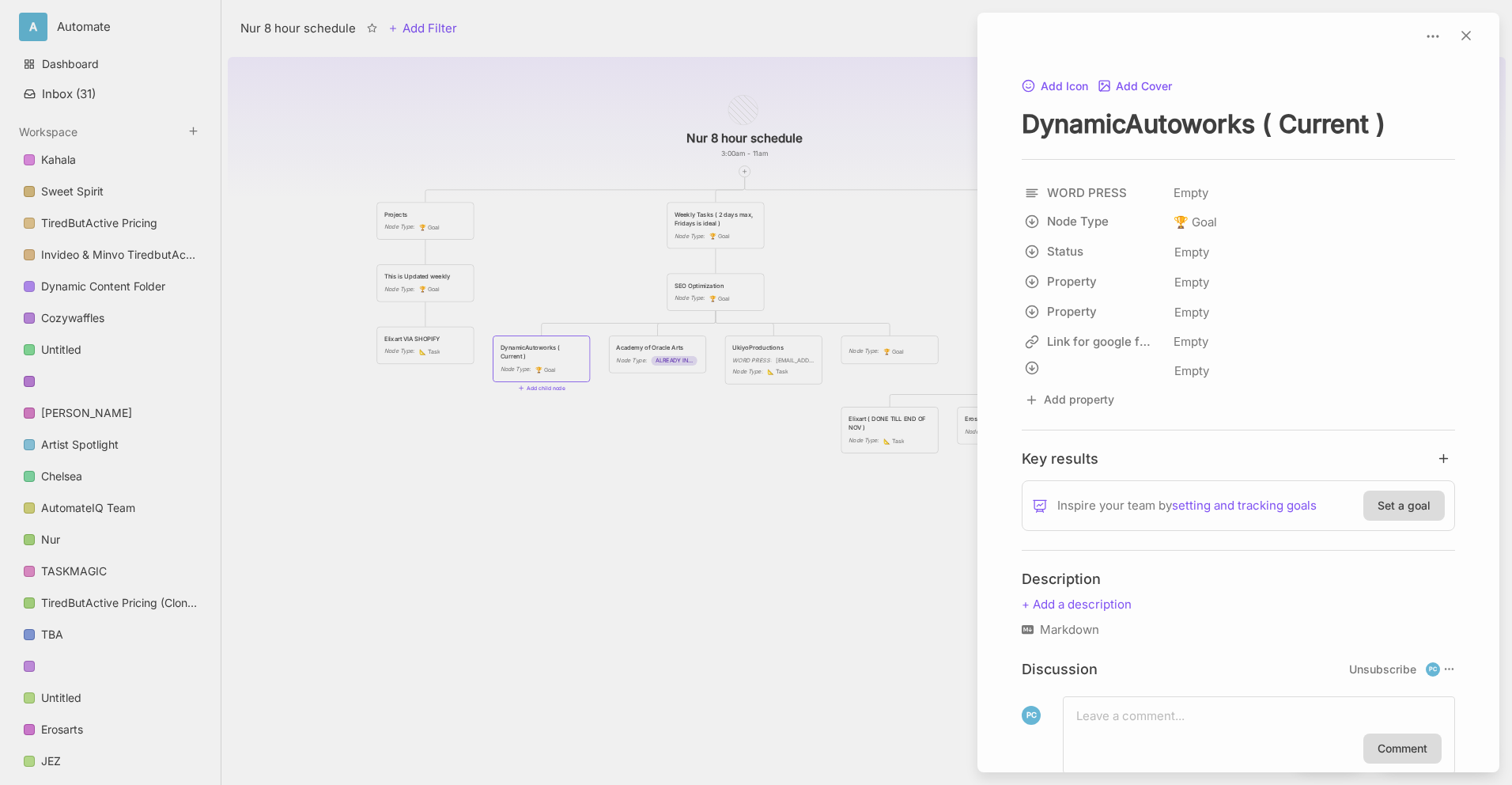
click at [408, 574] on div at bounding box center [756, 392] width 1512 height 785
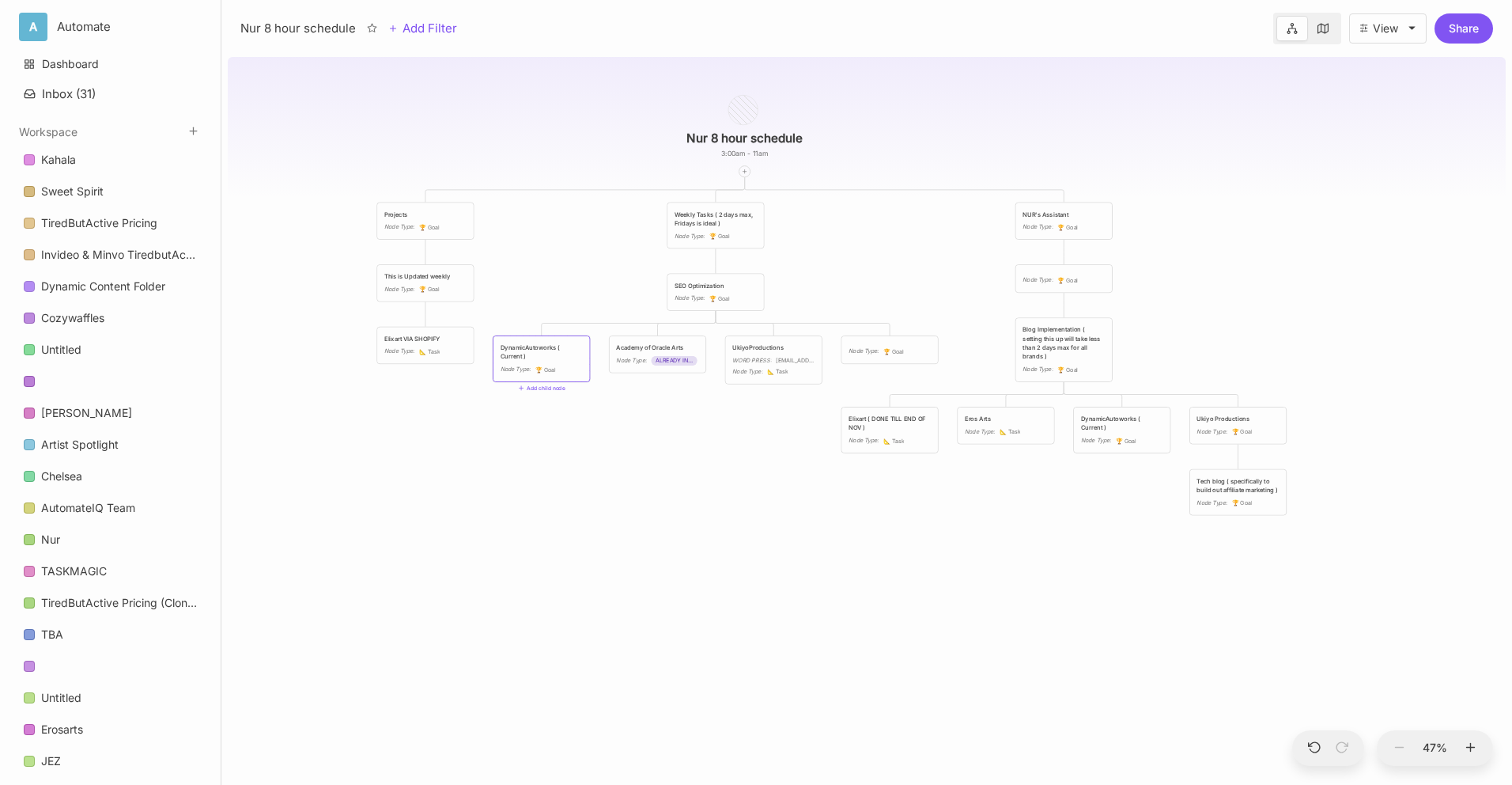
click at [521, 357] on div "DynamicAutoworks ( Current )" at bounding box center [541, 352] width 83 height 18
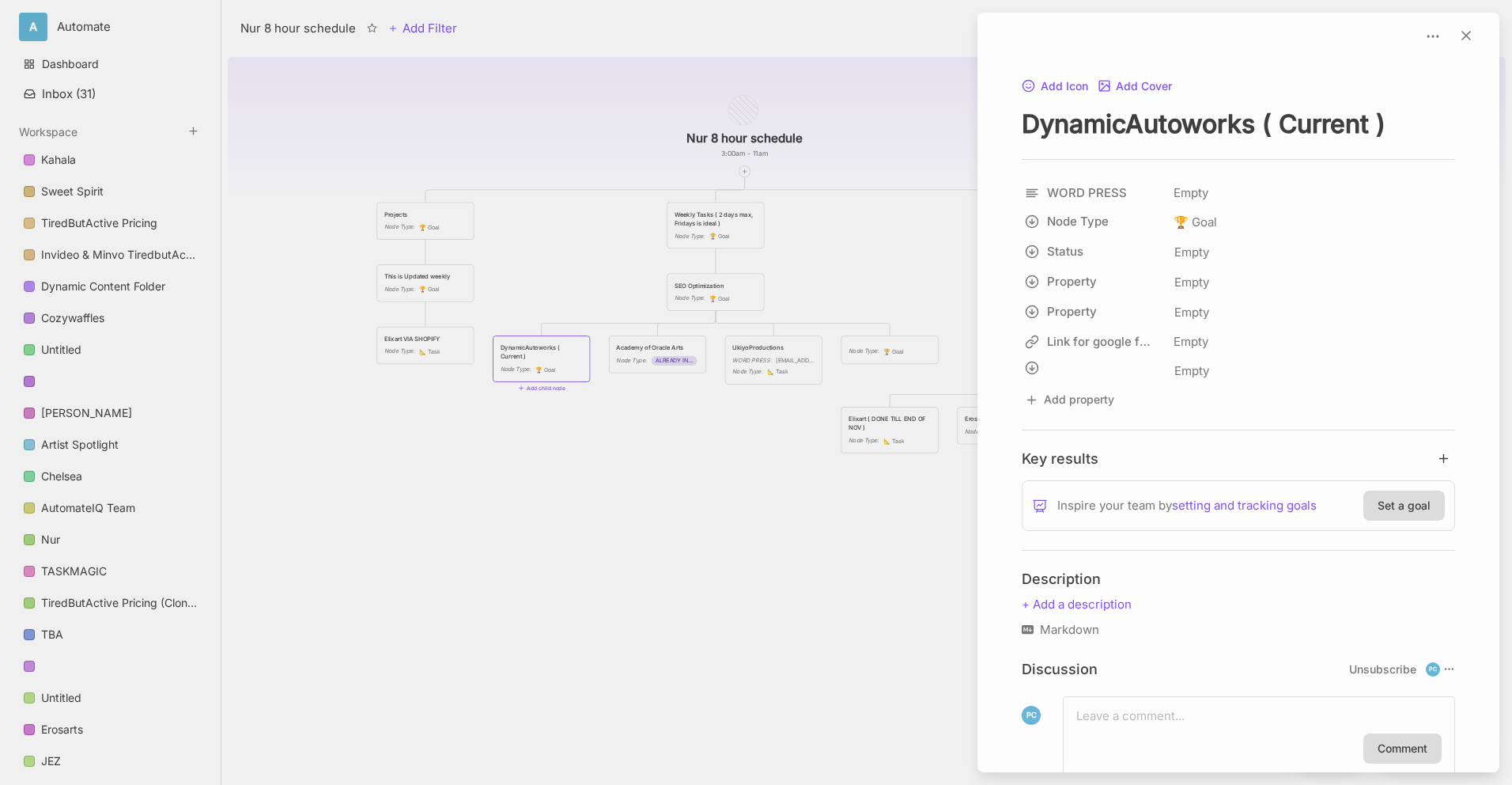
click at [1065, 125] on textarea "DynamicAutoworks ( Current )" at bounding box center [1239, 124] width 433 height 32
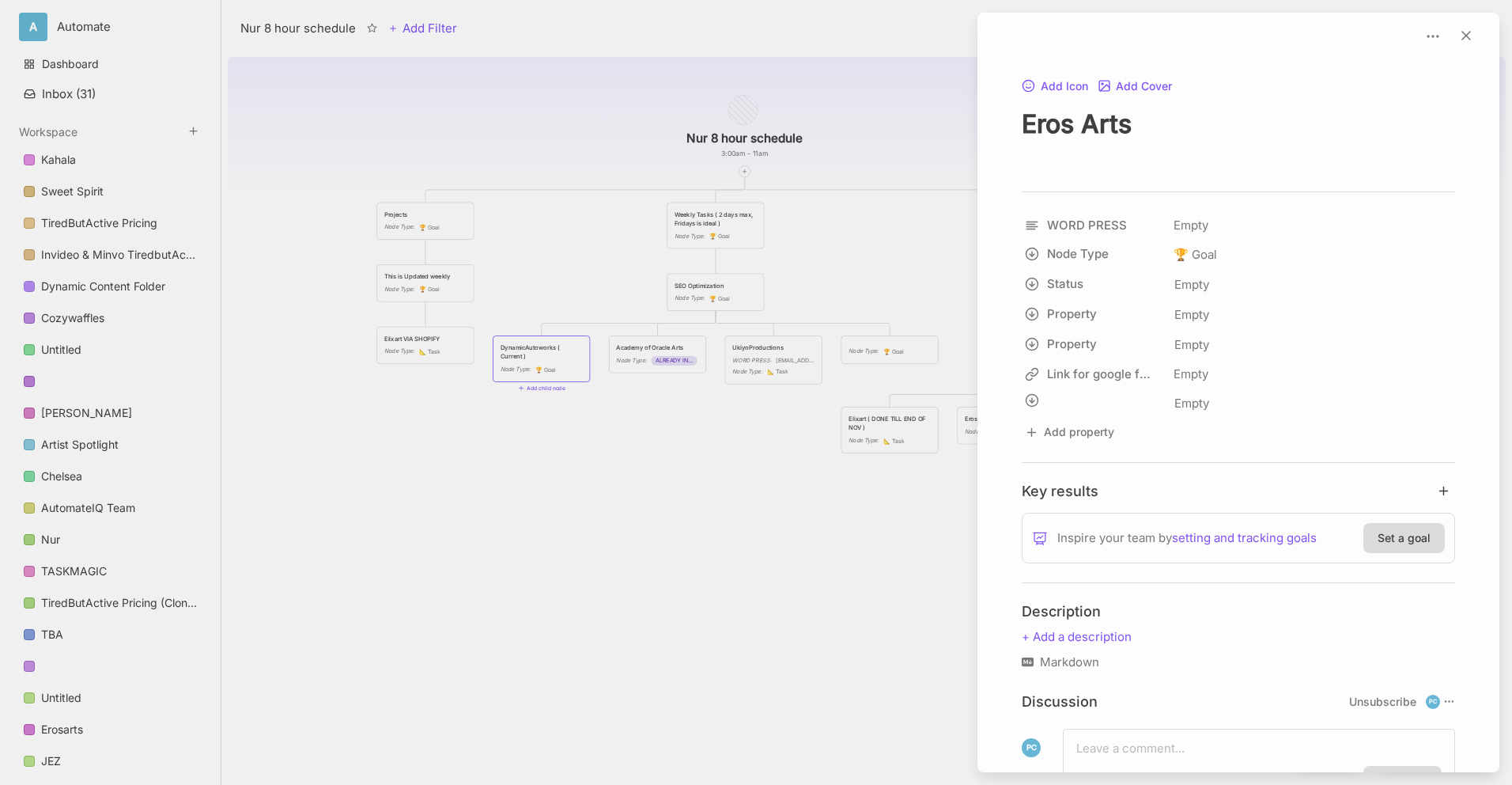
type textarea "Eros Arts"
click at [763, 497] on div at bounding box center [756, 392] width 1512 height 785
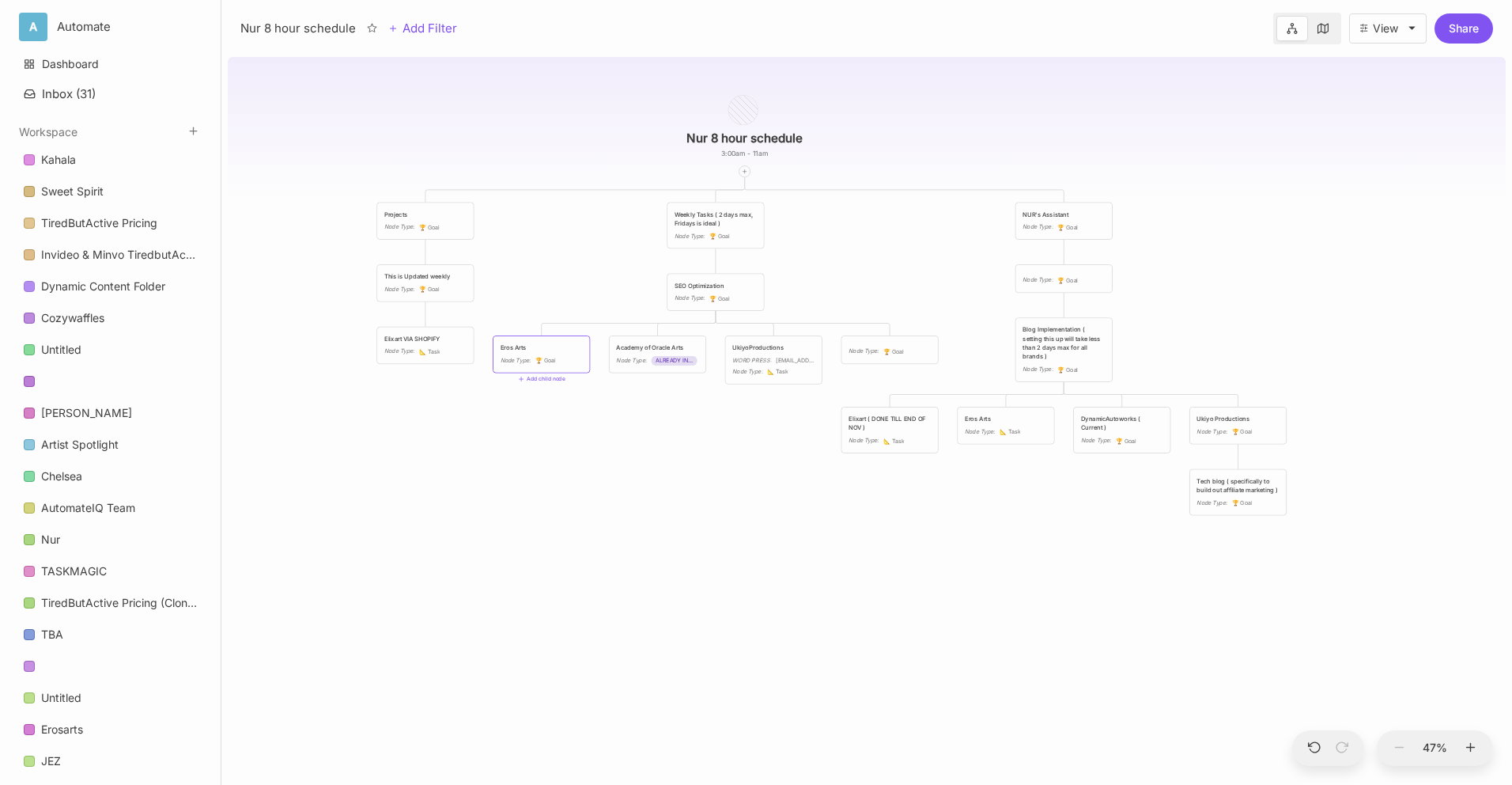
click at [570, 345] on div "Eros Arts" at bounding box center [541, 348] width 83 height 9
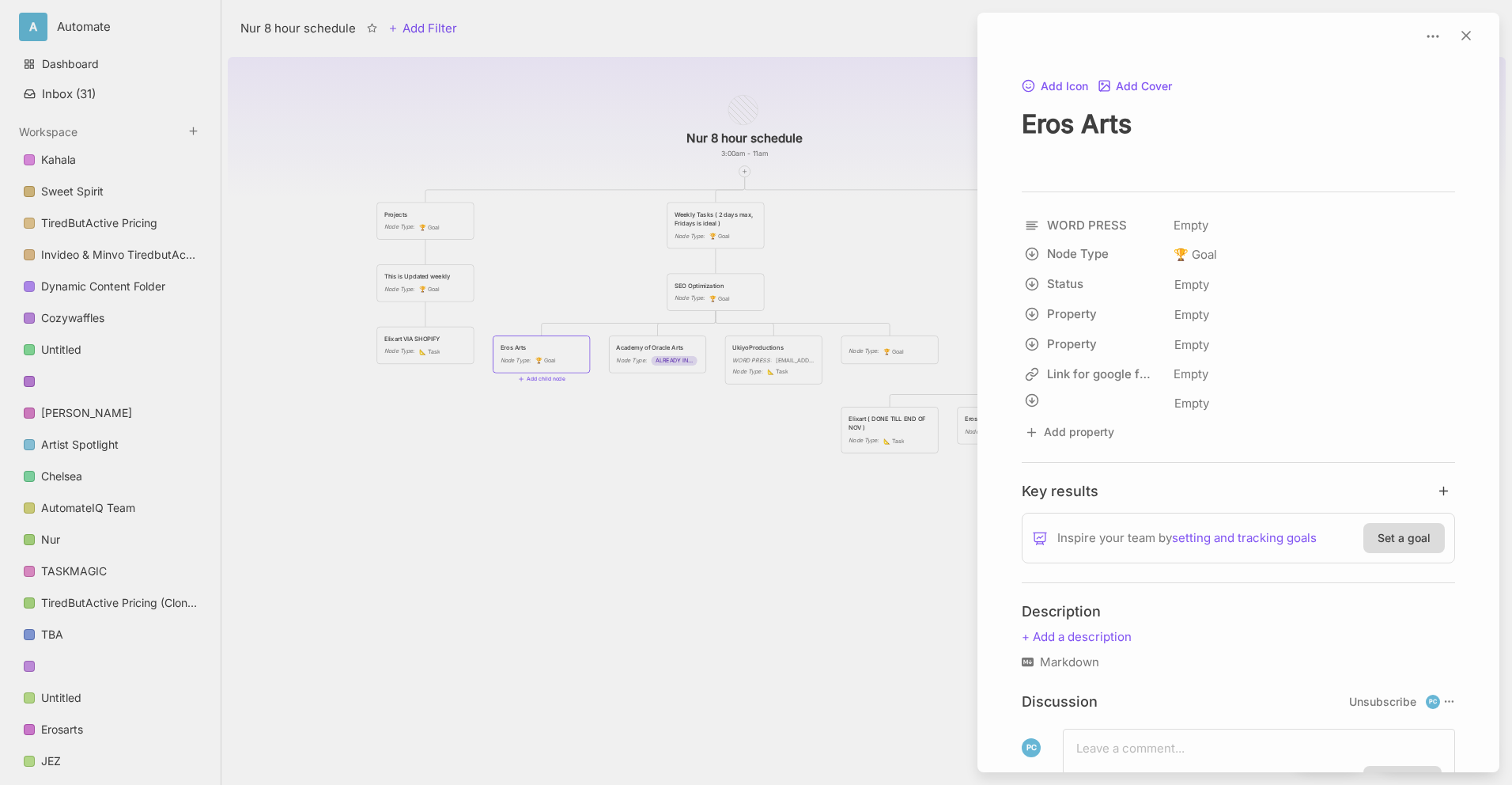
click at [1192, 119] on textarea "Eros Arts" at bounding box center [1239, 140] width 433 height 65
type textarea "Eros Arts"
click at [1124, 225] on html "A Automate Dashboard Inbox ( 31 ) Workspace Kahala Sweet Spirit TiredButActive …" at bounding box center [756, 392] width 1512 height 785
click at [1114, 254] on input "WORD PRESS" at bounding box center [1117, 258] width 187 height 23
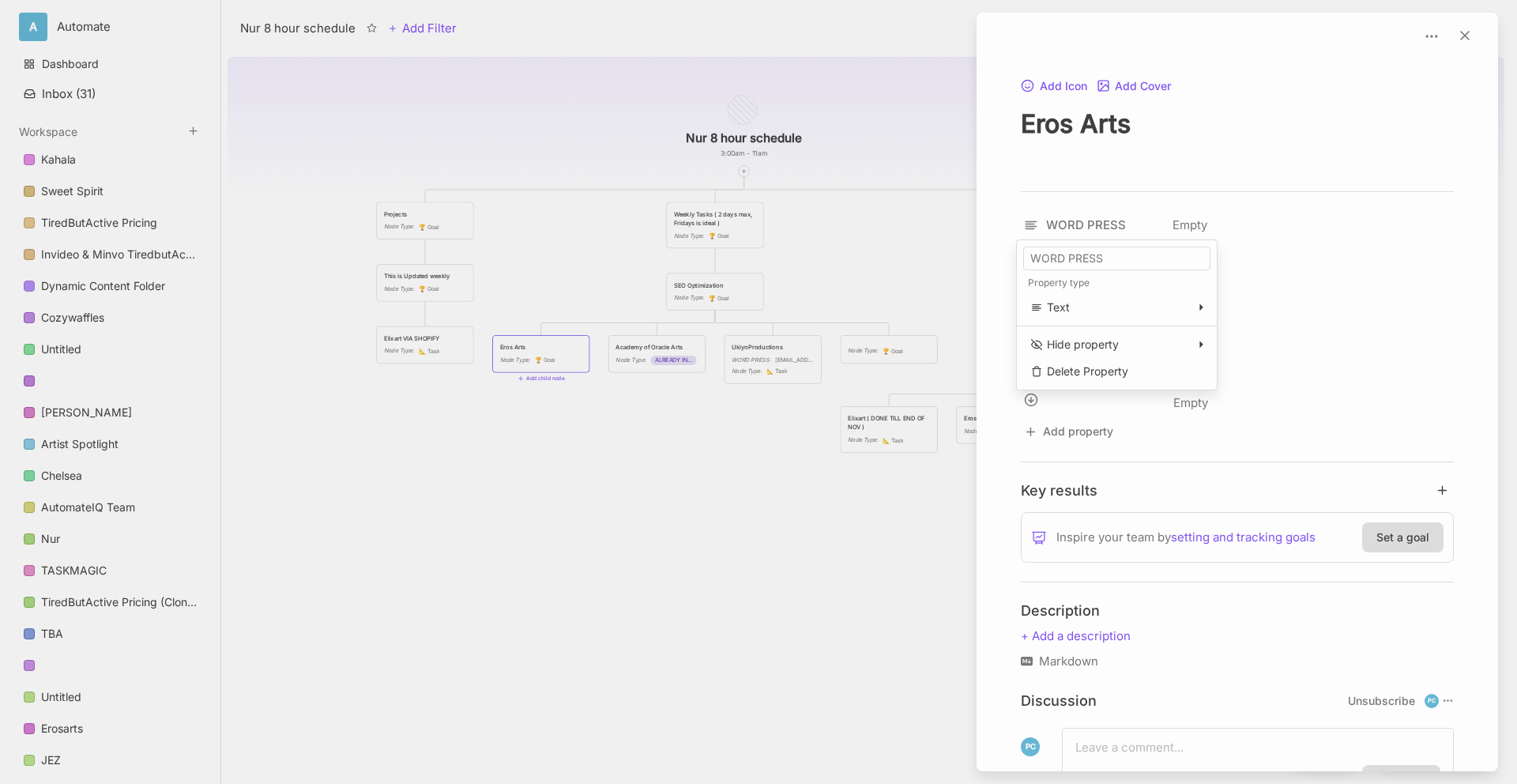
click at [1114, 254] on input "WORD PRESS" at bounding box center [1116, 258] width 187 height 23
type input "Website"
click at [782, 444] on div at bounding box center [755, 392] width 1511 height 784
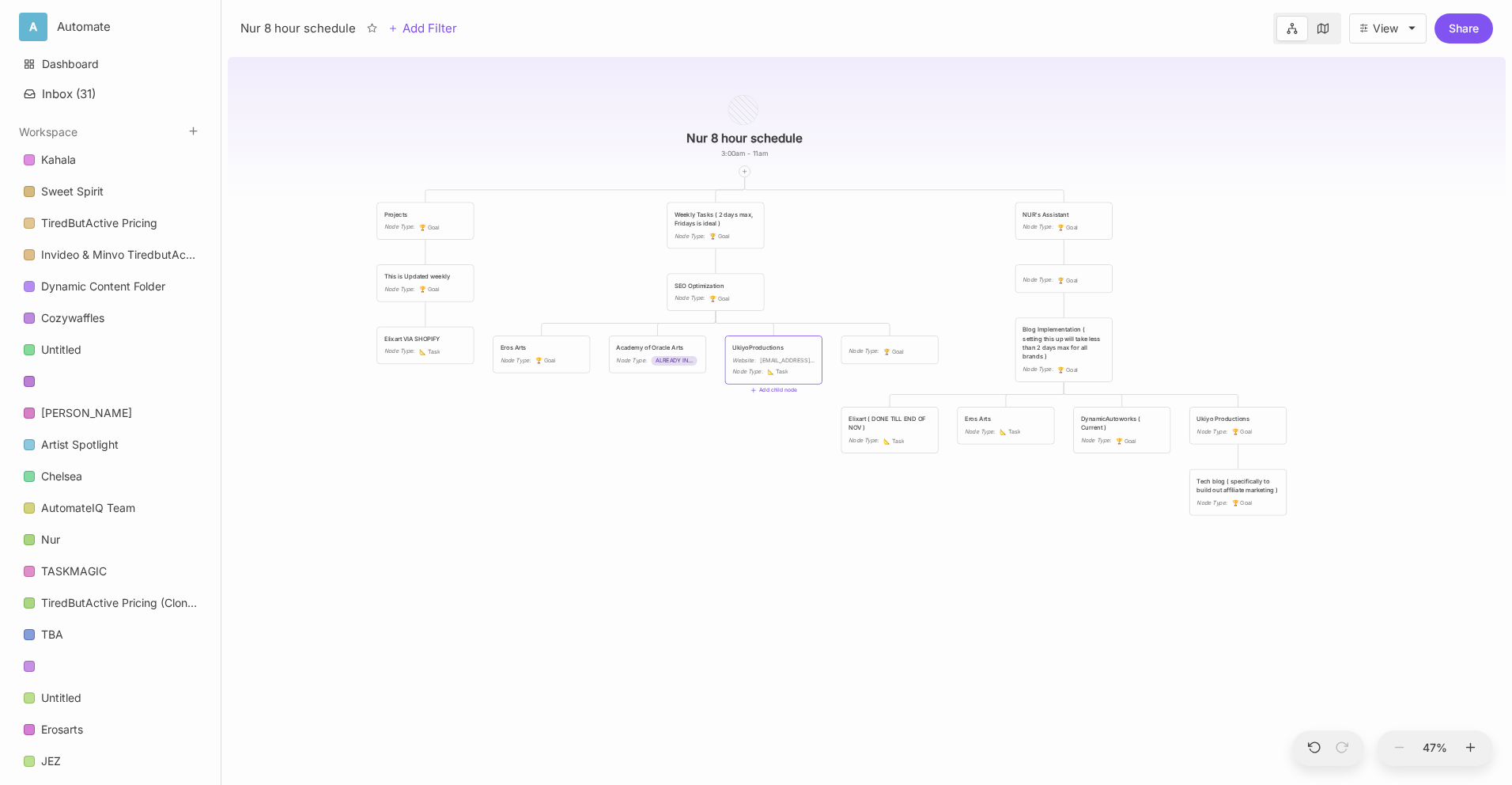
click at [788, 356] on div "[EMAIL_ADDRESS][DOMAIN_NAME] use gmail" at bounding box center [787, 360] width 55 height 9
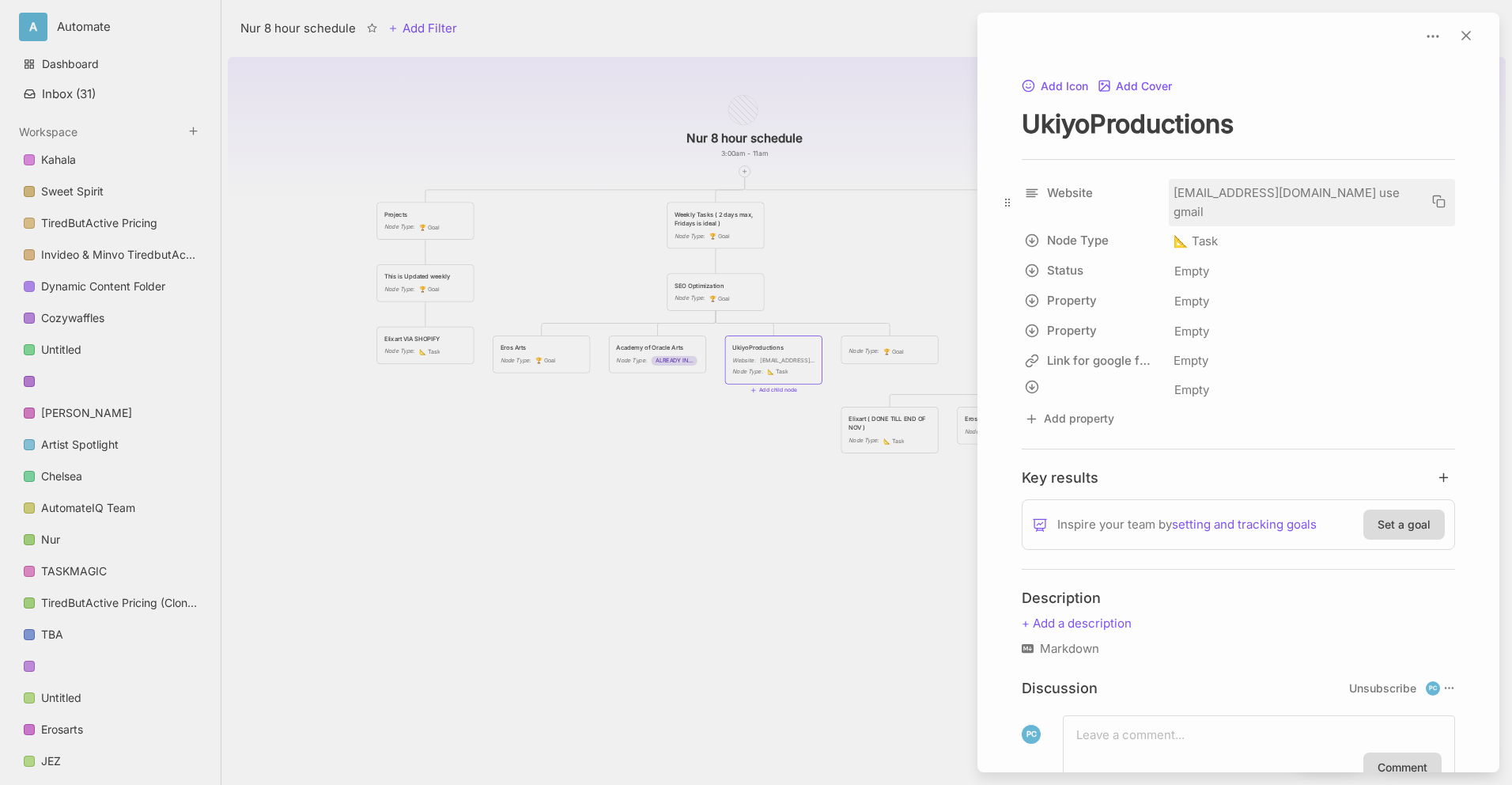
click at [1293, 191] on div "[EMAIL_ADDRESS][DOMAIN_NAME] use gmail" at bounding box center [1301, 203] width 254 height 38
type input "A"
type input "NUR ALREADY HAS ACCESS"
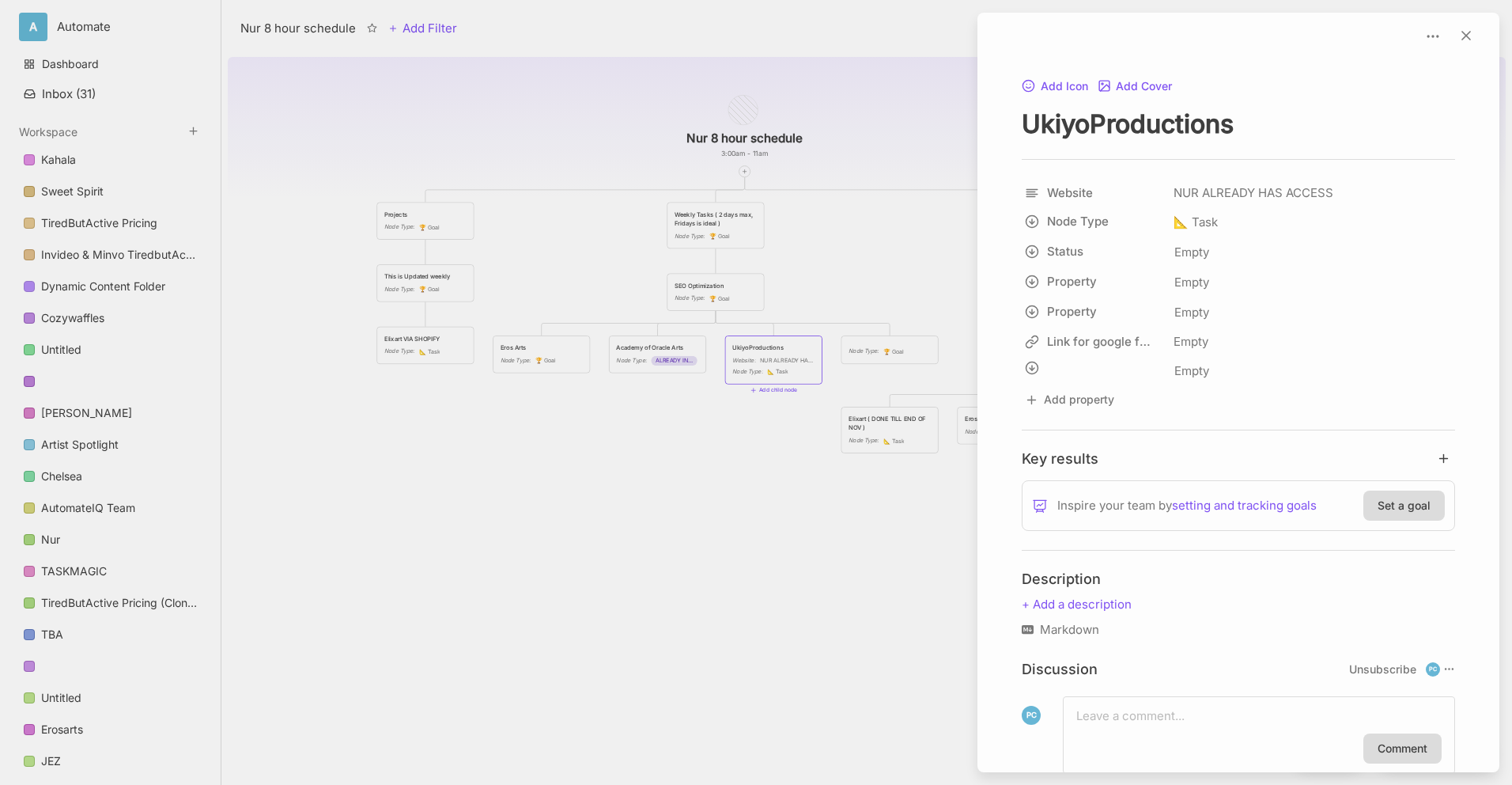
click at [715, 487] on div at bounding box center [756, 392] width 1512 height 785
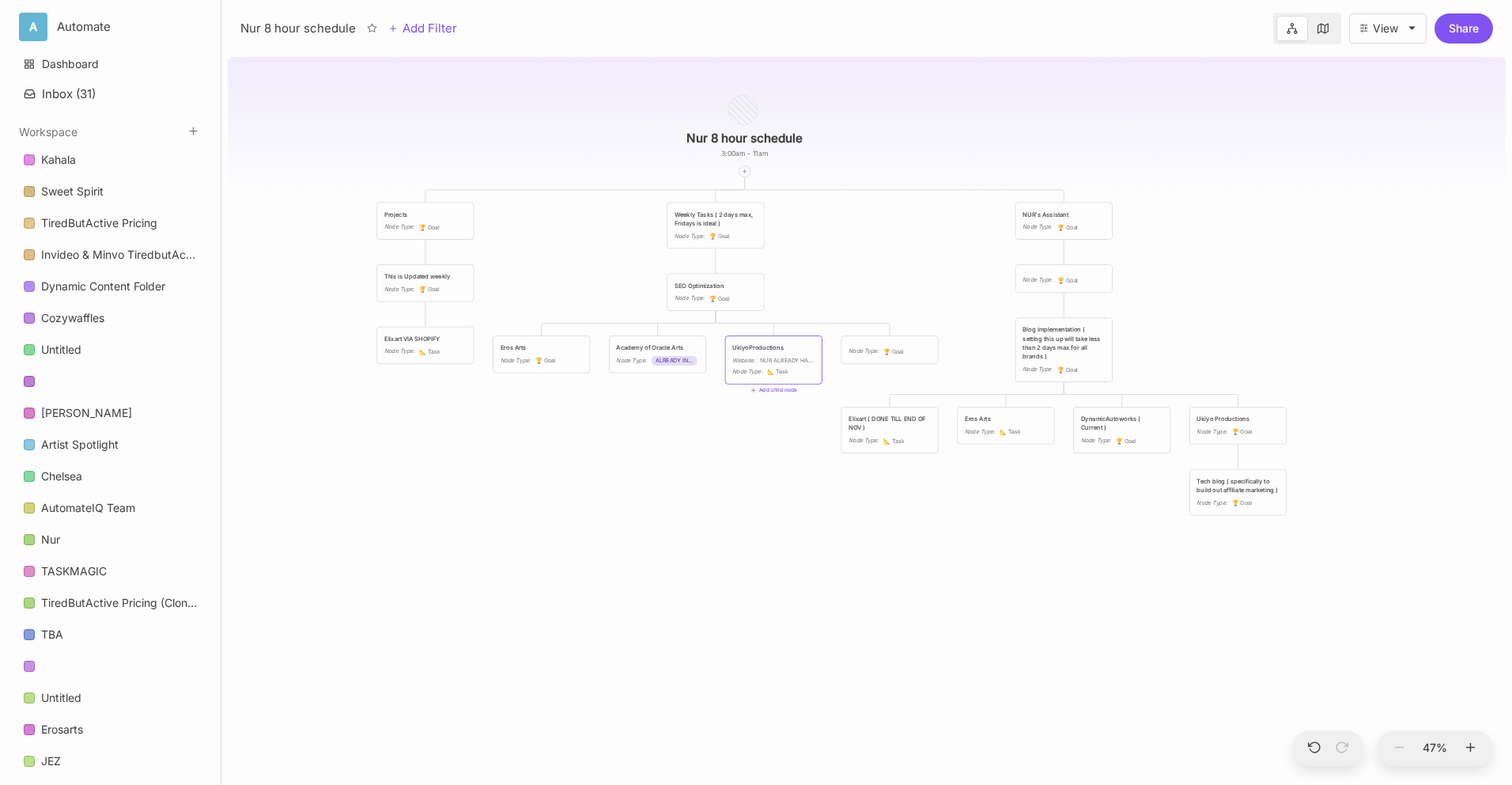
click at [674, 354] on div "Academy of Oracle Arts Node Type : ALREADY INVITED" at bounding box center [657, 354] width 83 height 22
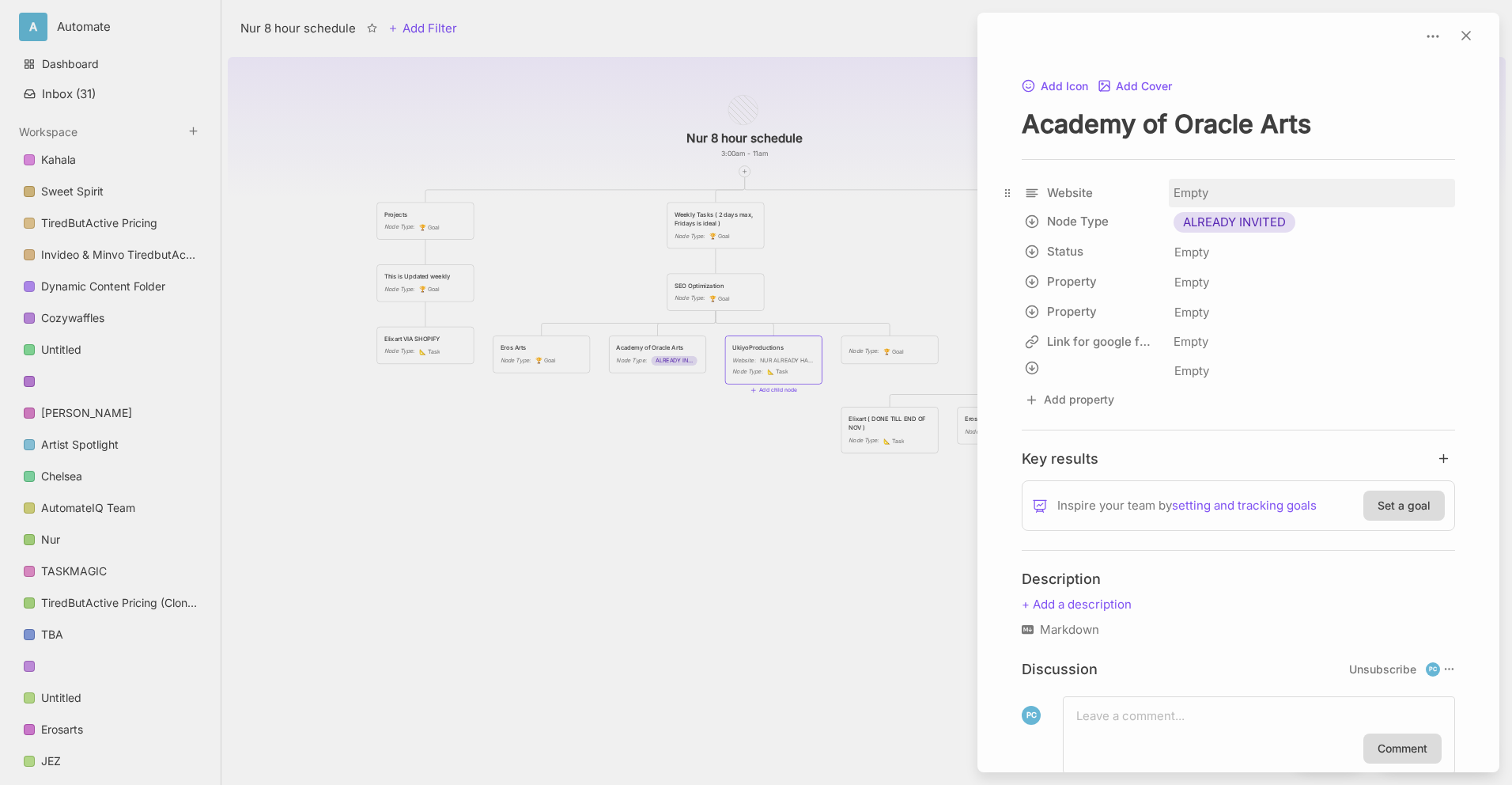
click at [1313, 191] on div "Empty" at bounding box center [1312, 192] width 286 height 29
type input "parents and babies"
click at [1325, 197] on input "text" at bounding box center [1309, 192] width 278 height 27
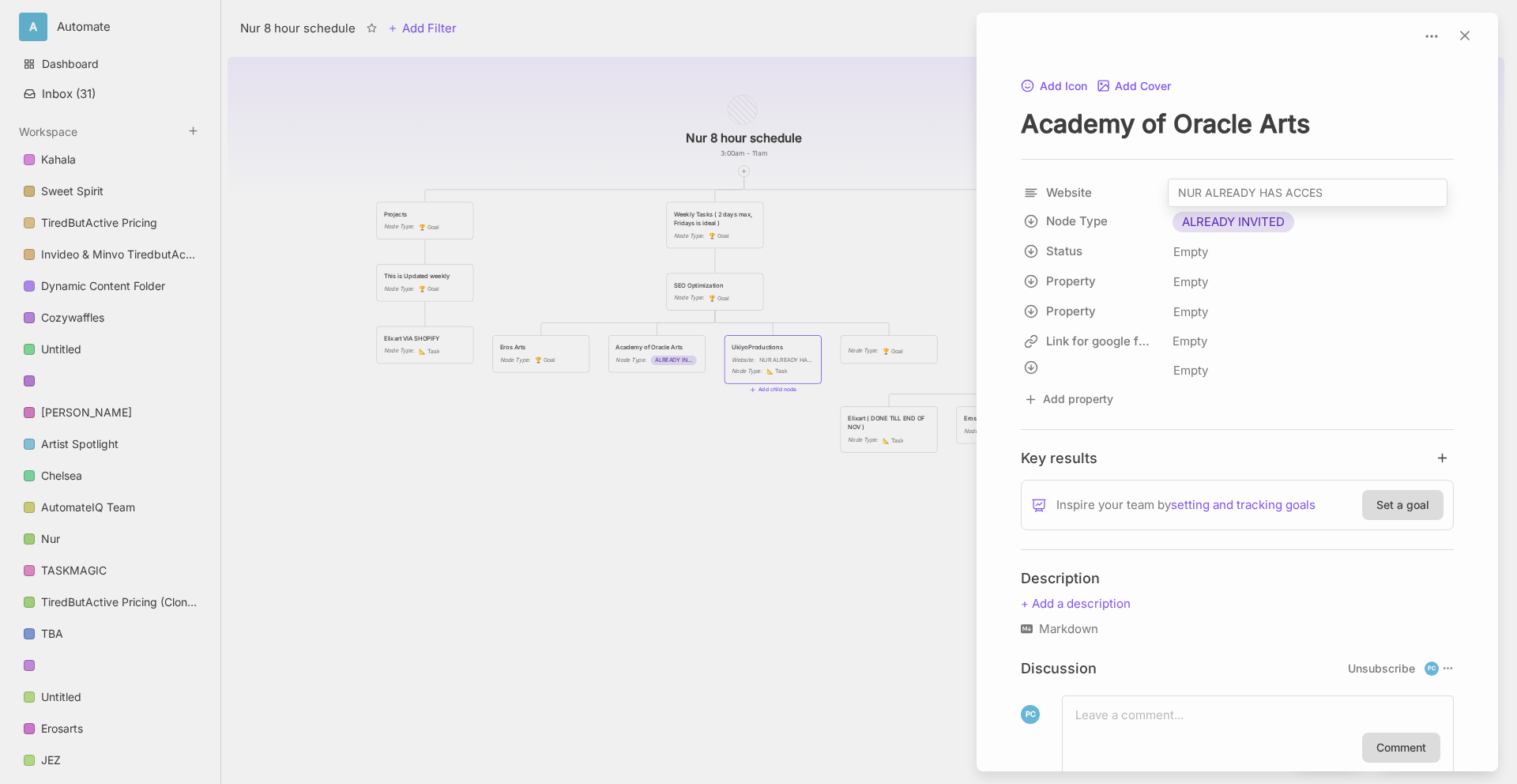
type input "NUR ALREADY HAS ACCESS"
click at [595, 468] on div at bounding box center [755, 392] width 1511 height 784
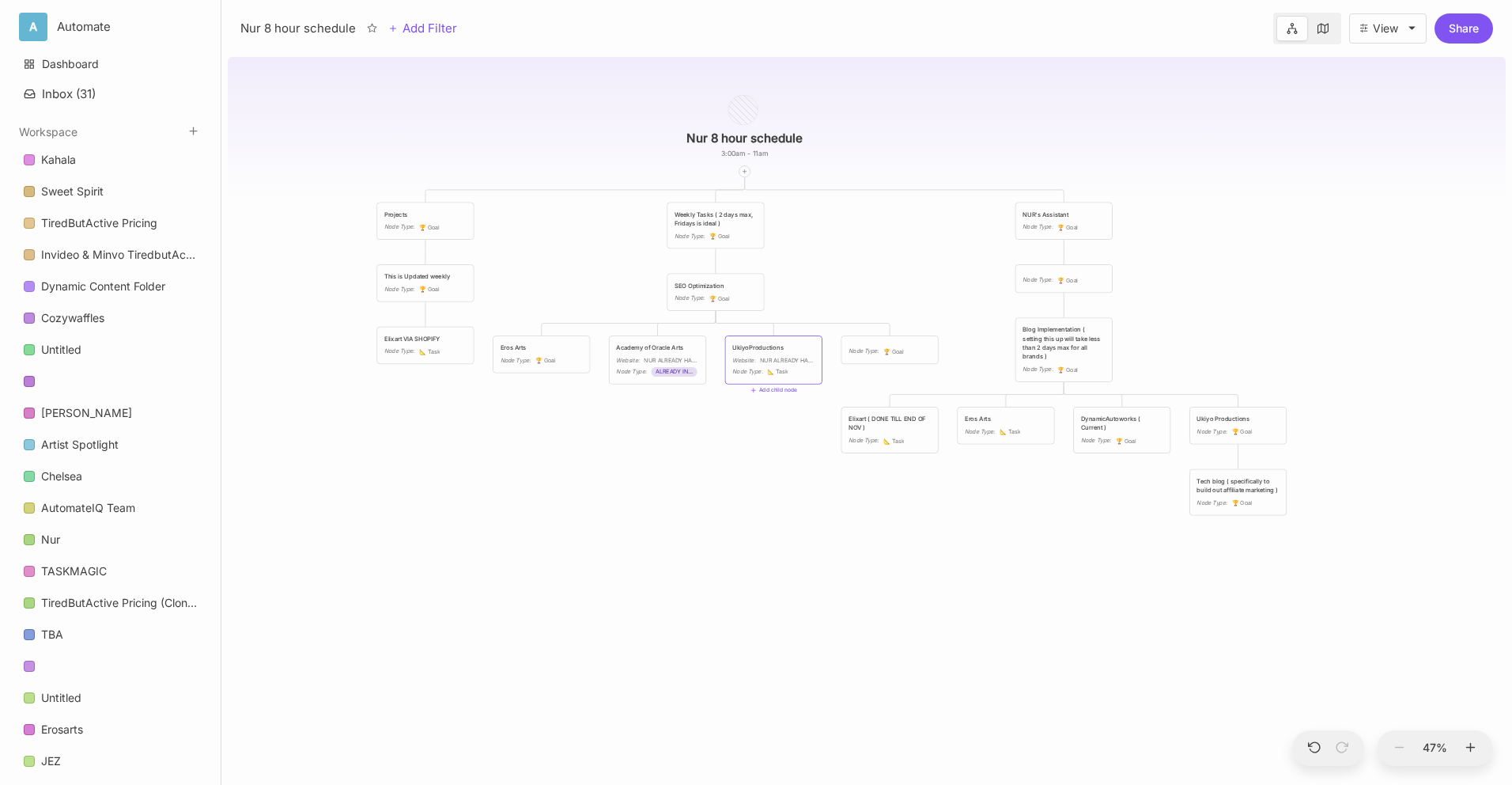
click at [568, 353] on div "Eros Arts Node Type : 🏆 Goal" at bounding box center [541, 354] width 83 height 22
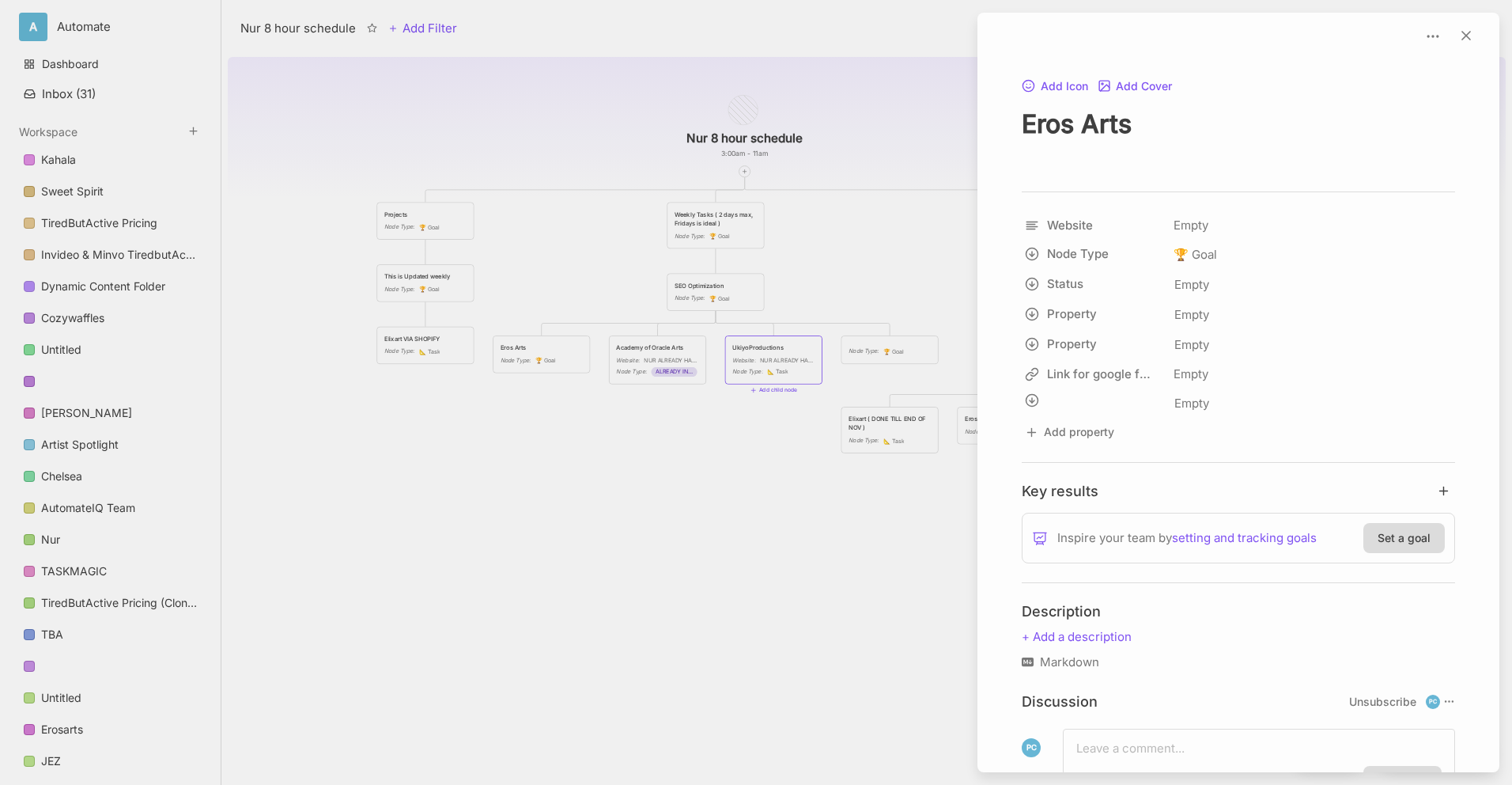
click at [687, 360] on div at bounding box center [756, 392] width 1512 height 785
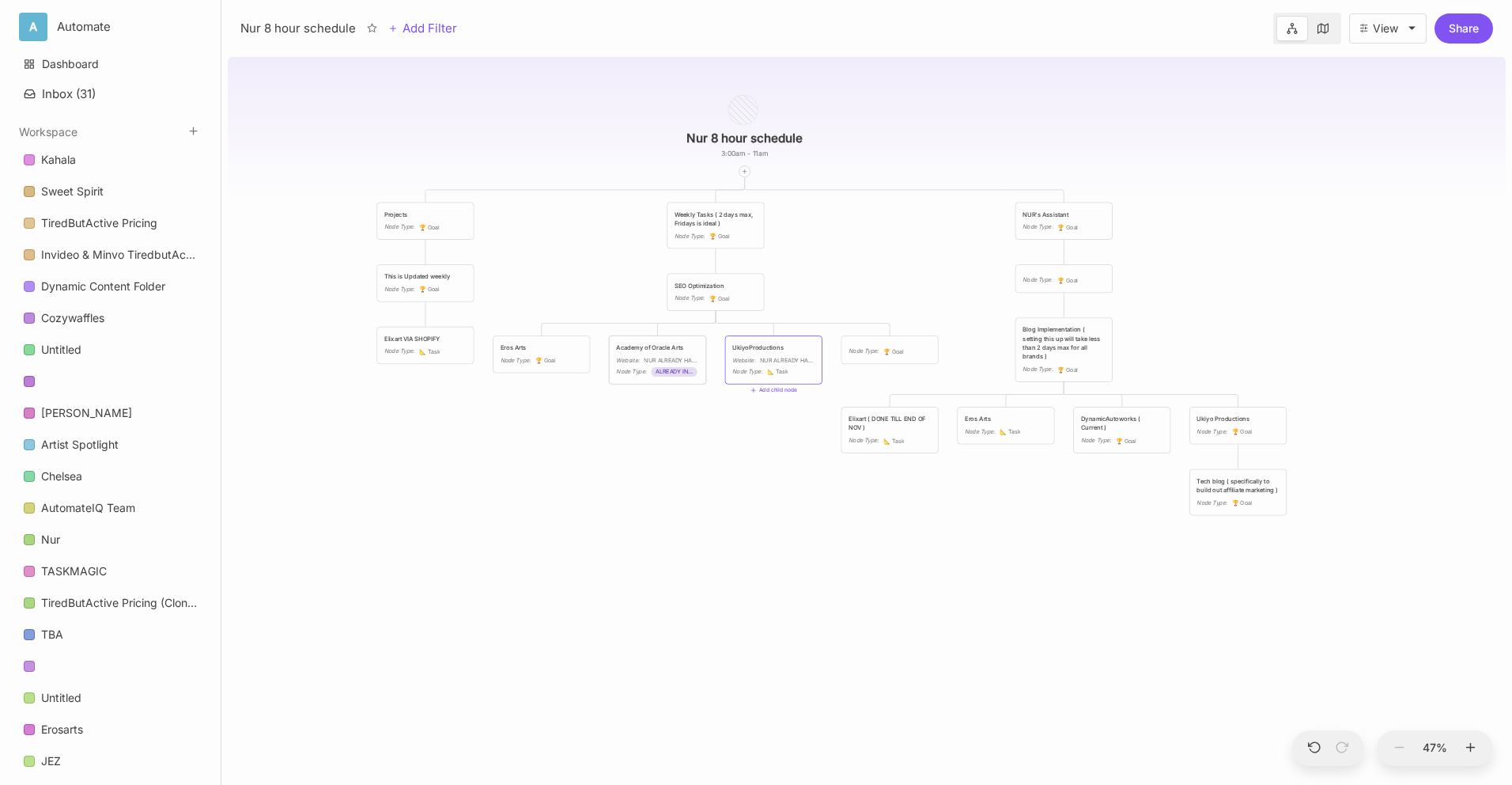
click at [679, 349] on div "Academy of Oracle Arts" at bounding box center [657, 348] width 83 height 9
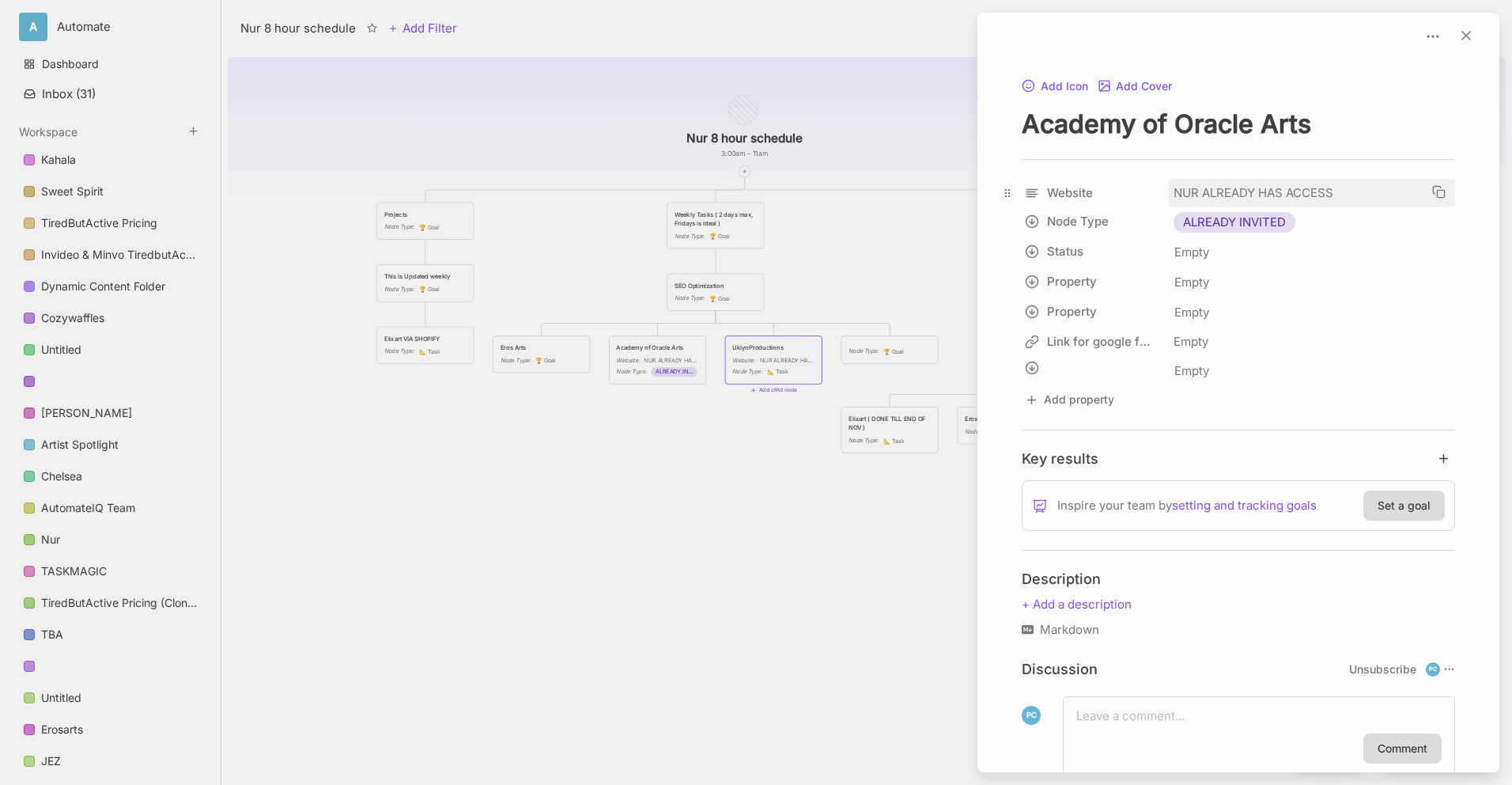
click at [1222, 193] on div "NUR ALREADY HAS ACCESS" at bounding box center [1301, 193] width 254 height 19
click at [1222, 193] on input "NUR ALREADY HAS ACCESS" at bounding box center [1309, 192] width 278 height 27
drag, startPoint x: 774, startPoint y: 520, endPoint x: 710, endPoint y: 459, distance: 88.4
click at [679, 440] on div at bounding box center [756, 392] width 1512 height 785
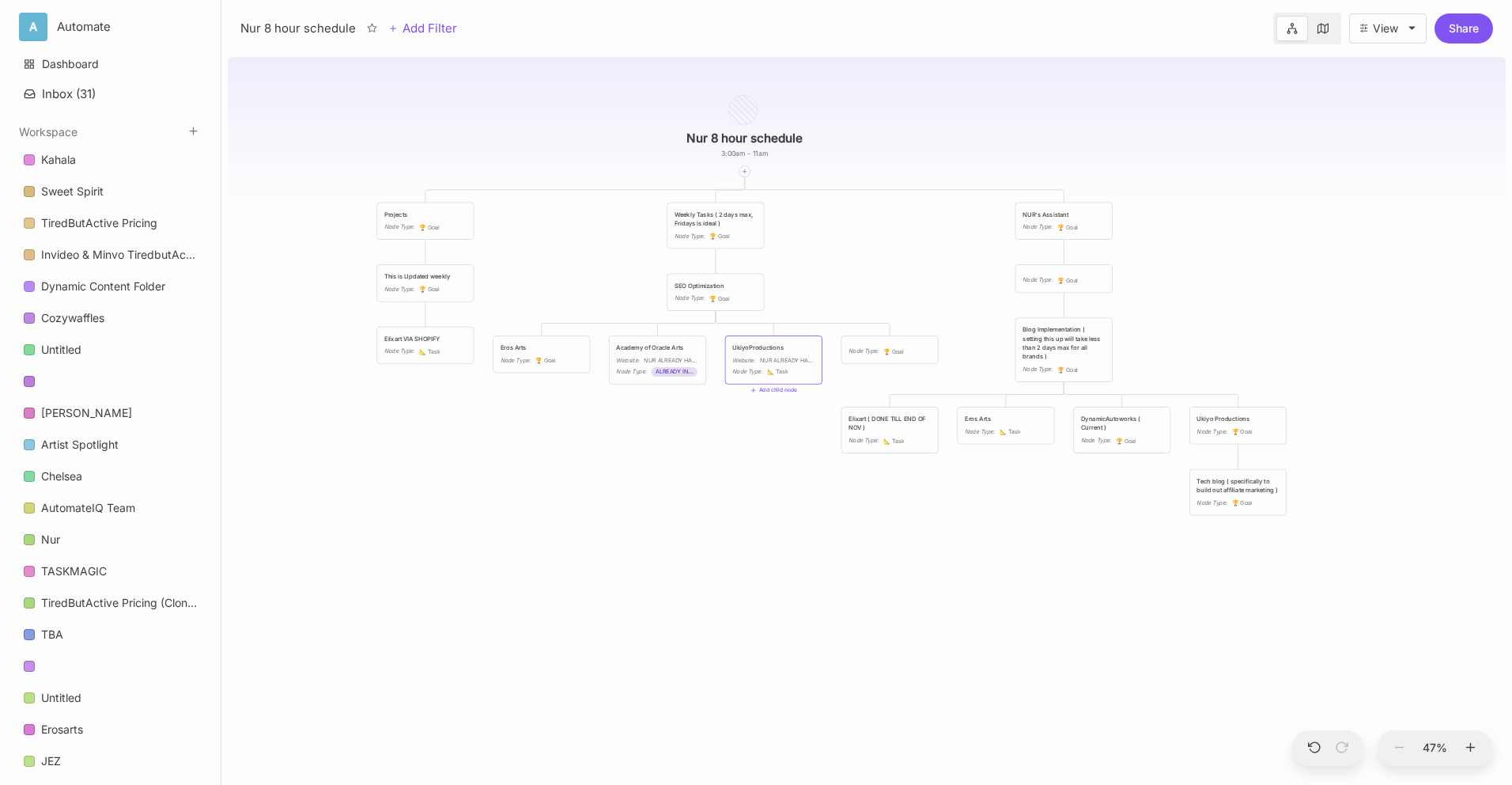
click at [527, 336] on div "Eros Arts Node Type : 🏆 Goal" at bounding box center [541, 353] width 97 height 37
click at [533, 344] on div "Eros Arts" at bounding box center [541, 348] width 83 height 9
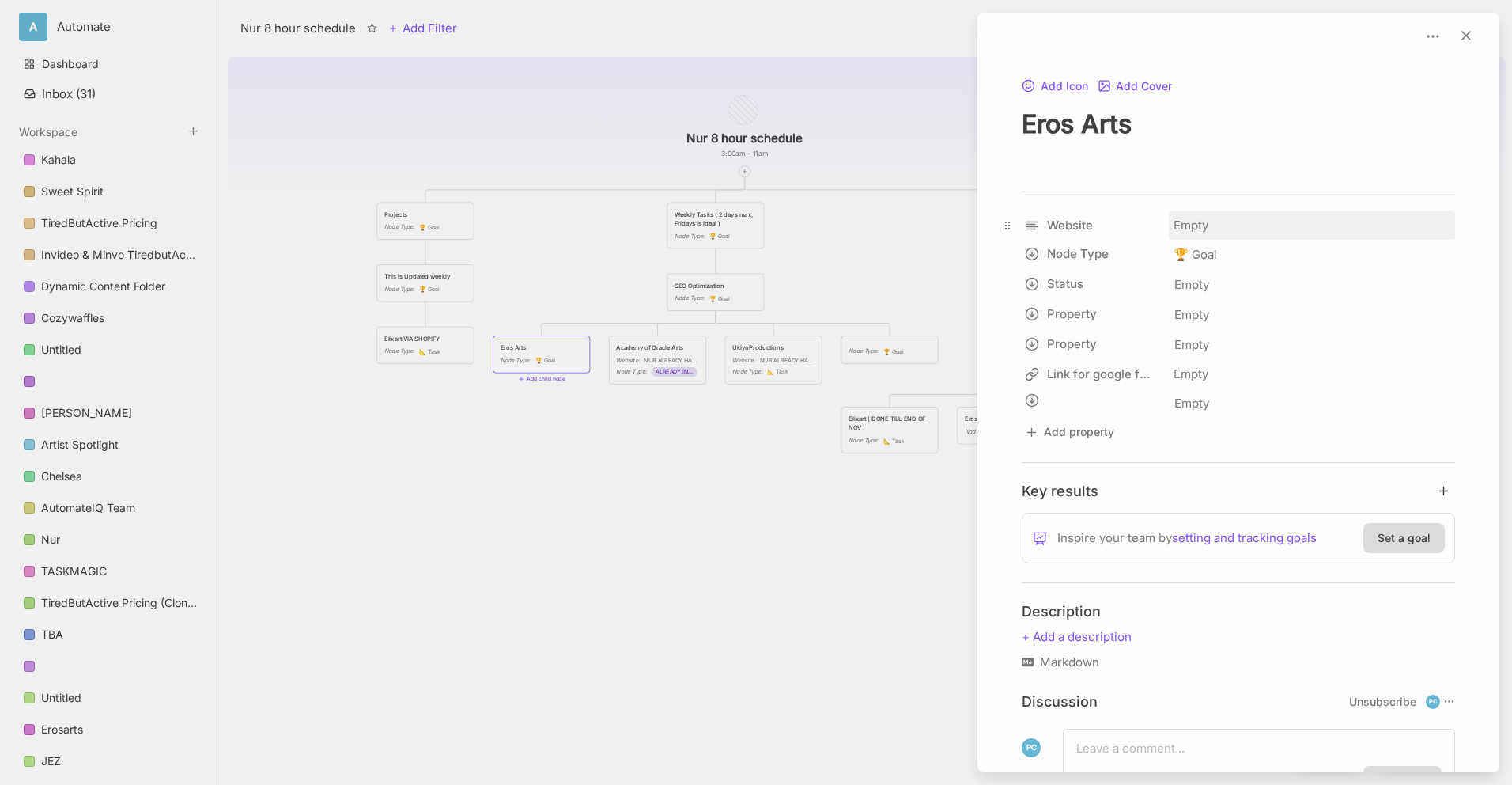
click at [1201, 223] on div "Empty" at bounding box center [1312, 225] width 286 height 29
type input "NUR ALREADY HAS ACCESS"
click at [806, 513] on div at bounding box center [756, 392] width 1512 height 785
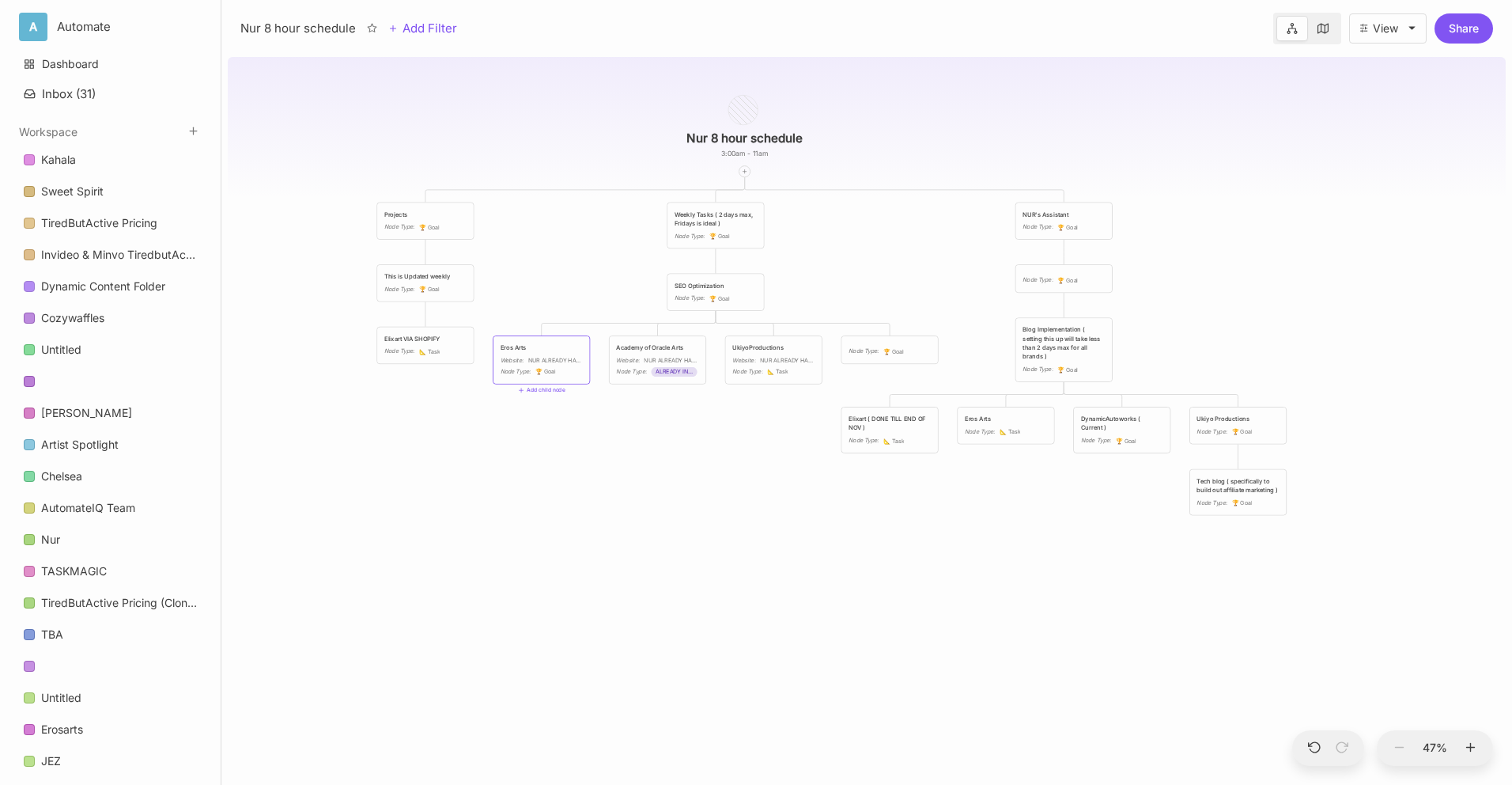
click at [584, 378] on div "Eros Arts Website : NUR ALREADY HAS ACCESS Node Type : 🏆 Goal" at bounding box center [541, 359] width 96 height 48
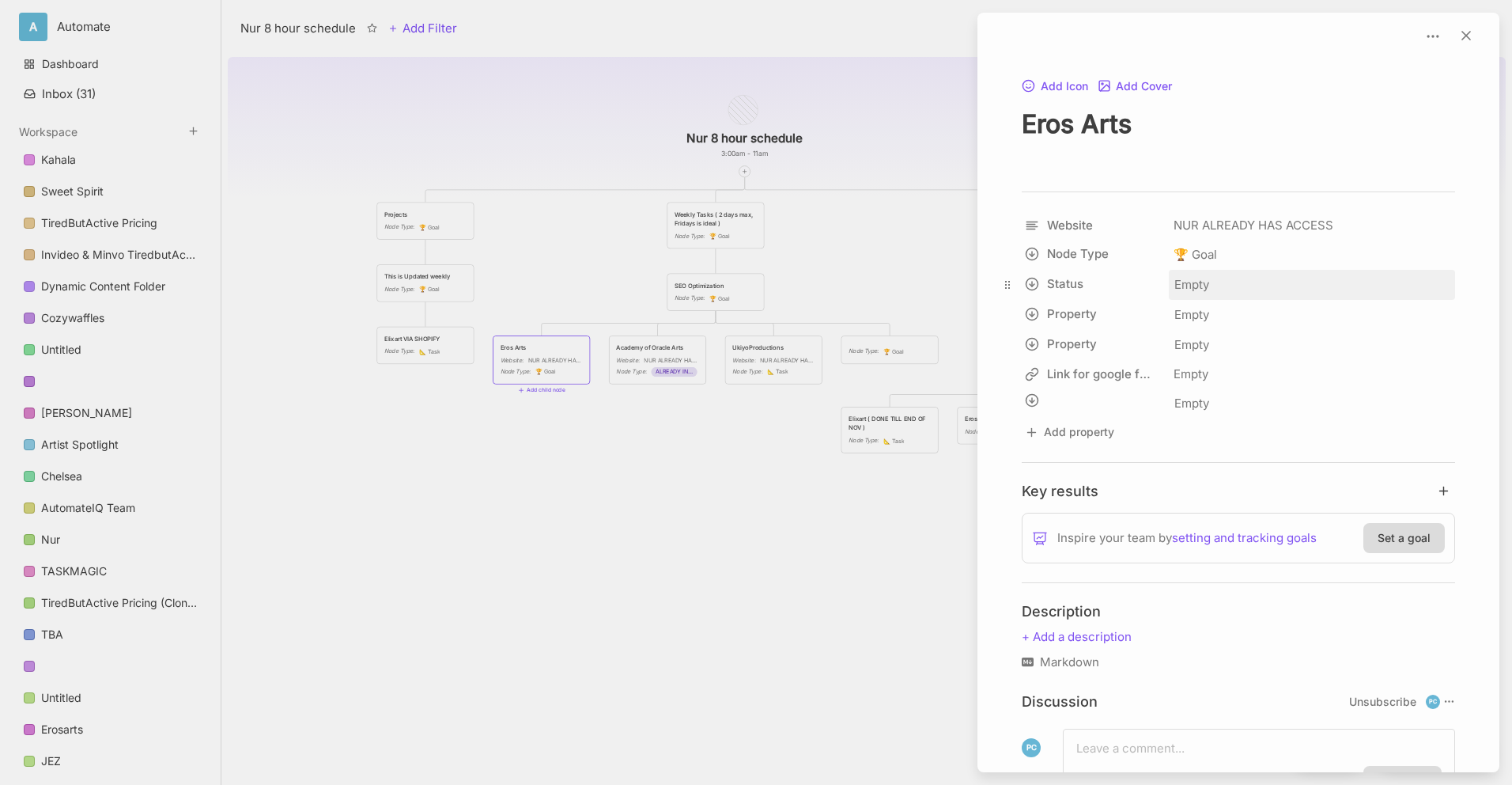
click at [1245, 272] on div "Empty" at bounding box center [1312, 285] width 286 height 30
click at [1240, 249] on div "🏆 Goal" at bounding box center [1312, 254] width 286 height 30
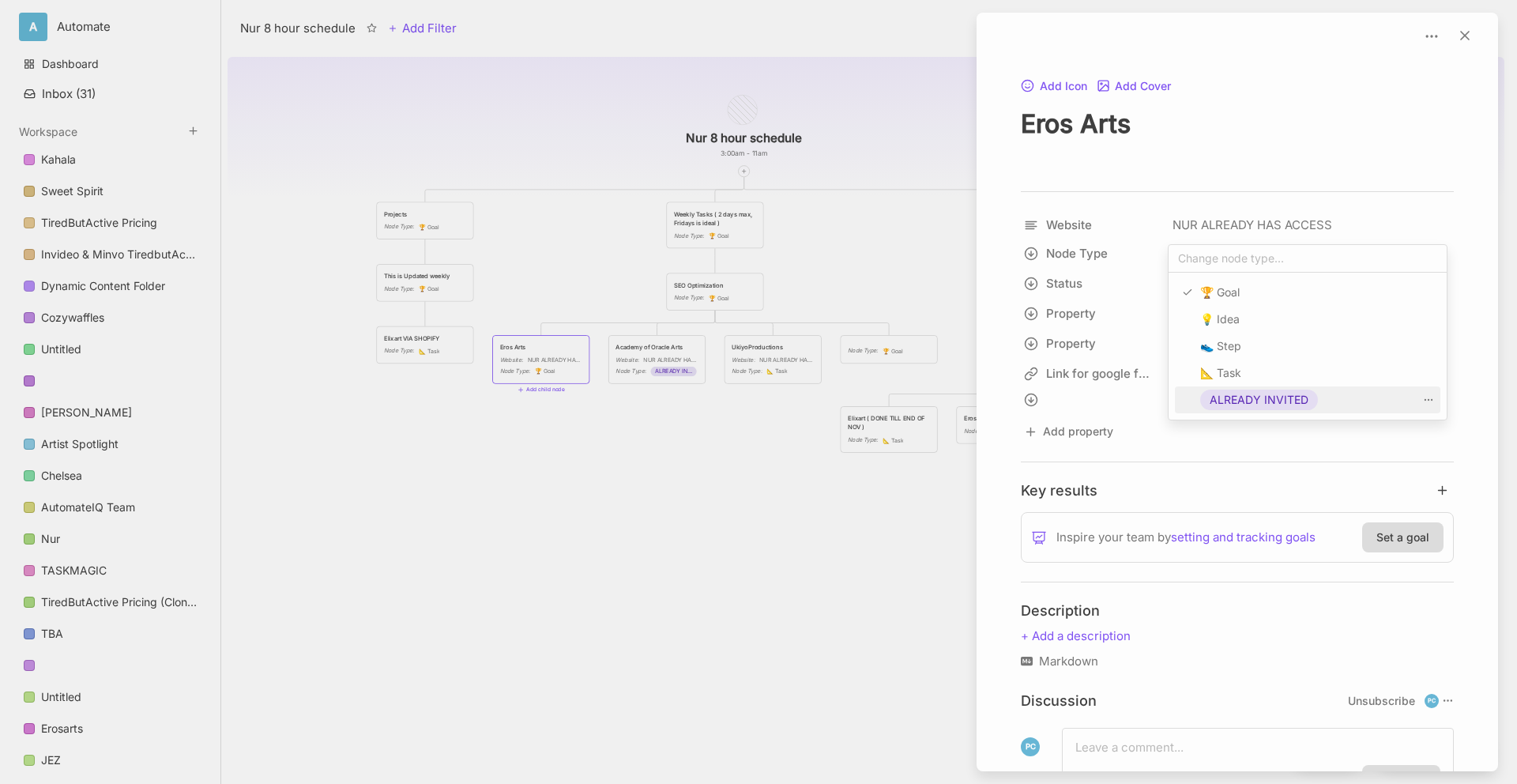
click at [1246, 393] on span "ALREADY INVITED" at bounding box center [1260, 400] width 99 height 19
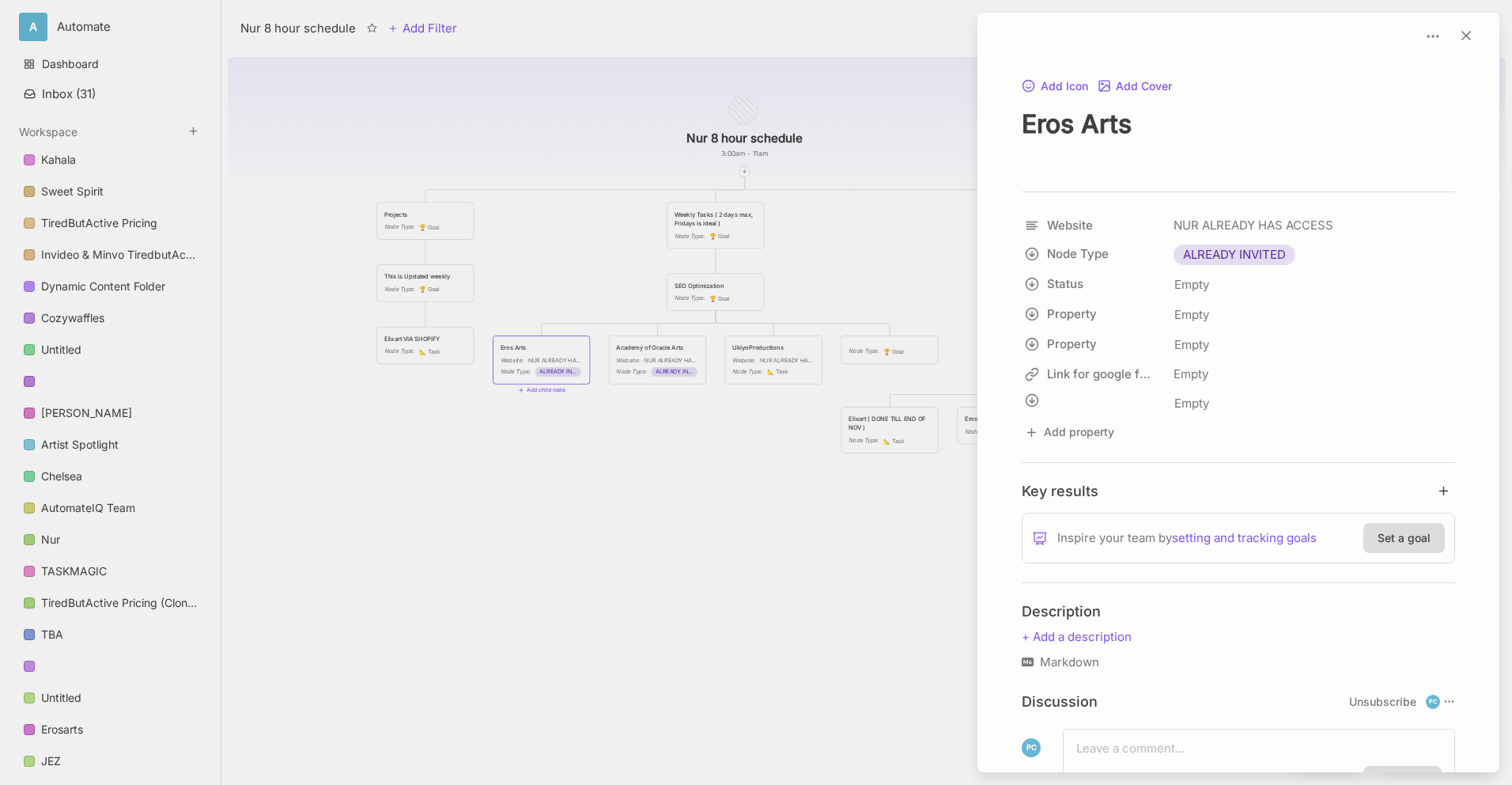
click at [753, 357] on div at bounding box center [756, 392] width 1512 height 785
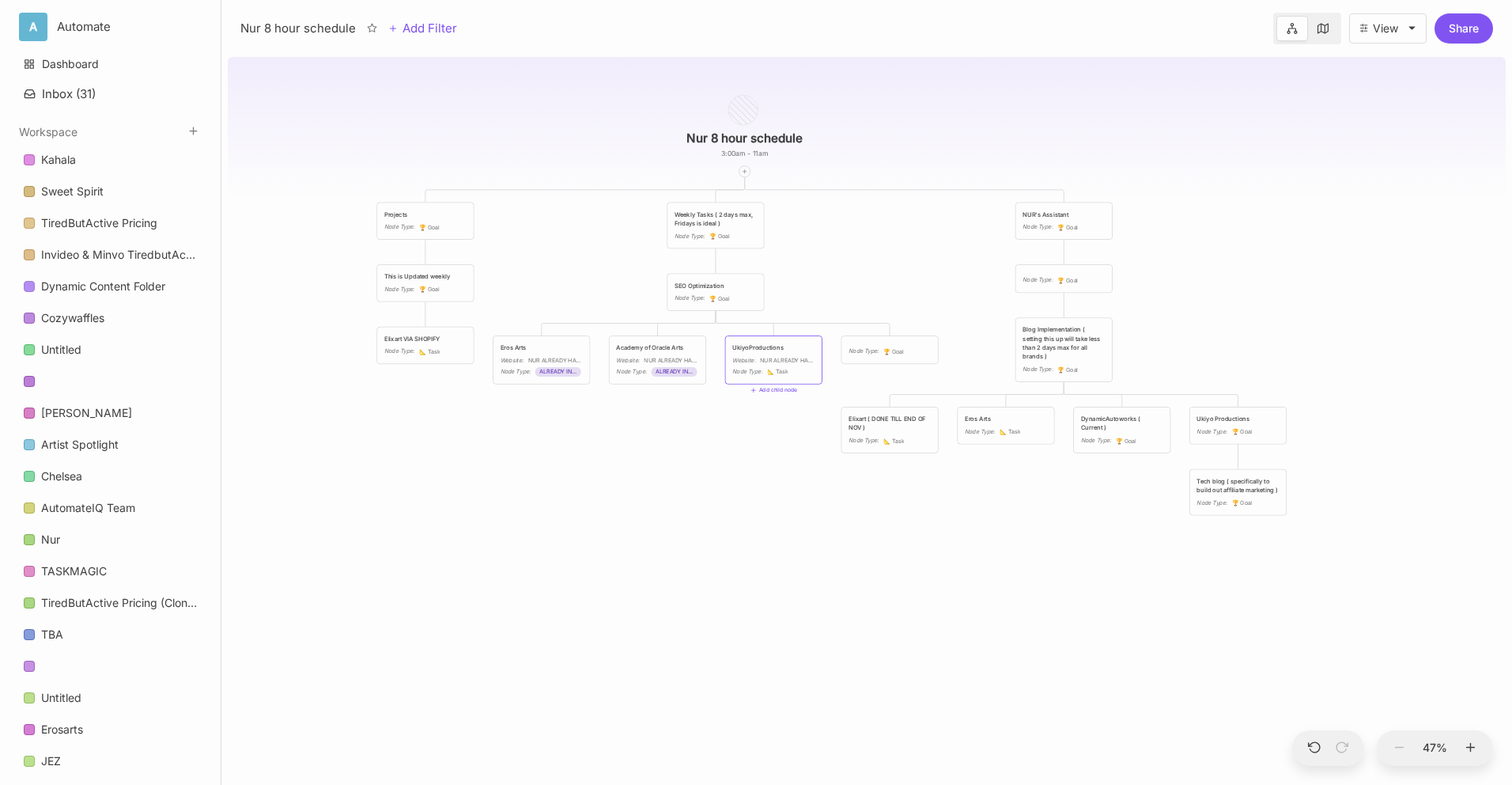
click at [806, 346] on div "UkiyoProductions" at bounding box center [773, 348] width 83 height 9
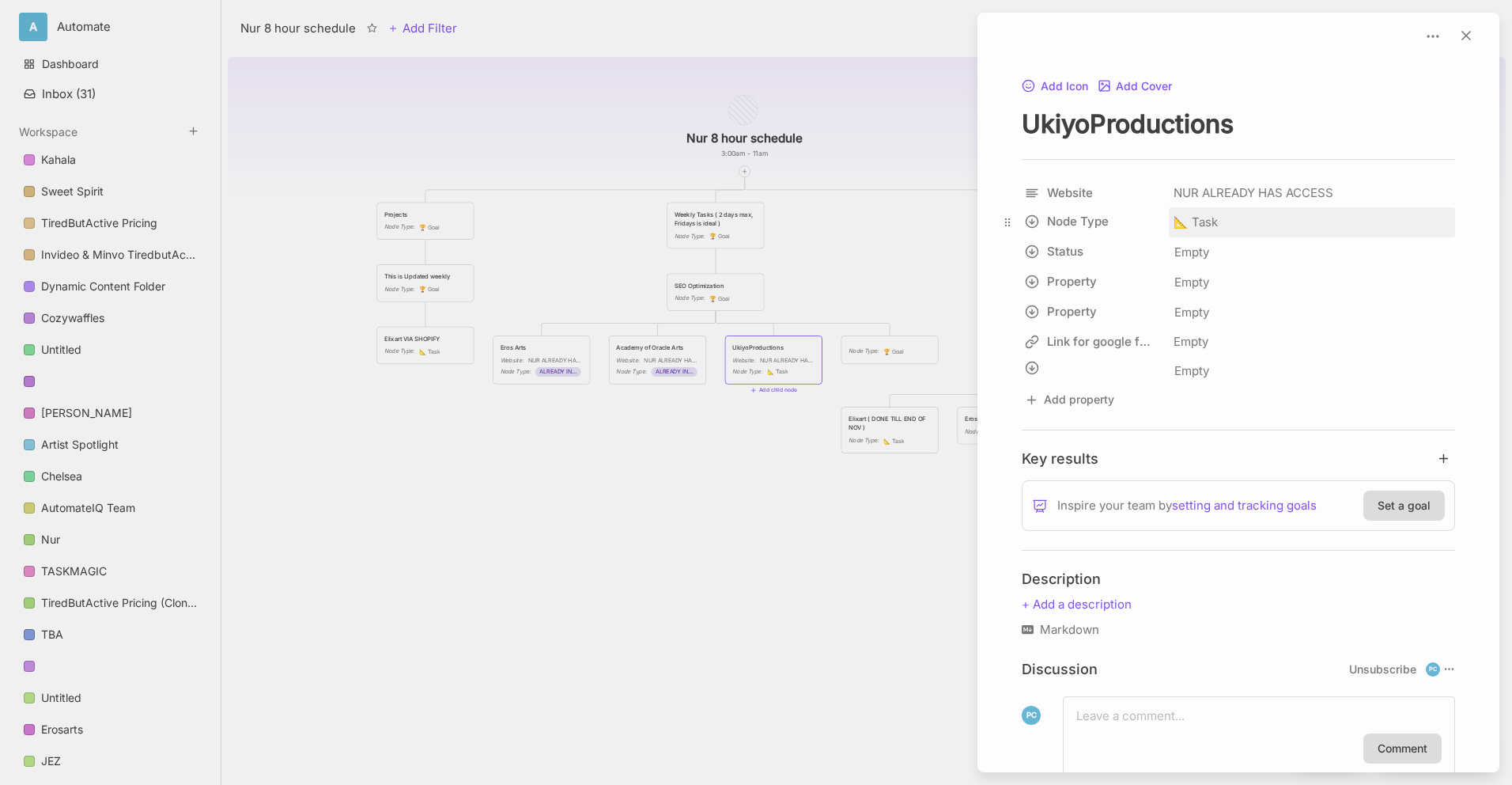
click at [1226, 231] on div "📐 Task" at bounding box center [1312, 222] width 286 height 30
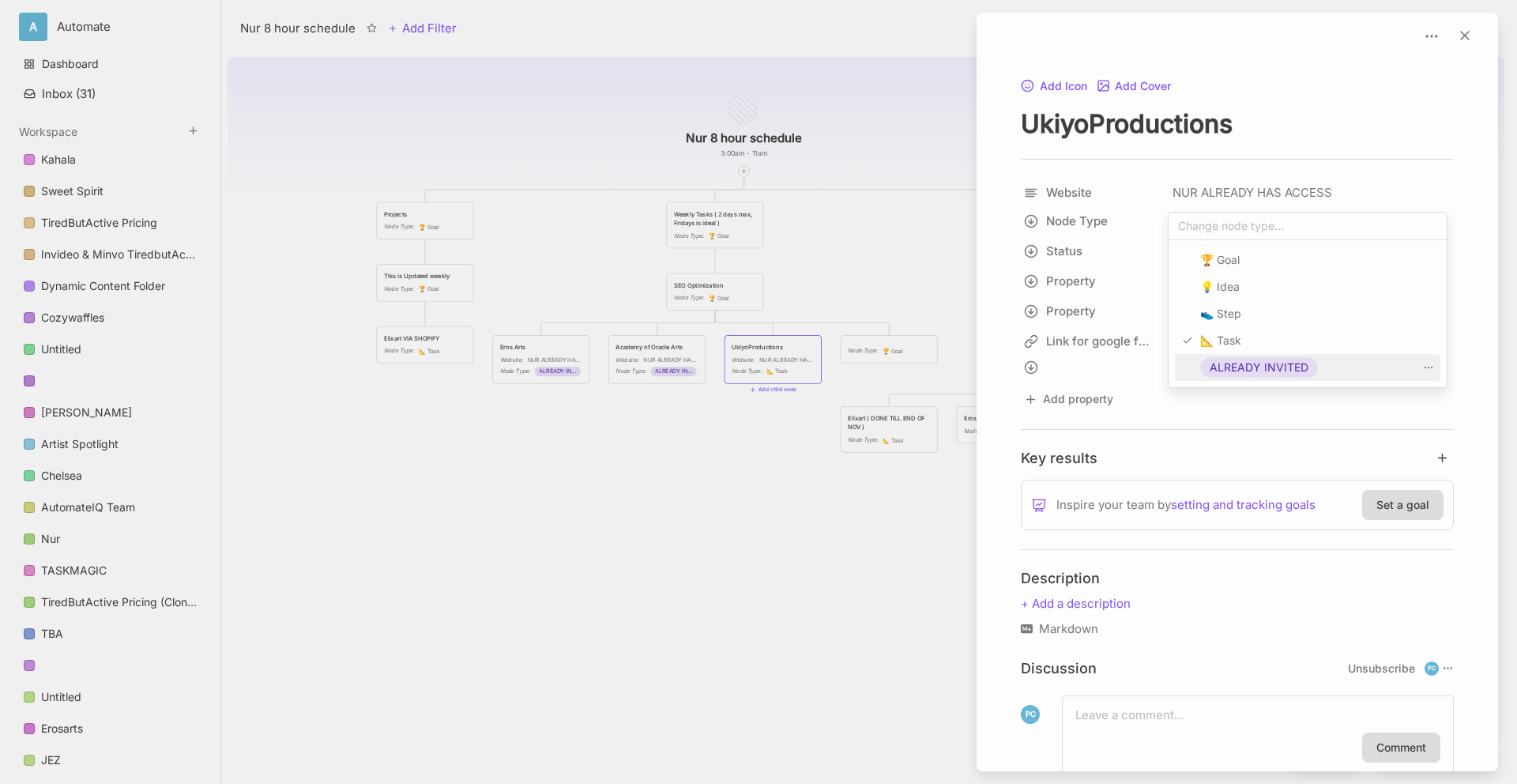
click at [1281, 368] on span "ALREADY INVITED" at bounding box center [1260, 368] width 99 height 19
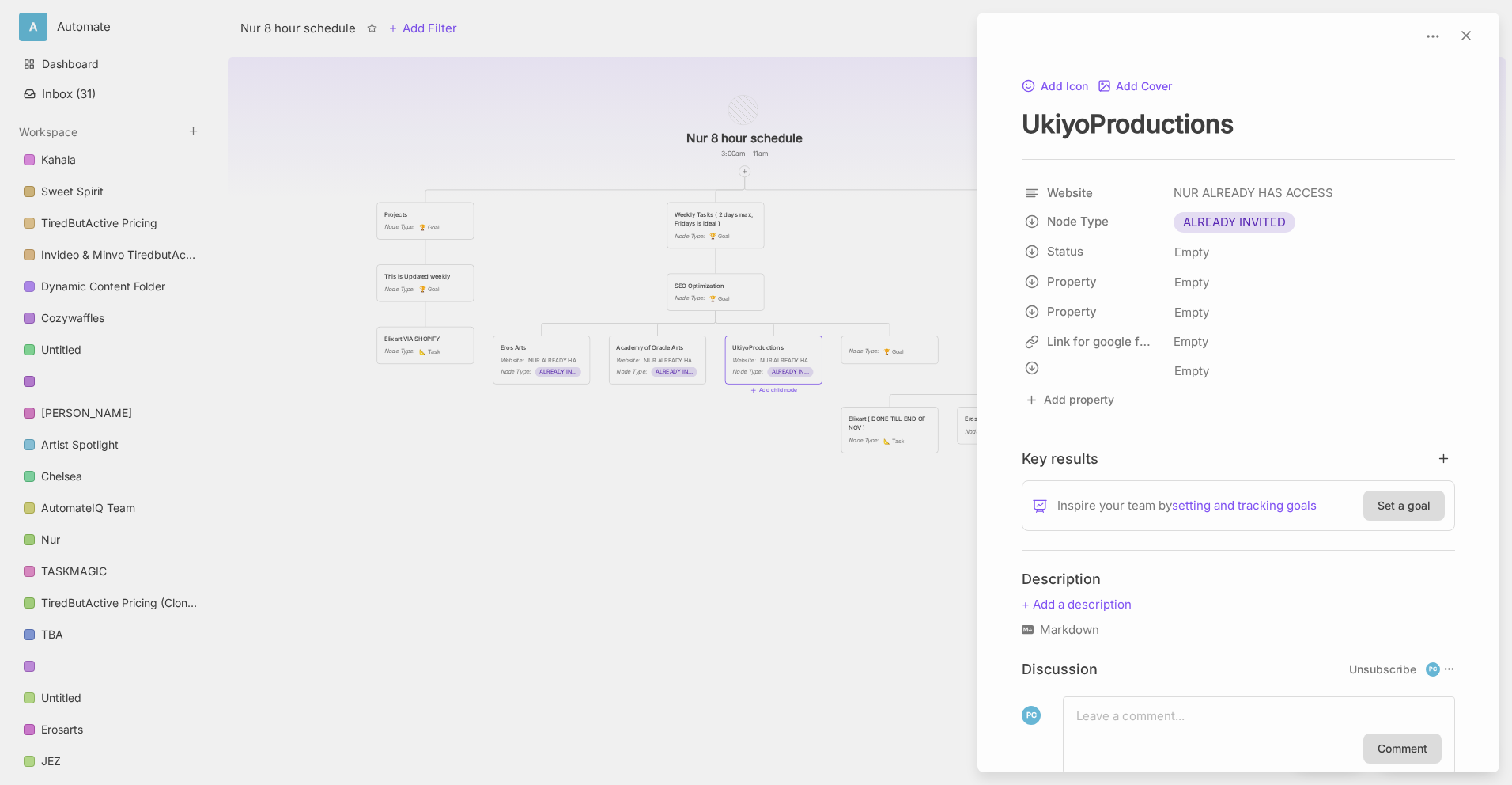
click at [500, 437] on div at bounding box center [756, 392] width 1512 height 785
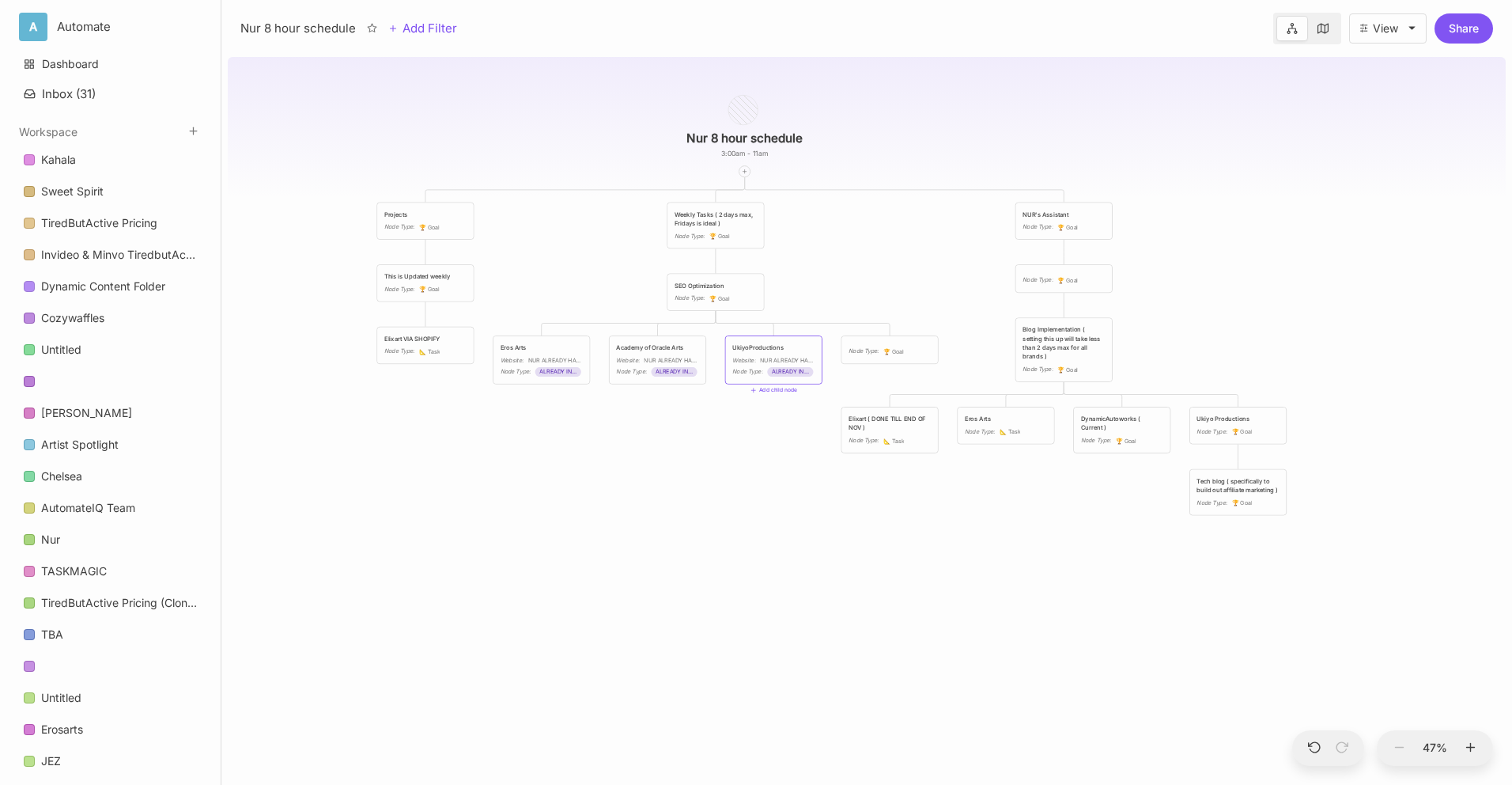
click at [892, 352] on span "🏆 Goal" at bounding box center [893, 352] width 21 height 9
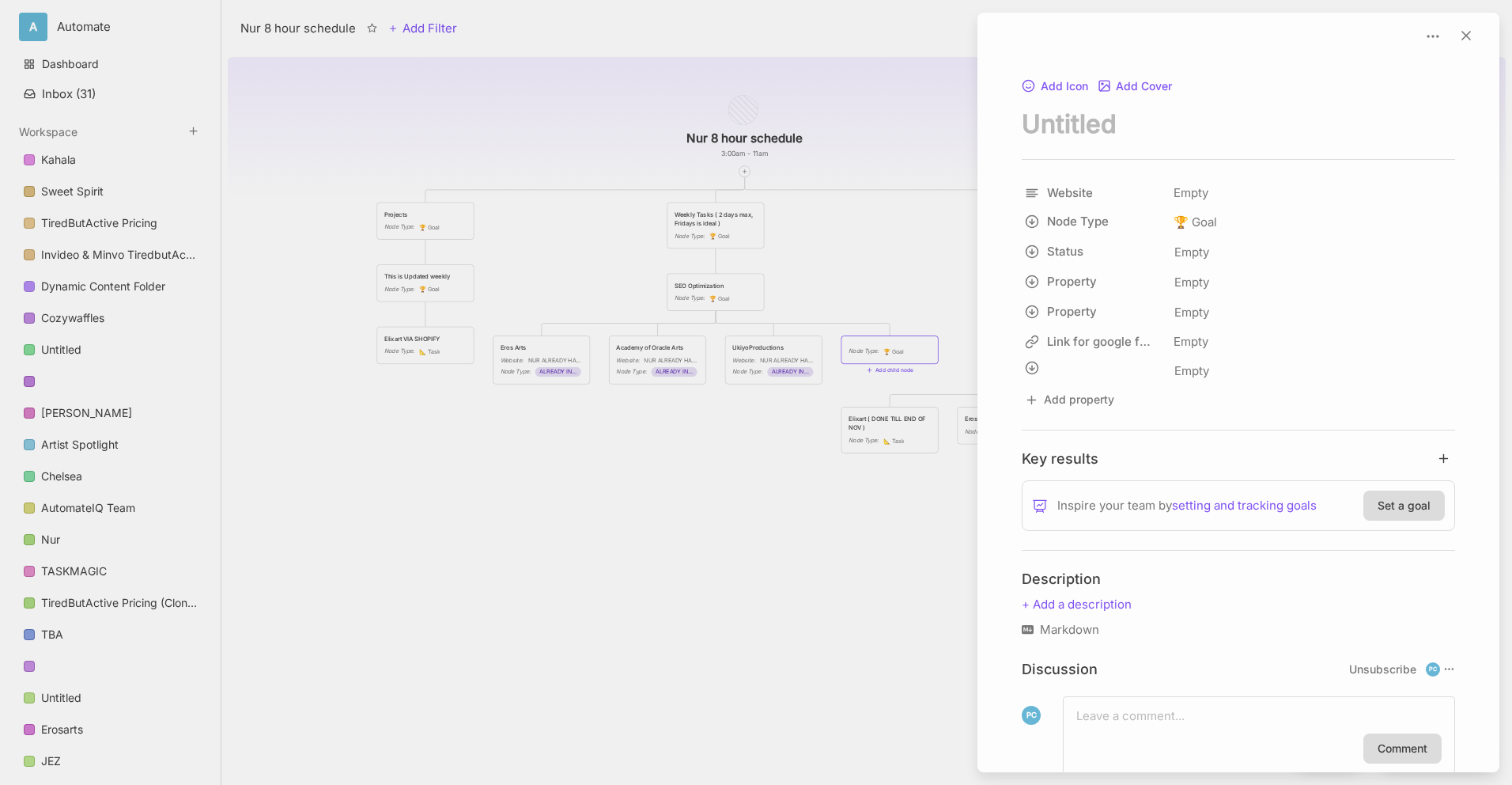
click at [1123, 117] on textarea "node title" at bounding box center [1239, 124] width 433 height 32
type textarea "T"
type textarea "THE WILDLAND EXPERIENCE"
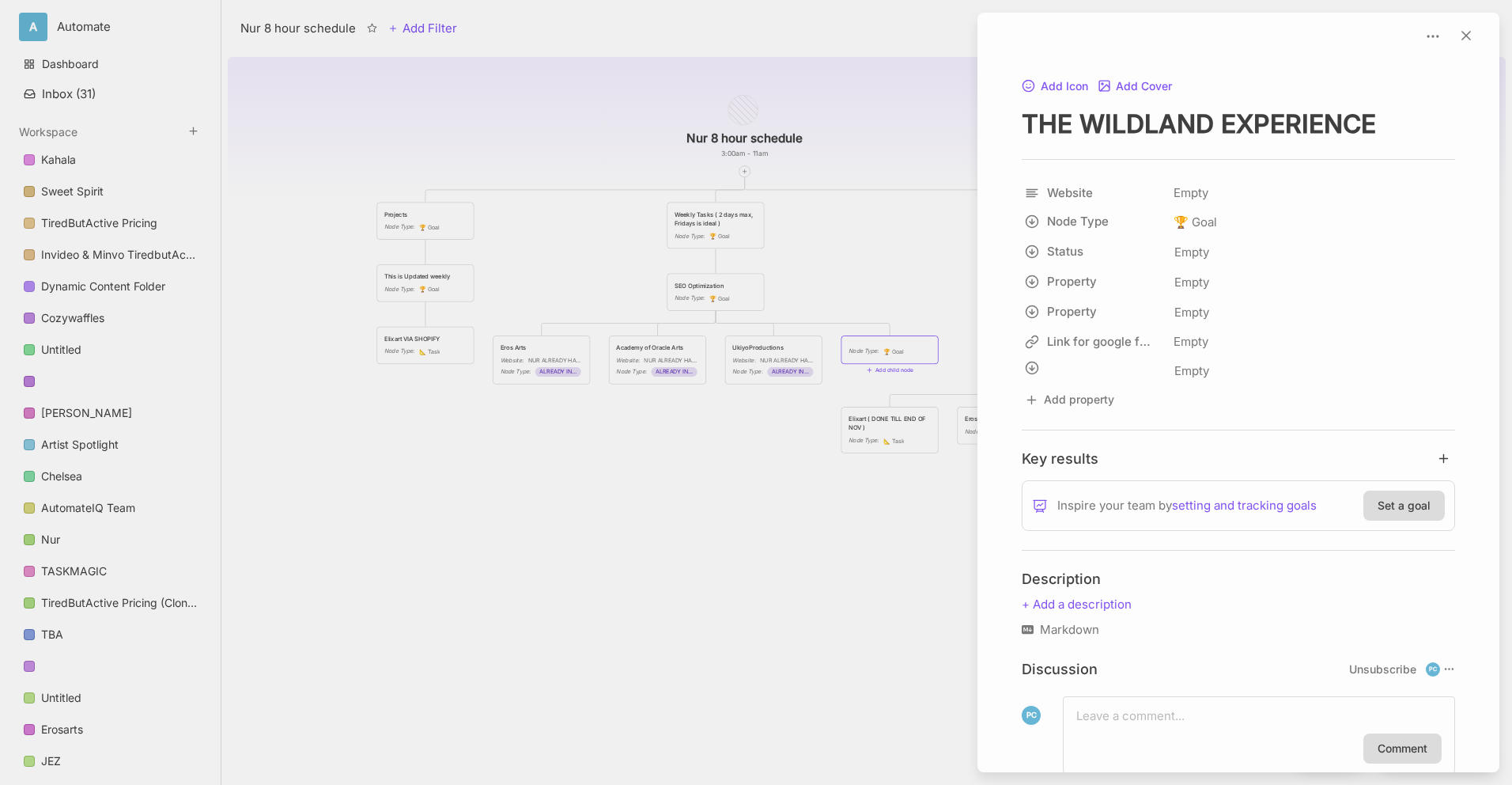
click at [708, 478] on div at bounding box center [756, 392] width 1512 height 785
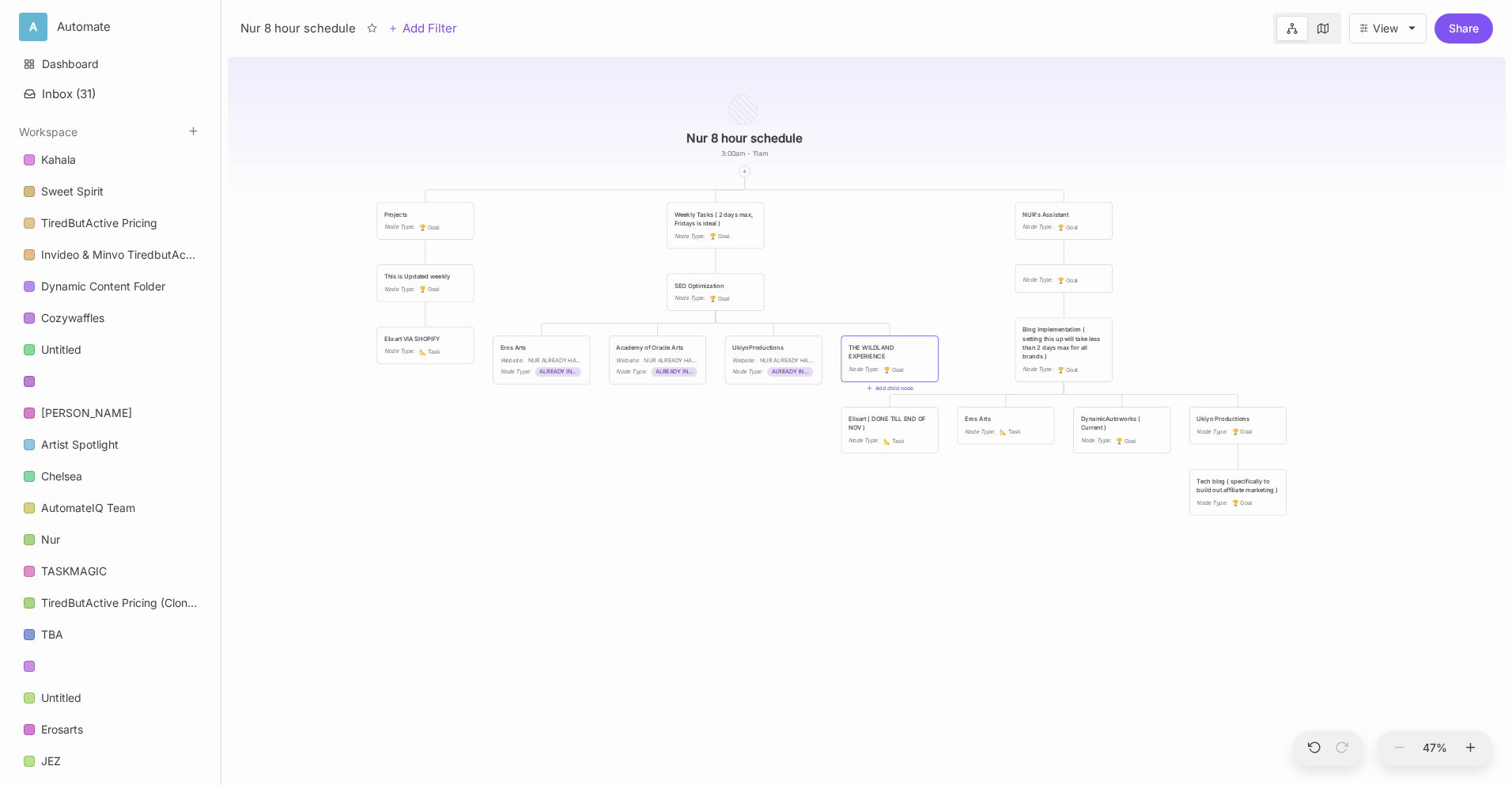
click at [900, 352] on div "THE WILDLAND EXPERIENCE" at bounding box center [889, 352] width 83 height 18
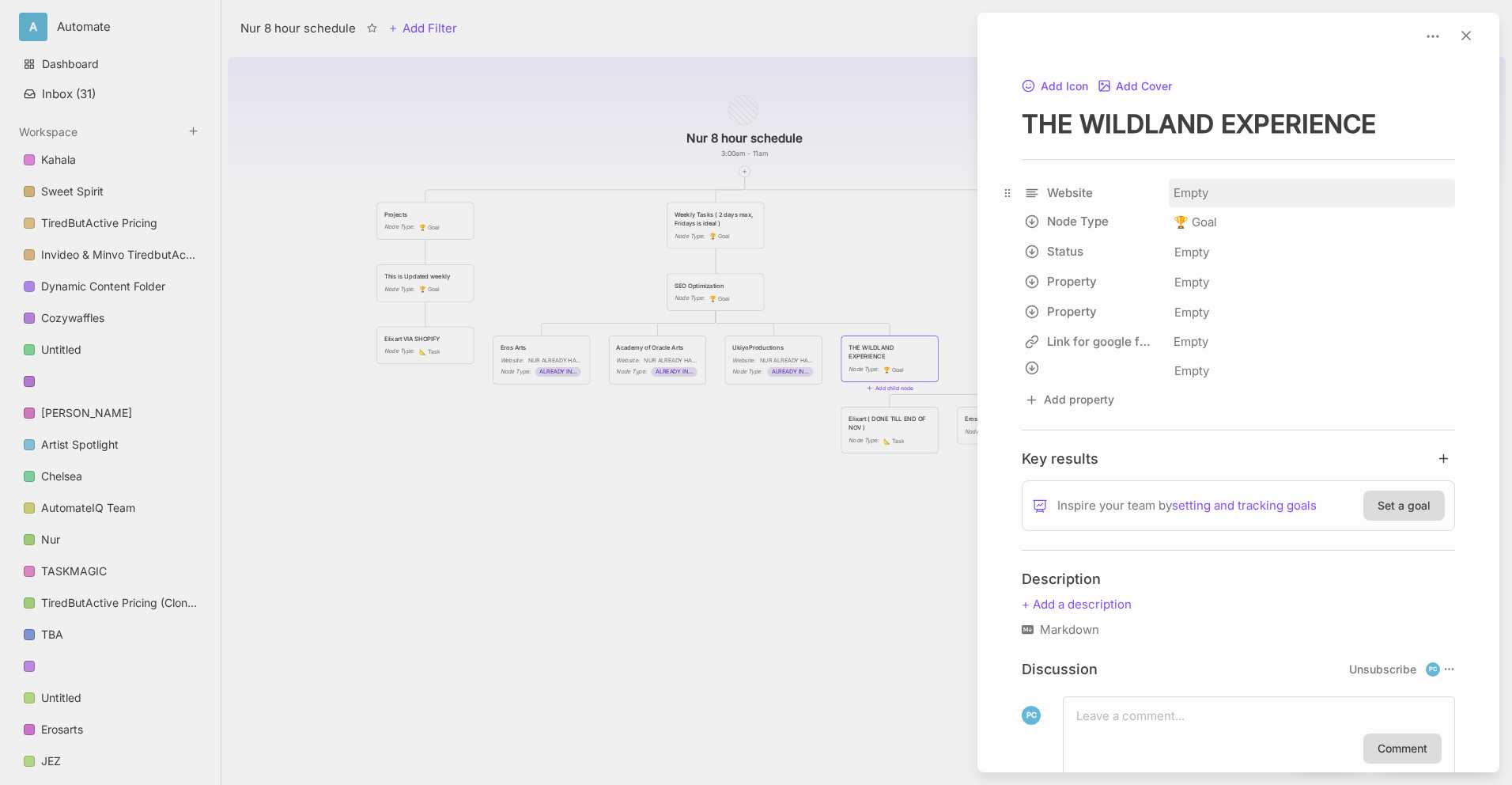
click at [1186, 186] on div "Empty" at bounding box center [1312, 192] width 286 height 29
click at [1212, 221] on span "🏆 Goal" at bounding box center [1195, 223] width 43 height 19
click at [1229, 222] on div "🏆 Goal" at bounding box center [1312, 222] width 286 height 30
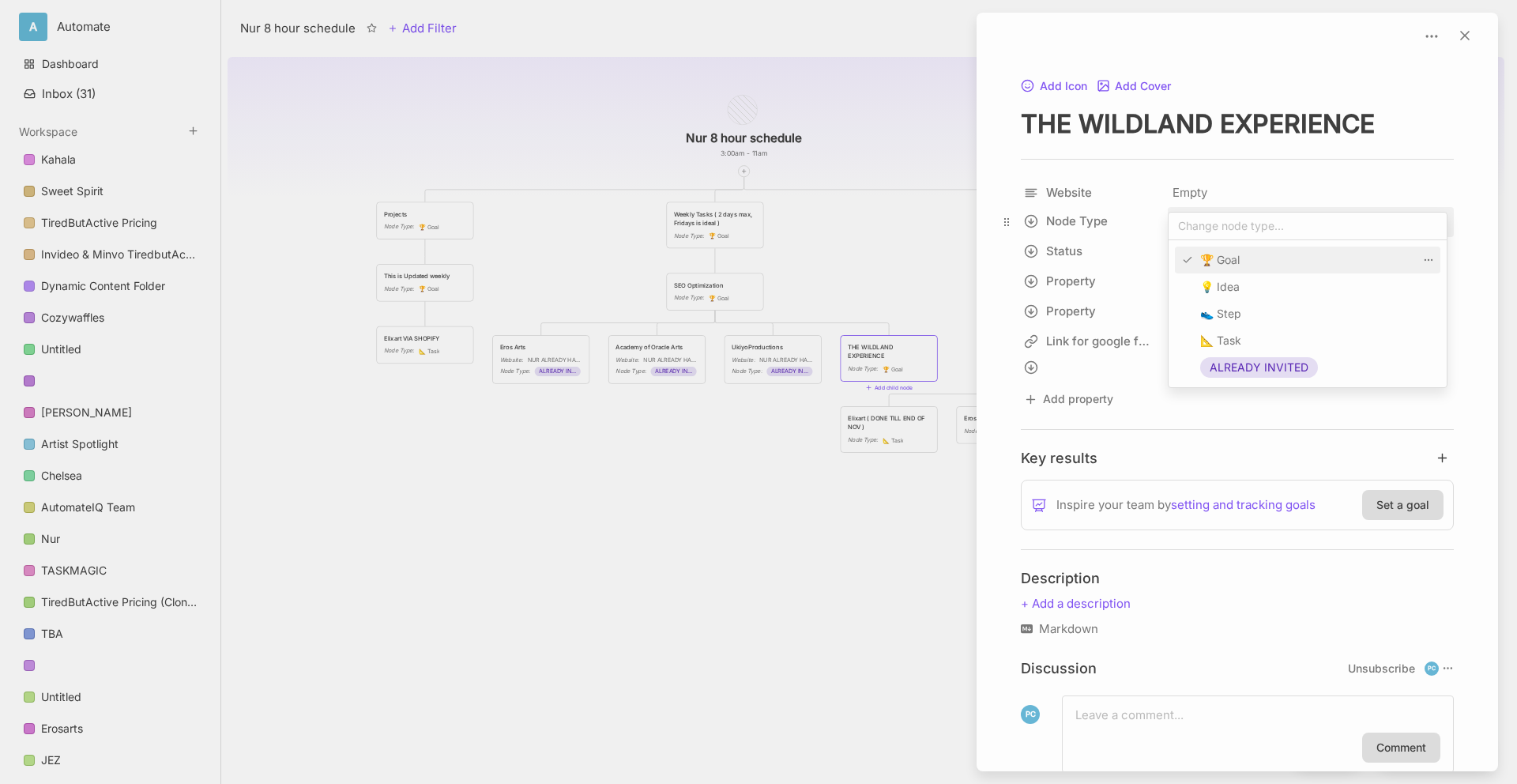
click at [1228, 222] on input "text" at bounding box center [1308, 226] width 278 height 27
type input "NUR NEEDSACCESS"
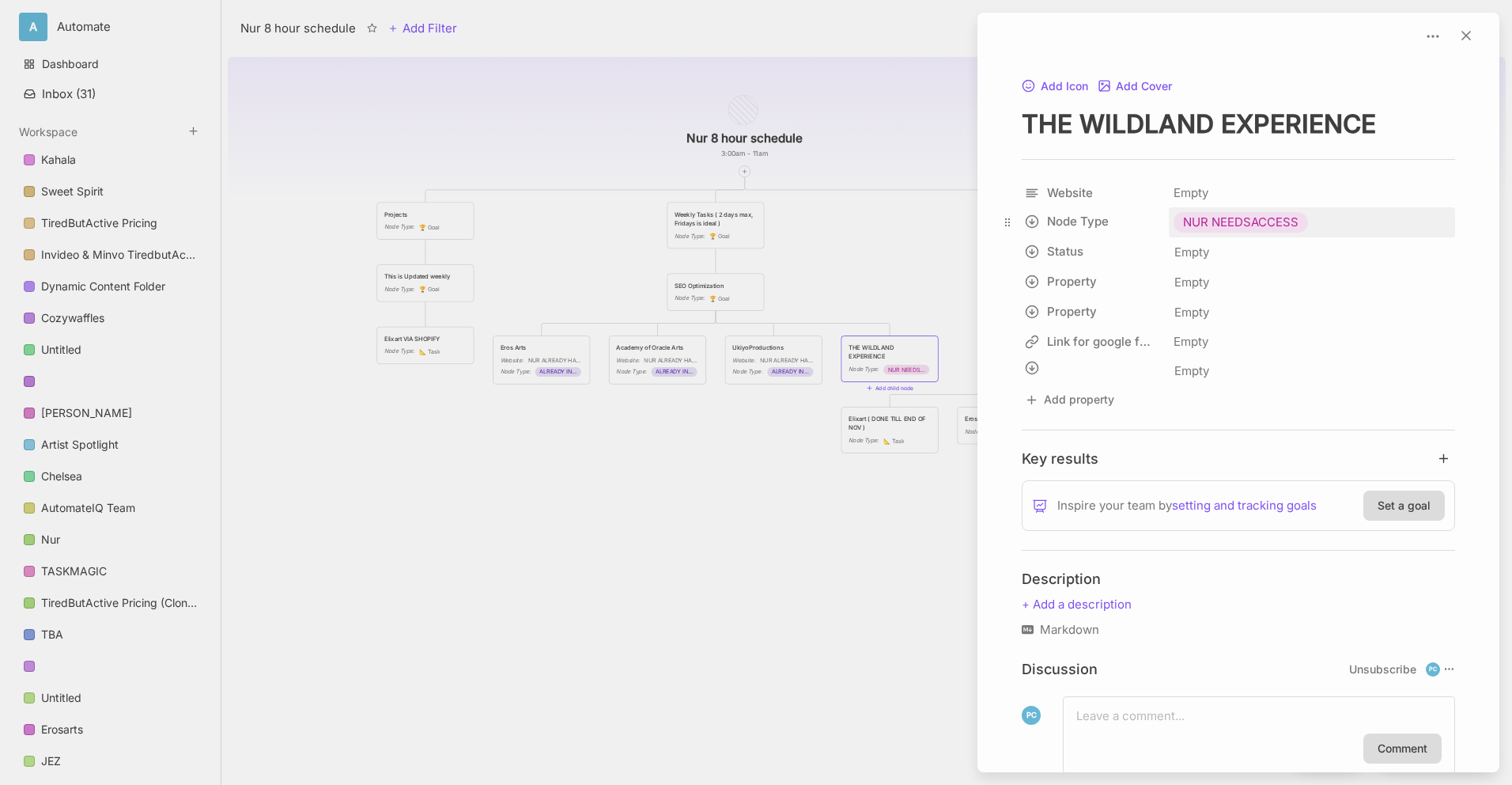
click at [1285, 221] on span "NUR NEEDSACCESS" at bounding box center [1241, 223] width 116 height 19
click at [863, 295] on div at bounding box center [756, 392] width 1512 height 785
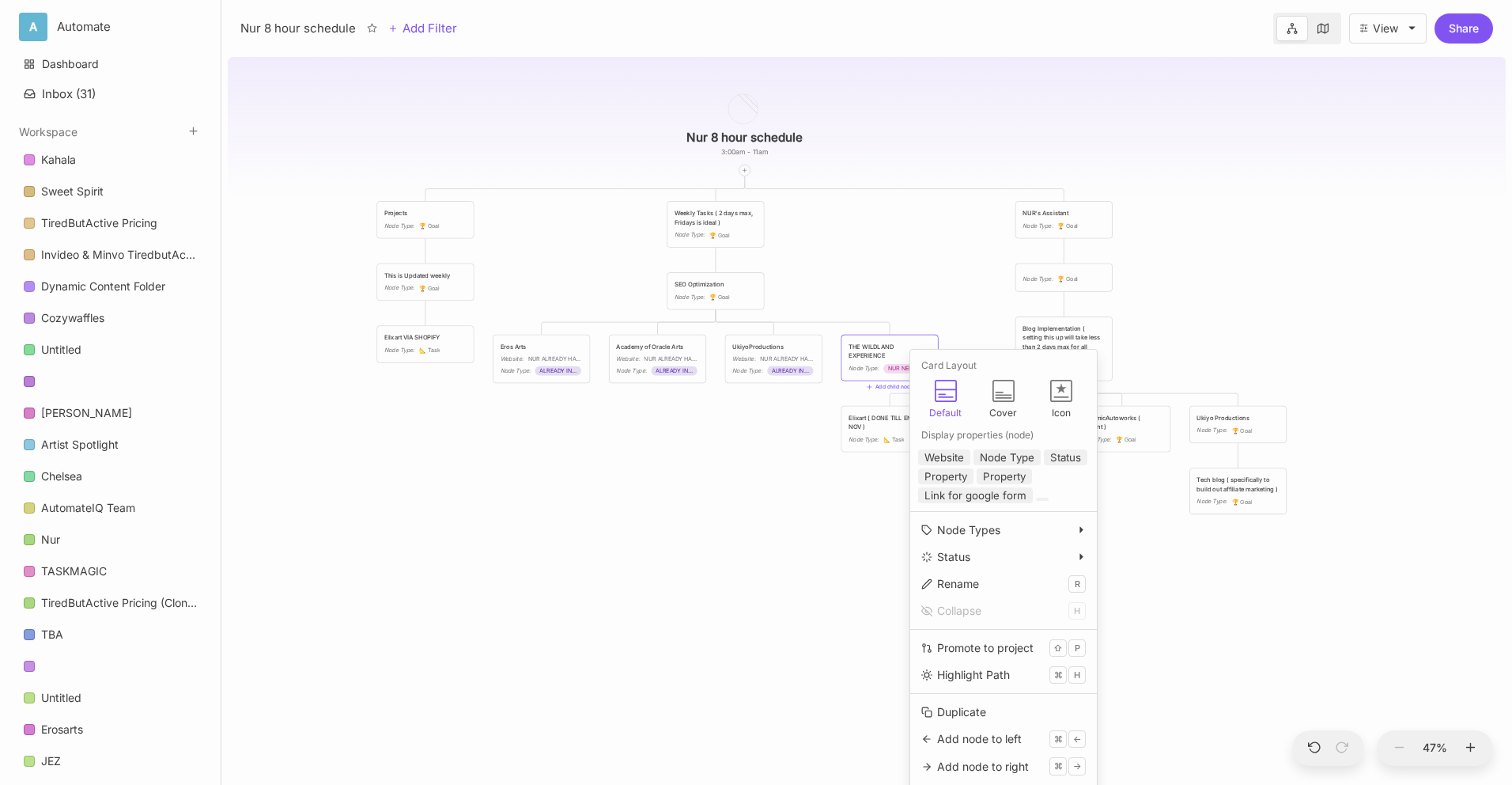
click at [822, 521] on div "Nur 8 hour schedule 3:00am - 11am Projects Node Type : 🏆 Goal Weekly Tasks ( 2 …" at bounding box center [866, 418] width 1278 height 735
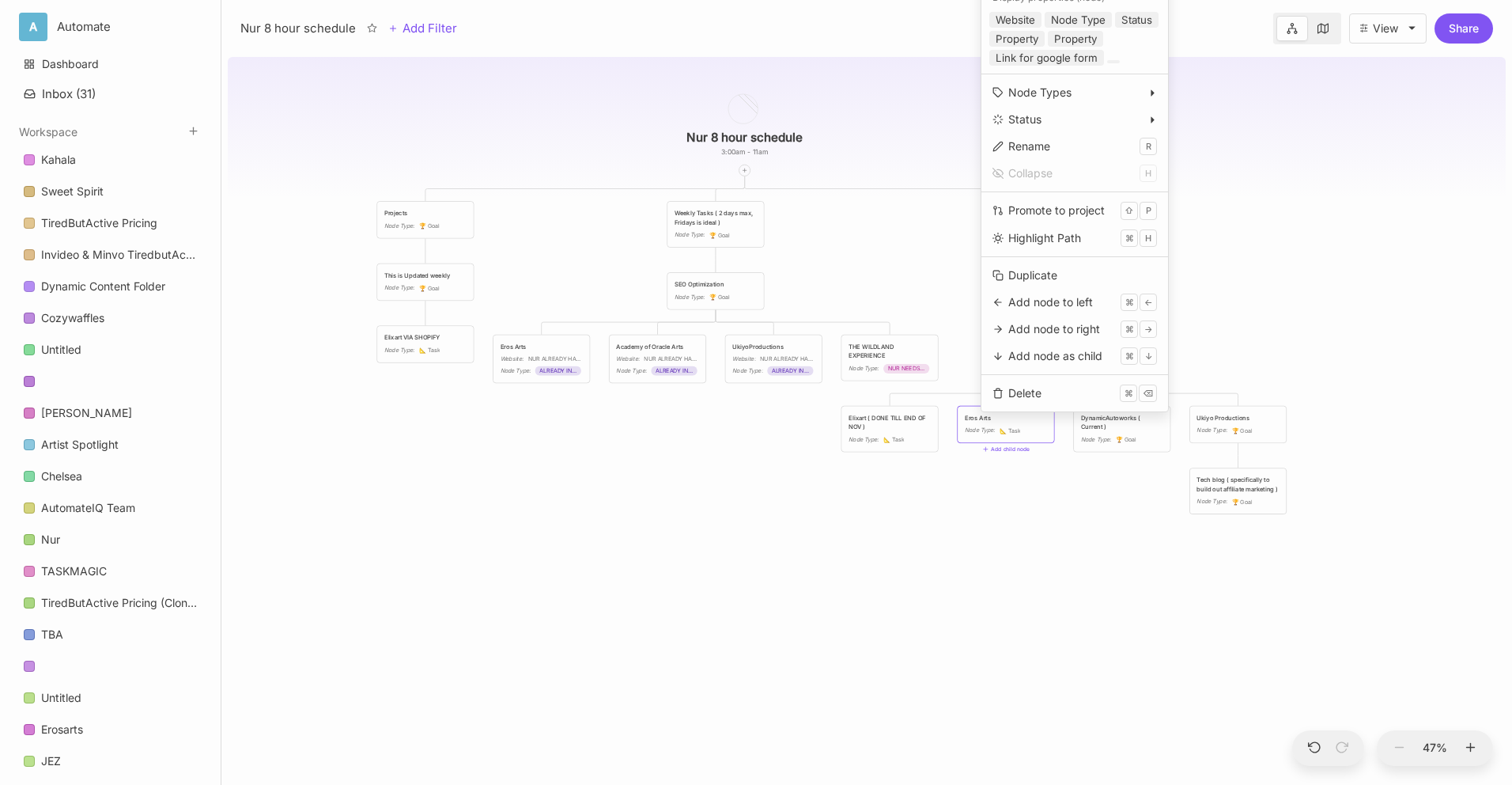
click at [987, 574] on div "Nur 8 hour schedule 3:00am - 11am Projects Node Type : 🏆 Goal Weekly Tasks ( 2 …" at bounding box center [866, 418] width 1278 height 735
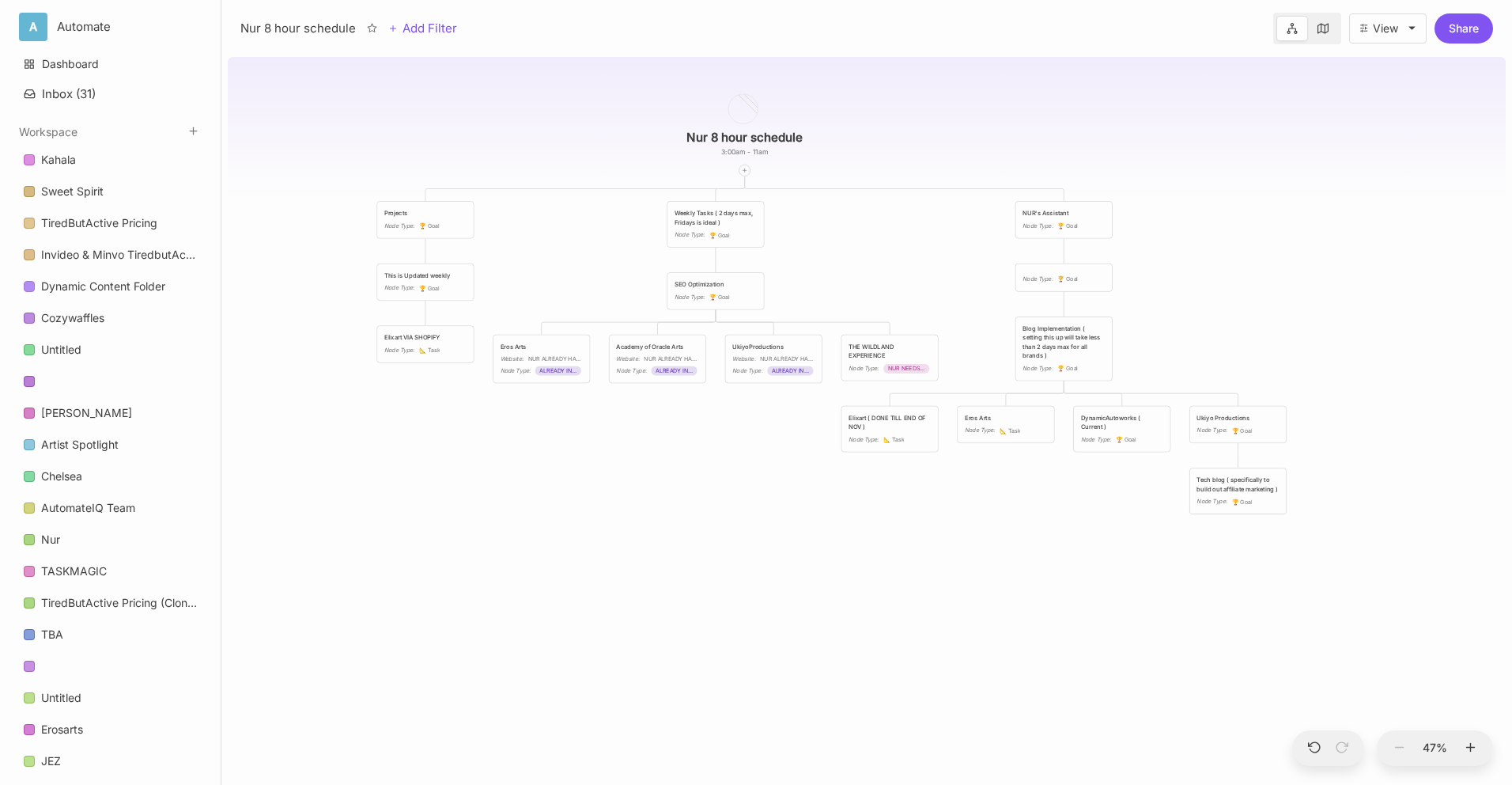
click at [1023, 419] on div "Eros Arts" at bounding box center [1006, 418] width 83 height 9
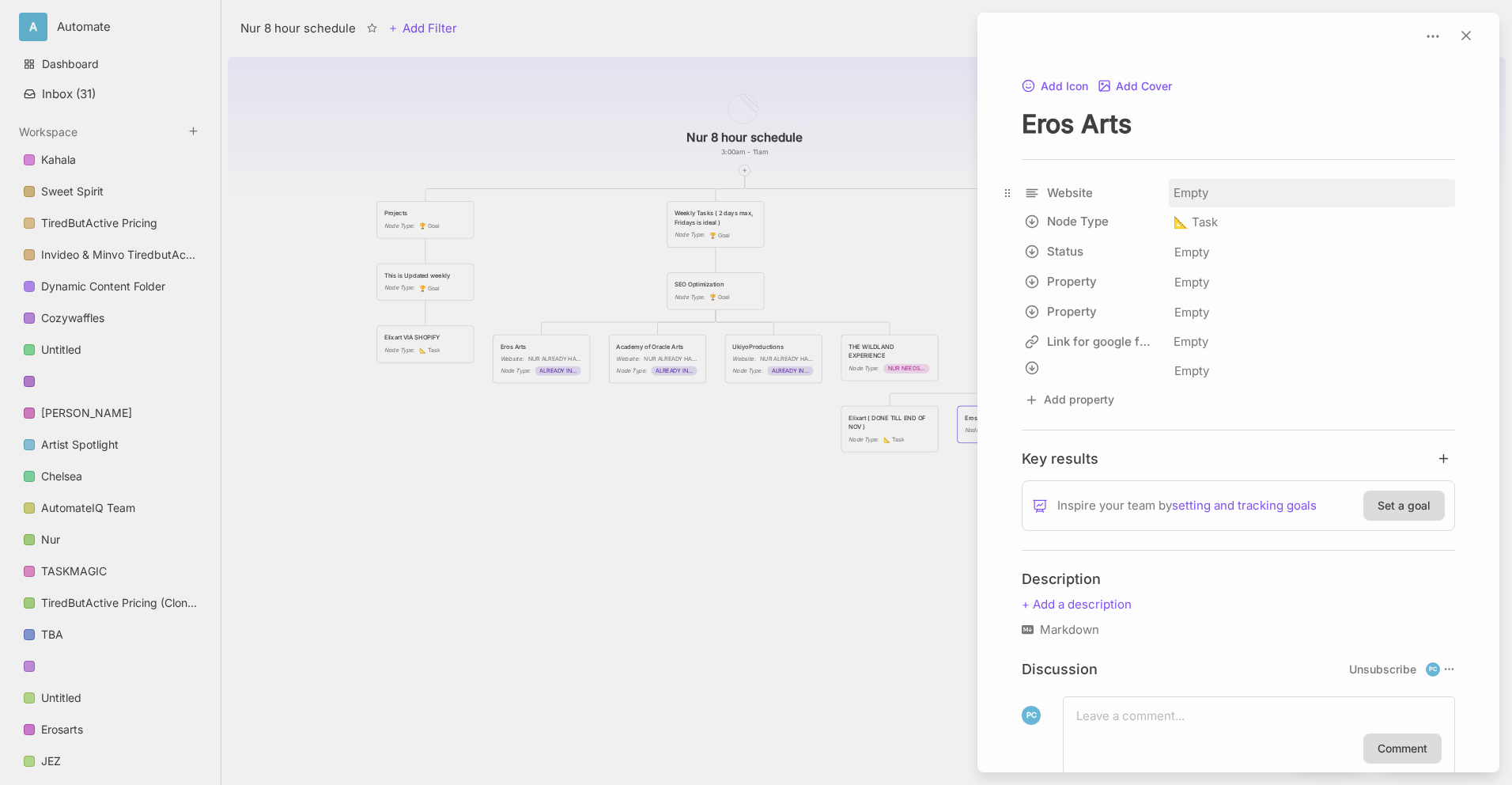
click at [1194, 190] on div "Empty" at bounding box center [1312, 192] width 286 height 29
click at [1216, 251] on div "Empty" at bounding box center [1312, 252] width 277 height 21
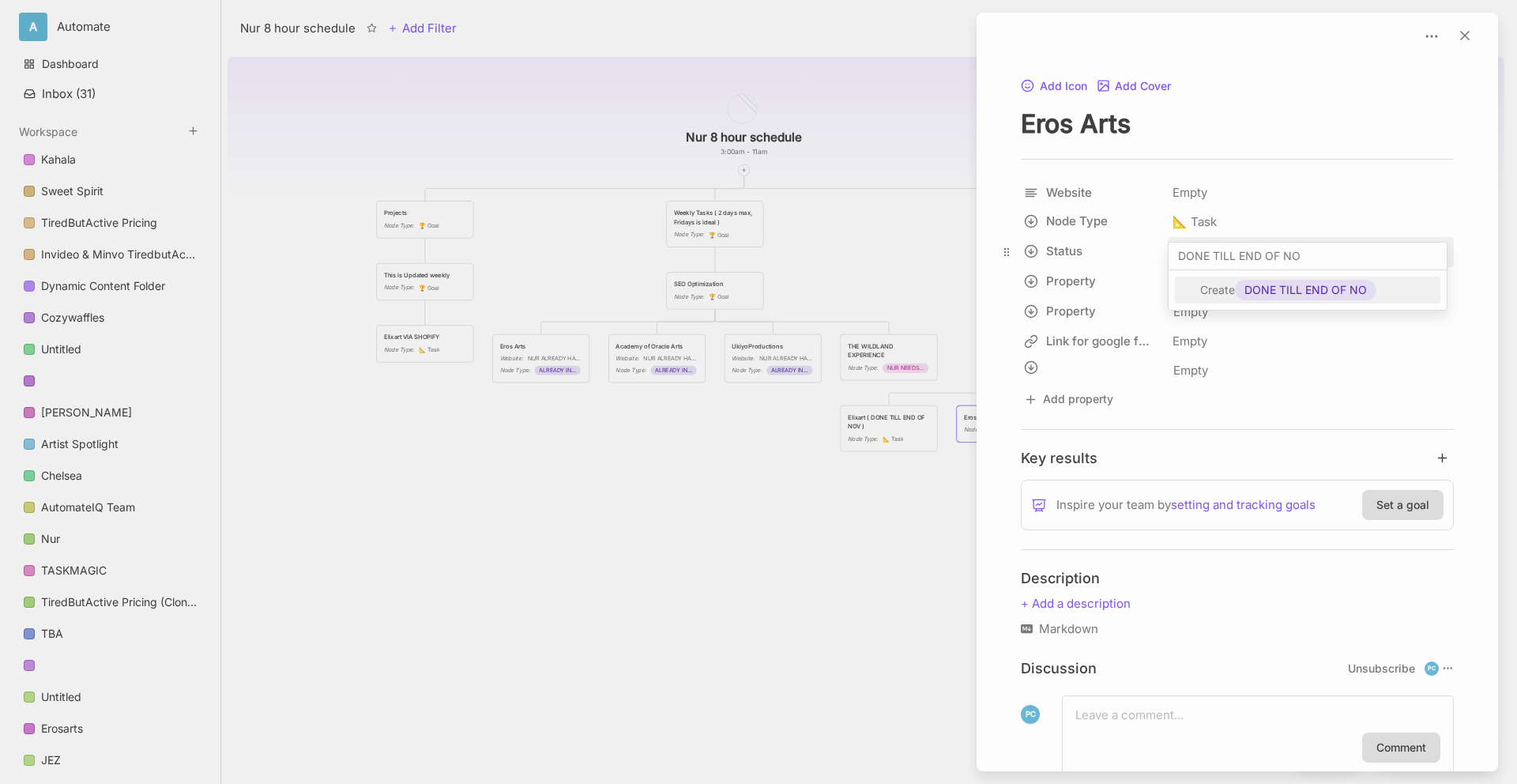
type input "DONE TILL END OF NOV"
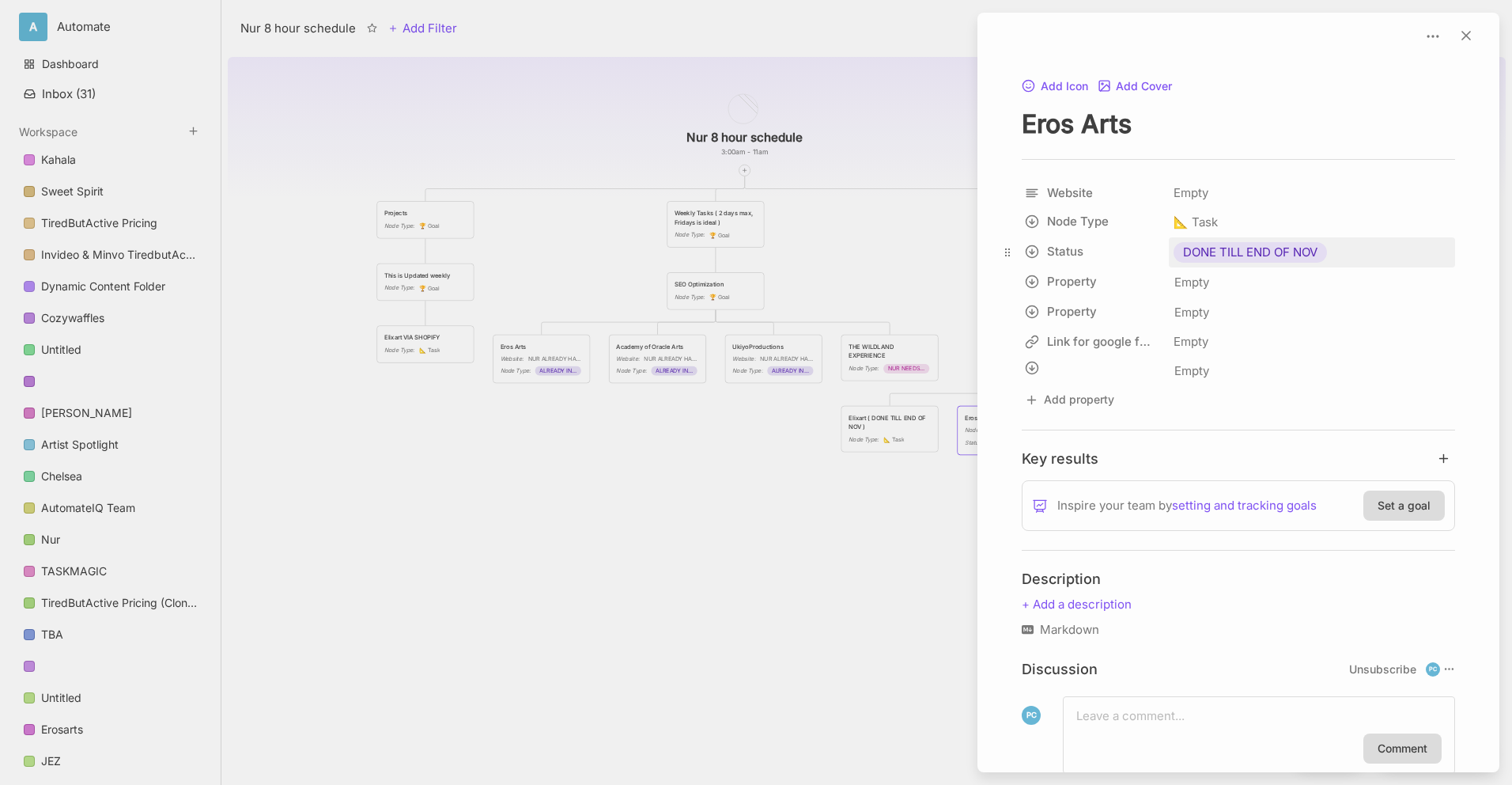
click at [853, 238] on div at bounding box center [756, 392] width 1512 height 785
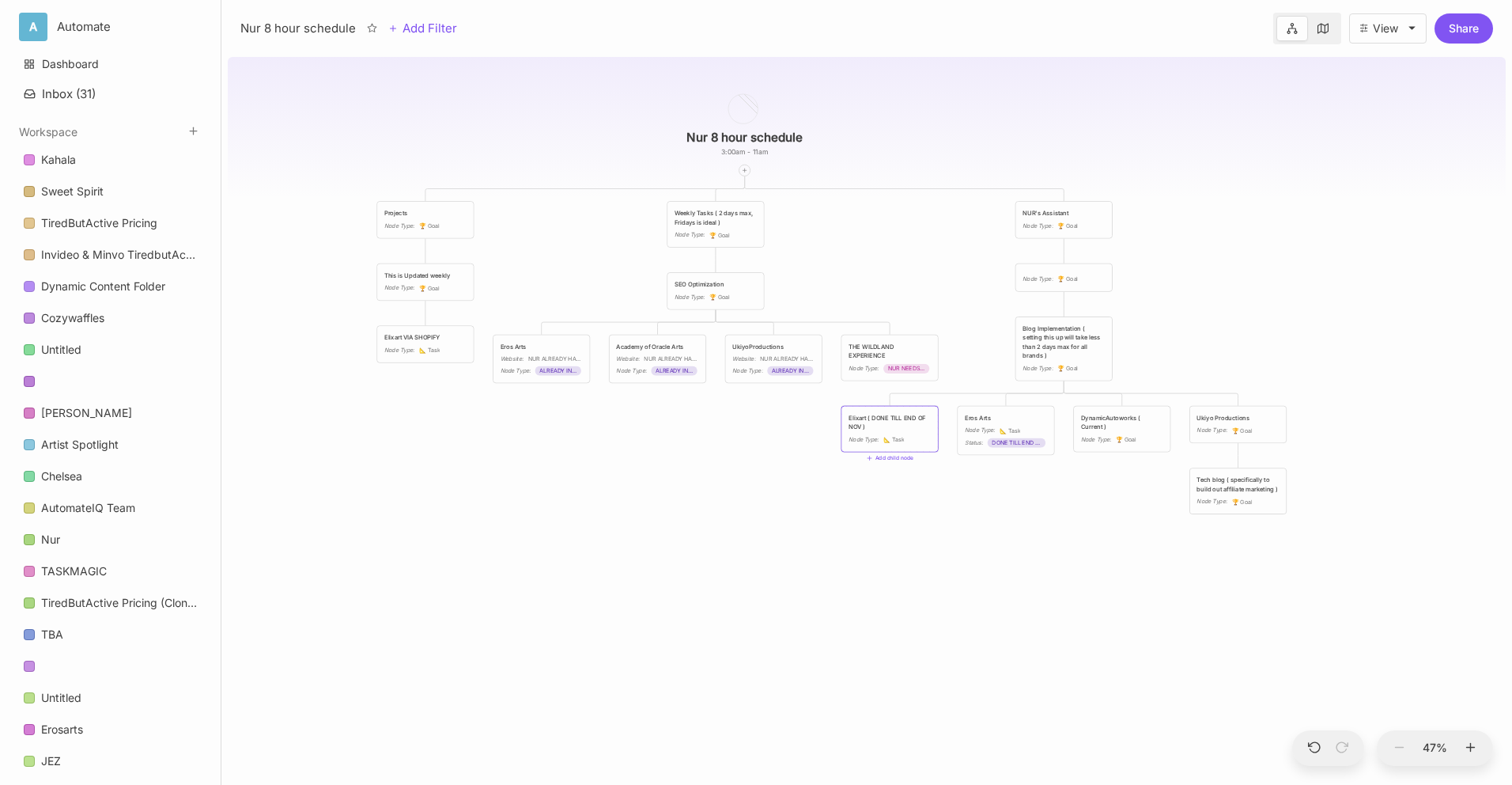
click at [887, 426] on div "Elixart ( DONE TILL END OF NOV )" at bounding box center [889, 422] width 83 height 18
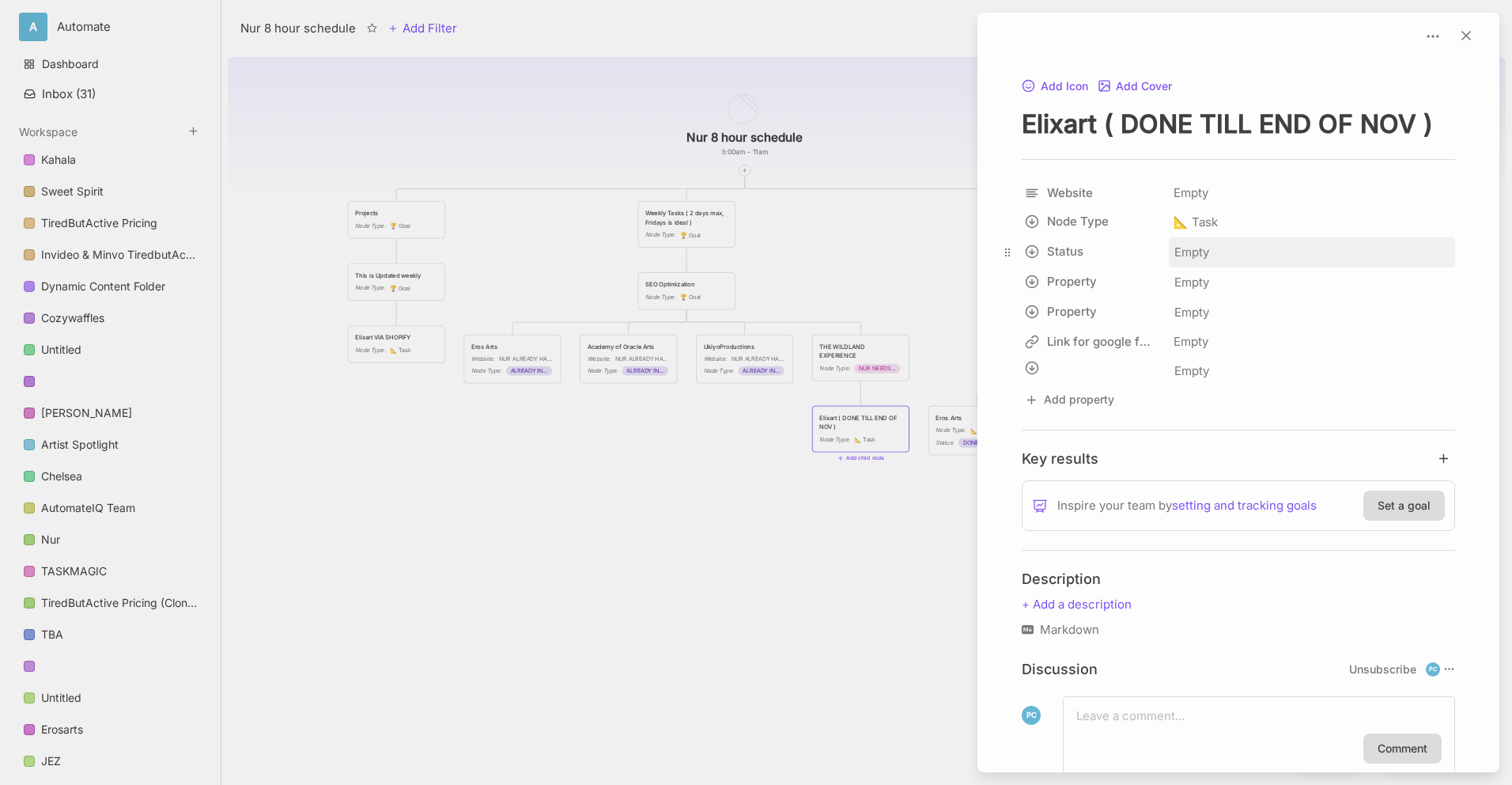
click at [1215, 253] on div "Empty" at bounding box center [1312, 252] width 277 height 21
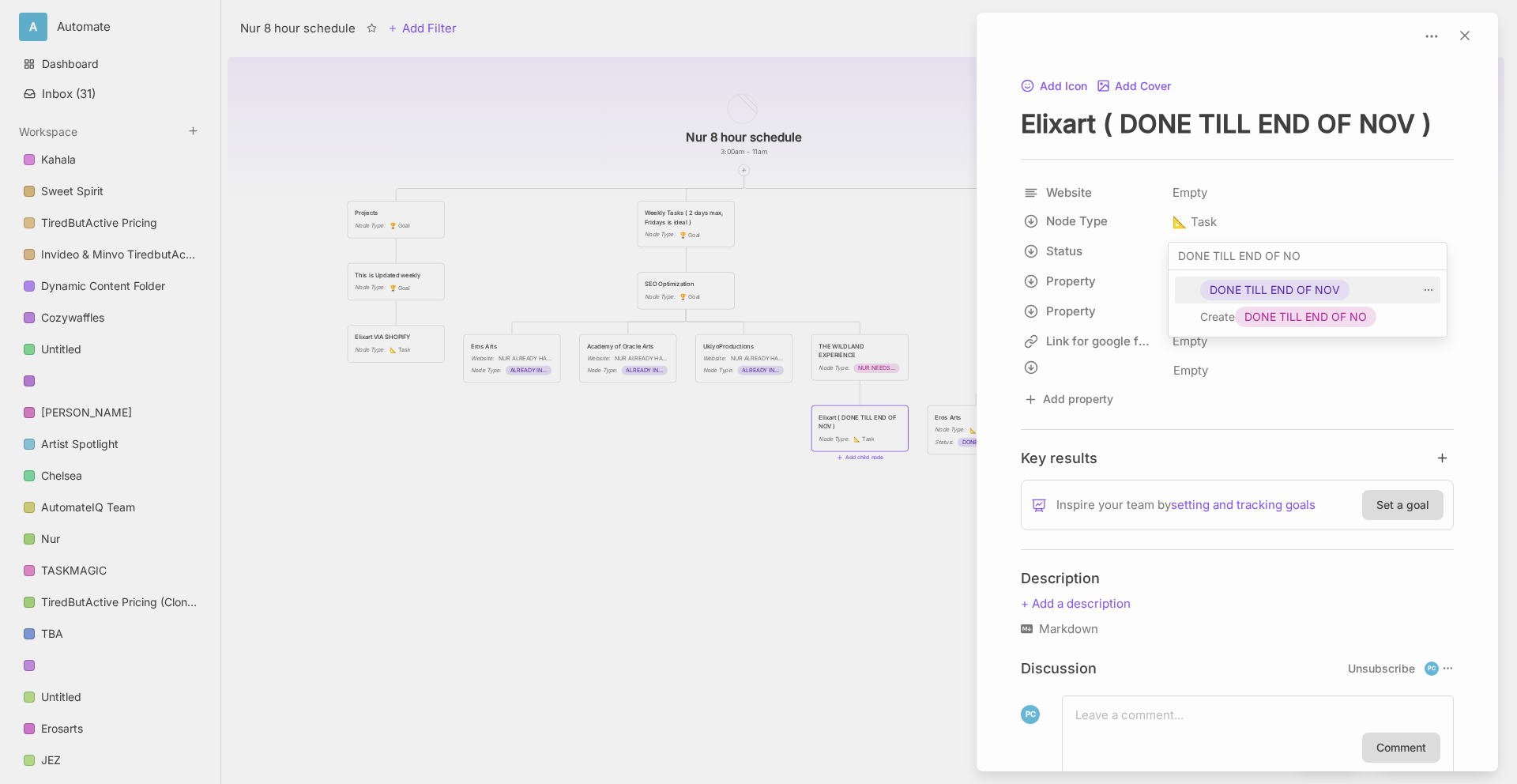
type input "DONE TILL END OF NOV"
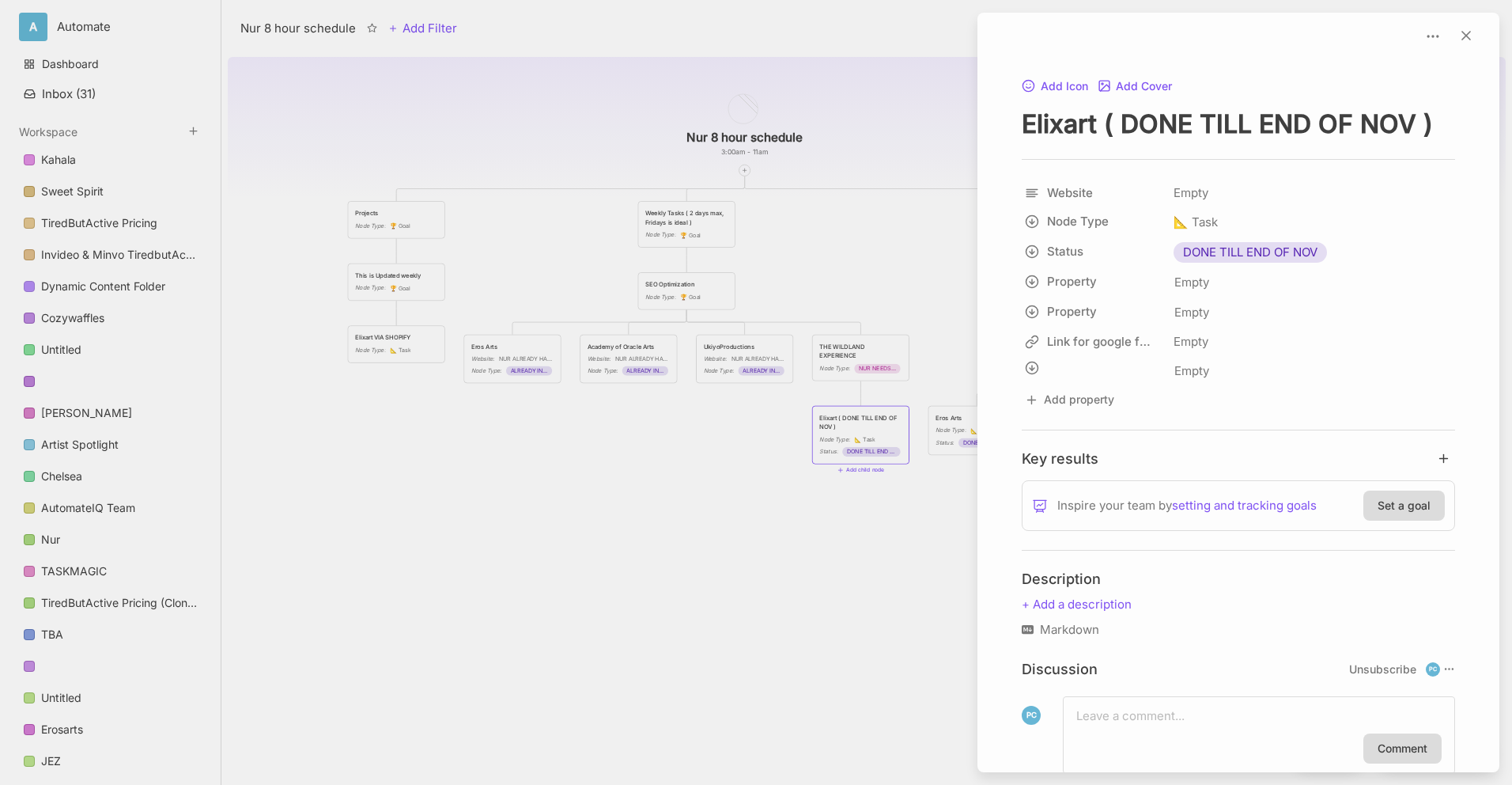
click at [548, 579] on div at bounding box center [756, 392] width 1512 height 785
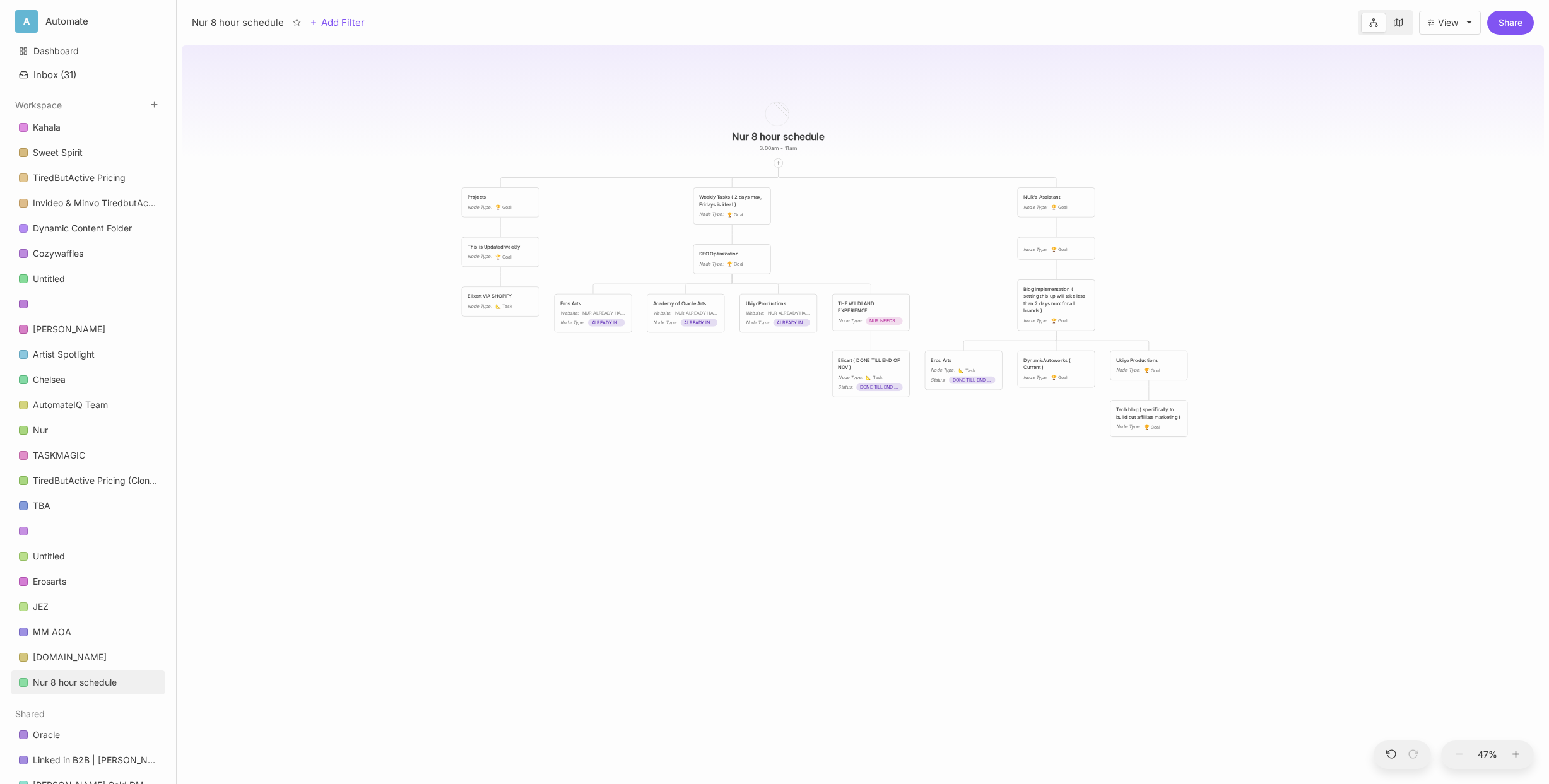
drag, startPoint x: 554, startPoint y: 616, endPoint x: 646, endPoint y: 627, distance: 92.7
click at [646, 625] on div "Nur 8 hour schedule 3:00am - 11am Projects Node Type : 🏆 Goal Weekly Tasks ( 2 …" at bounding box center [863, 412] width 1362 height 744
click at [257, 23] on div "Nur 8 hour schedule" at bounding box center [237, 23] width 92 height 15
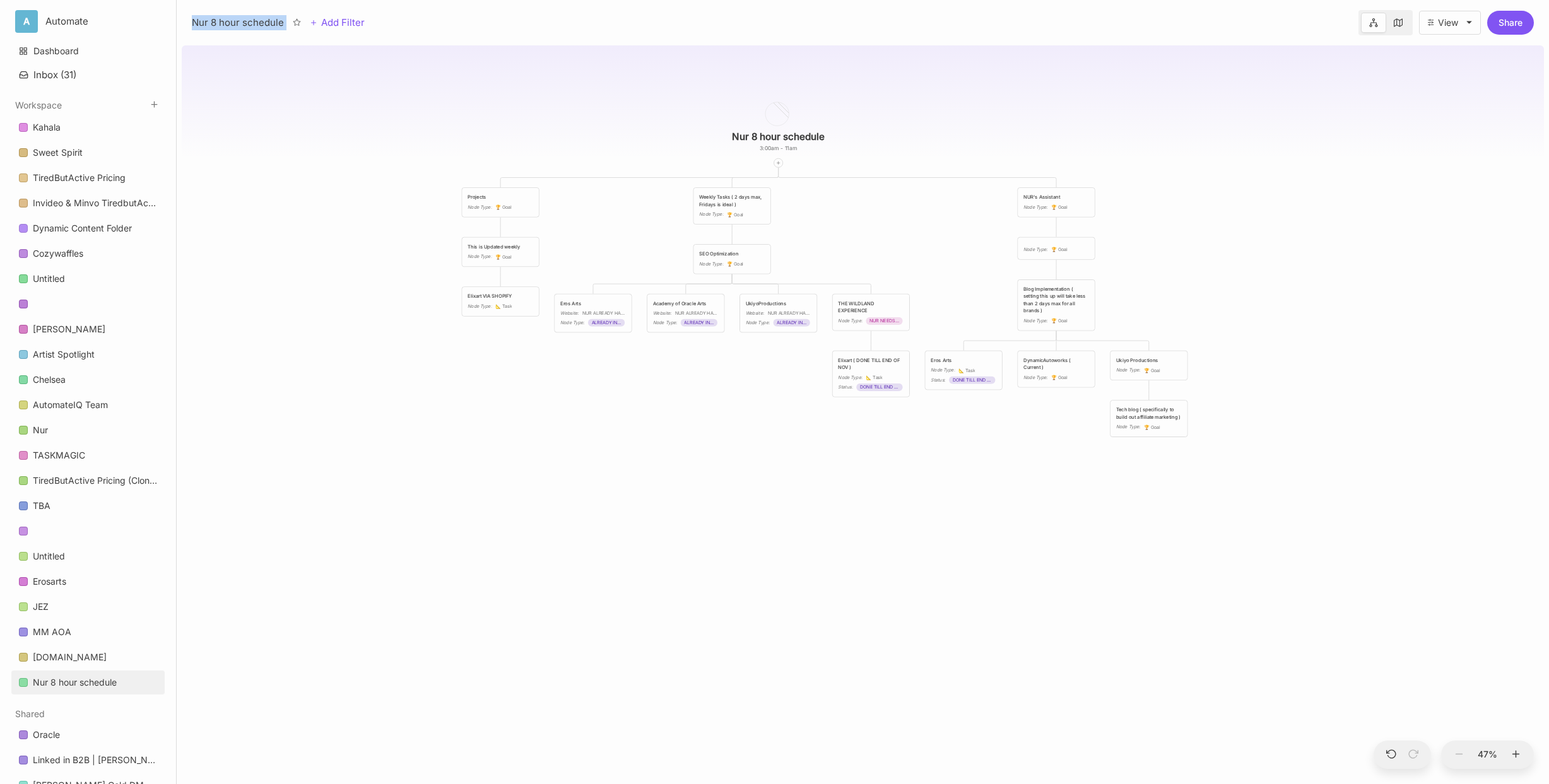
click at [257, 23] on div "Nur 8 hour schedule" at bounding box center [237, 23] width 92 height 15
click at [802, 142] on input "Nur 8 hour schedule" at bounding box center [778, 136] width 119 height 12
click at [802, 130] on input "Nur 8 hour schedule" at bounding box center [778, 136] width 119 height 12
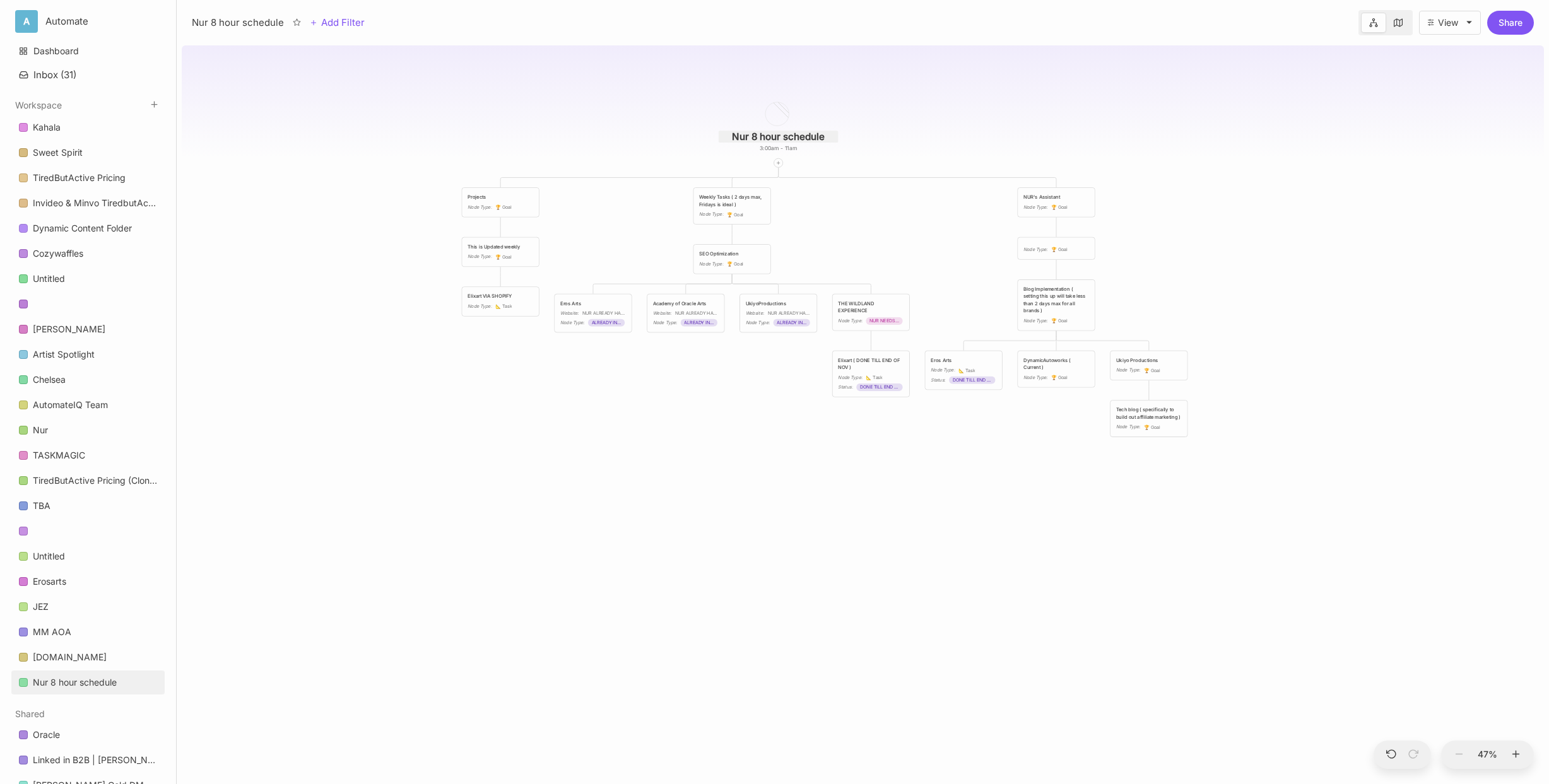
click at [802, 130] on input "Nur 8 hour schedule" at bounding box center [778, 136] width 119 height 12
type input "NUR 2026"
click at [625, 459] on div "NUR 2026 3:00am - 11am Projects Node Type : 🏆 Goal Weekly Tasks ( 2 days max, F…" at bounding box center [863, 412] width 1362 height 744
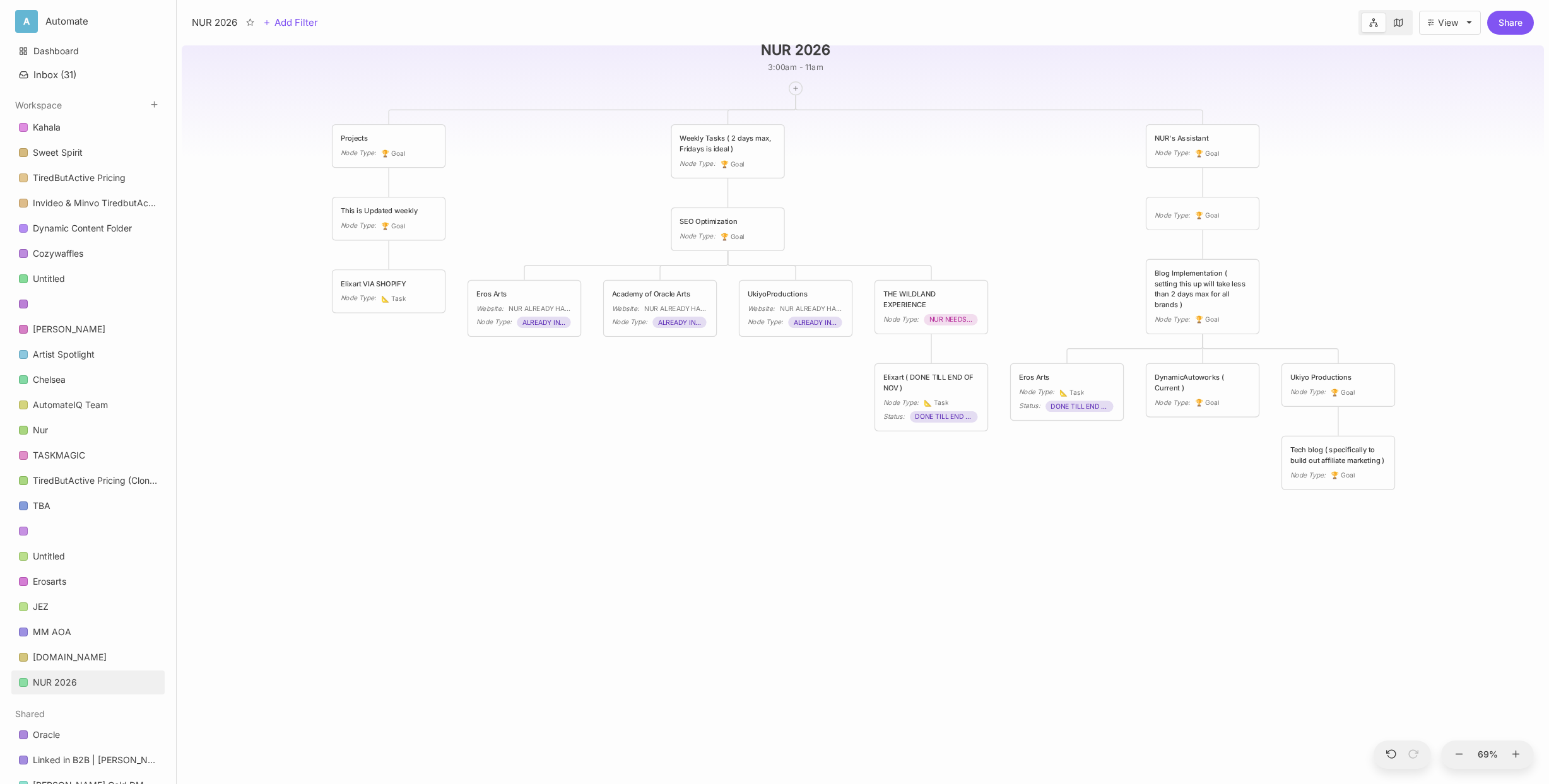
drag, startPoint x: 700, startPoint y: 401, endPoint x: 677, endPoint y: 424, distance: 32.5
click at [677, 424] on div "NUR 2026 3:00am - 11am Projects Node Type : 🏆 Goal Weekly Tasks ( 2 days max, F…" at bounding box center [863, 412] width 1362 height 744
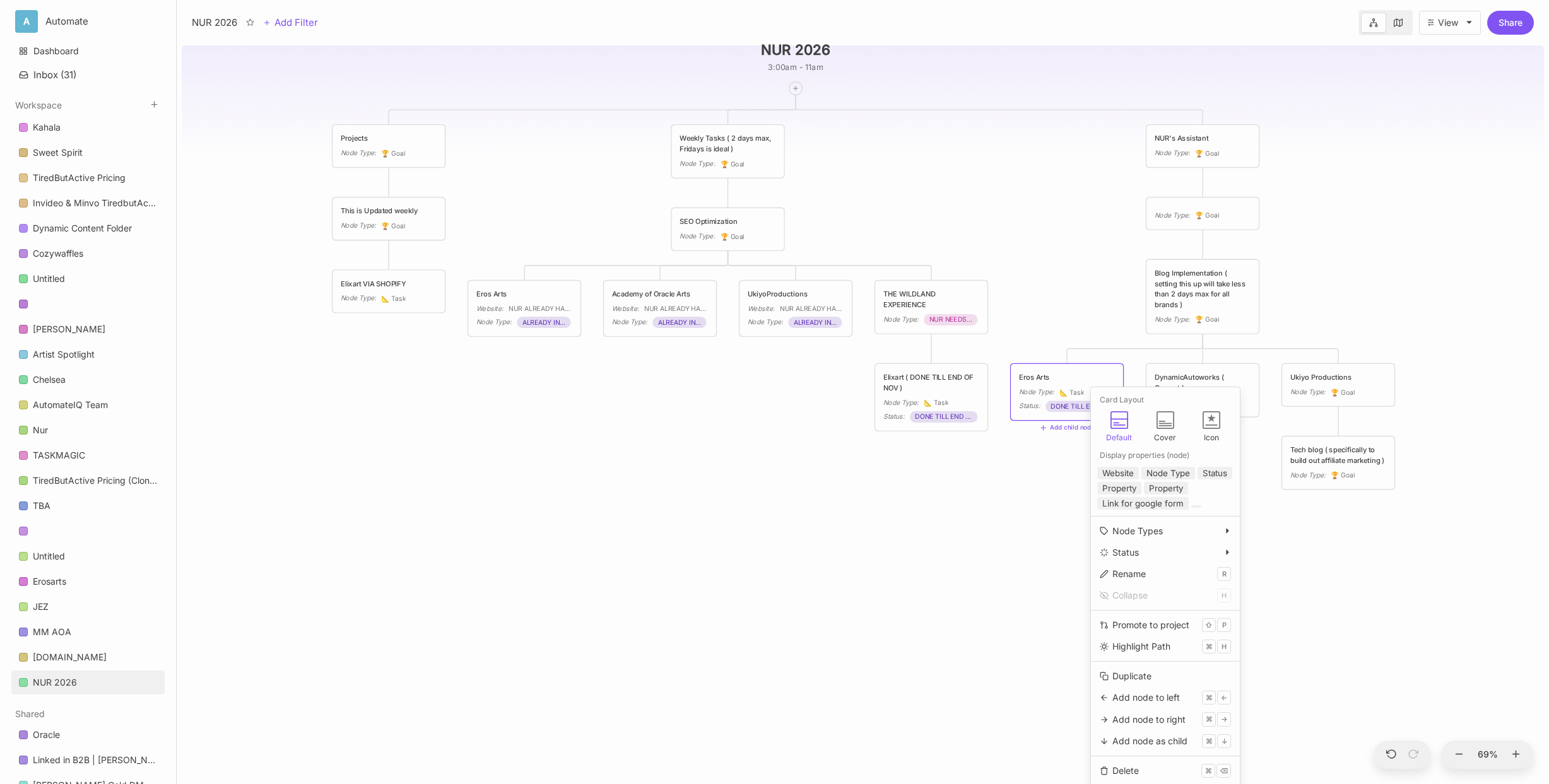
click at [1038, 472] on div "NUR 2026 3:00am - 11am Projects Node Type : 🏆 Goal Weekly Tasks ( 2 days max, F…" at bounding box center [863, 412] width 1362 height 744
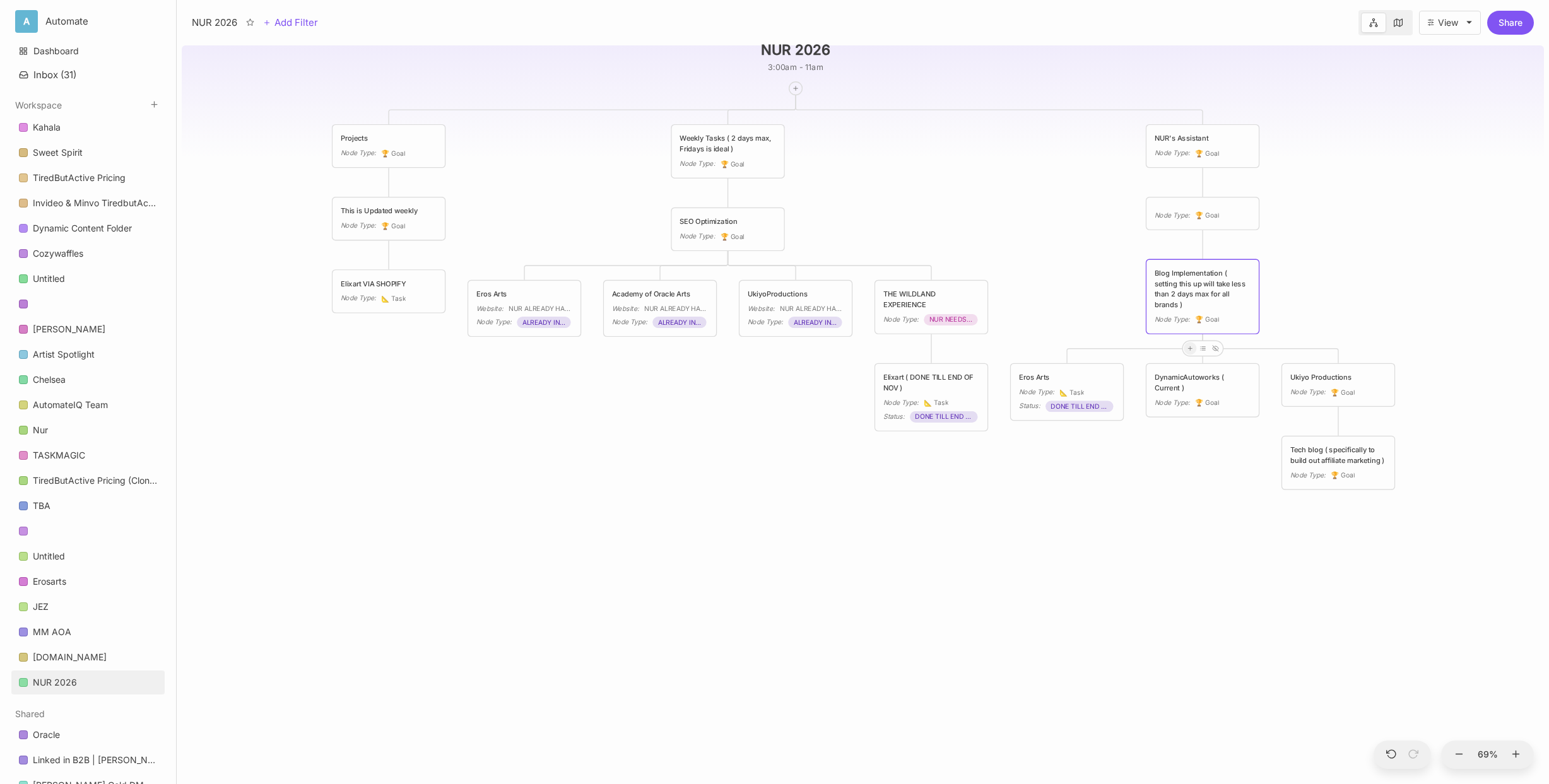
click at [1192, 350] on icon at bounding box center [1190, 348] width 6 height 6
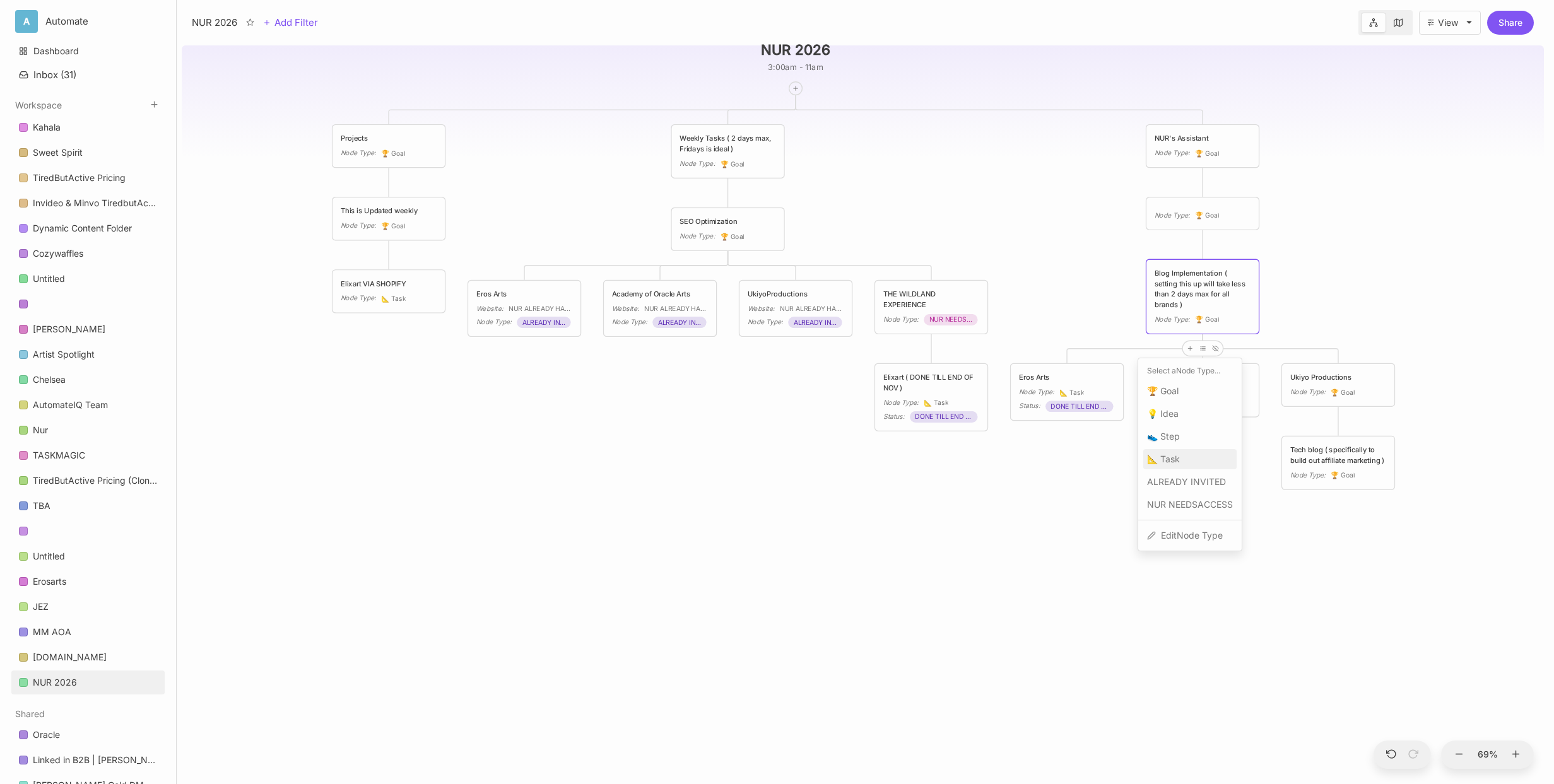
click at [1177, 452] on span "📐 Task" at bounding box center [1163, 459] width 33 height 15
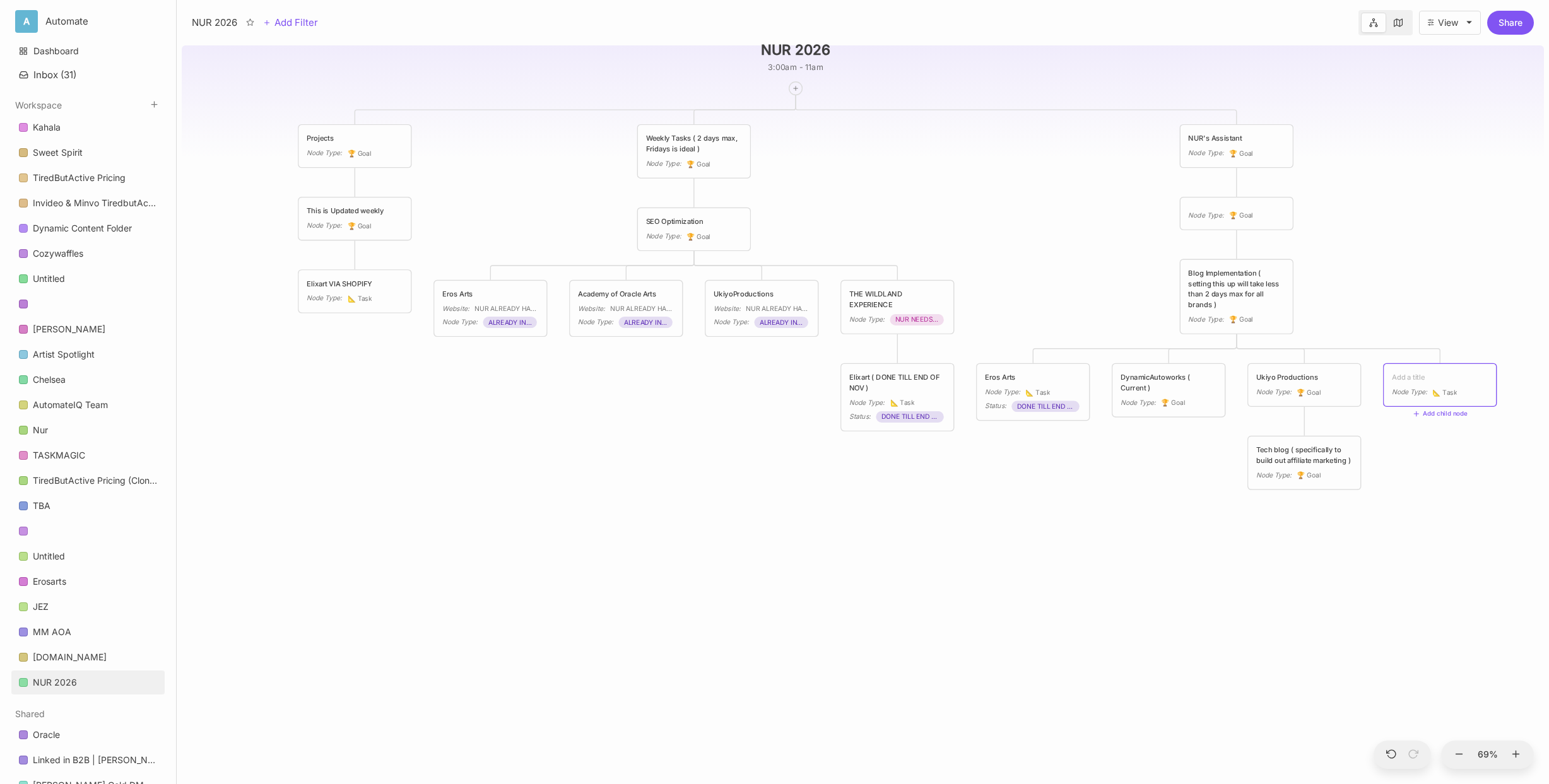
click at [1210, 377] on textarea at bounding box center [1439, 377] width 96 height 10
type textarea "1111Souk Website"
click at [1210, 273] on div "NUR 2026 3:00am - 11am Projects Node Type : 🏆 Goal Weekly Tasks ( 2 days max, F…" at bounding box center [863, 412] width 1362 height 744
click at [1210, 377] on div "1111Souk Website" at bounding box center [1439, 377] width 96 height 10
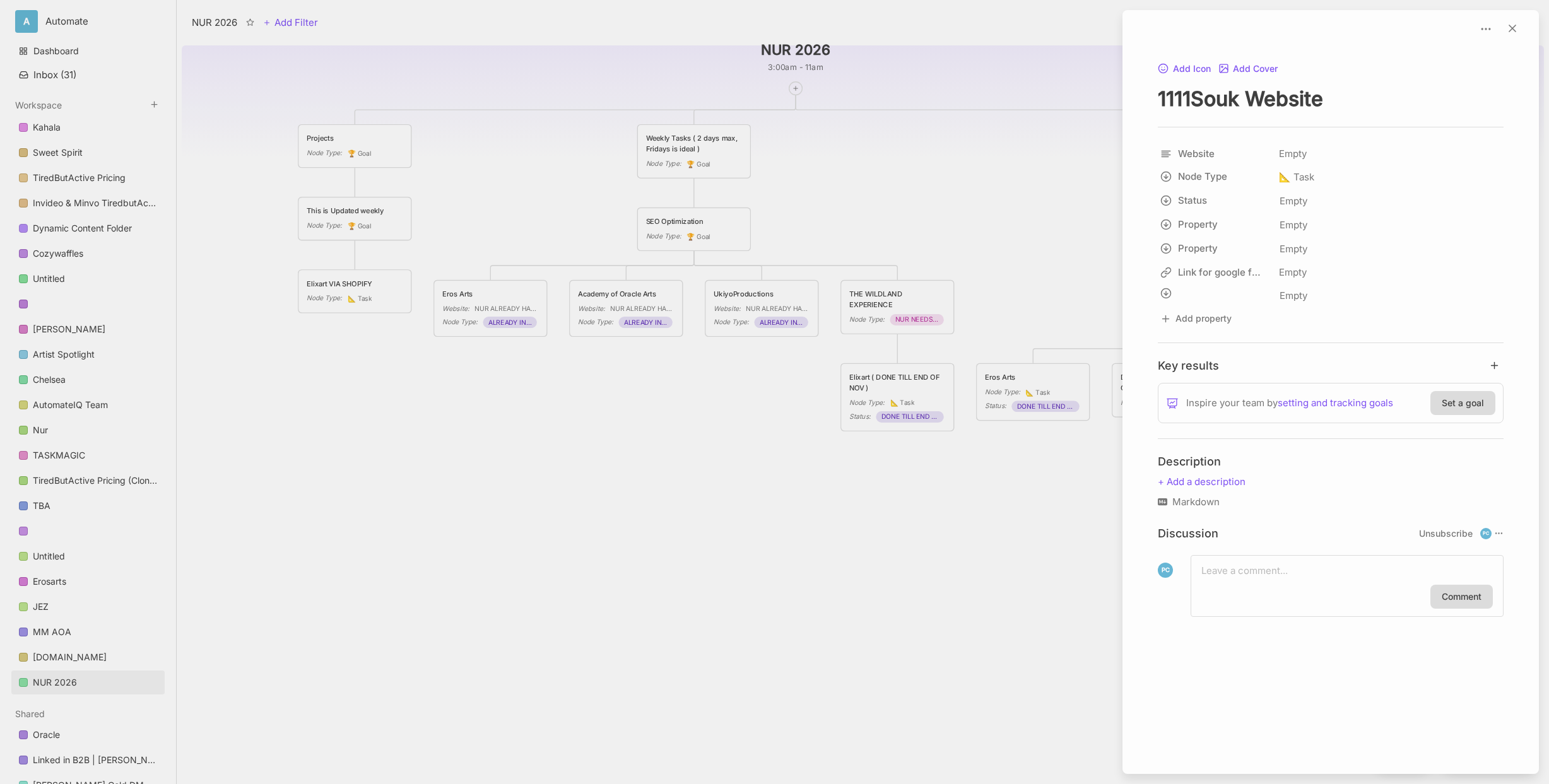
drag, startPoint x: 1328, startPoint y: 92, endPoint x: 1244, endPoint y: 94, distance: 84.0
click at [1210, 94] on textarea "1111Souk Website" at bounding box center [1330, 99] width 346 height 26
type textarea "1111Souk"
click at [1210, 152] on div "Empty" at bounding box center [1389, 153] width 228 height 23
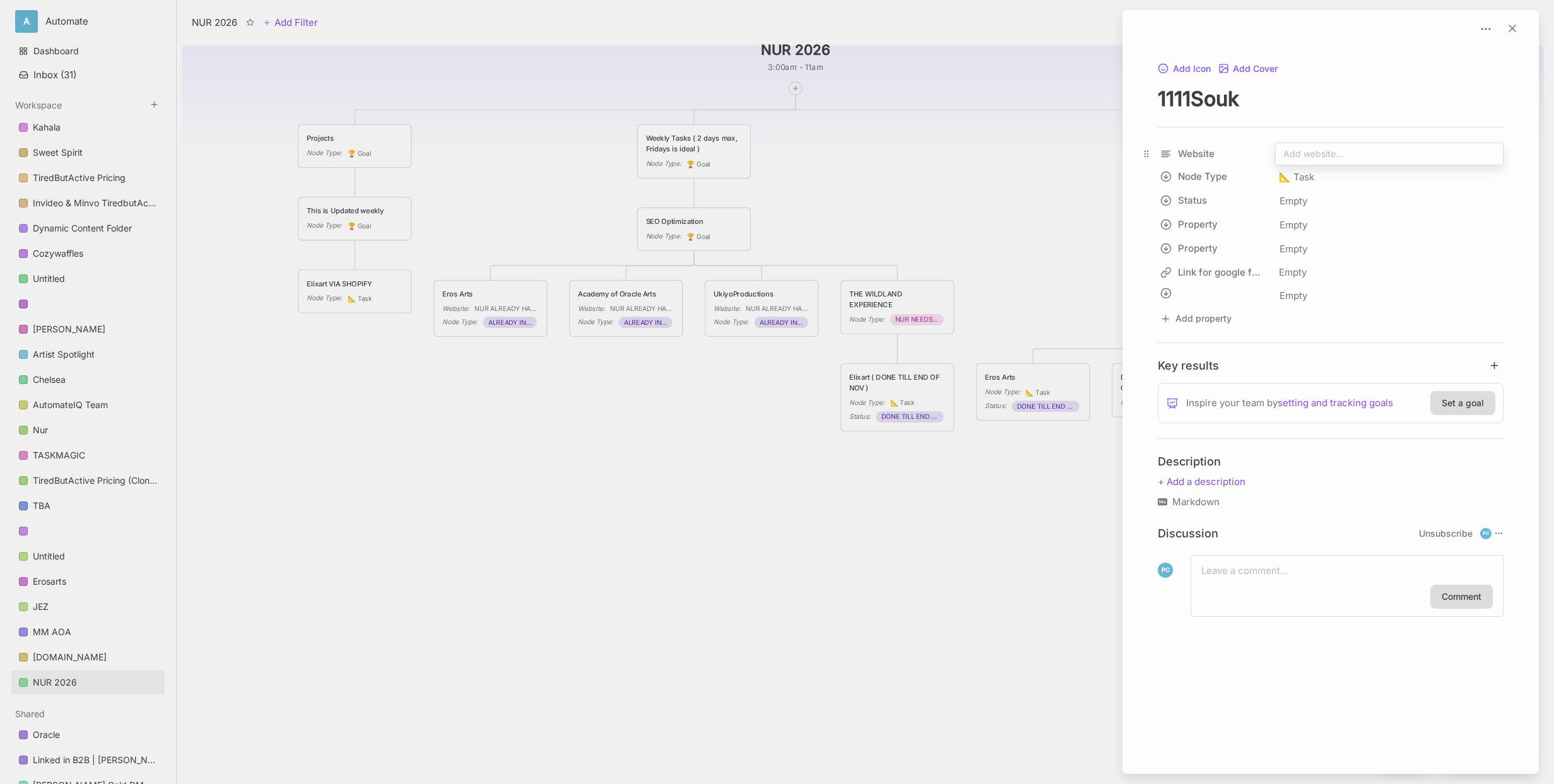
type input "[URL][DOMAIN_NAME]"
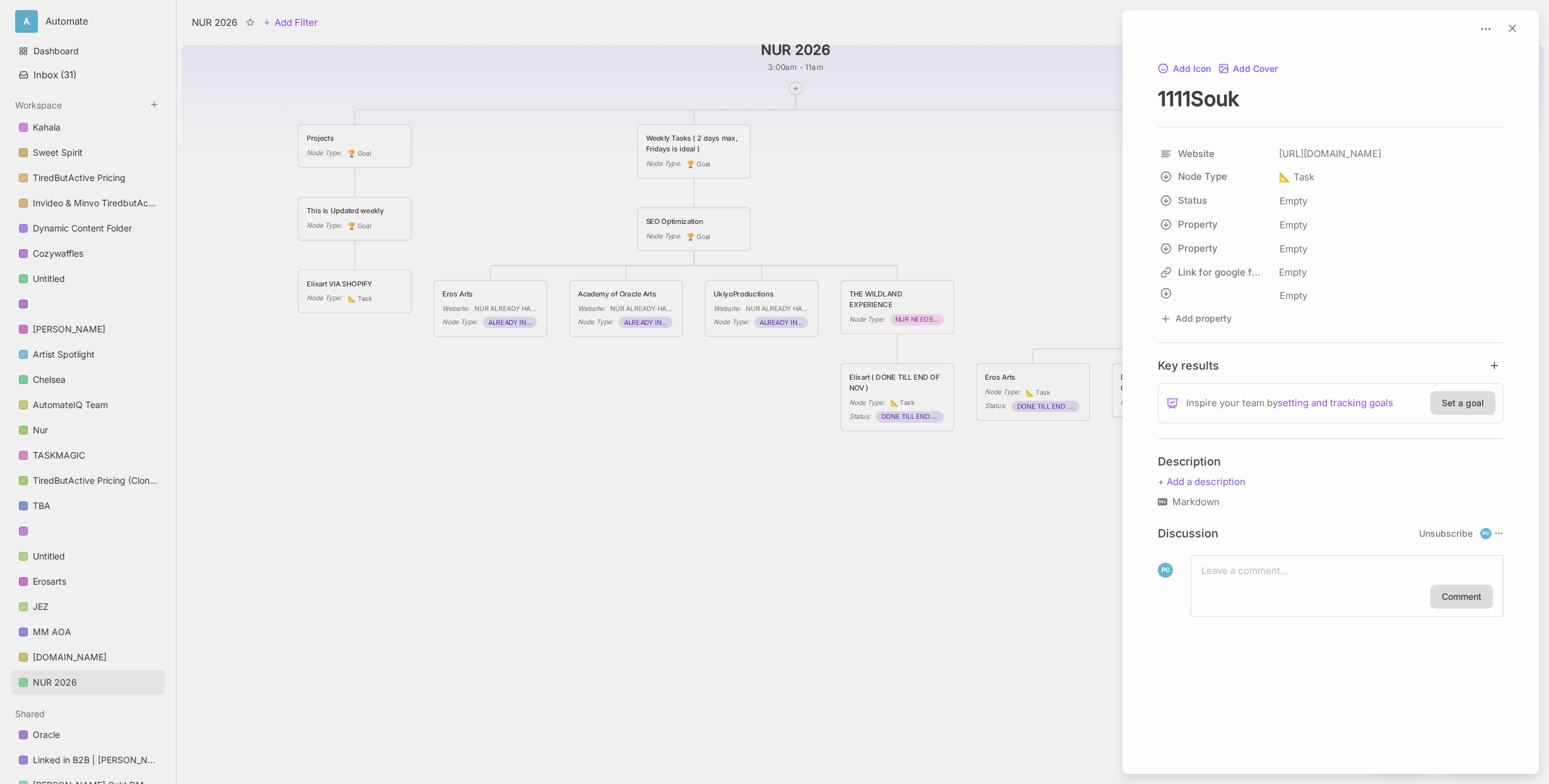
click at [1000, 160] on div at bounding box center [774, 392] width 1549 height 784
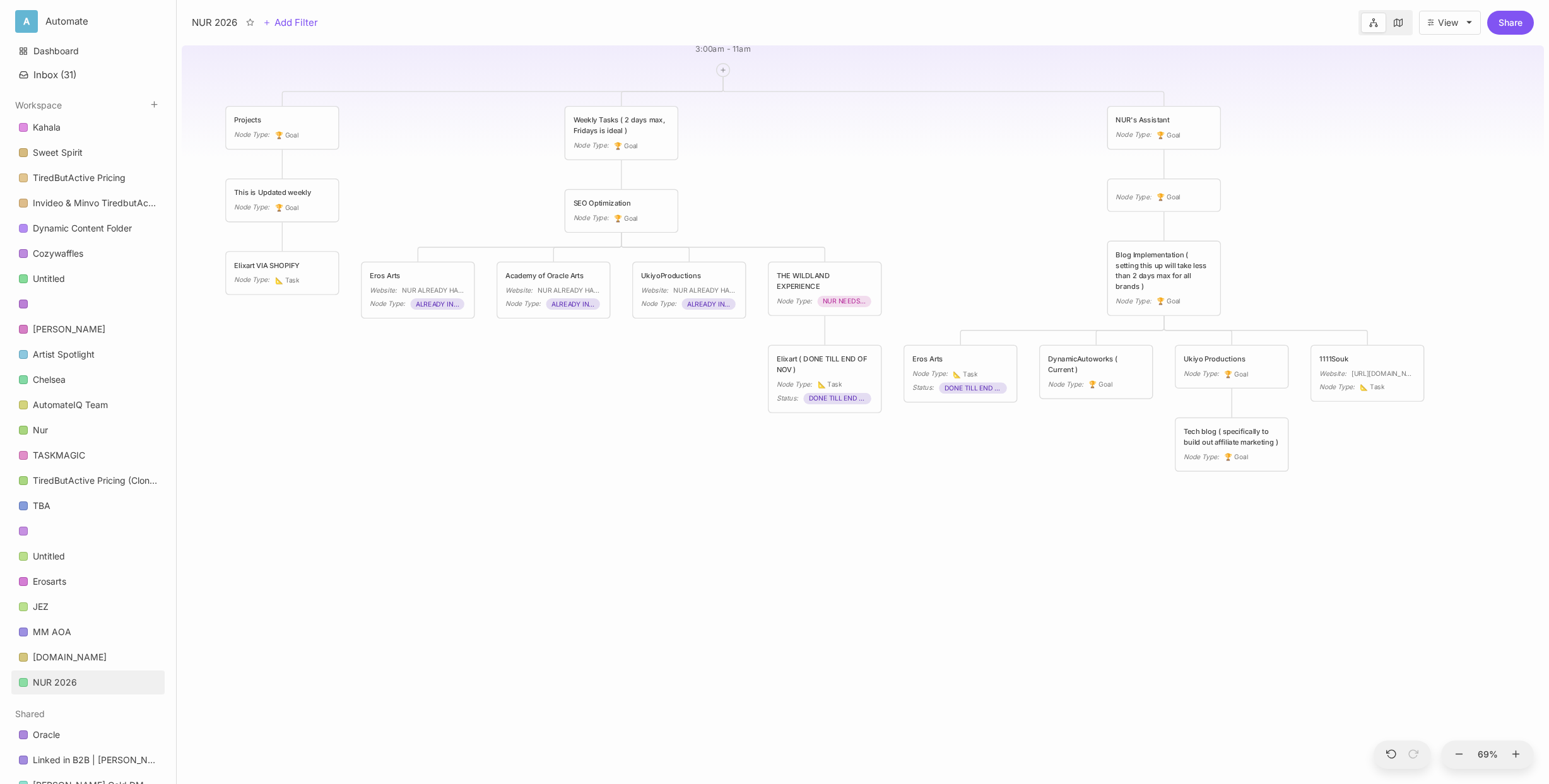
drag, startPoint x: 1148, startPoint y: 531, endPoint x: 1075, endPoint y: 512, distance: 75.4
click at [1075, 512] on div "NUR 2026 3:00am - 11am Projects Node Type : 🏆 Goal Weekly Tasks ( 2 days max, F…" at bounding box center [863, 412] width 1362 height 744
click at [1153, 330] on icon at bounding box center [1151, 330] width 6 height 6
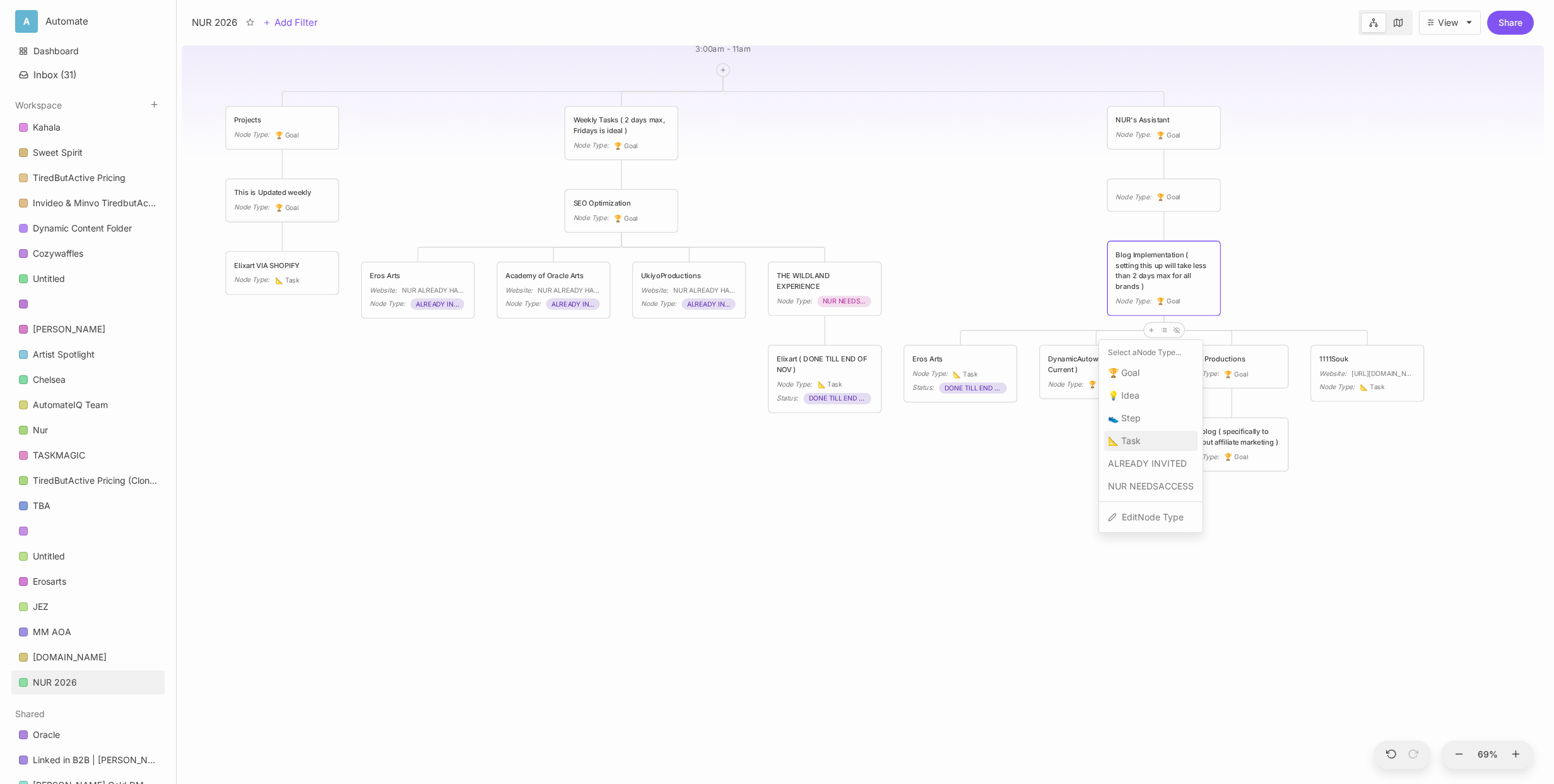
click at [1141, 441] on div "📐 Task" at bounding box center [1151, 441] width 94 height 20
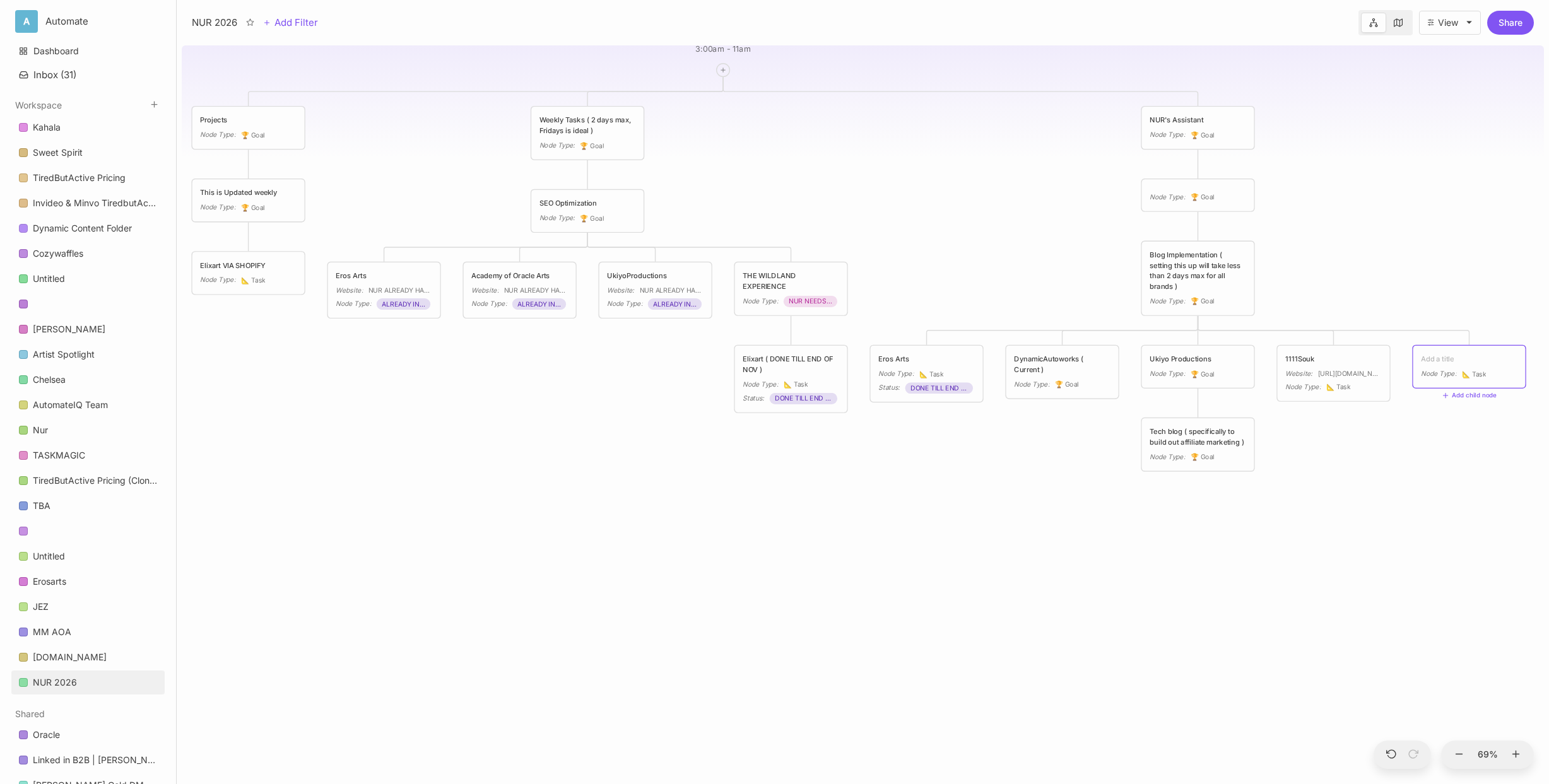
click at [1210, 357] on div "Node Type : 📐 Task" at bounding box center [1469, 366] width 112 height 42
click at [1210, 354] on textarea at bounding box center [1468, 359] width 96 height 10
type textarea "THE WILD LAND EXPERIENCE"
click at [1210, 478] on div "NUR 2026 3:00am - 11am Projects Node Type : 🏆 Goal Weekly Tasks ( 2 days max, F…" at bounding box center [863, 412] width 1362 height 744
click at [1210, 370] on div "THE WILD LAND EXPERIENCE" at bounding box center [1468, 364] width 96 height 21
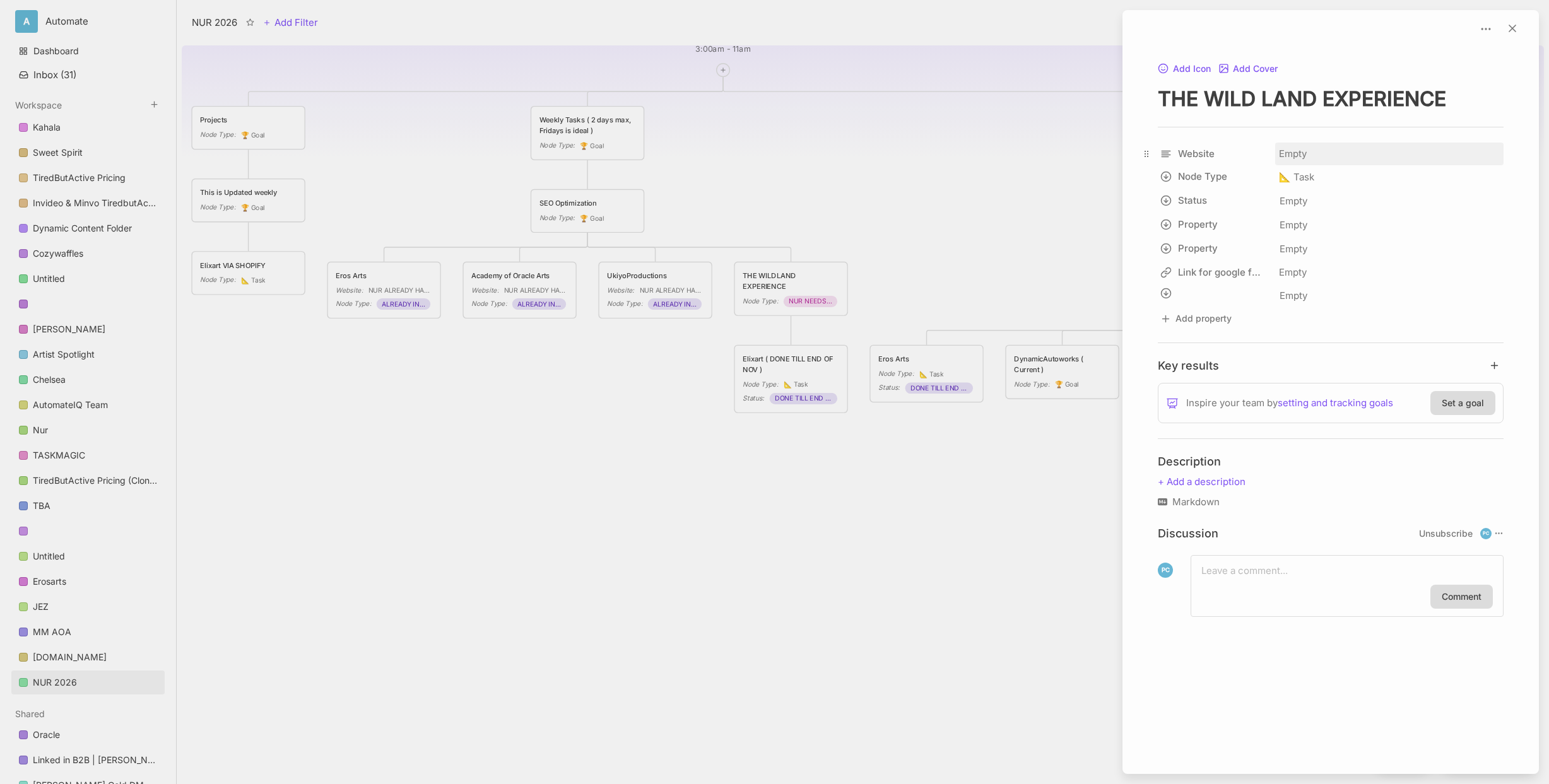
click at [1210, 151] on div "Empty" at bounding box center [1389, 153] width 228 height 23
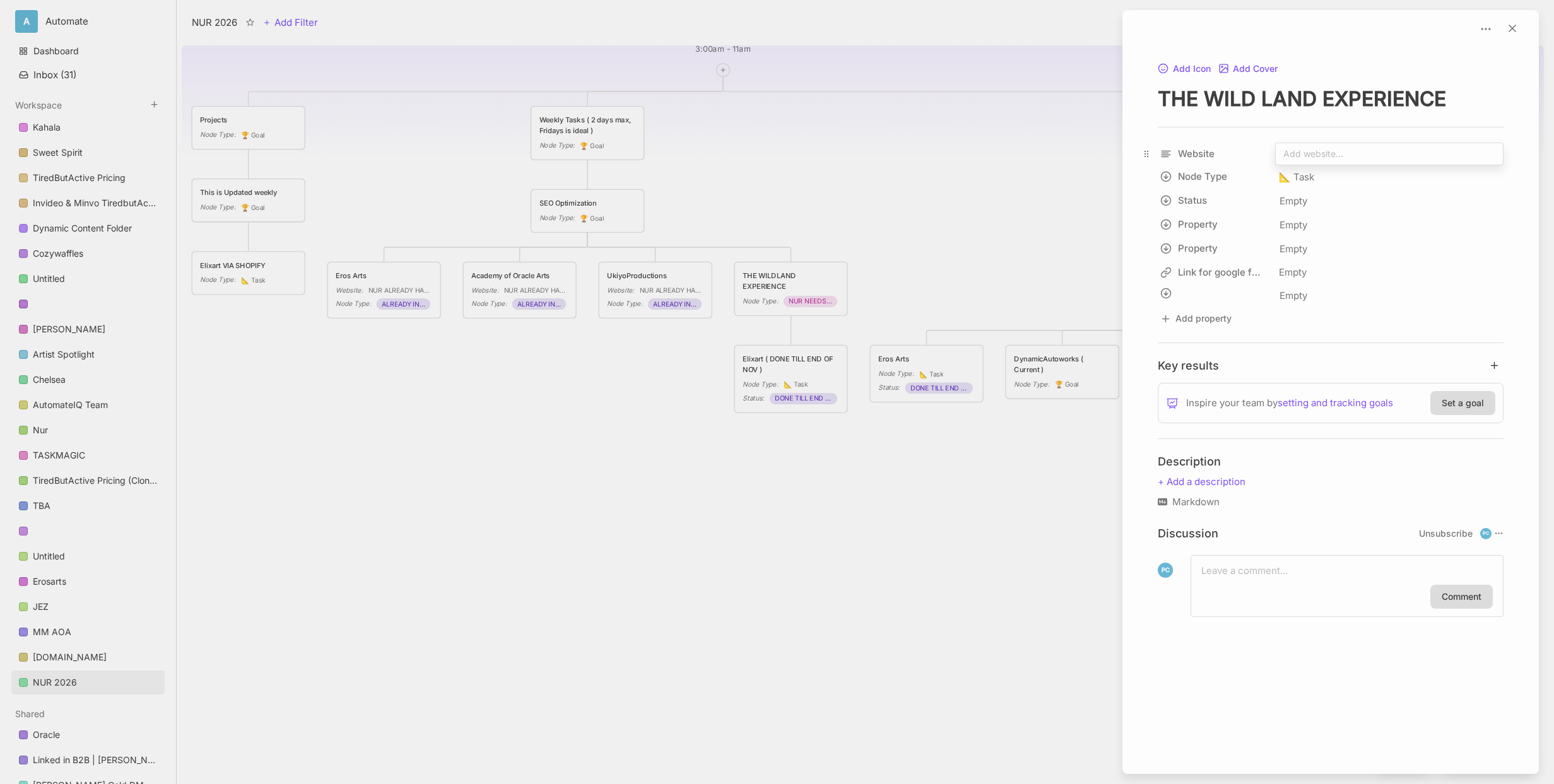
type input "[URL][DOMAIN_NAME]"
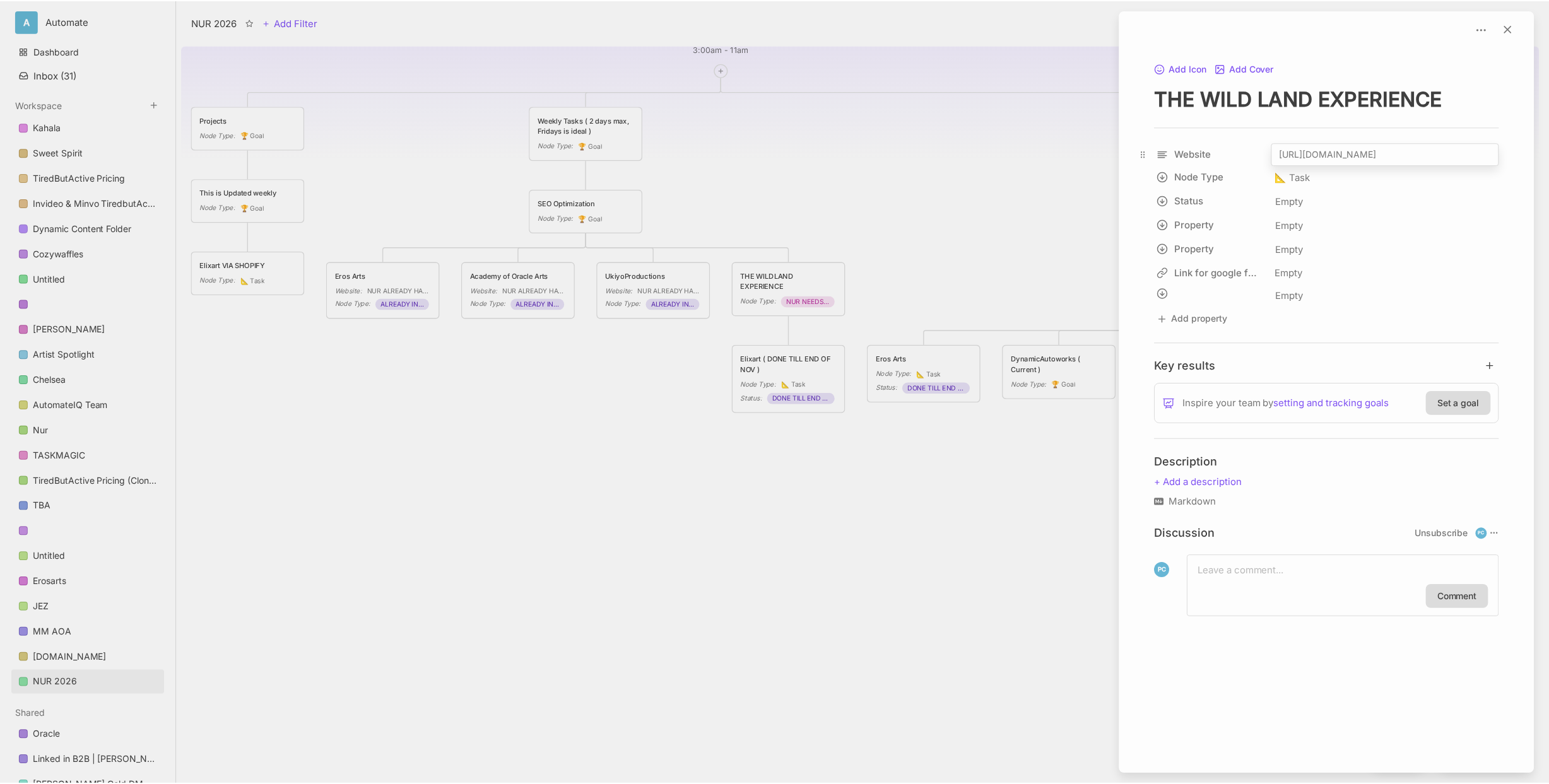
scroll to position [0, 260]
click at [969, 505] on div at bounding box center [774, 392] width 1549 height 784
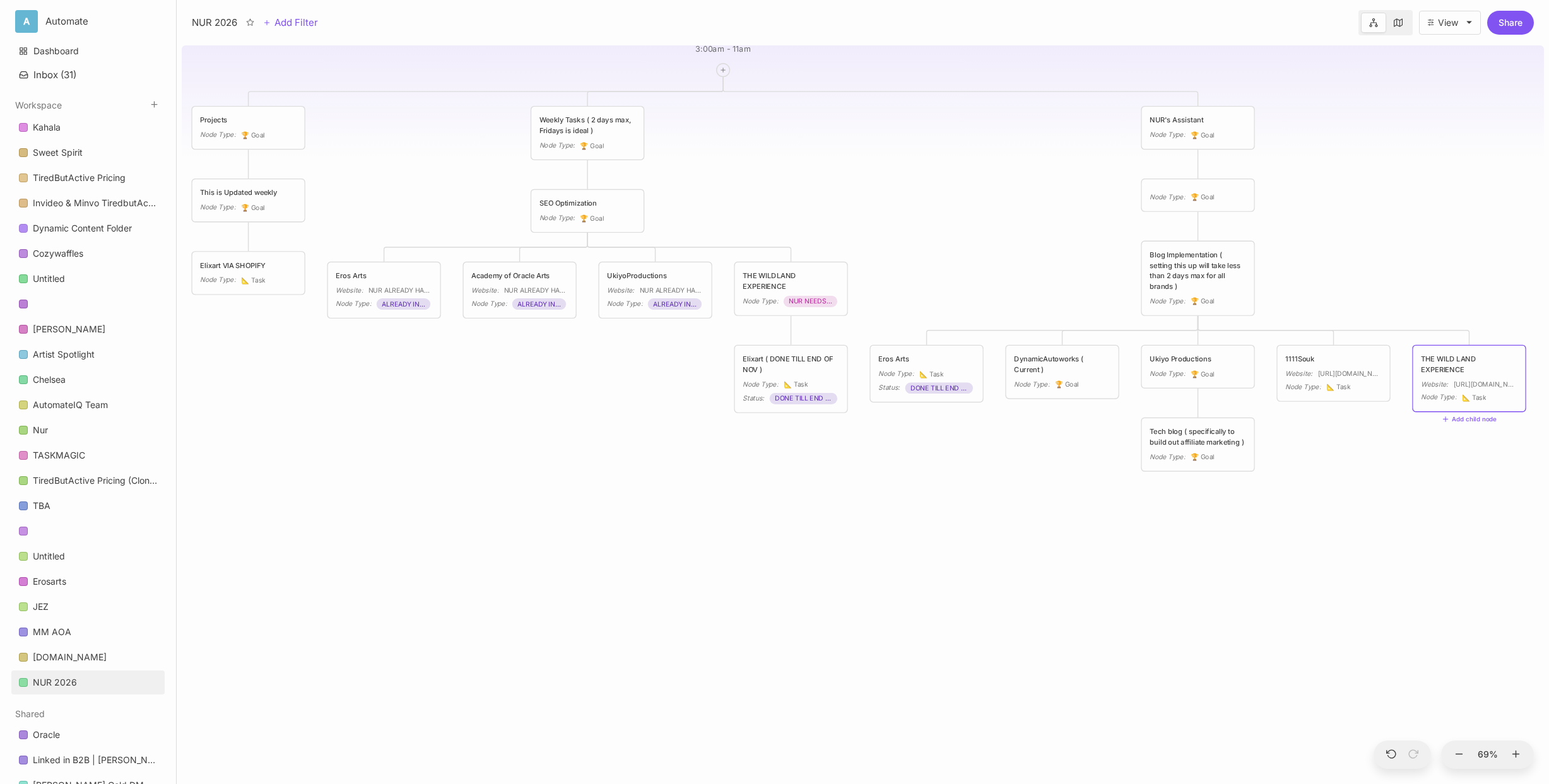
click at [1210, 298] on div "NUR 2026 3:00am - 11am Projects Node Type : 🏆 Goal Weekly Tasks ( 2 days max, F…" at bounding box center [863, 412] width 1362 height 744
click at [1185, 329] on line at bounding box center [1185, 330] width 0 height 3
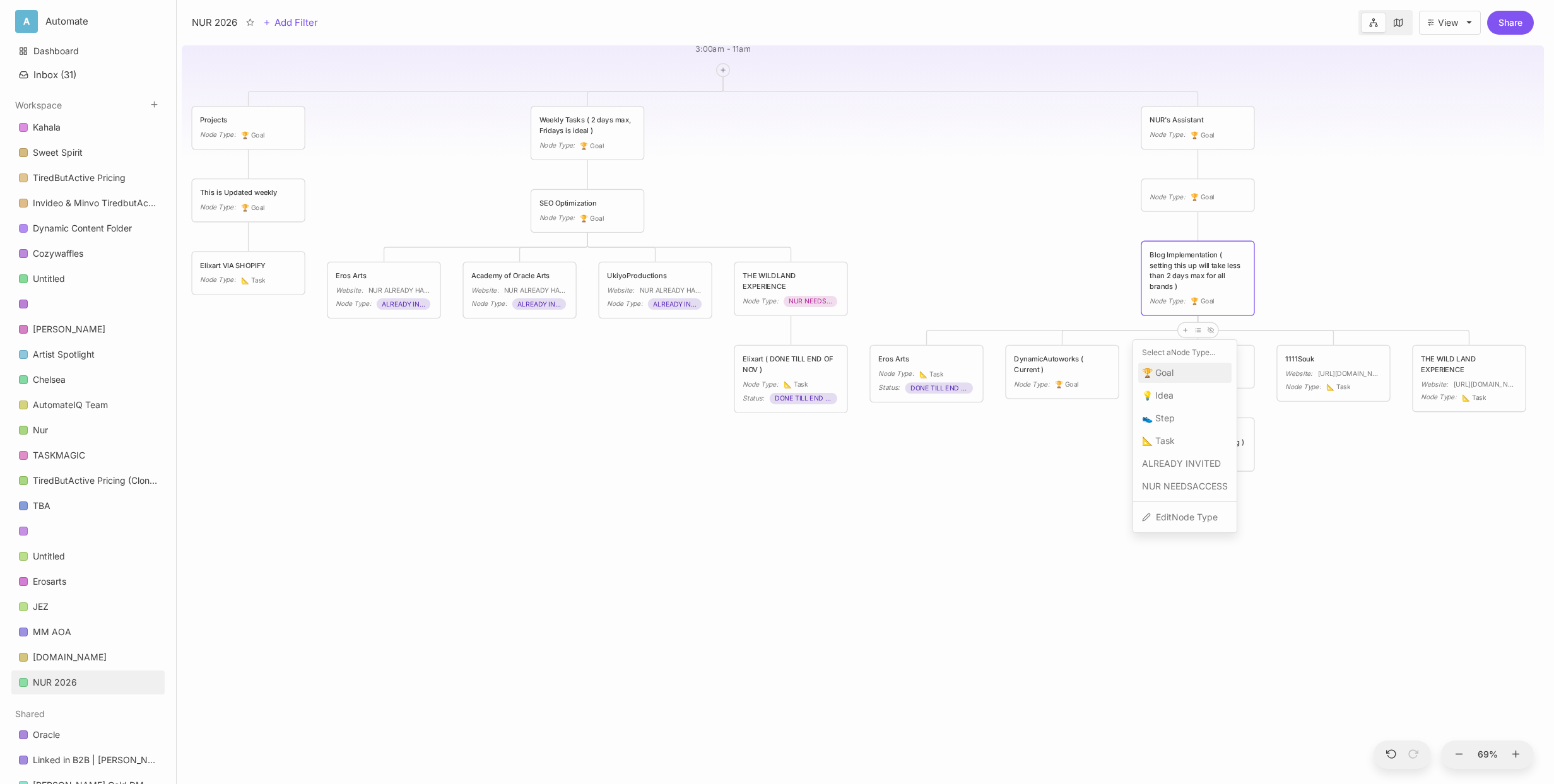
click at [1181, 381] on div "🏆 Goal" at bounding box center [1185, 373] width 94 height 20
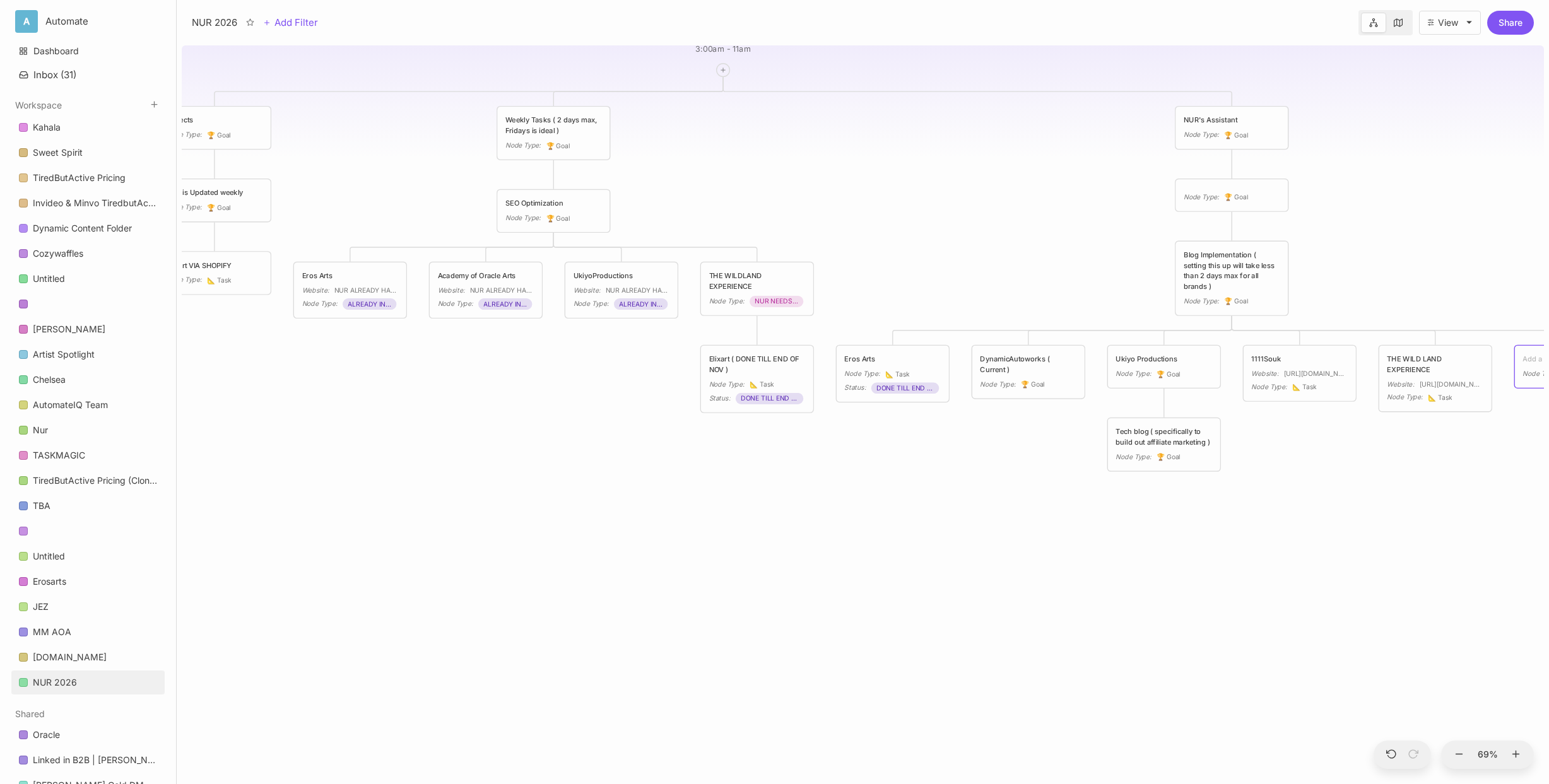
drag, startPoint x: 1487, startPoint y: 296, endPoint x: 1365, endPoint y: 314, distance: 123.3
click at [1210, 304] on div "NUR 2026 3:00am - 11am Projects Node Type : 🏆 Goal Weekly Tasks ( 2 days max, F…" at bounding box center [863, 412] width 1362 height 744
drag, startPoint x: 1387, startPoint y: 299, endPoint x: 1262, endPoint y: 312, distance: 125.7
click at [1210, 312] on div "NUR 2026 3:00am - 11am Projects Node Type : 🏆 Goal Weekly Tasks ( 2 days max, F…" at bounding box center [863, 412] width 1362 height 744
click at [1210, 422] on div "NUR 2026 3:00am - 11am Projects Node Type : 🏆 Goal Weekly Tasks ( 2 days max, F…" at bounding box center [863, 412] width 1362 height 744
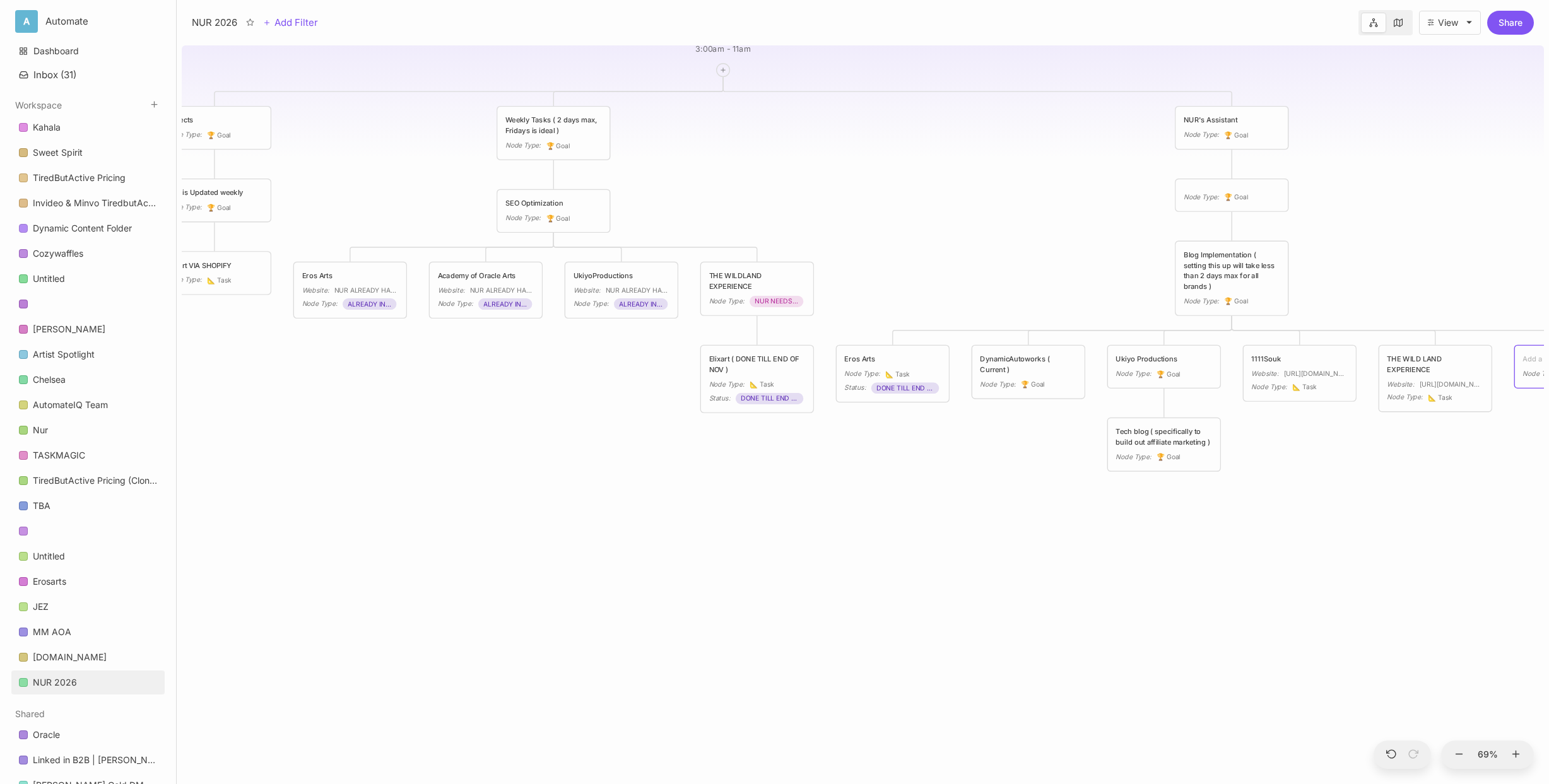
drag, startPoint x: 1266, startPoint y: 475, endPoint x: 1072, endPoint y: 379, distance: 216.5
click at [1065, 461] on div "NUR 2026 3:00am - 11am Projects Node Type : 🏆 Goal Weekly Tasks ( 2 days max, F…" at bounding box center [863, 412] width 1362 height 744
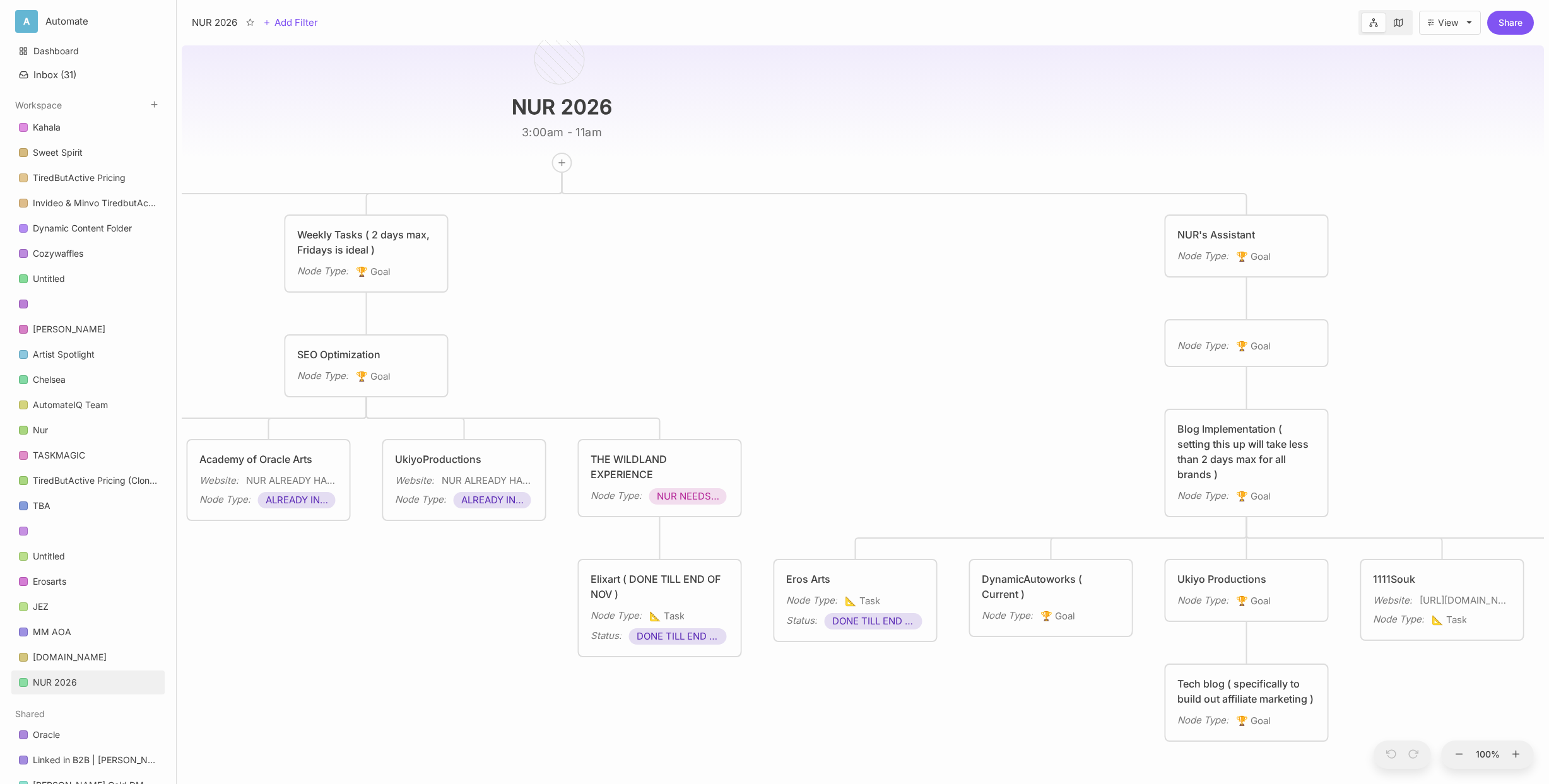
drag, startPoint x: 1361, startPoint y: 452, endPoint x: 786, endPoint y: 380, distance: 579.5
click at [813, 380] on div "NUR 2026 3:00am - 11am Projects Node Type : 🏆 Goal Weekly Tasks ( 2 days max, F…" at bounding box center [863, 412] width 1362 height 744
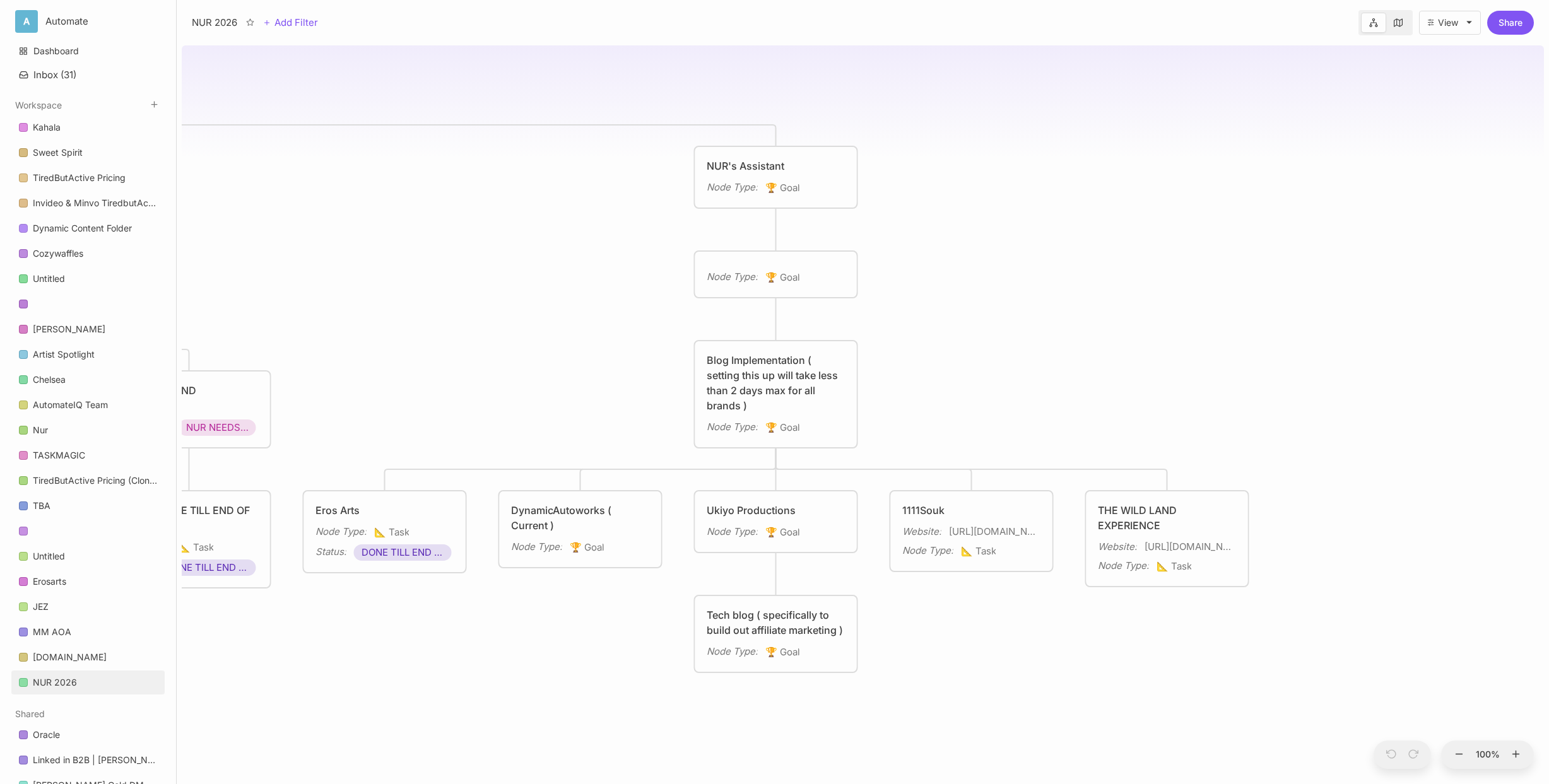
drag, startPoint x: 1312, startPoint y: 364, endPoint x: 1090, endPoint y: 322, distance: 225.9
click at [1087, 318] on div "NUR 2026 3:00am - 11am Projects Node Type : 🏆 Goal Weekly Tasks ( 2 days max, F…" at bounding box center [863, 412] width 1362 height 744
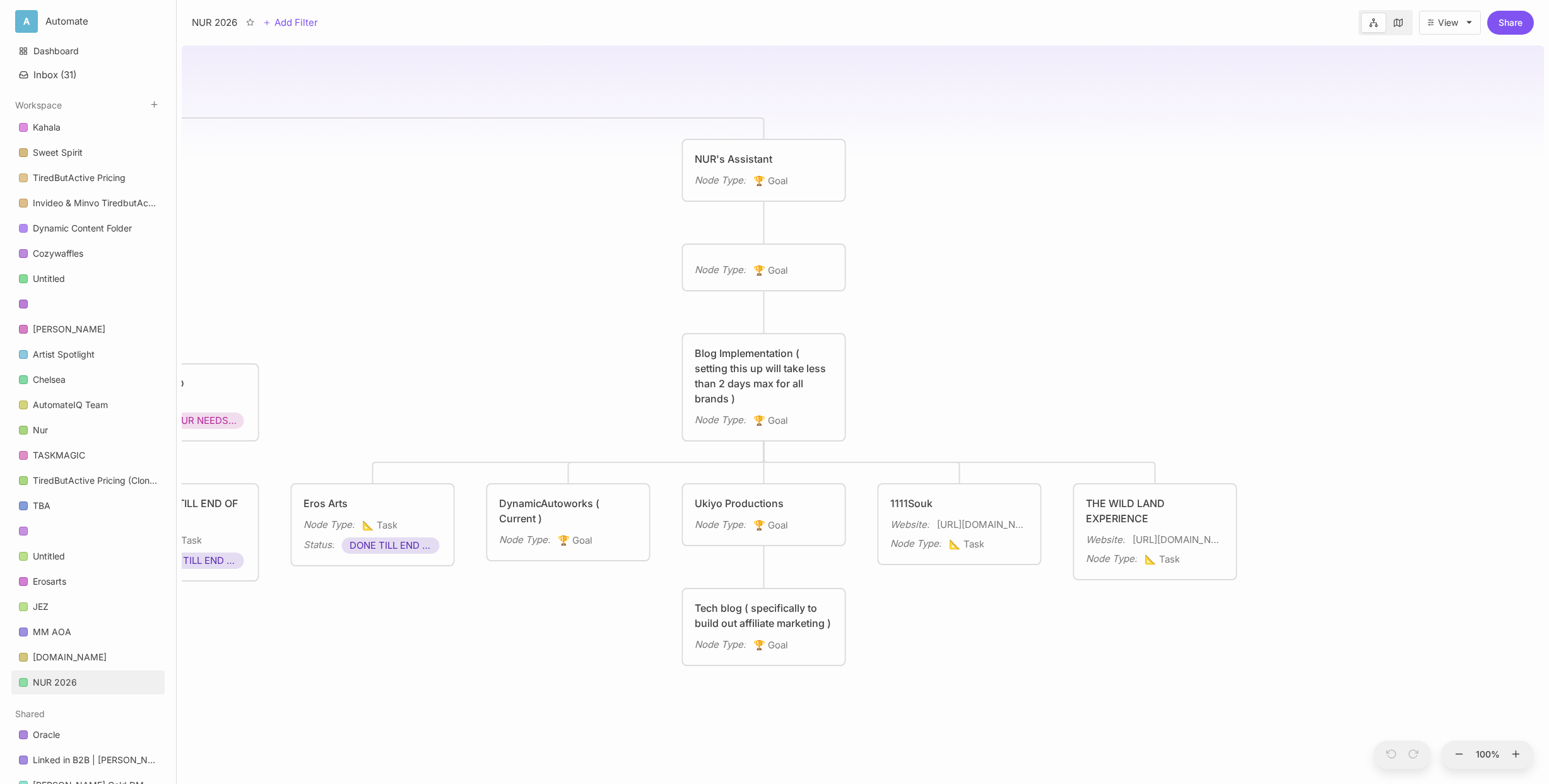
drag, startPoint x: 1215, startPoint y: 382, endPoint x: 1001, endPoint y: 237, distance: 258.5
click at [1005, 239] on div "NUR 2026 3:00am - 11am Projects Node Type : 🏆 Goal Weekly Tasks ( 2 days max, F…" at bounding box center [863, 412] width 1362 height 744
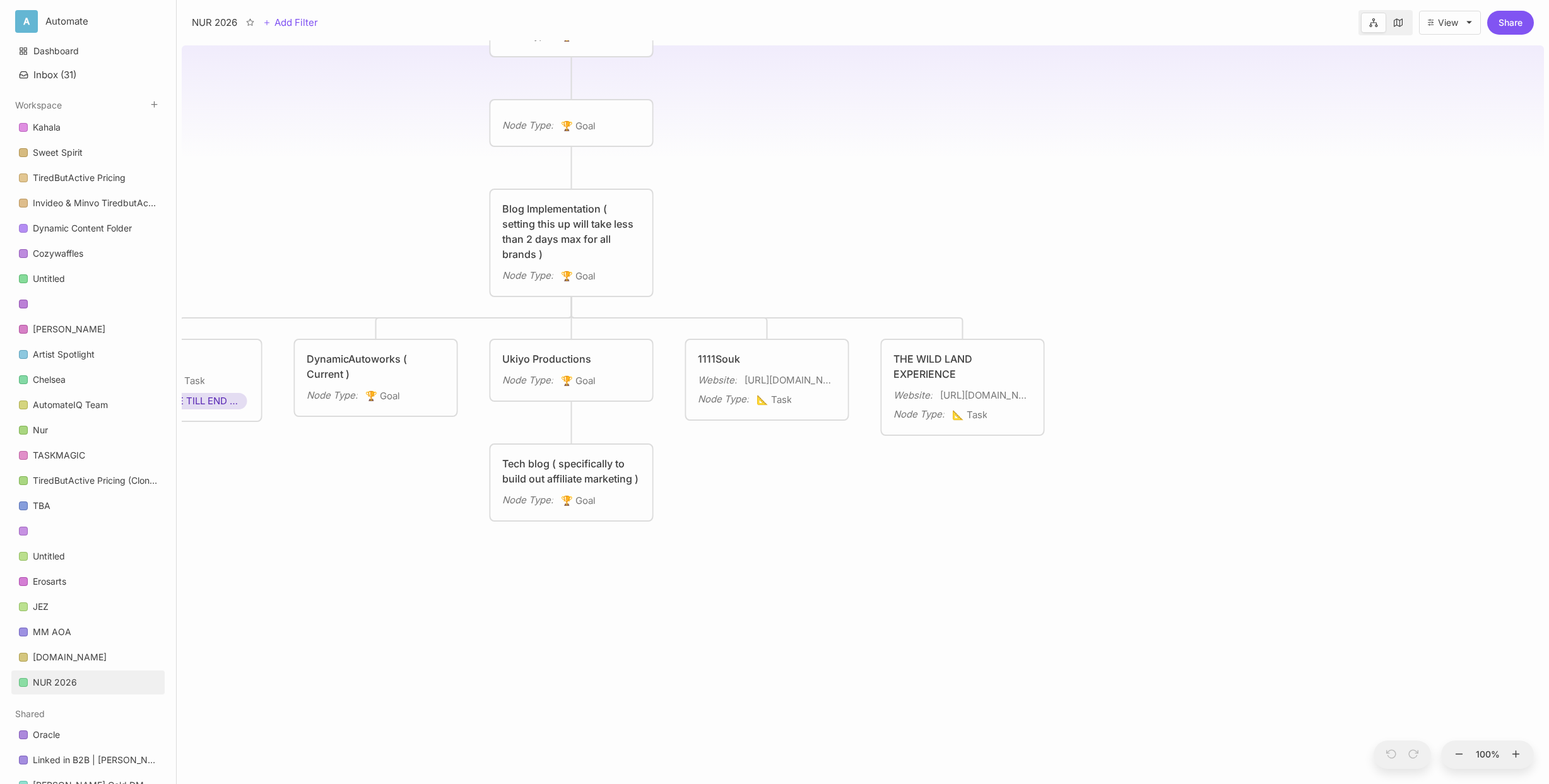
drag, startPoint x: 752, startPoint y: 235, endPoint x: 868, endPoint y: 241, distance: 116.2
click at [906, 239] on div "NUR 2026 3:00am - 11am Projects Node Type : 🏆 Goal Weekly Tasks ( 2 days max, F…" at bounding box center [863, 412] width 1362 height 744
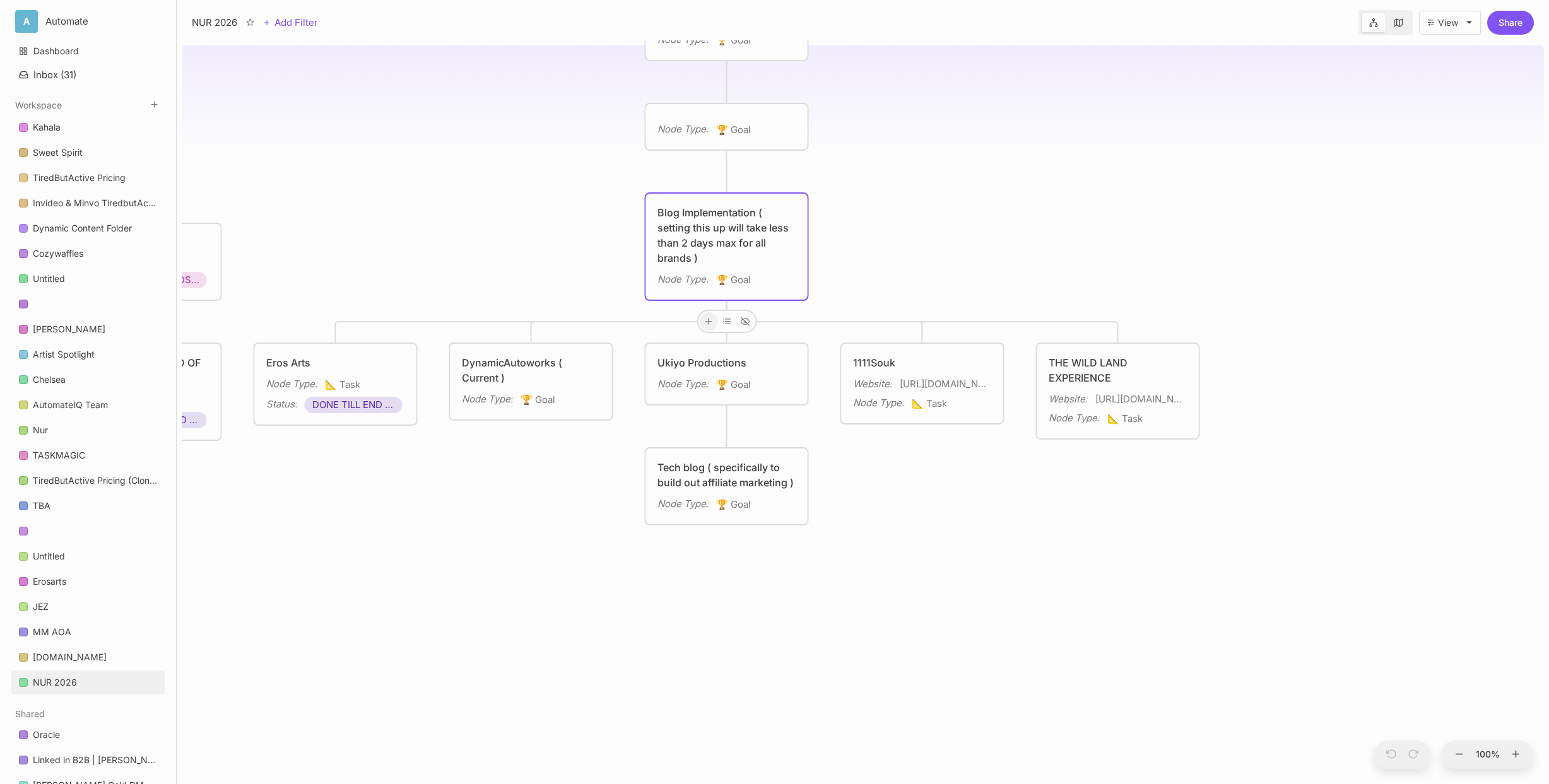
click at [710, 318] on icon at bounding box center [709, 321] width 10 height 10
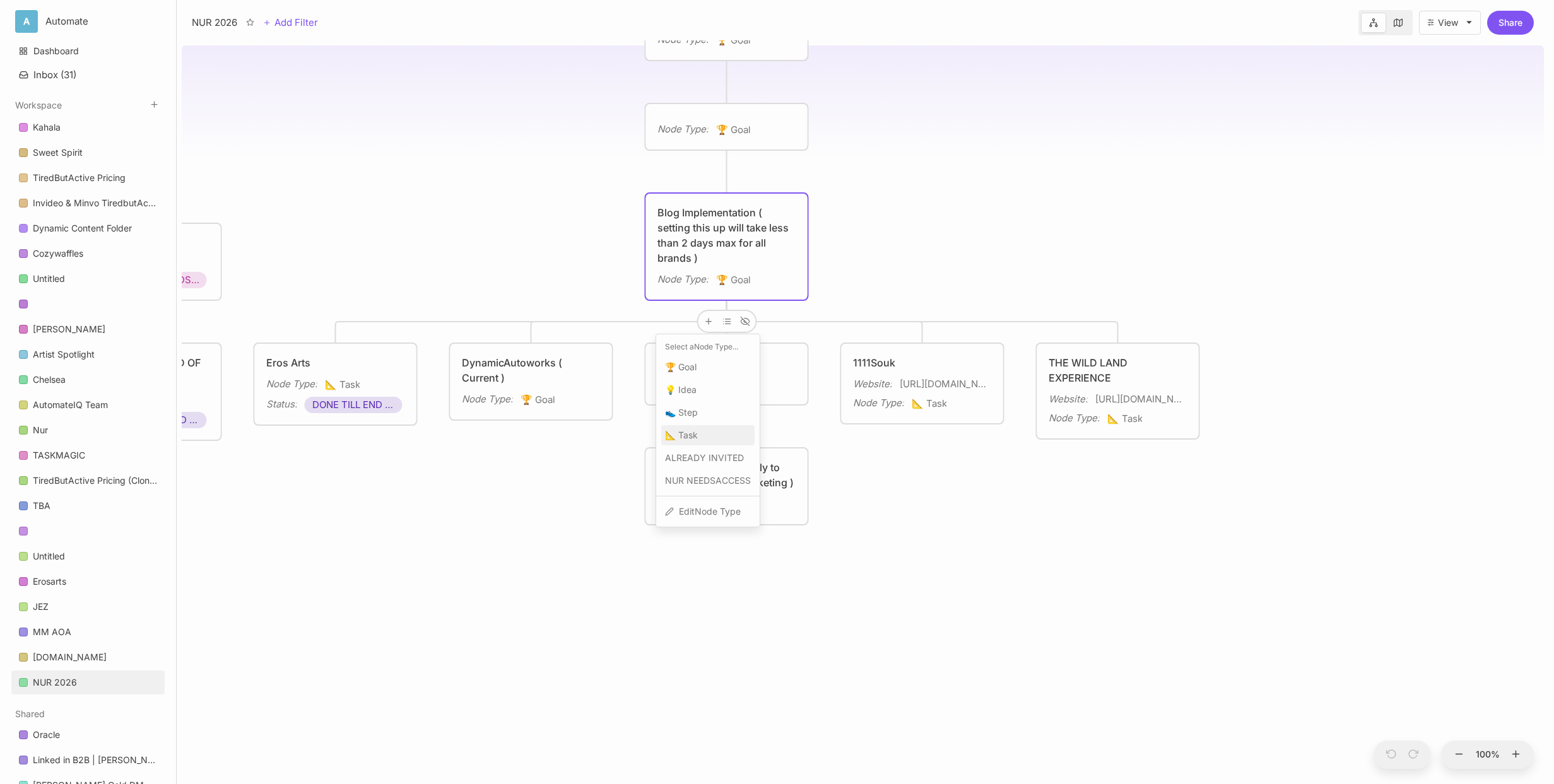
click at [704, 429] on div "📐 Task" at bounding box center [708, 435] width 94 height 20
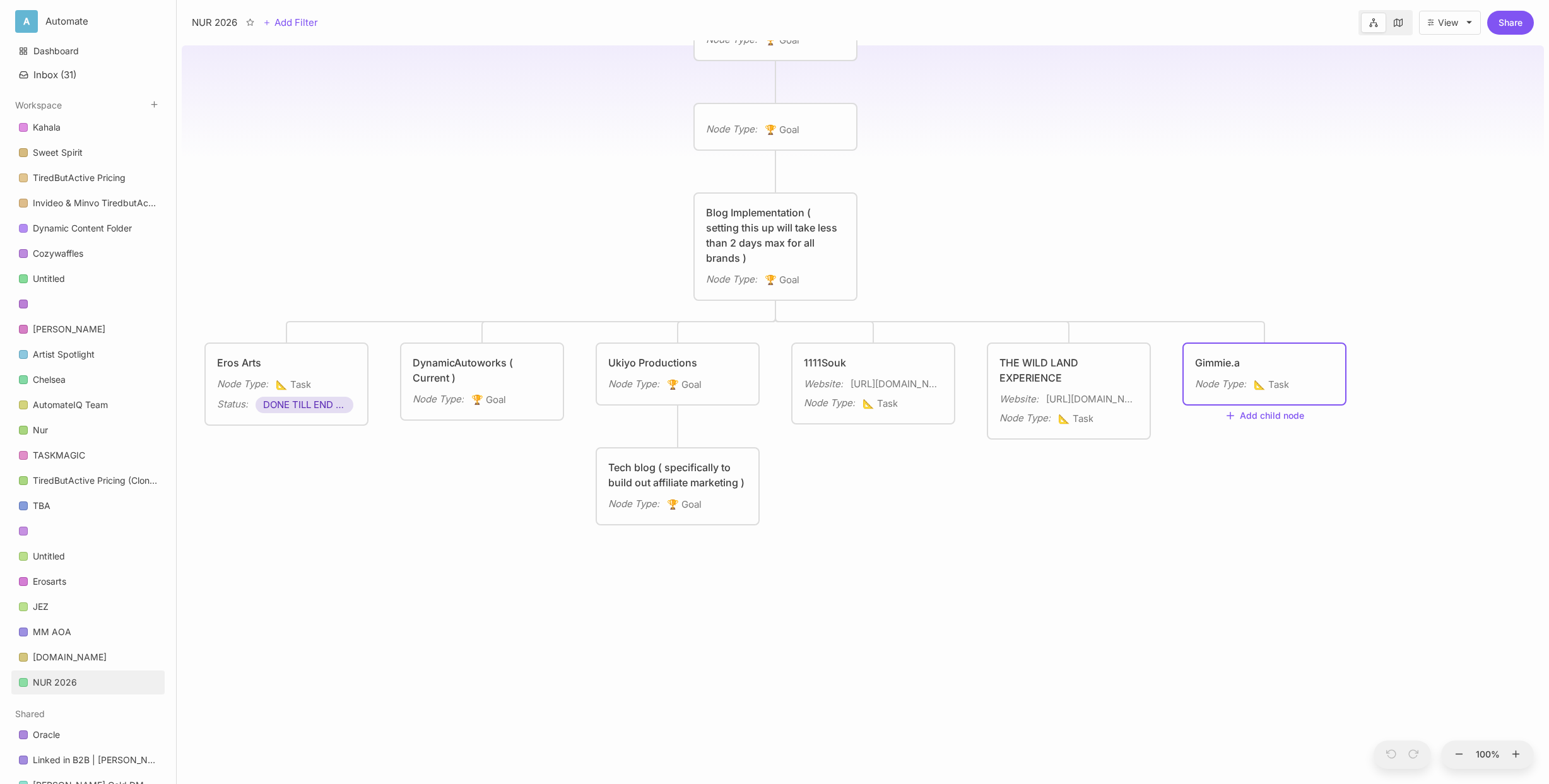
type textarea "Gimmie.ai"
click at [1228, 249] on div "NUR 2026 3:00am - 11am Projects Node Type : 🏆 Goal Weekly Tasks ( 2 days max, F…" at bounding box center [863, 412] width 1362 height 744
click at [1297, 392] on div "Node Type : 📐 Task" at bounding box center [1264, 385] width 139 height 17
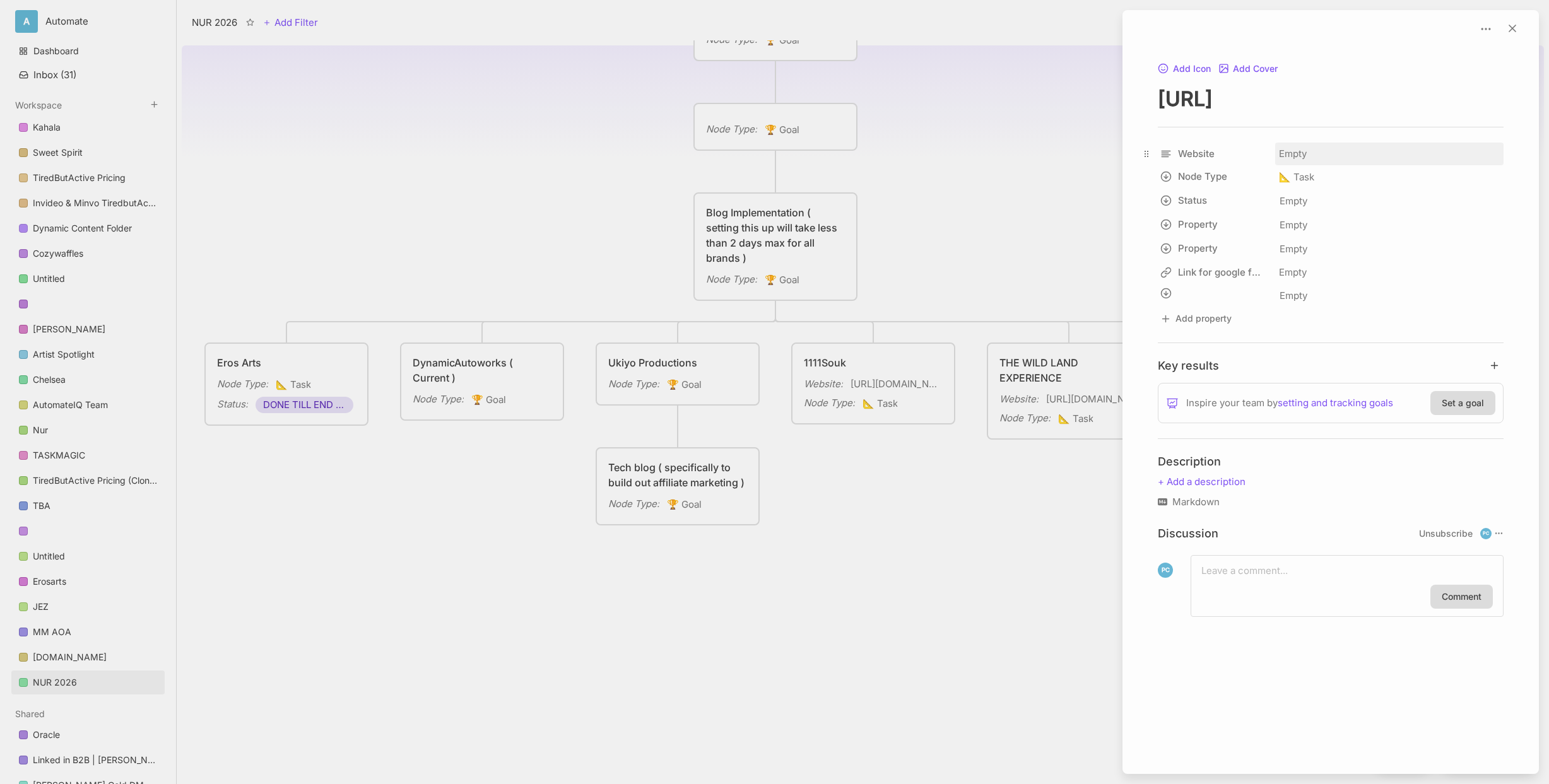
click at [1300, 153] on div "Empty" at bounding box center [1389, 153] width 228 height 23
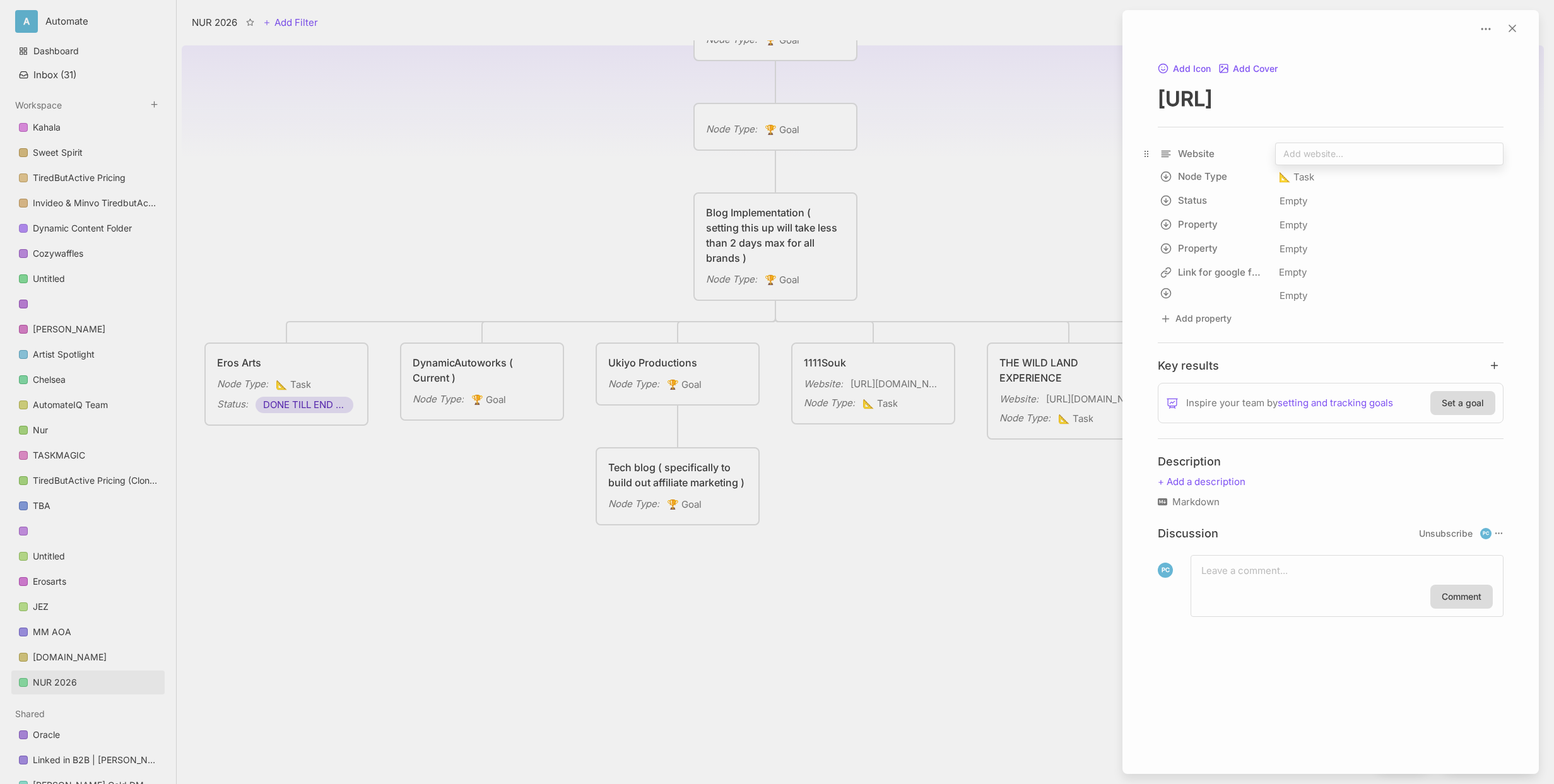
type input "https://docs.google.com/spreadsheets/d/1AV4Wc4GXT2jBKU2sFnTXH6_cTlzA9lnoPT0oYG9…"
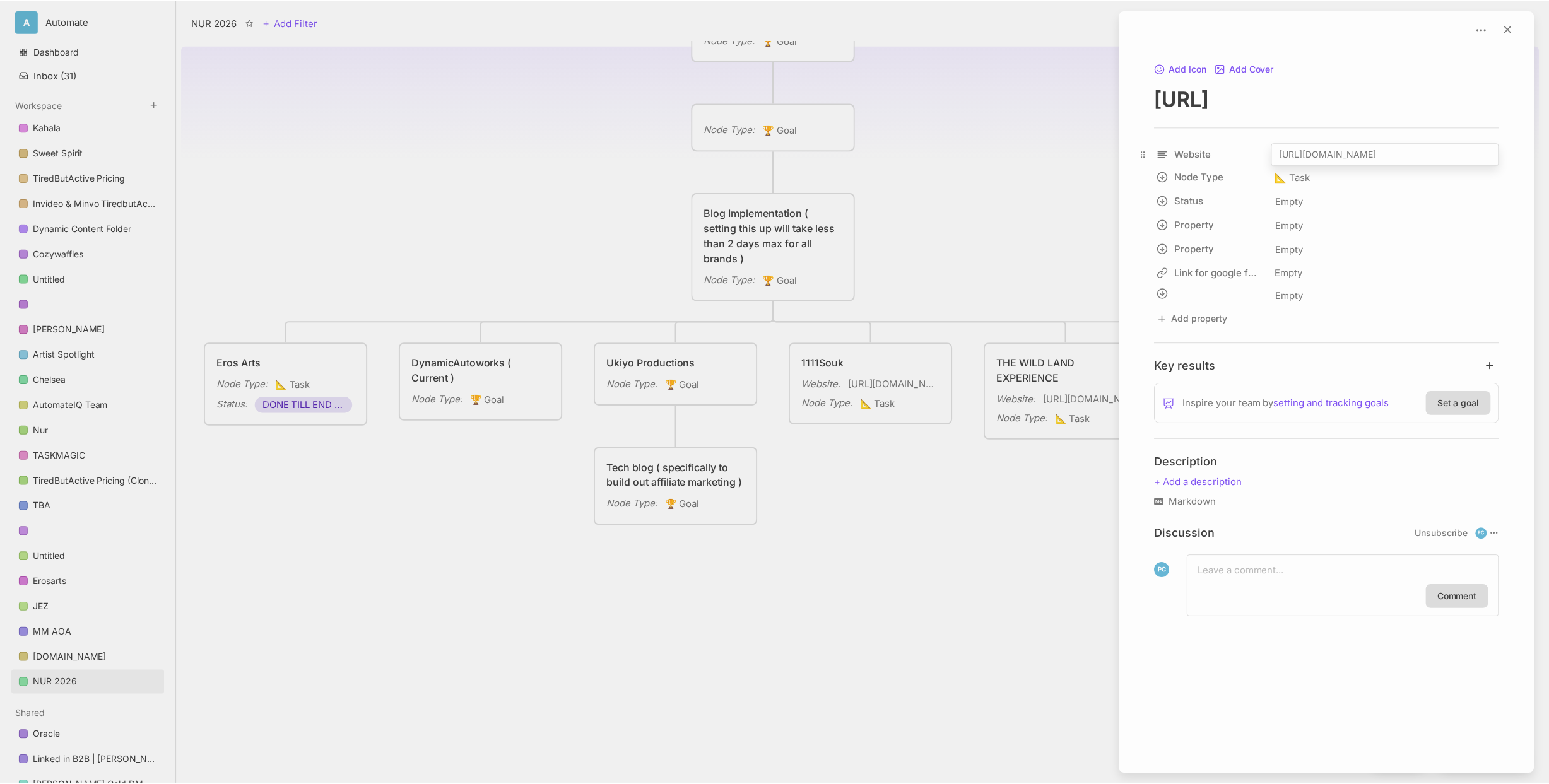
scroll to position [0, 273]
click at [976, 92] on div at bounding box center [774, 392] width 1549 height 784
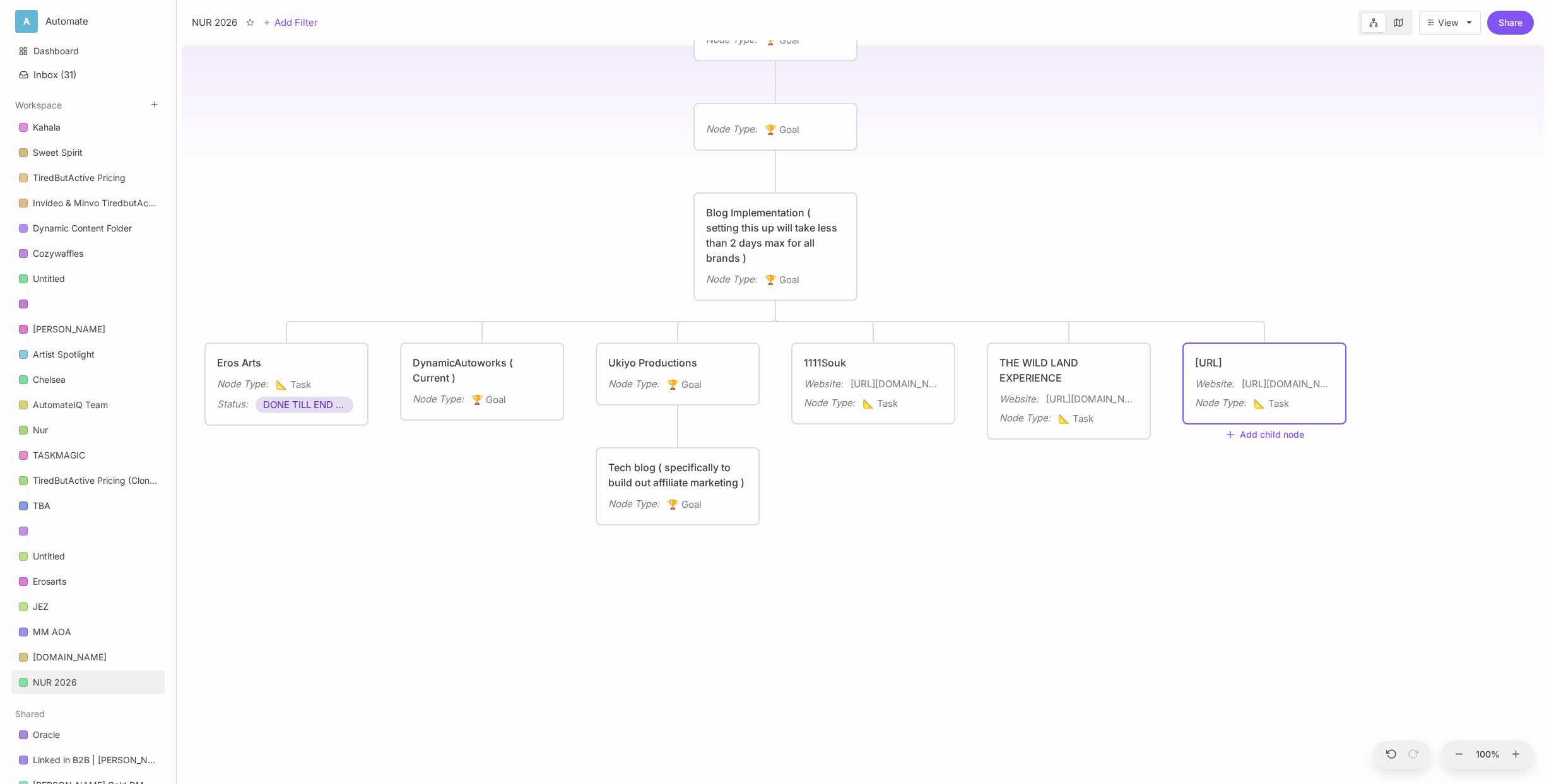
click at [1294, 367] on div "Gimmie.ai" at bounding box center [1264, 363] width 139 height 15
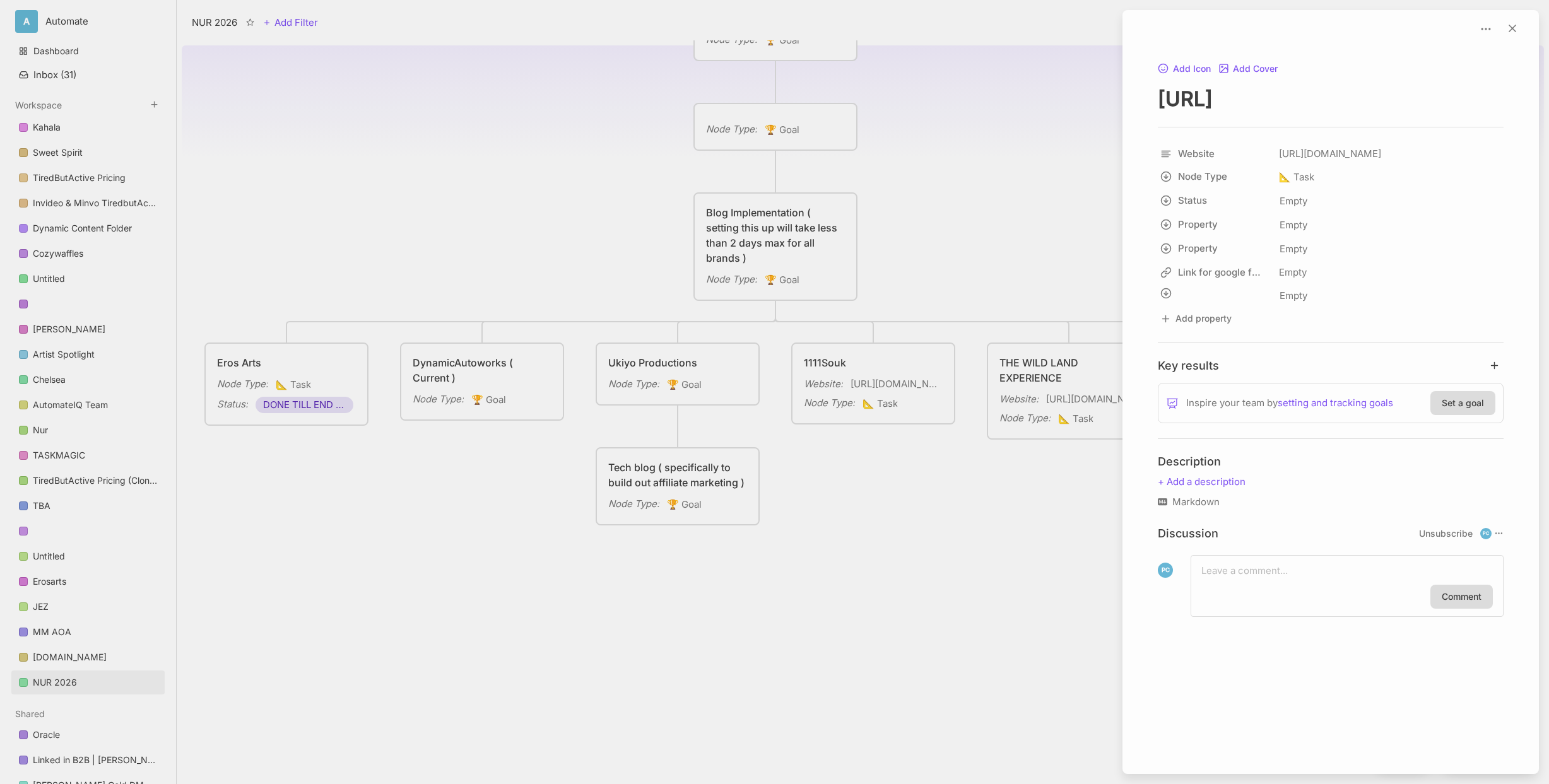
click at [1237, 579] on textarea at bounding box center [1347, 571] width 291 height 15
type textarea "old blogs"
paste textarea "https://docs.google.com/spreadsheets/d/1sfu4qwX7wKCANF0lDQM_Y07Pj2yN5ICz05ZuUc9…"
type textarea "https://docs.google.com/spreadsheets/d/1sfu4qwX7wKCANF0lDQM_Y07Pj2yN5ICz05ZuUc9…"
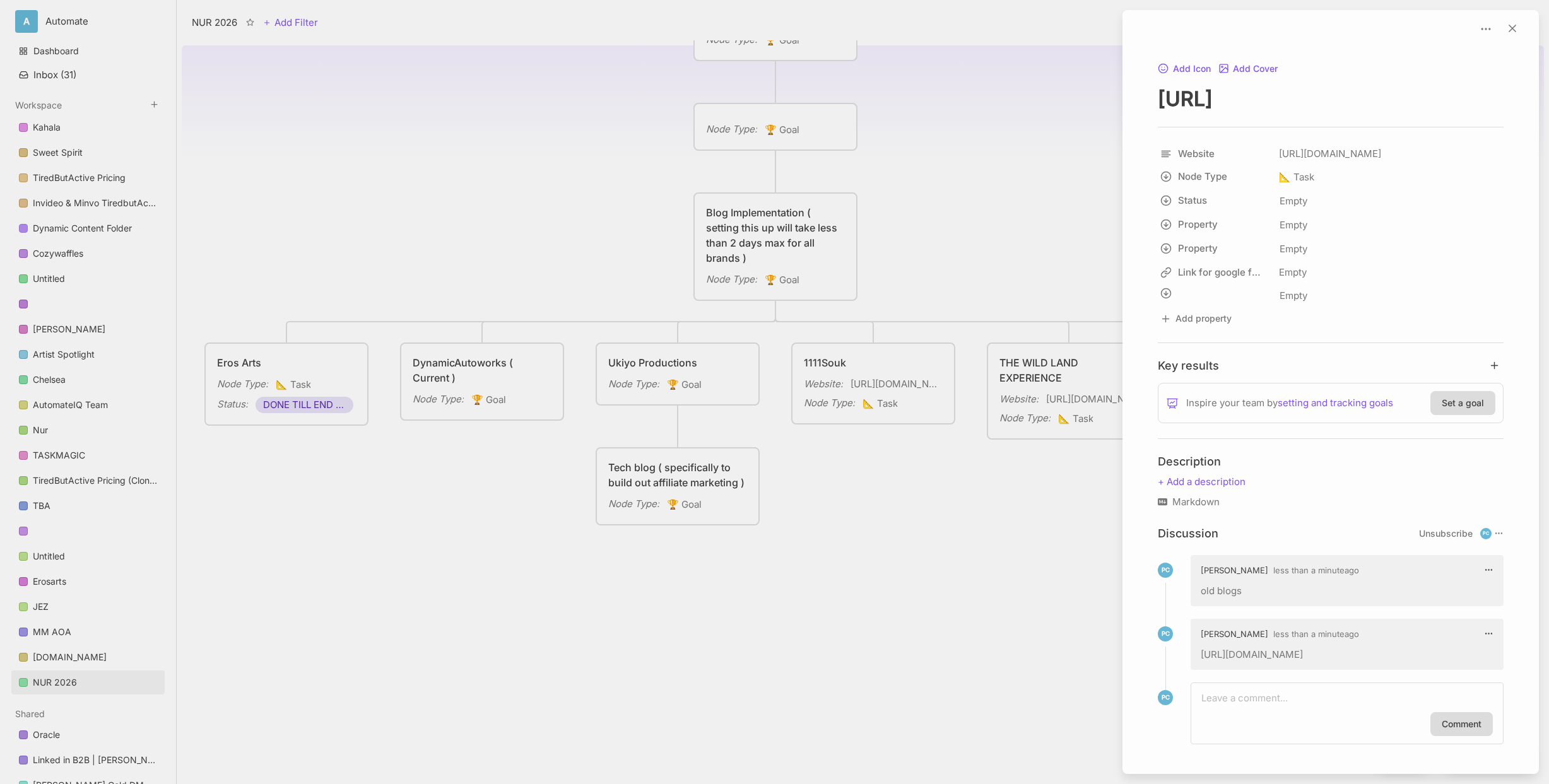
click at [1056, 597] on div at bounding box center [774, 392] width 1549 height 784
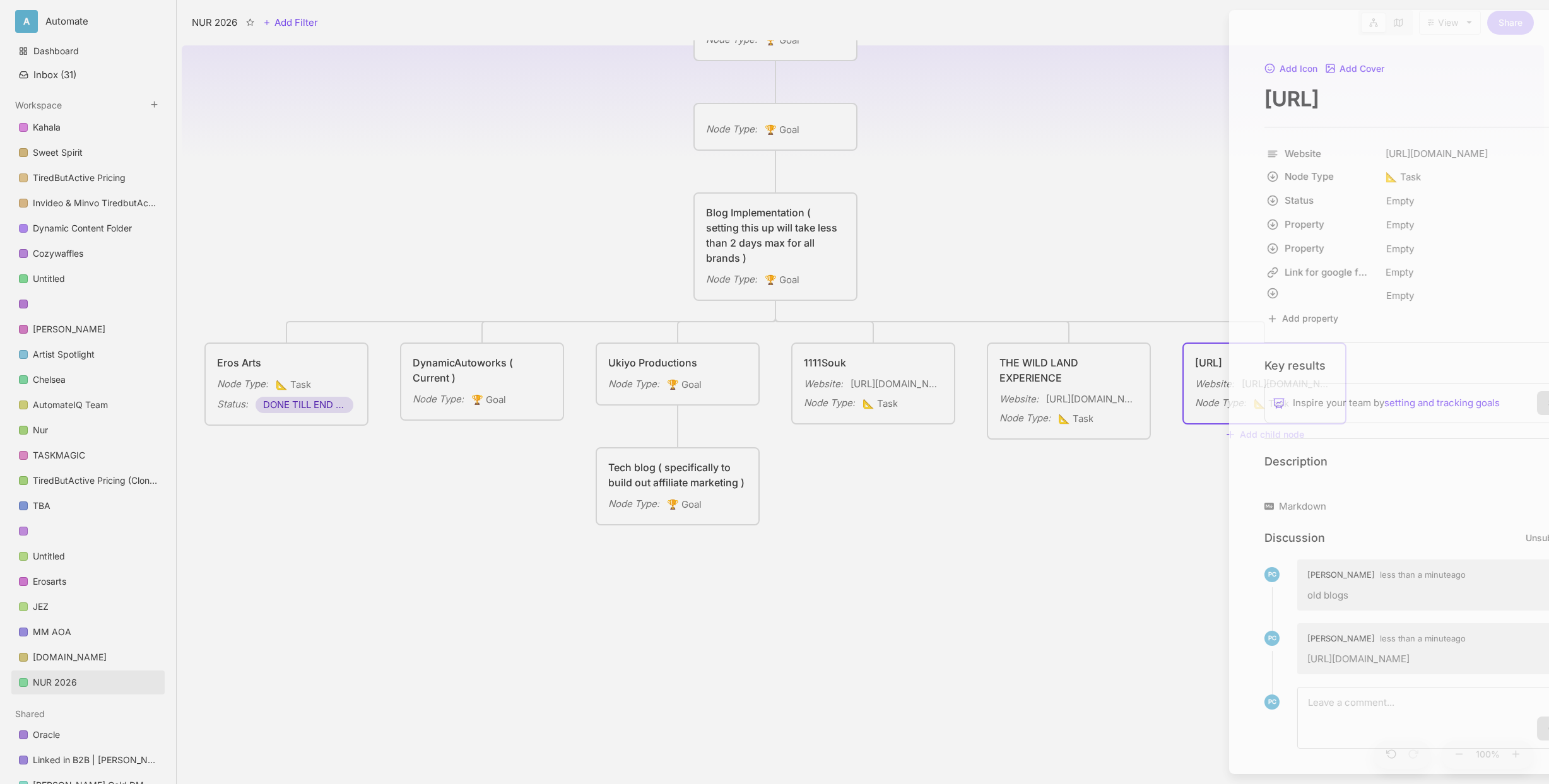
click at [1043, 576] on div "NUR 2026 3:00am - 11am Projects Node Type : 🏆 Goal Weekly Tasks ( 2 days max, F…" at bounding box center [863, 412] width 1362 height 744
